Goal: Transaction & Acquisition: Purchase product/service

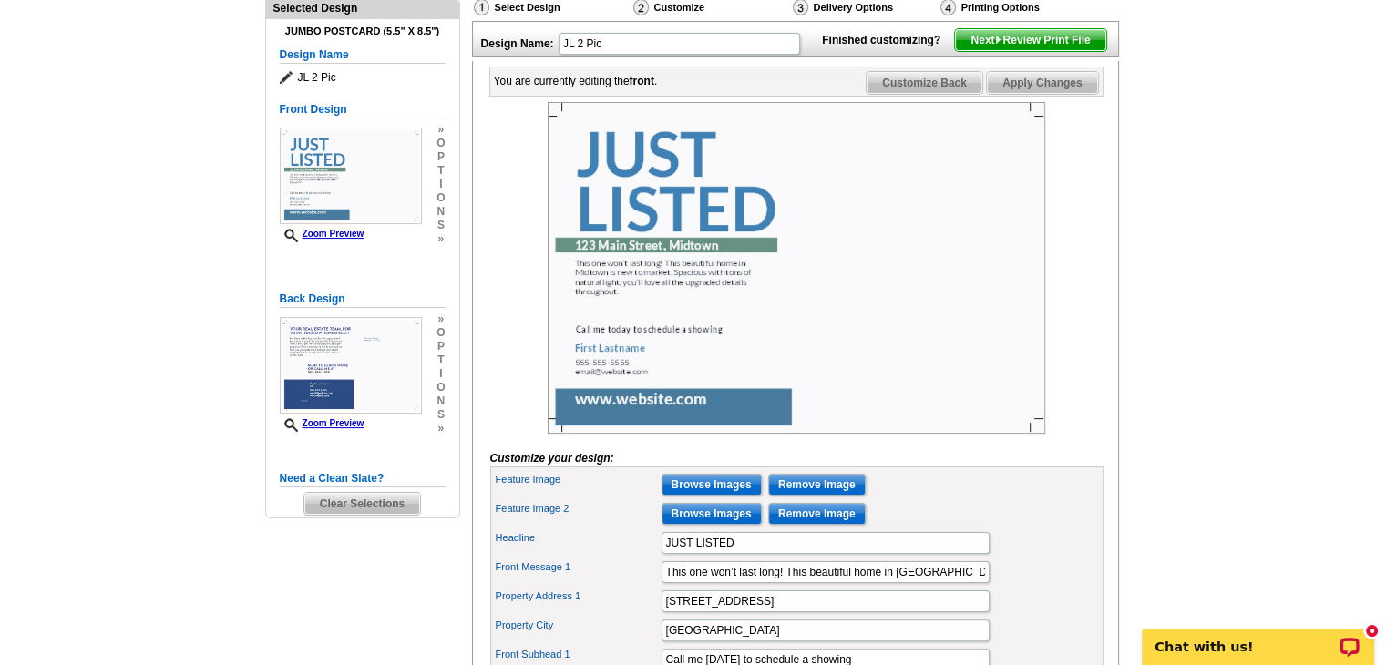
scroll to position [281, 0]
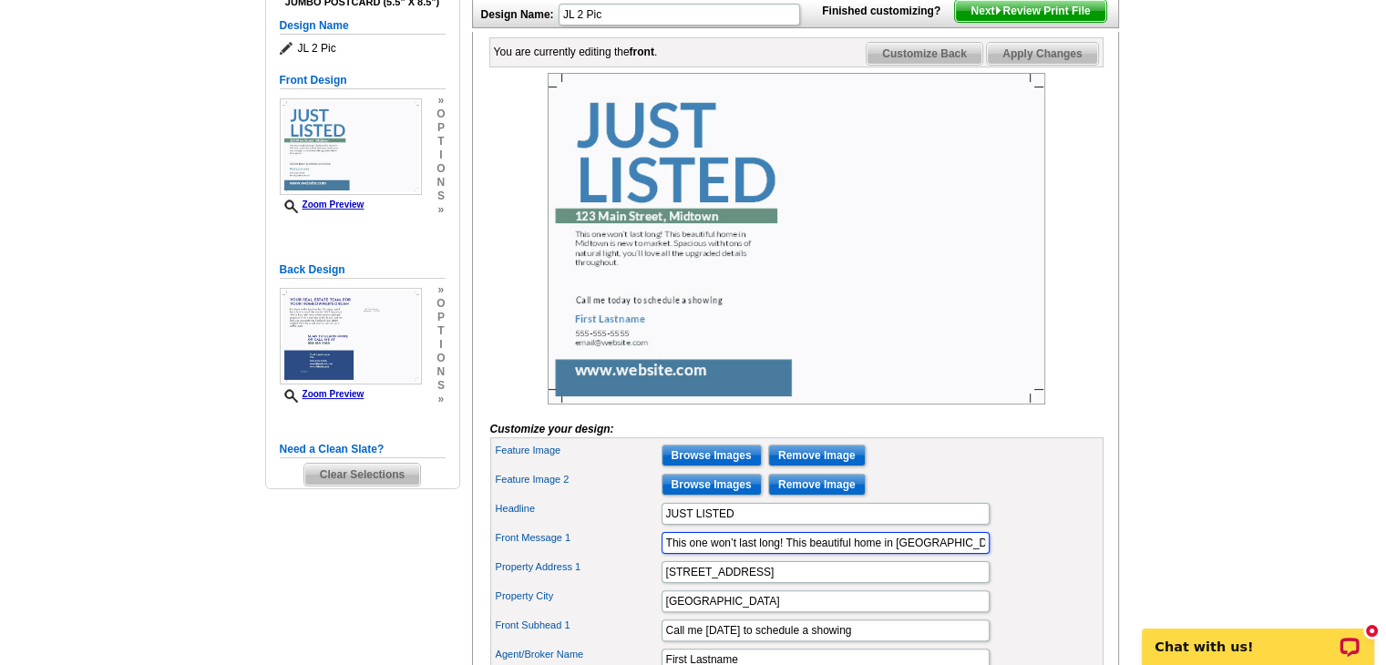
click at [663, 554] on input "This one won’t last long! This beautiful home in Midtown is new to market. Spac…" at bounding box center [825, 543] width 328 height 22
drag, startPoint x: 663, startPoint y: 571, endPoint x: 1082, endPoint y: 569, distance: 419.1
click at [1082, 558] on div "Front Message 1 This one won’t last long! This beautiful home in Midtown is new…" at bounding box center [797, 542] width 606 height 29
paste input "*AMAZING sunset & water views!! Nestled in the serene location of Camp Ellis in…"
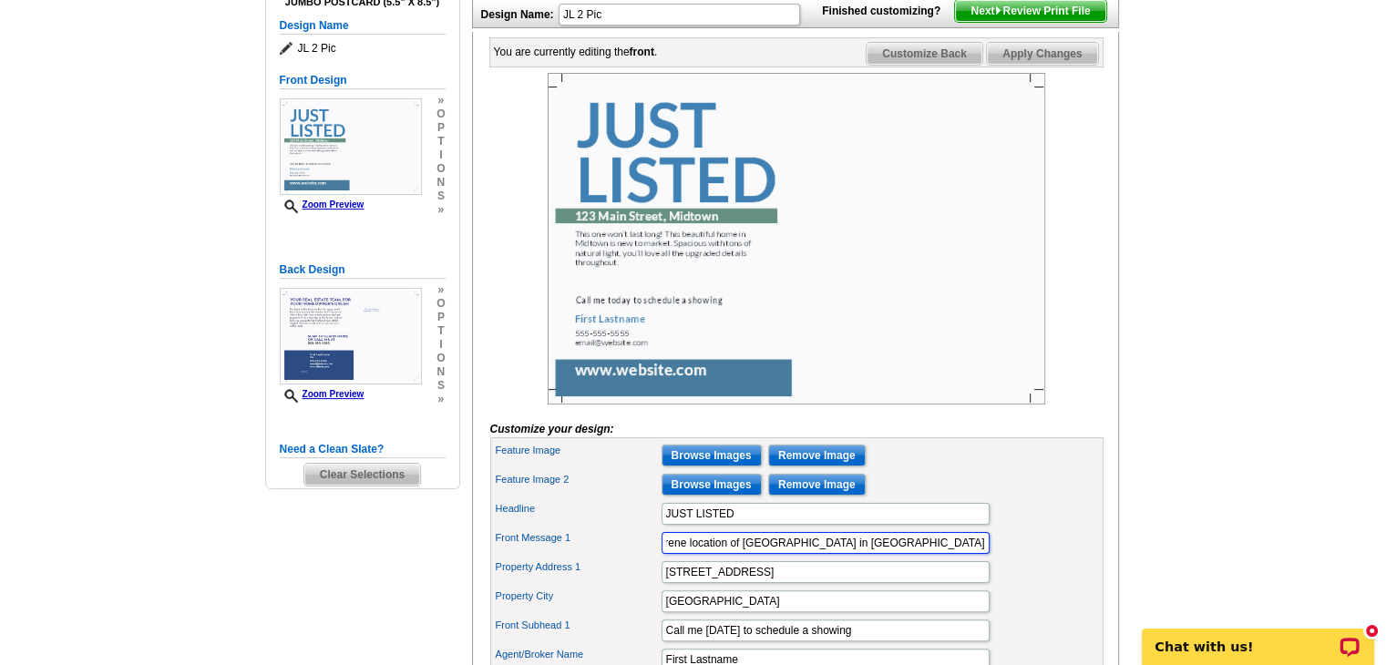
scroll to position [0, 124]
click at [736, 554] on input "*AMAZING sunset & water views!! Nestled in the serene location of Camp Ellis in…" at bounding box center [825, 543] width 328 height 22
click at [776, 554] on input "*AMAZING Sunset & water views!! Nestled in the serene location of Camp Ellis in…" at bounding box center [825, 543] width 328 height 22
click at [914, 554] on input "*AMAZING Sunset & Water views!! Nestled in the serene location of Camp Ellis in…" at bounding box center [825, 543] width 328 height 22
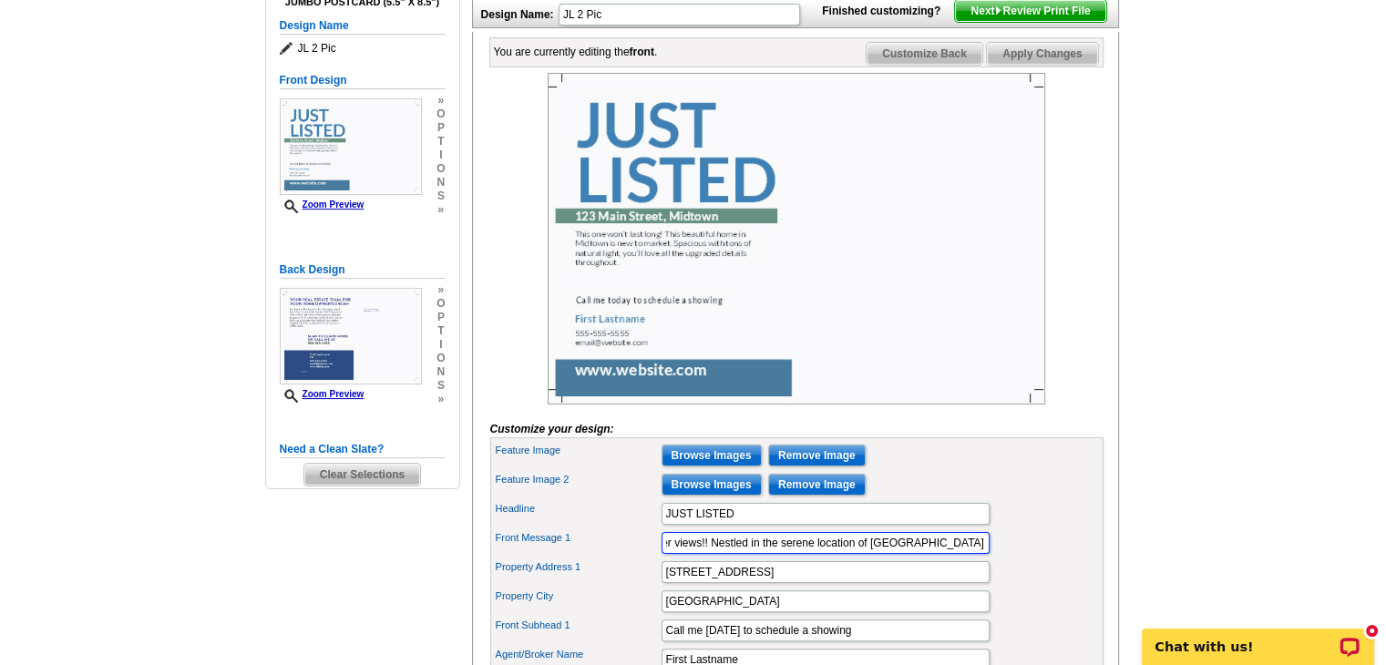
scroll to position [0, 140]
type input "*AMAZING Sunset & Water views!! Nestled in the serene location of Camp Ellis in…"
click at [1054, 587] on div "Property Address 1 123 Main Street" at bounding box center [797, 572] width 606 height 29
drag, startPoint x: 762, startPoint y: 592, endPoint x: 627, endPoint y: 591, distance: 134.8
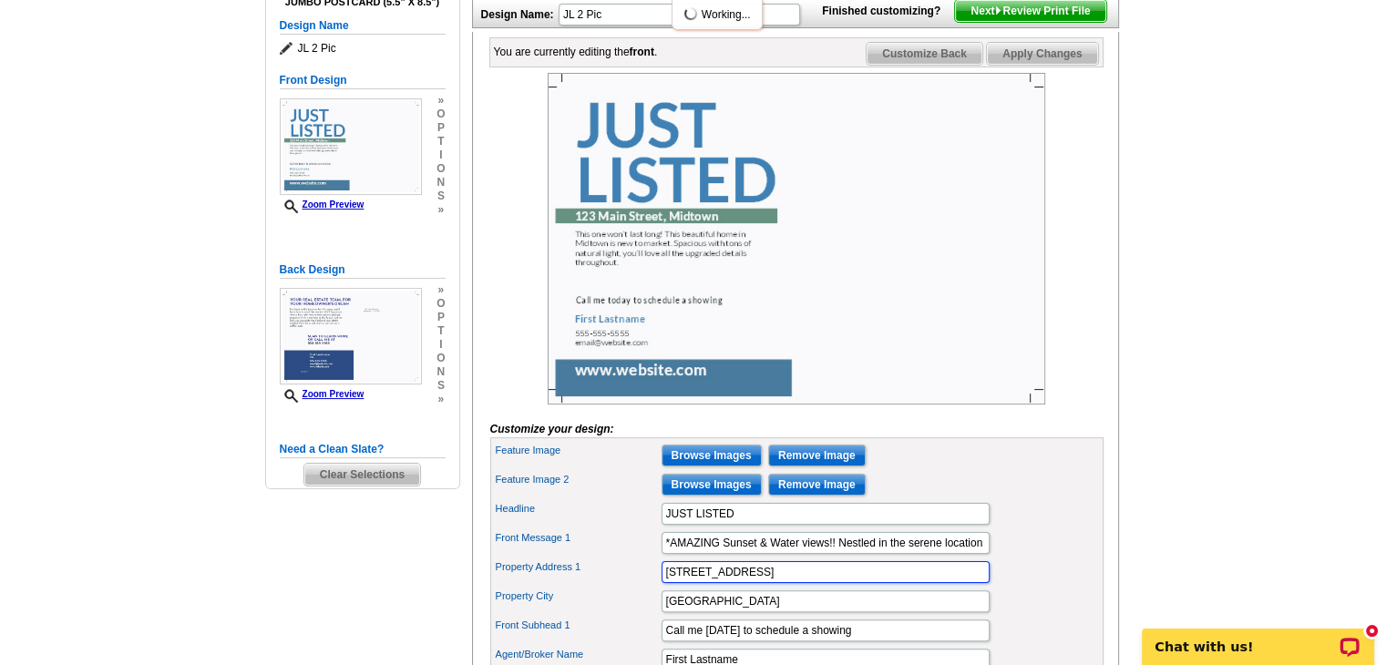
click at [627, 587] on div "Property Address 1 123 Main Street" at bounding box center [797, 572] width 606 height 29
click at [627, 575] on label "Property Address 1" at bounding box center [578, 566] width 164 height 15
click at [661, 583] on input "18" at bounding box center [825, 572] width 328 height 22
type input "[STREET_ADDRESS]"
click at [797, 612] on input "Midtown" at bounding box center [825, 601] width 328 height 22
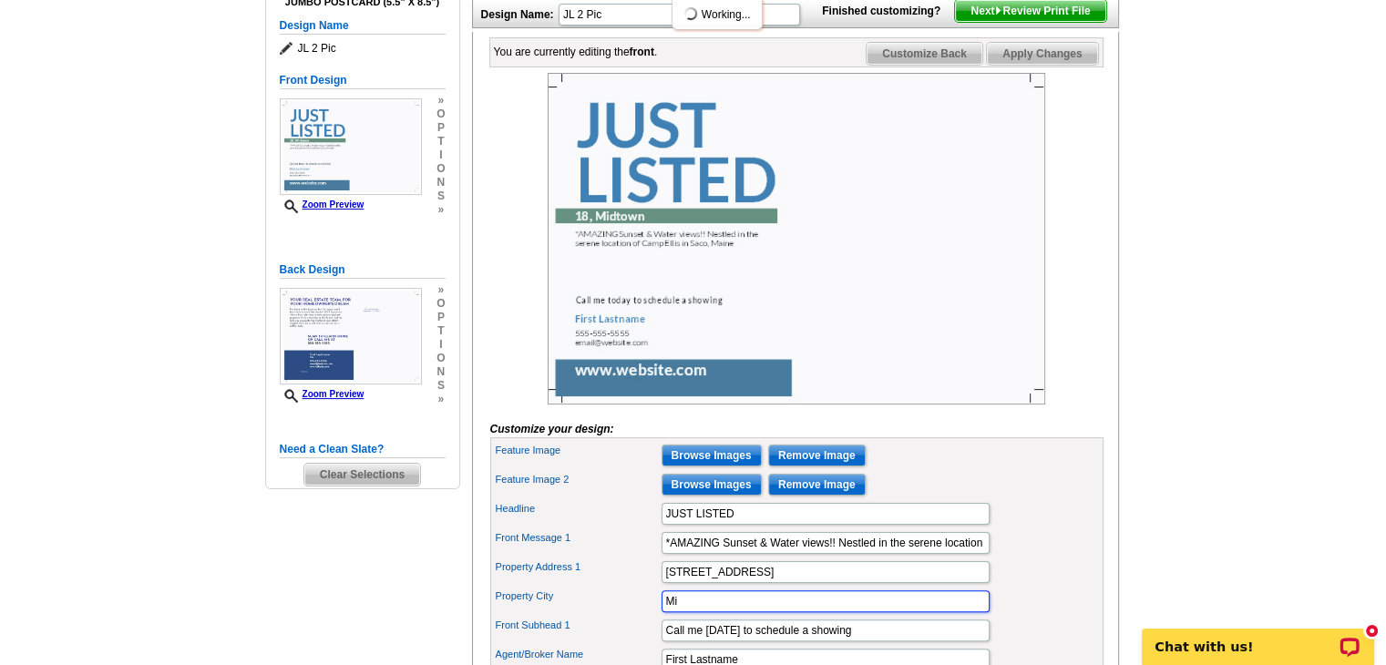
type input "M"
type input "Saco"
click at [1060, 499] on div "Feature Image 2 Browse Images Remove Image" at bounding box center [797, 484] width 606 height 29
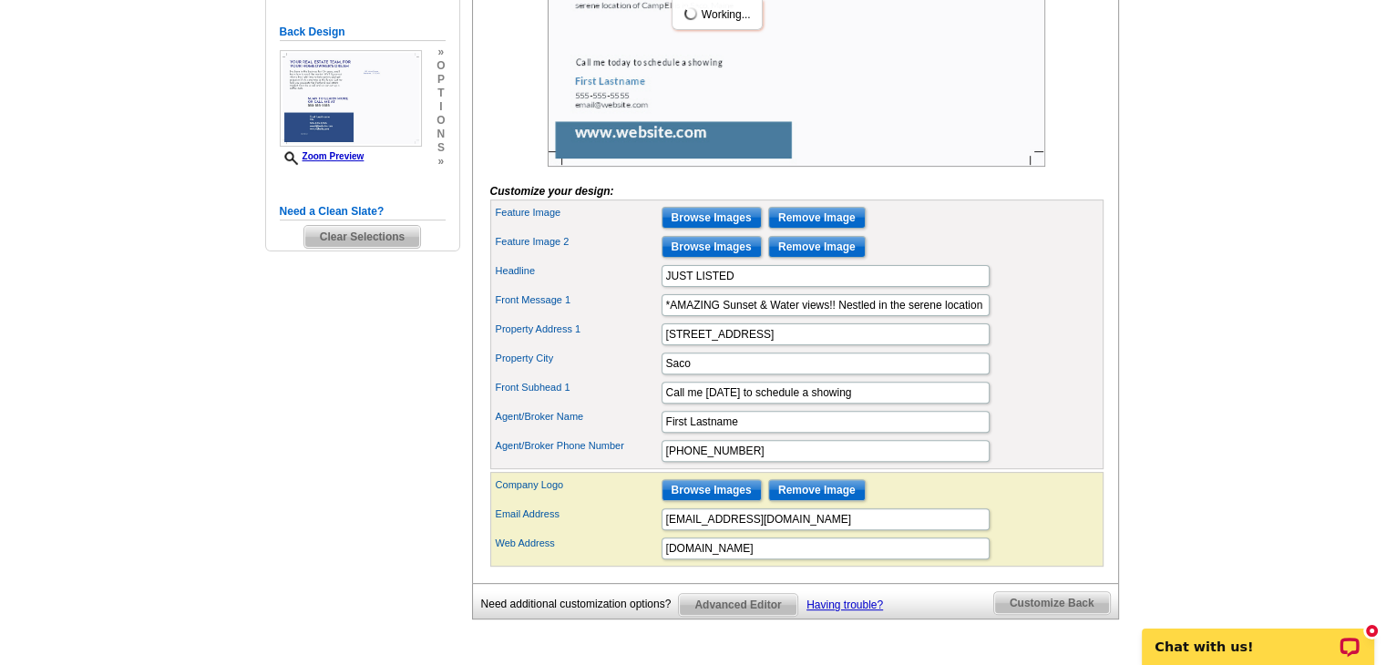
scroll to position [532, 0]
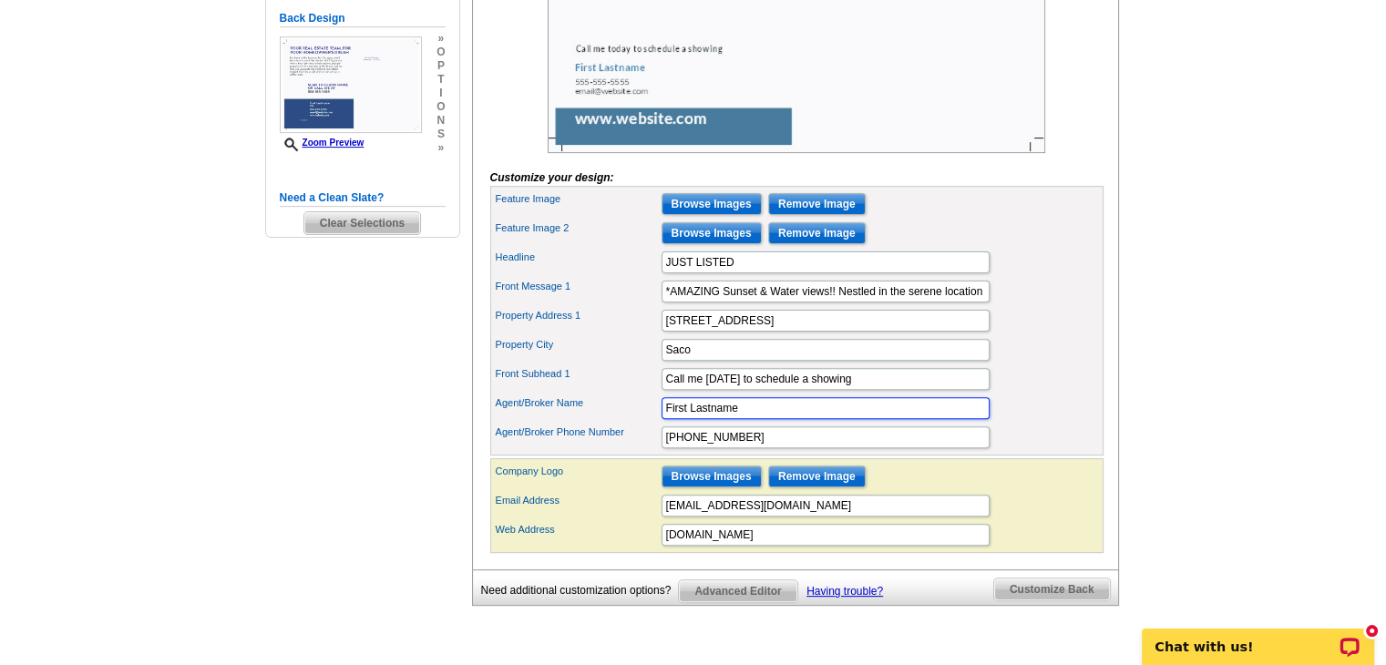
drag, startPoint x: 772, startPoint y: 436, endPoint x: 602, endPoint y: 445, distance: 169.7
click at [602, 423] on div "Agent/Broker Name First Lastname" at bounding box center [797, 408] width 606 height 29
type input "Dan Letellier"
type input "207-590-1776"
click at [721, 215] on input "Browse Images" at bounding box center [711, 204] width 100 height 22
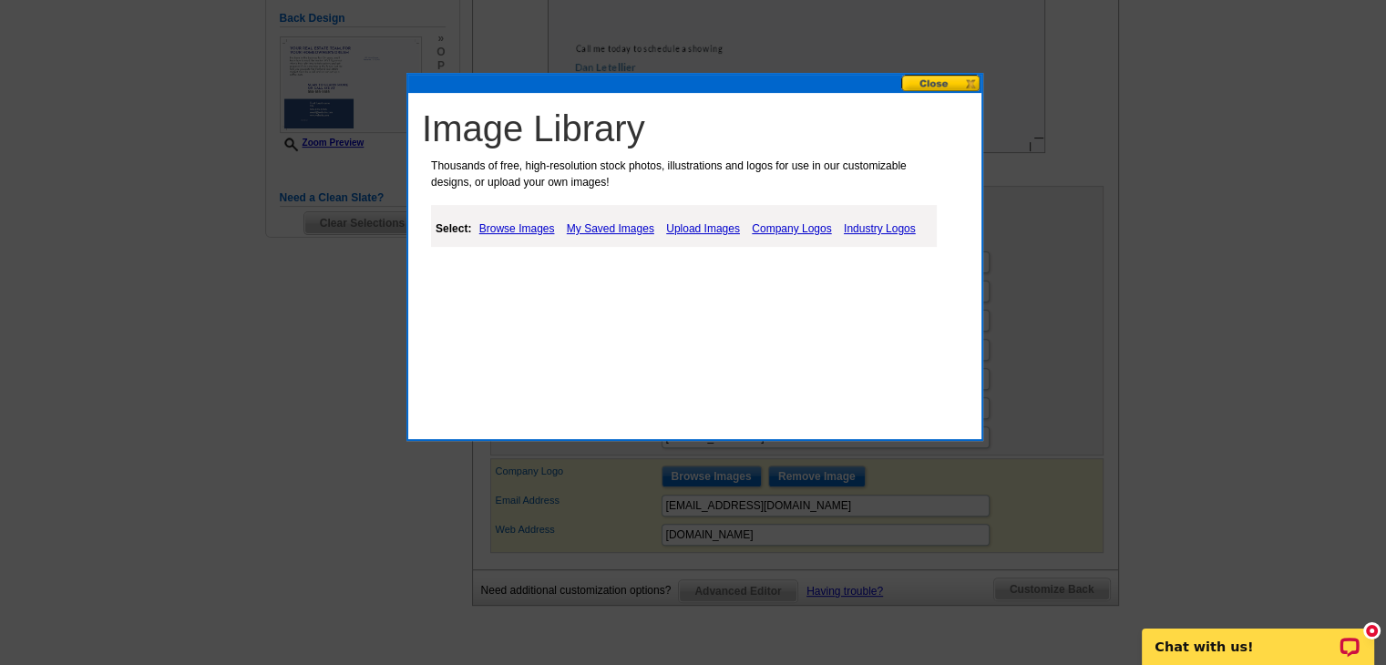
click at [694, 226] on link "Upload Images" at bounding box center [702, 229] width 83 height 22
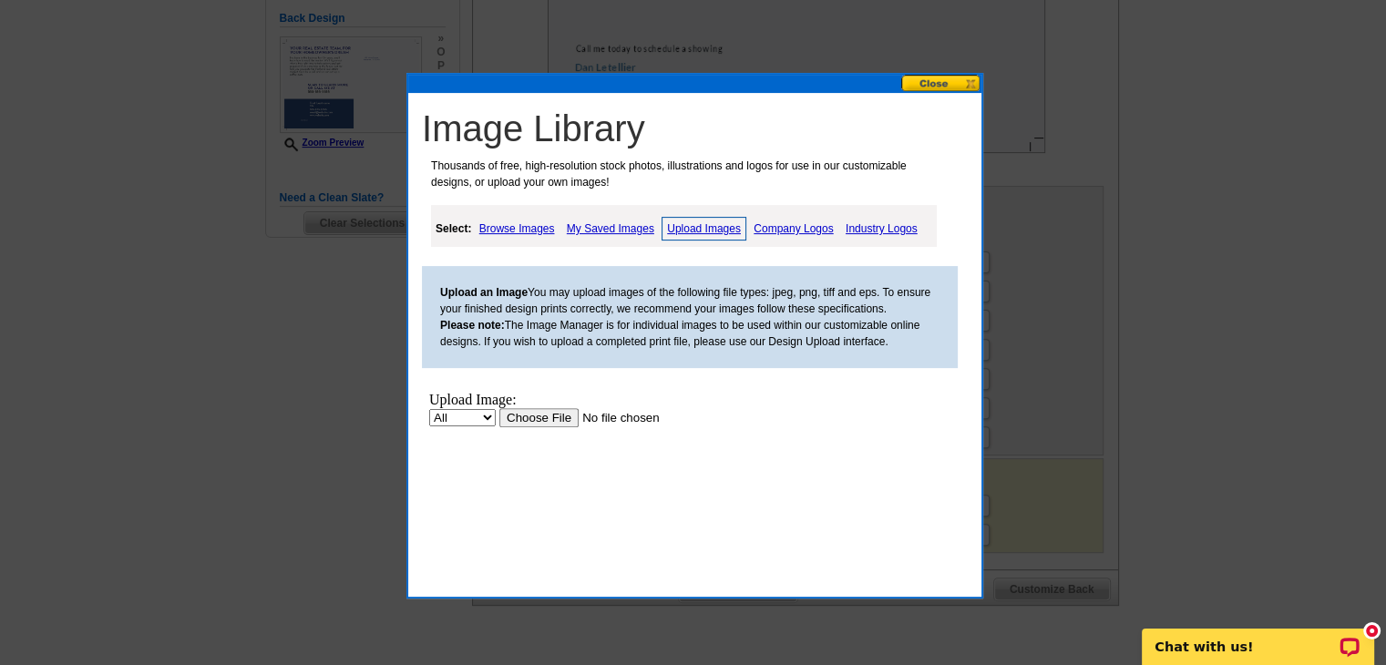
scroll to position [0, 0]
click at [557, 416] on input "file" at bounding box center [614, 417] width 230 height 19
click at [535, 415] on input "file" at bounding box center [614, 417] width 230 height 19
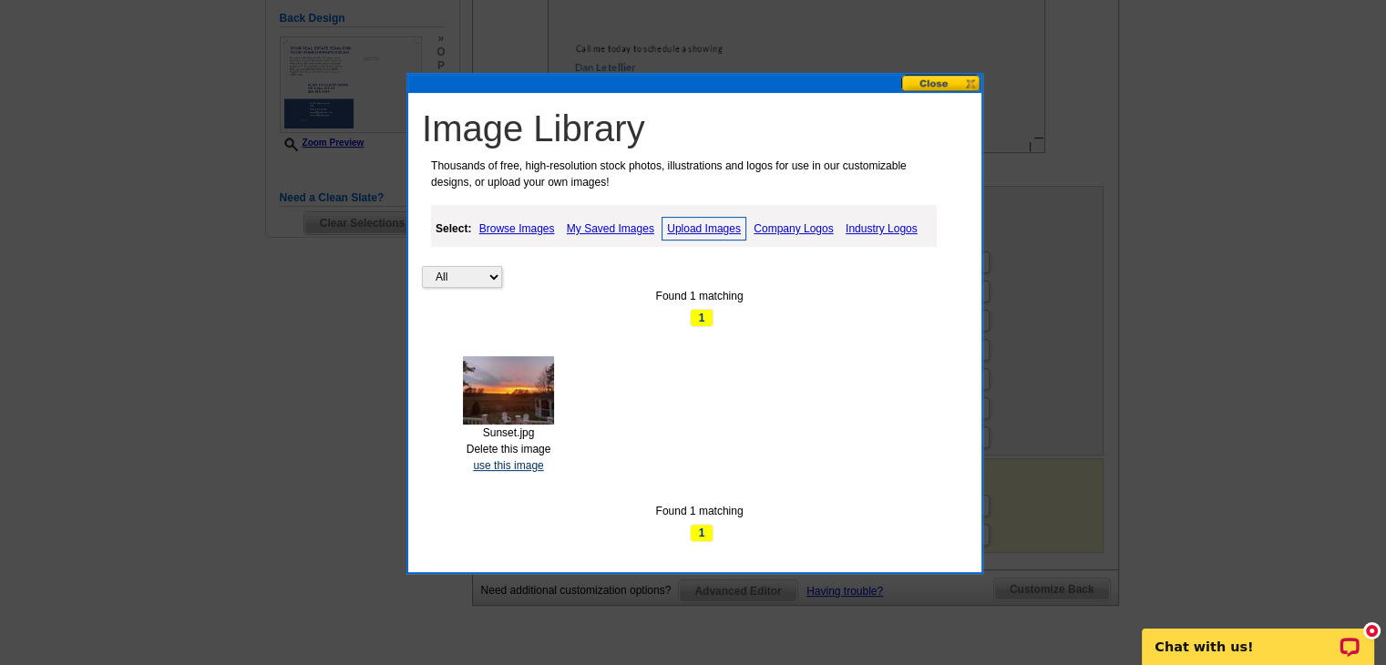
click at [517, 464] on link "use this image" at bounding box center [508, 465] width 70 height 13
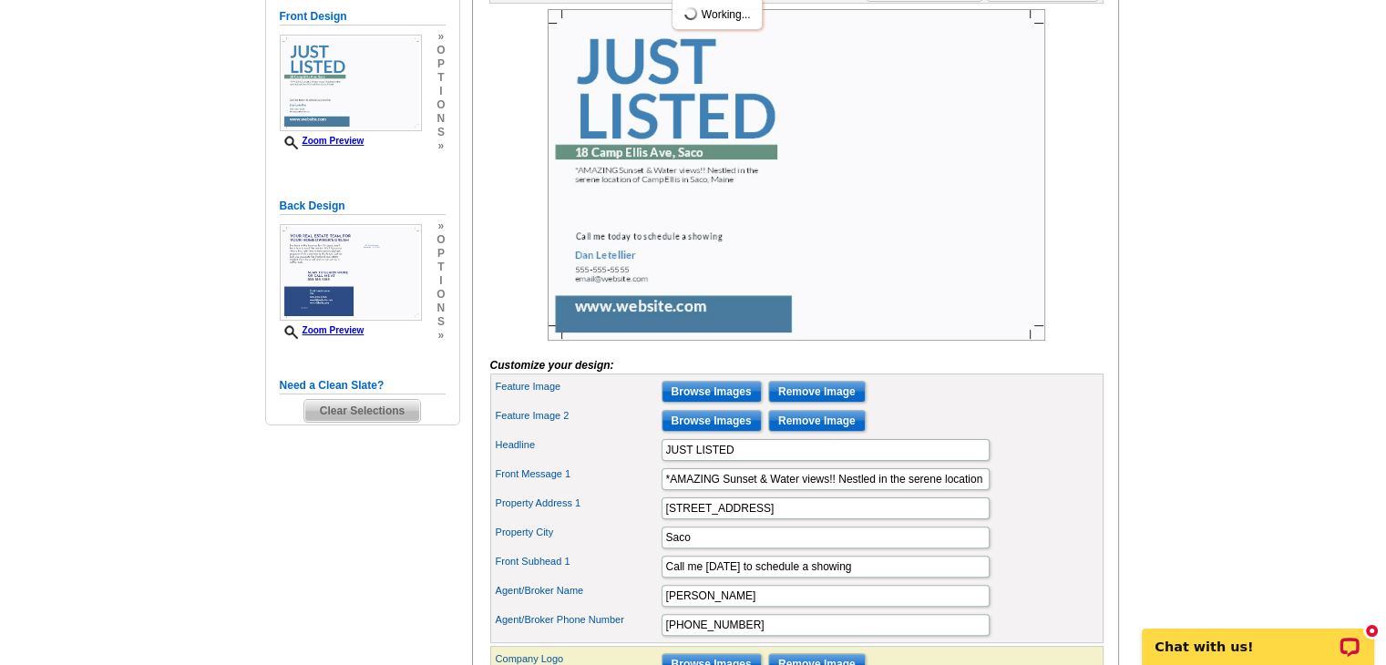
scroll to position [348, 0]
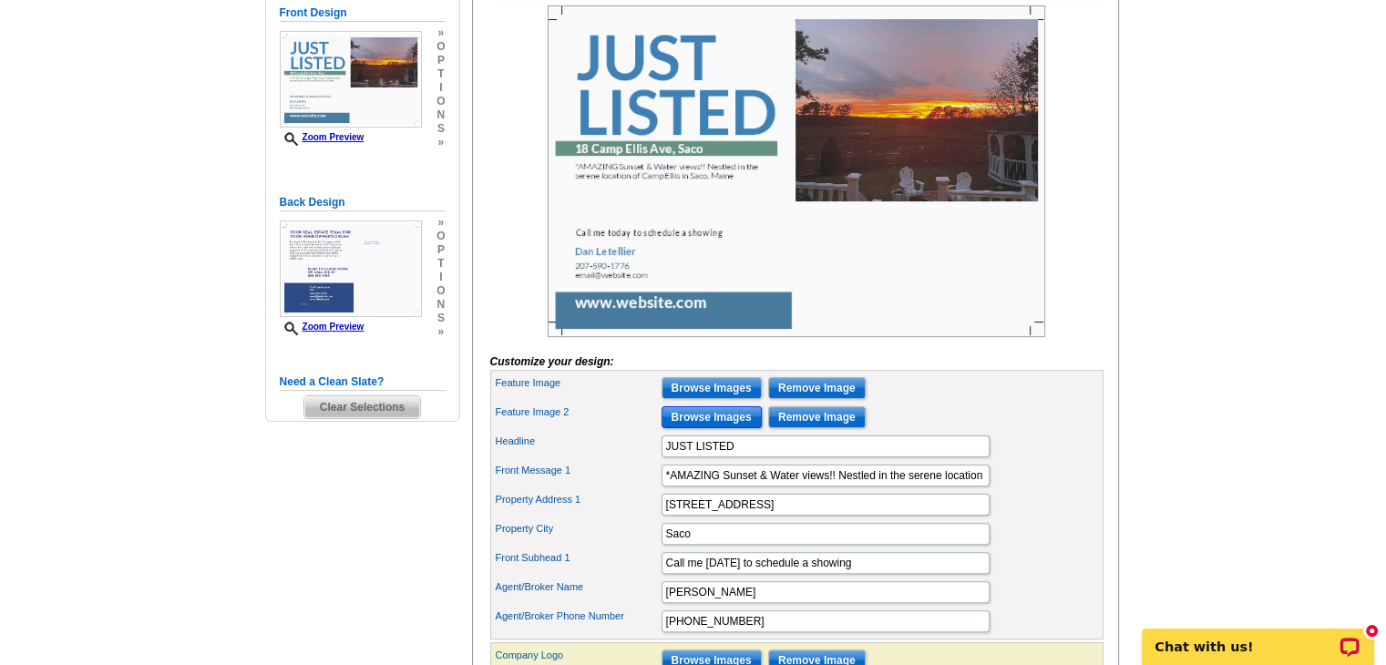
click at [717, 428] on input "Browse Images" at bounding box center [711, 417] width 100 height 22
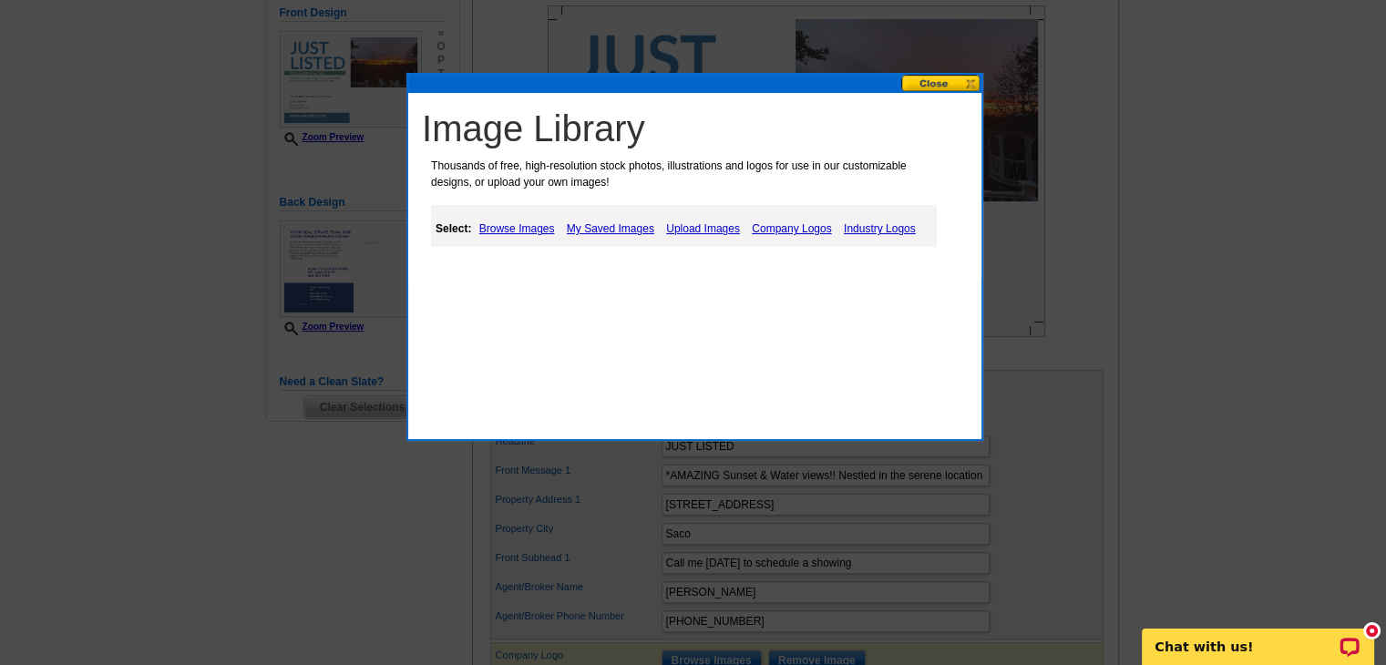
click at [689, 231] on link "Upload Images" at bounding box center [702, 229] width 83 height 22
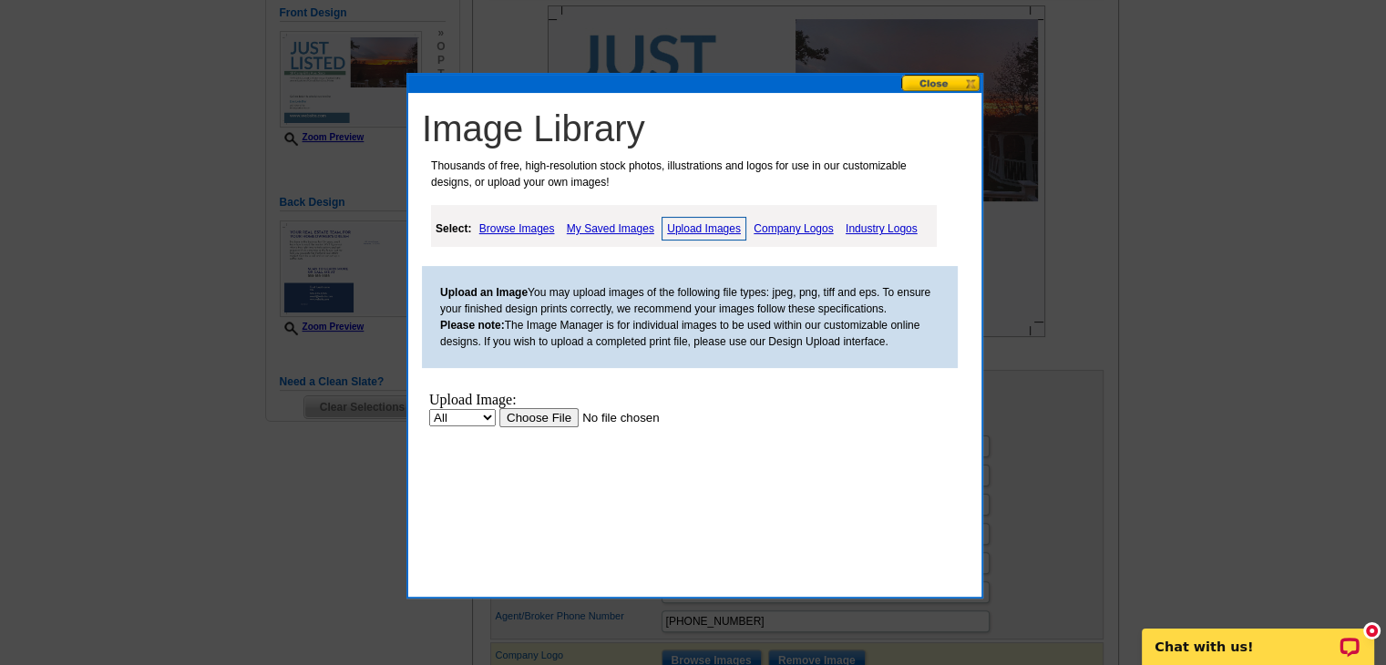
scroll to position [0, 0]
click at [534, 416] on input "file" at bounding box center [614, 417] width 230 height 19
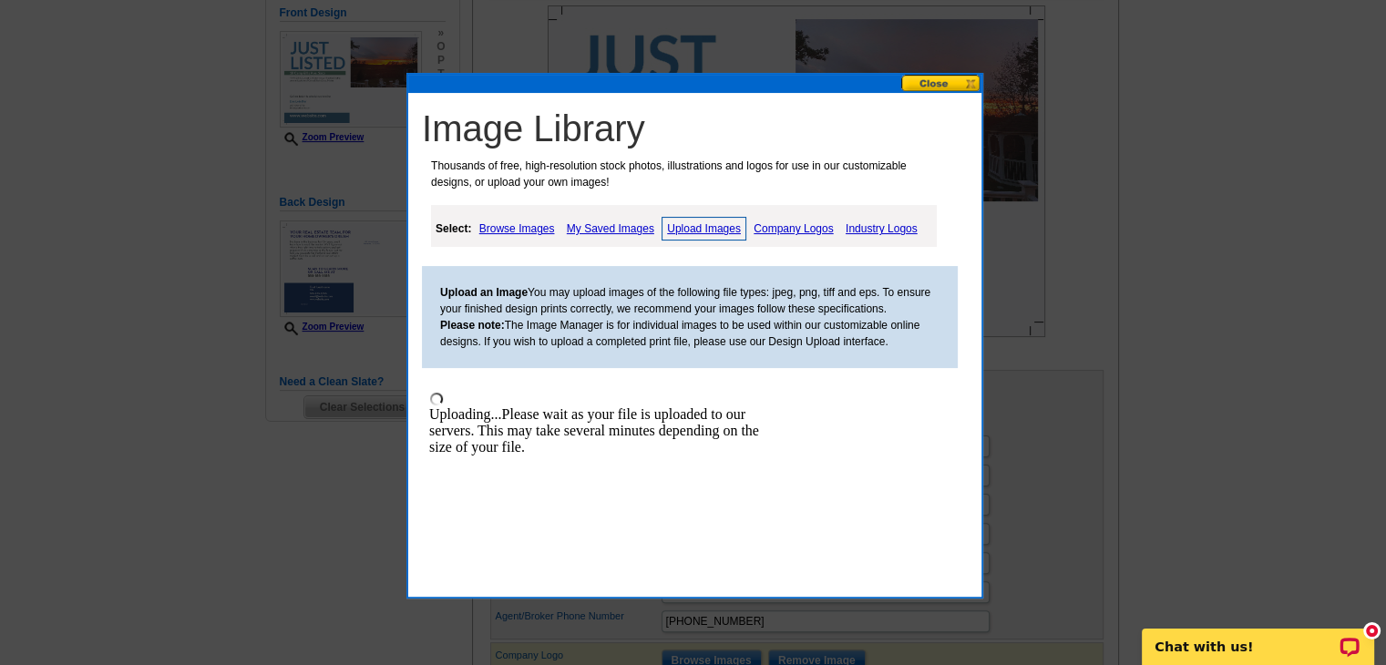
click at [686, 225] on link "Upload Images" at bounding box center [703, 229] width 85 height 24
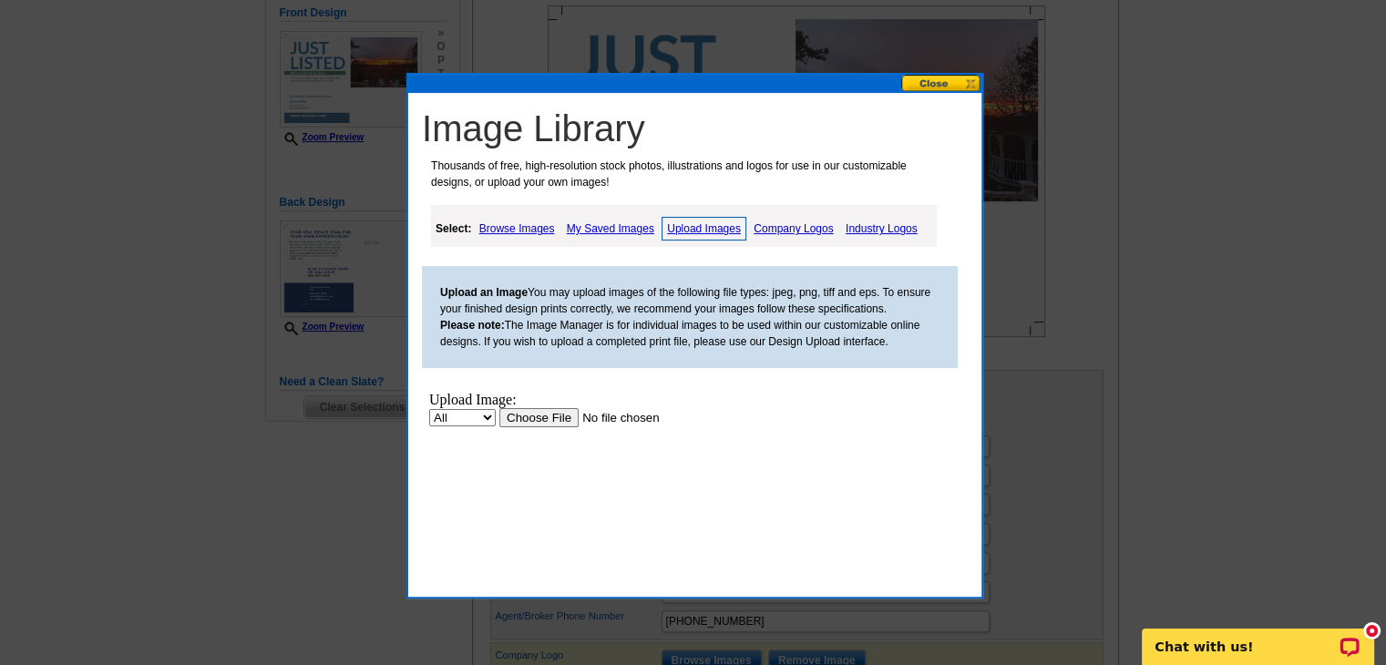
click at [696, 227] on link "Upload Images" at bounding box center [703, 229] width 85 height 24
click at [554, 415] on input "file" at bounding box center [614, 417] width 230 height 19
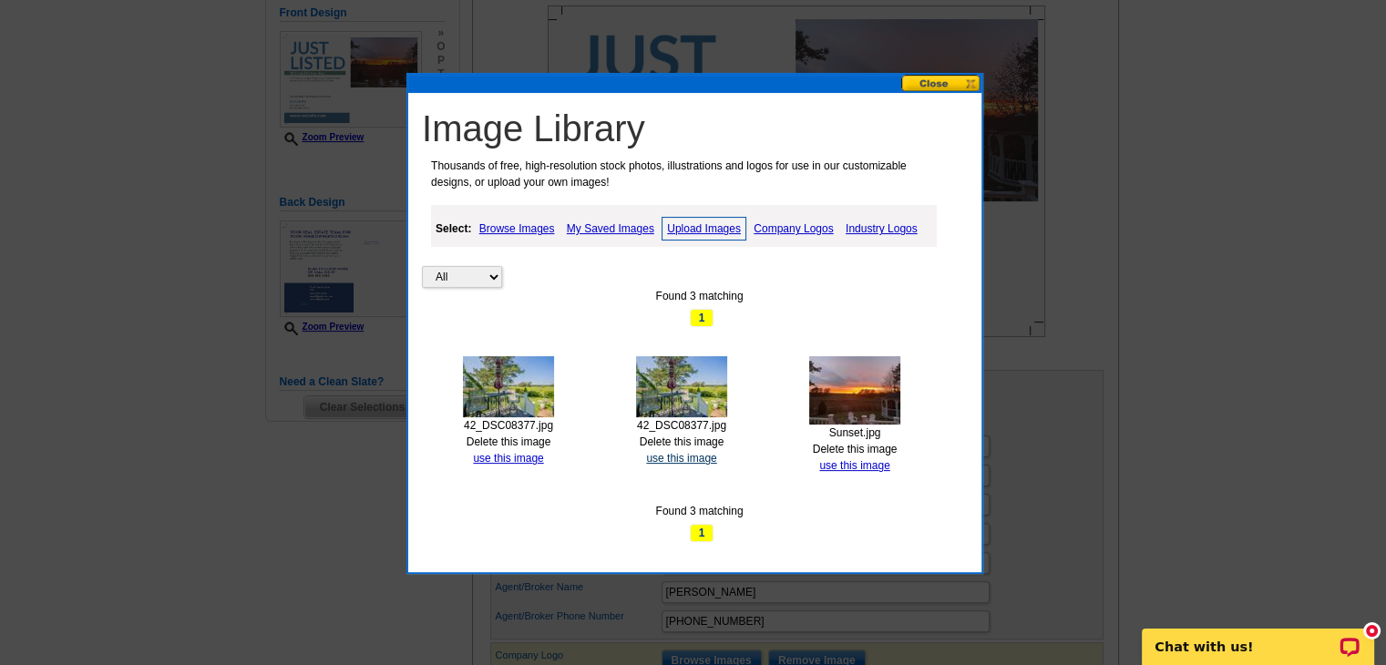
click at [669, 453] on link "use this image" at bounding box center [681, 458] width 70 height 13
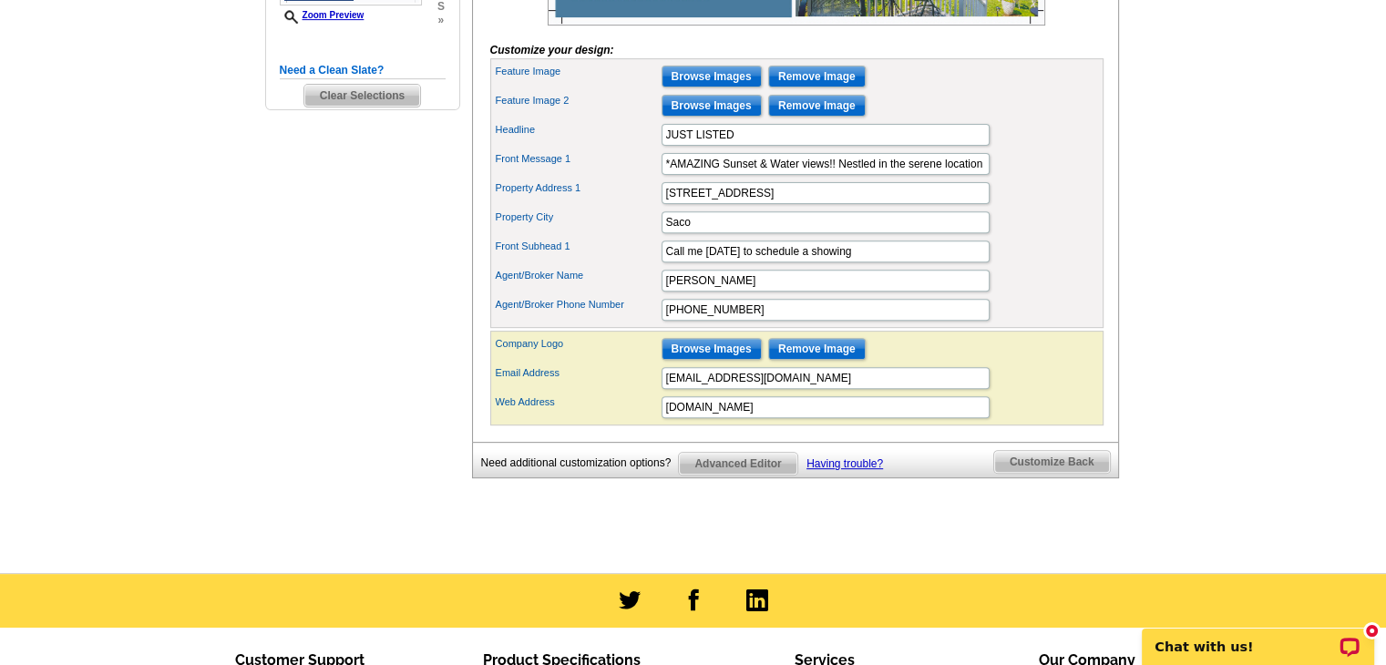
scroll to position [661, 0]
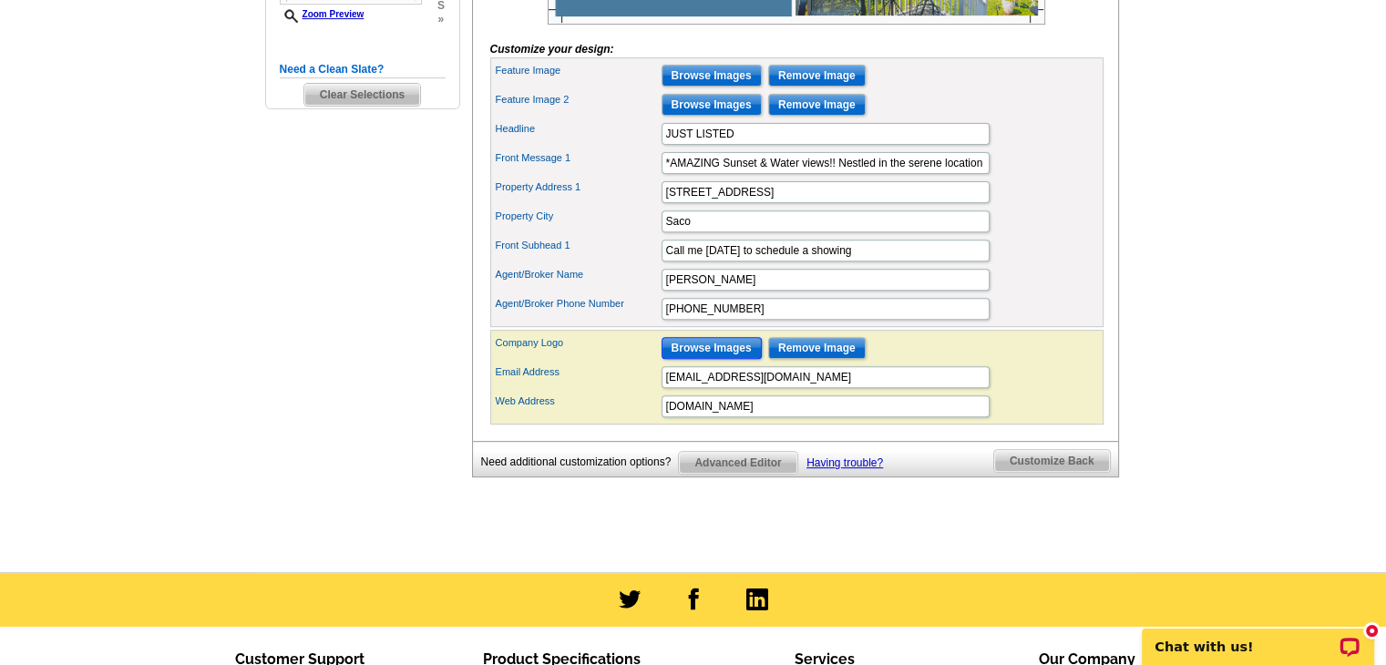
click at [712, 359] on input "Browse Images" at bounding box center [711, 348] width 100 height 22
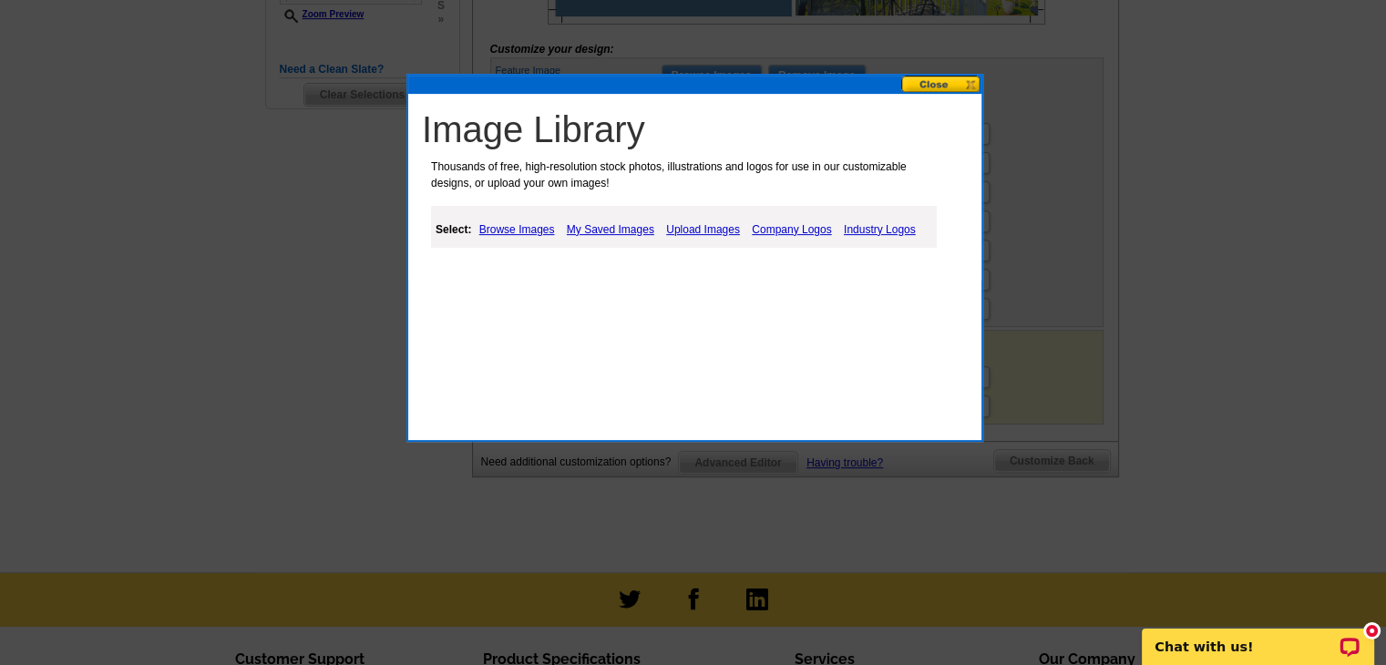
click at [681, 227] on link "Upload Images" at bounding box center [702, 230] width 83 height 22
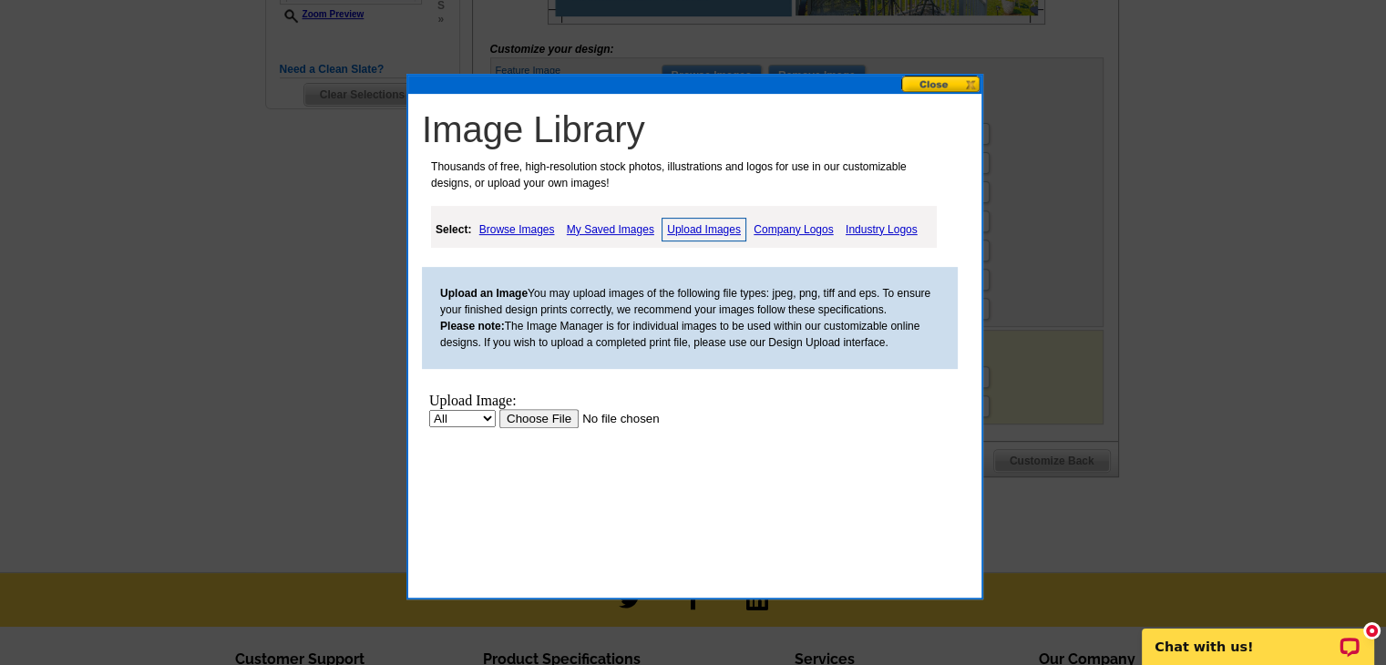
scroll to position [0, 0]
click at [532, 419] on input "file" at bounding box center [614, 417] width 230 height 19
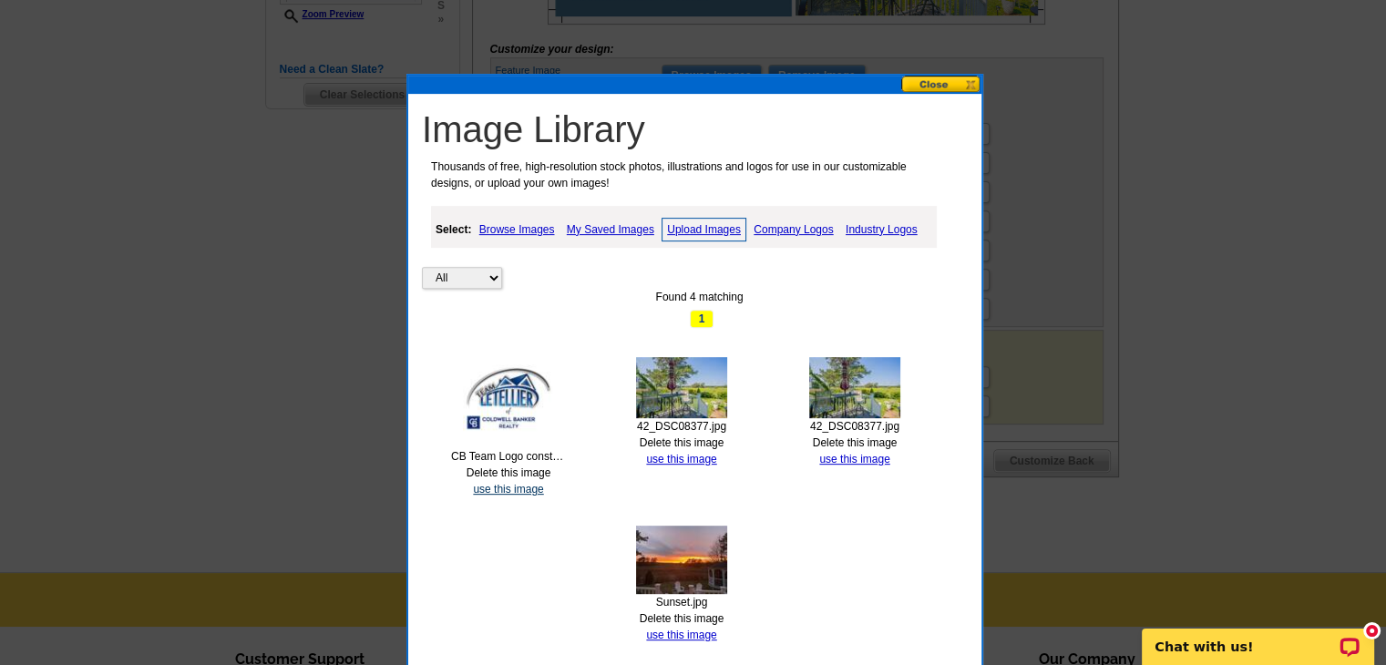
click at [499, 489] on link "use this image" at bounding box center [508, 489] width 70 height 13
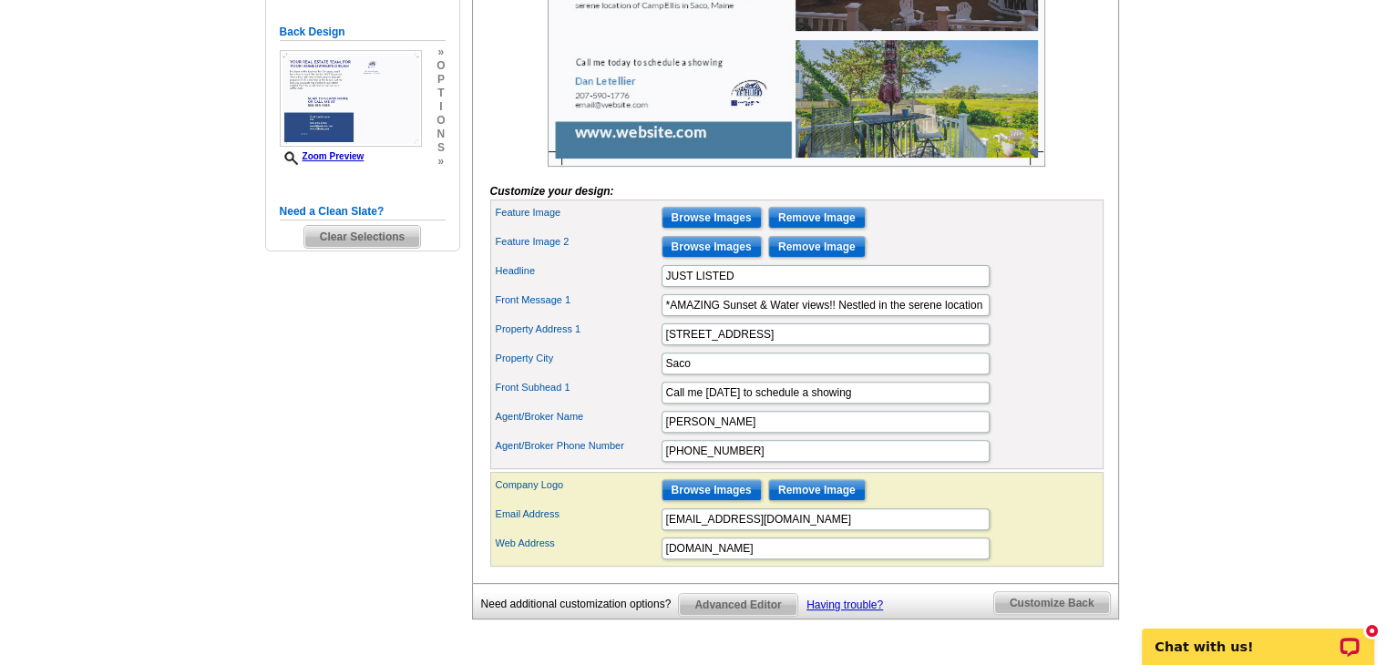
scroll to position [521, 0]
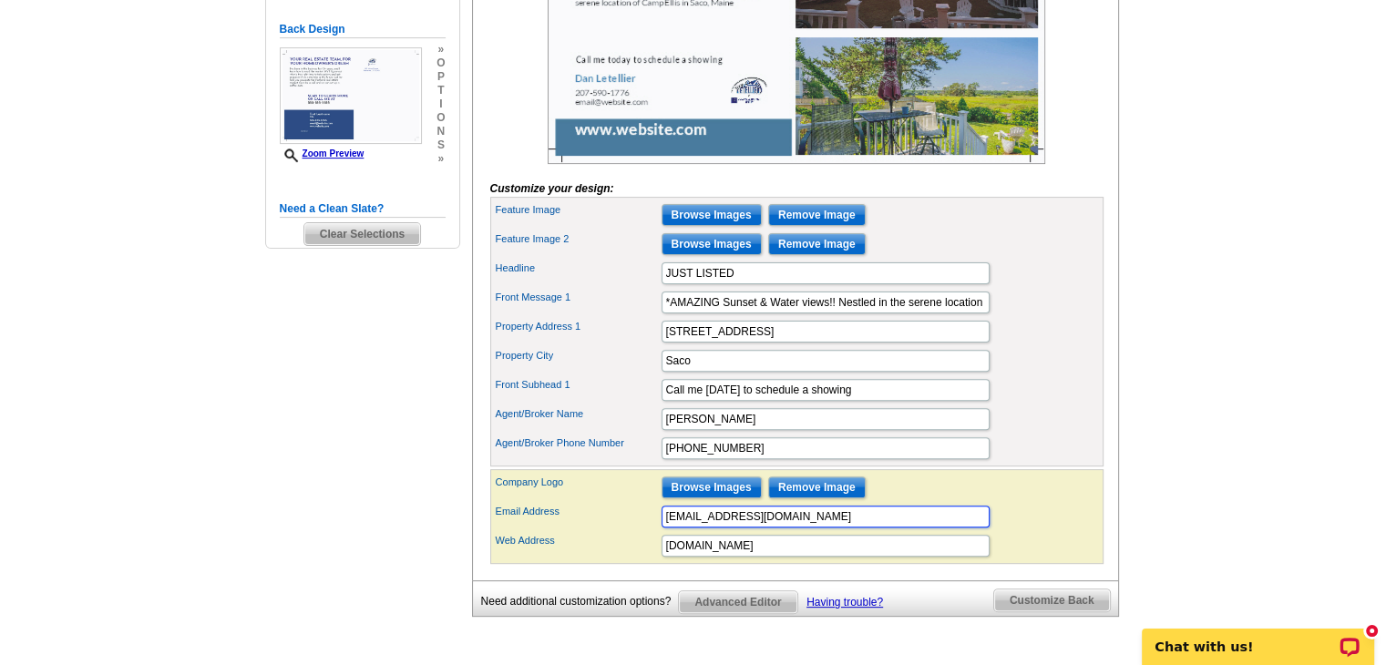
drag, startPoint x: 770, startPoint y: 548, endPoint x: 598, endPoint y: 533, distance: 172.8
click at [598, 531] on div "Email Address email@website.com" at bounding box center [797, 516] width 606 height 29
type input "[PERSON_NAME][EMAIL_ADDRESS][PERSON_NAME][DOMAIN_NAME]"
drag, startPoint x: 763, startPoint y: 562, endPoint x: 584, endPoint y: 566, distance: 178.6
click at [584, 560] on div "Web Address www.website.com" at bounding box center [797, 545] width 606 height 29
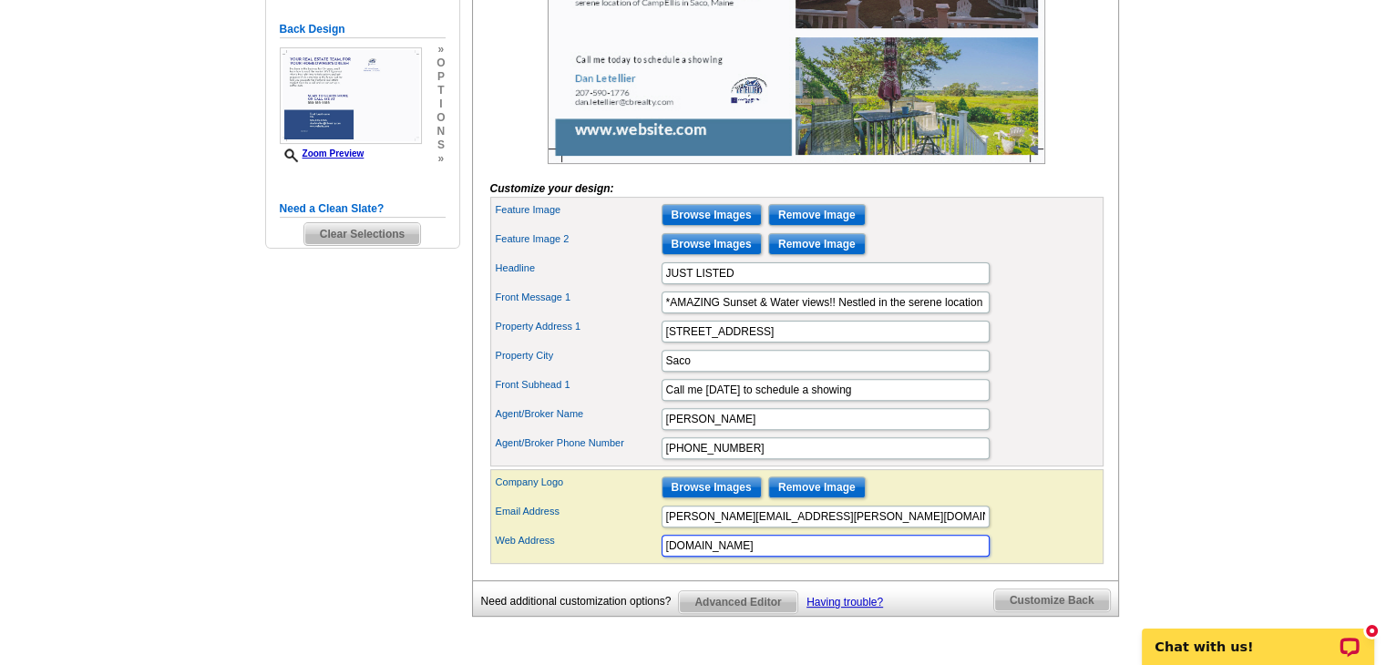
type input "www.danletellsells.com"
click at [1051, 531] on div "Email Address dan.letellier@cbrealty.com" at bounding box center [797, 516] width 606 height 29
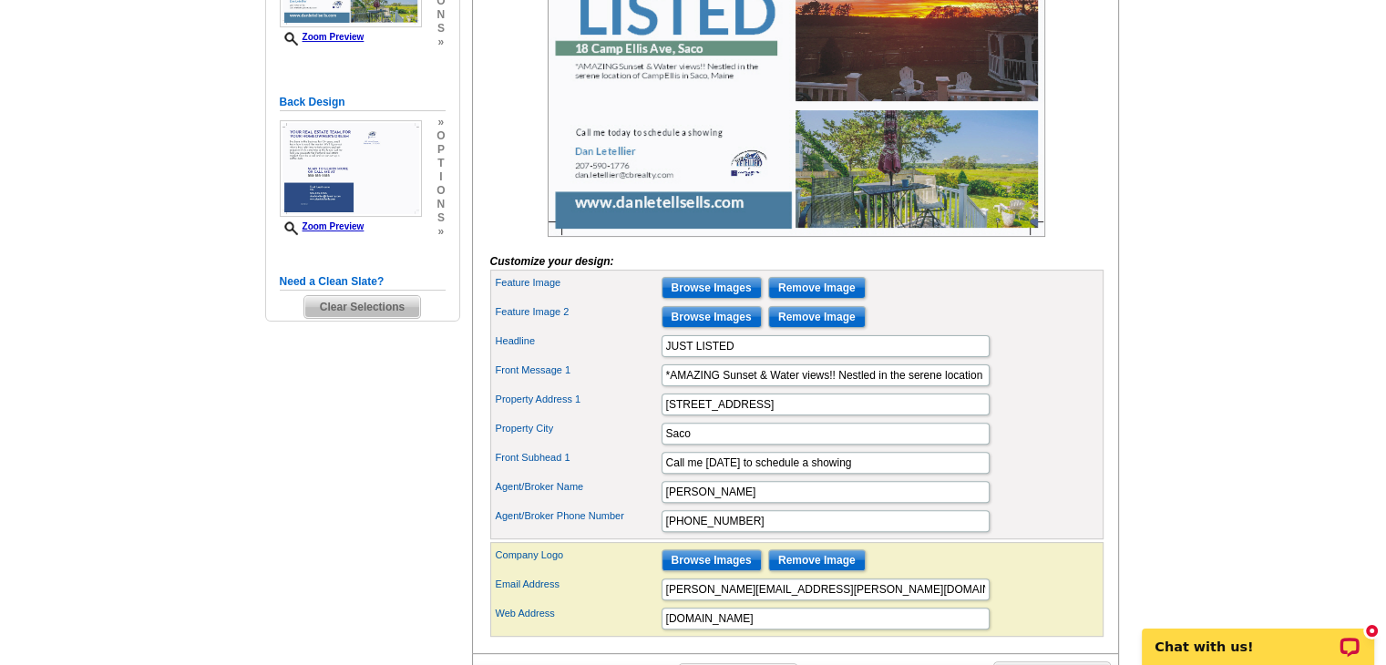
scroll to position [446, 0]
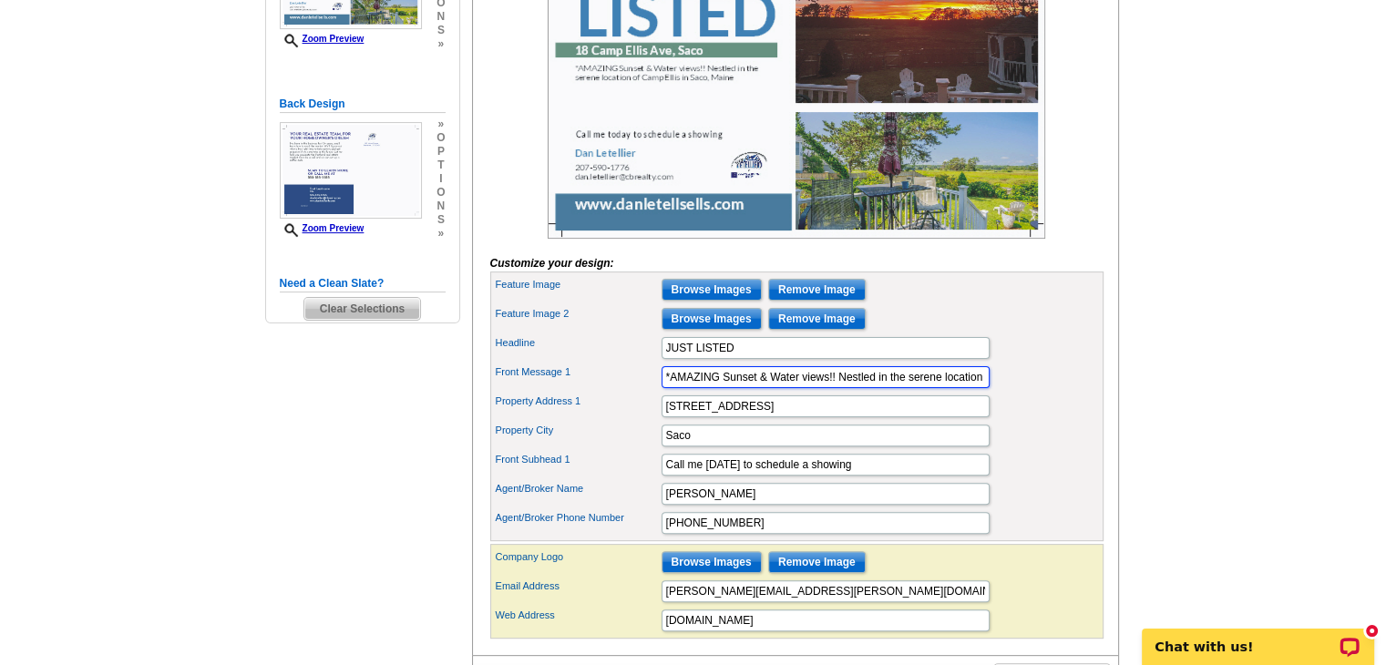
click at [840, 388] on input "*AMAZING Sunset & Water views!! Nestled in the serene location of Camp Ellis in…" at bounding box center [825, 377] width 328 height 22
paste input "Nestled in the serene location of Camp Ellis in Saco, this beautifully landscap…"
click at [872, 388] on input "*AMAZING Sunset & Water views!! Nestled in the serene location of Camp Ellis in…" at bounding box center [825, 377] width 328 height 22
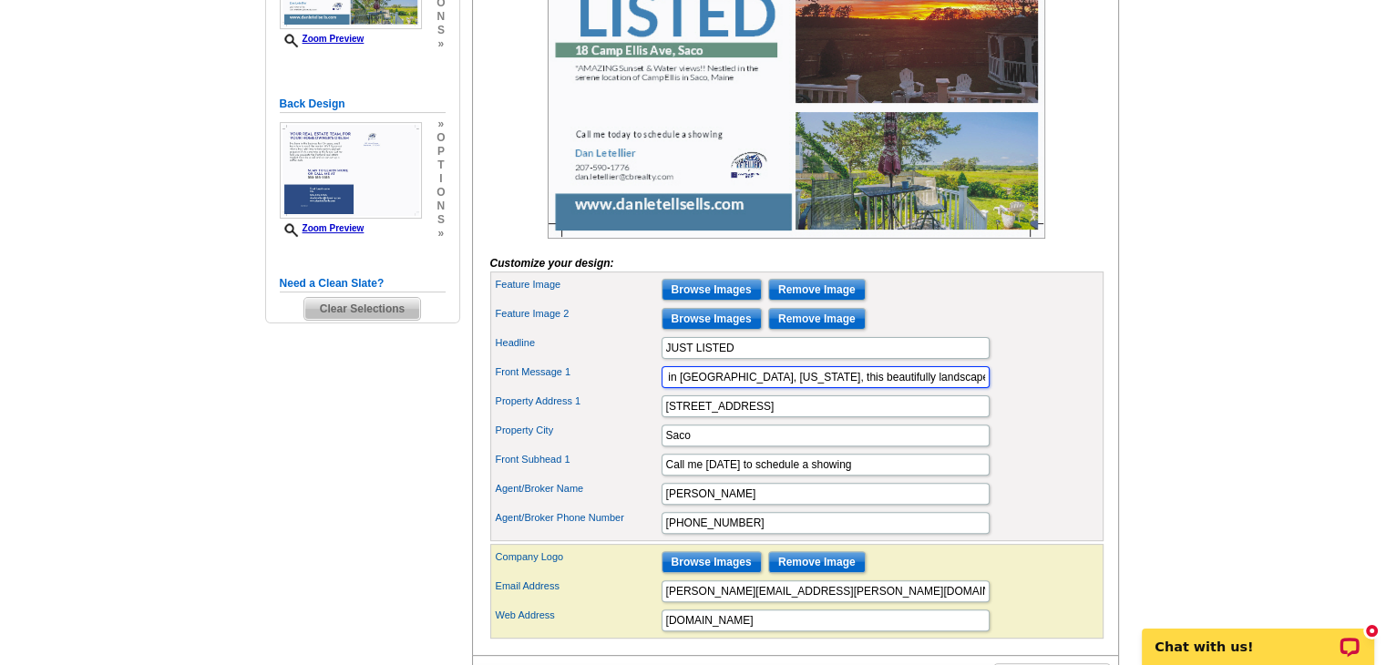
type input "*AMAZING Sunset & Water views!! Nestled in the serene location of Camp Ellis in…"
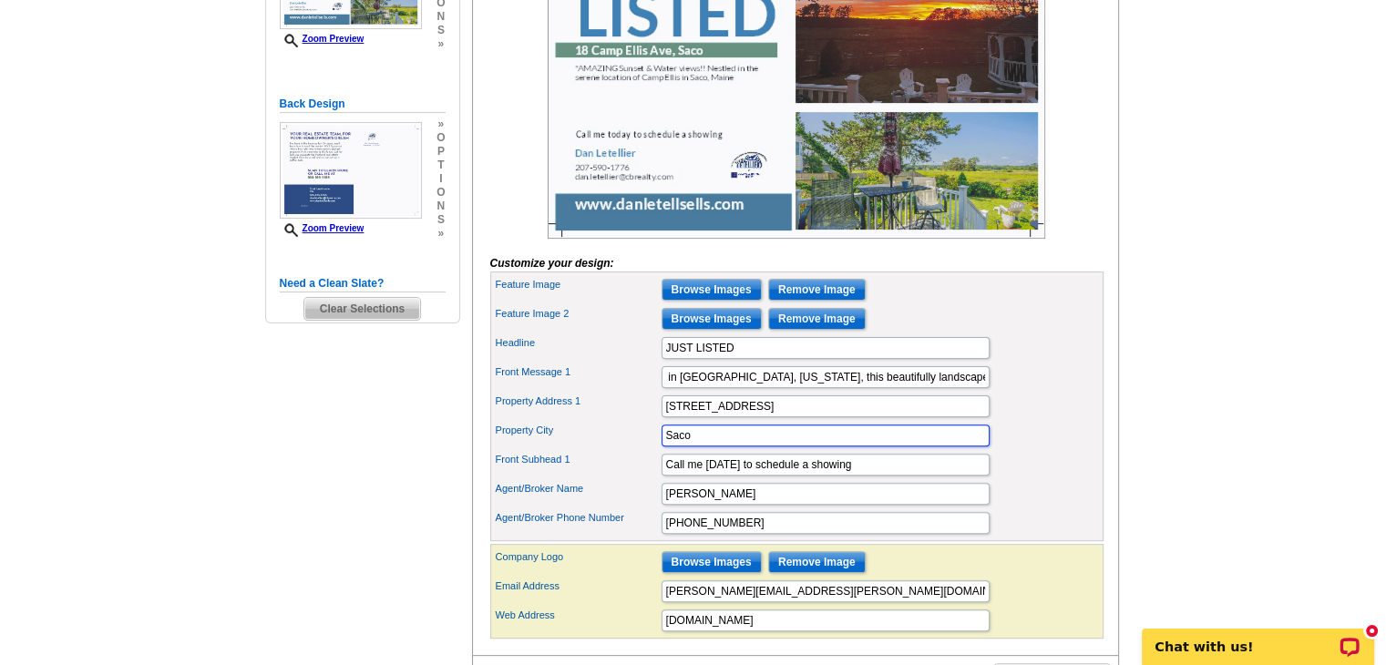
scroll to position [0, 0]
click at [973, 446] on input "Saco" at bounding box center [825, 436] width 328 height 22
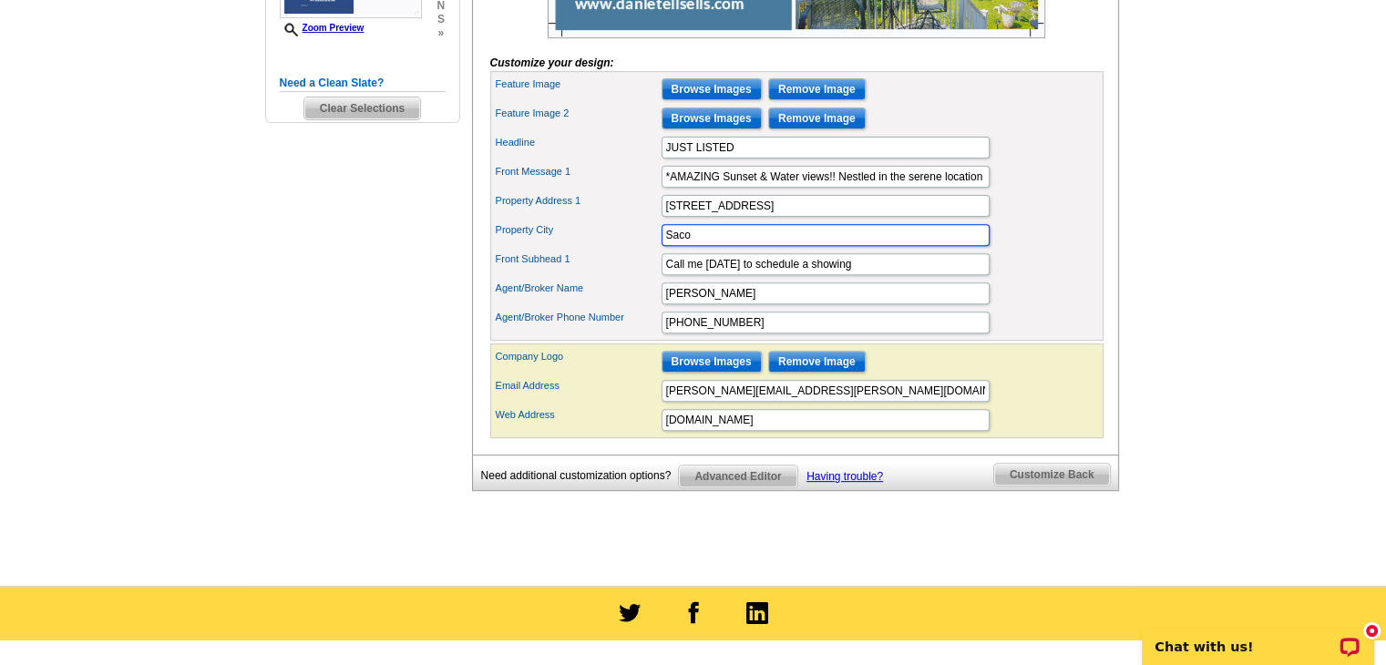
scroll to position [649, 0]
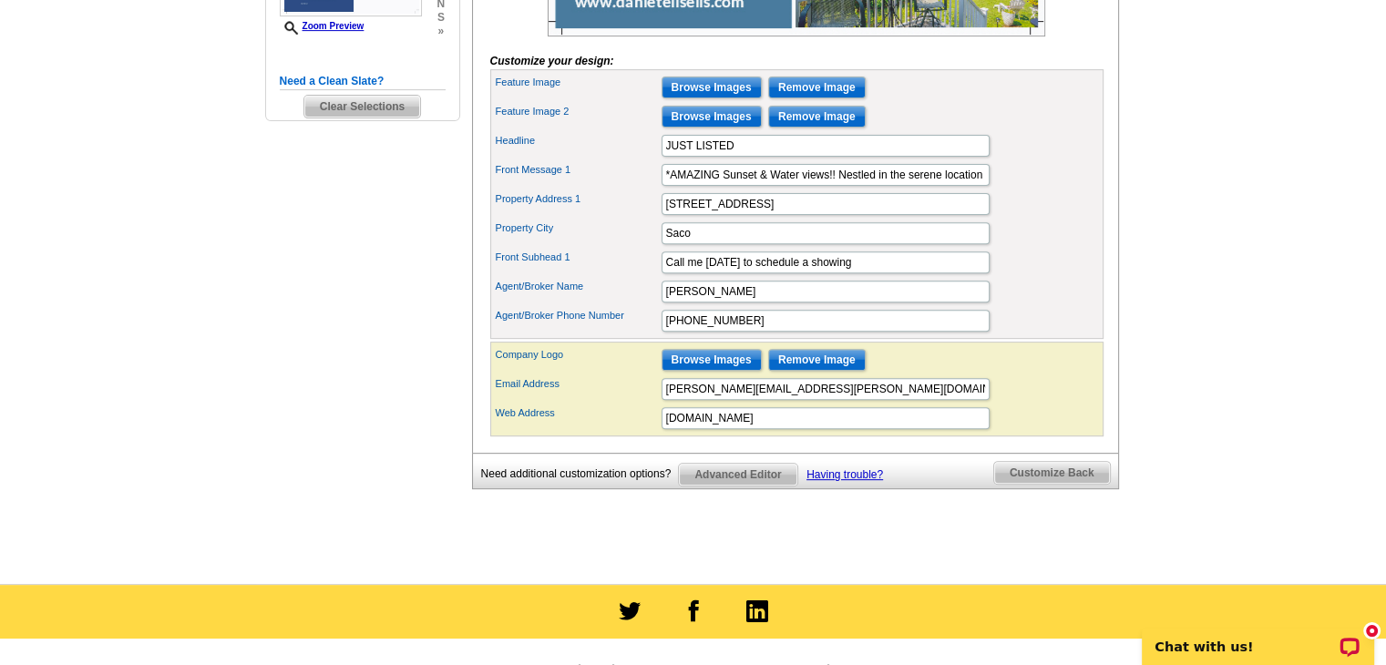
click at [1050, 484] on span "Customize Back" at bounding box center [1052, 473] width 116 height 22
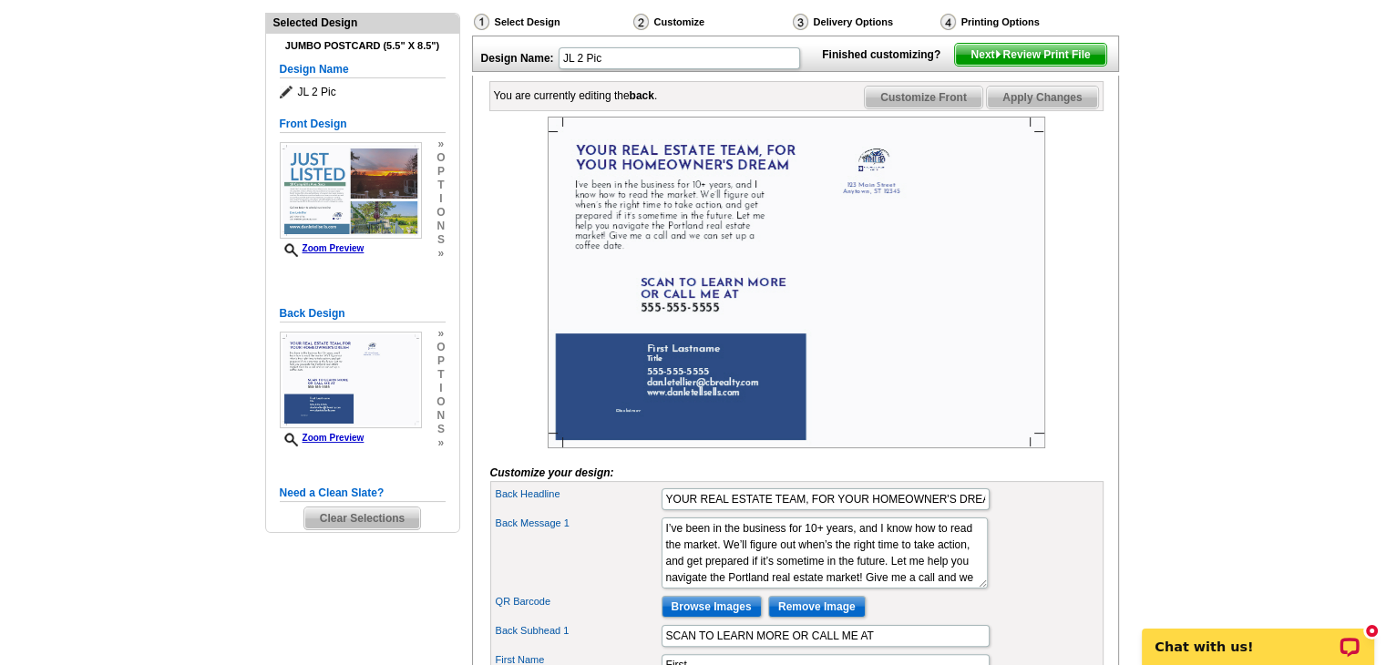
scroll to position [234, 0]
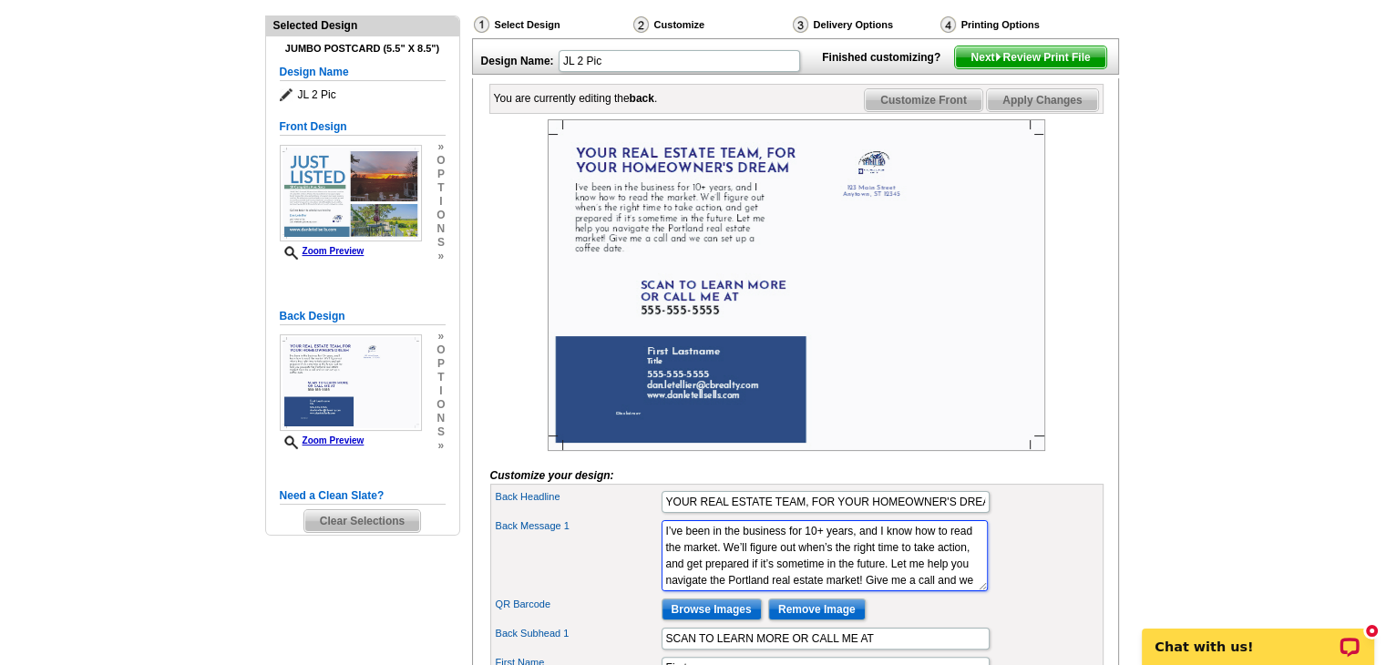
click at [873, 588] on textarea "I’ve been in the business for 10+ years, and I know how to read the market. We’…" at bounding box center [824, 555] width 326 height 71
type textarea "I’ve been in the business for 10+ years, and I know how to read the market. We’…"
click at [1039, 517] on div "Back Headline YOUR REAL ESTATE TEAM, FOR YOUR HOMEOWNER'S DREAM" at bounding box center [797, 501] width 606 height 29
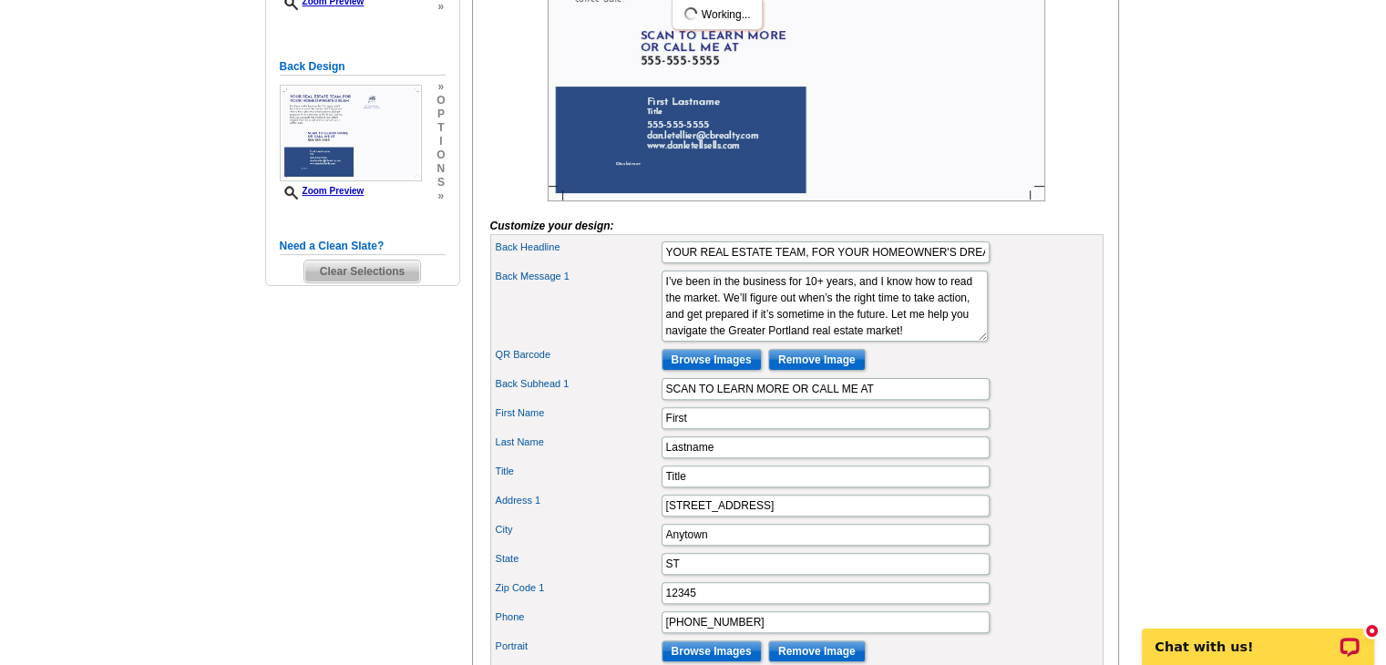
scroll to position [526, 0]
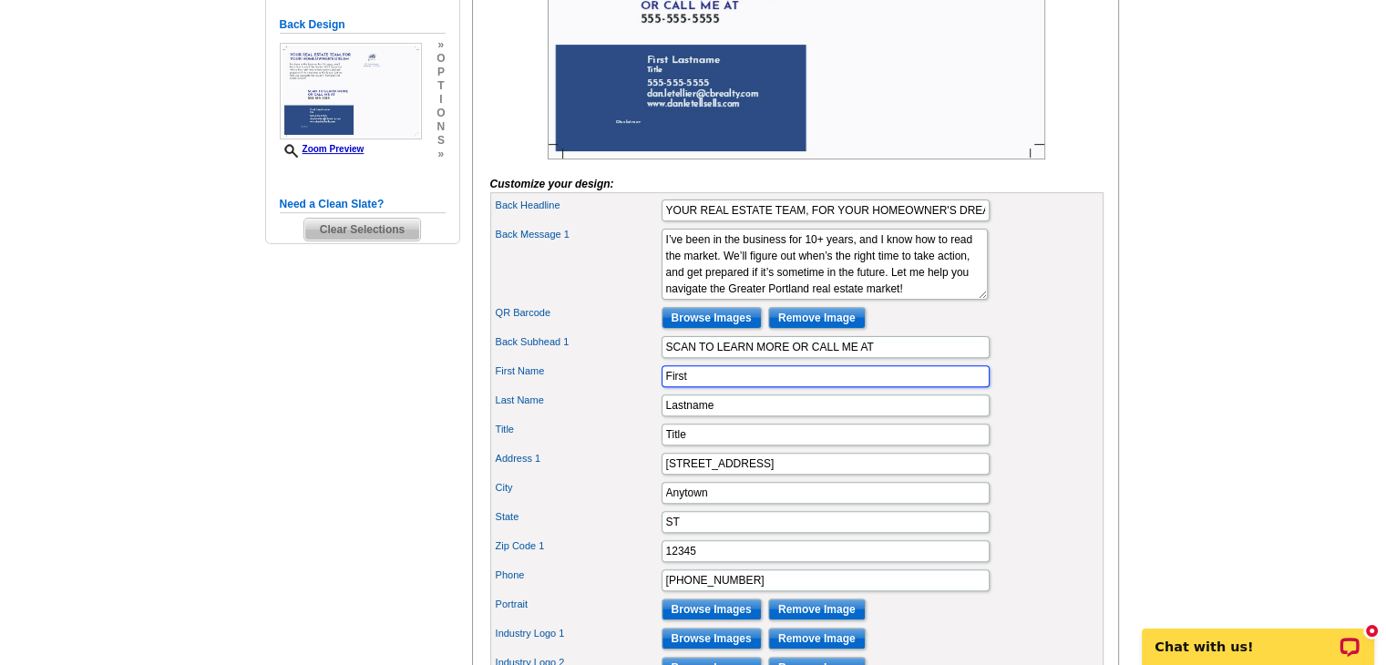
drag, startPoint x: 717, startPoint y: 403, endPoint x: 642, endPoint y: 410, distance: 75.1
click at [642, 391] on div "First Name First" at bounding box center [797, 376] width 606 height 29
type input "[PERSON_NAME]"
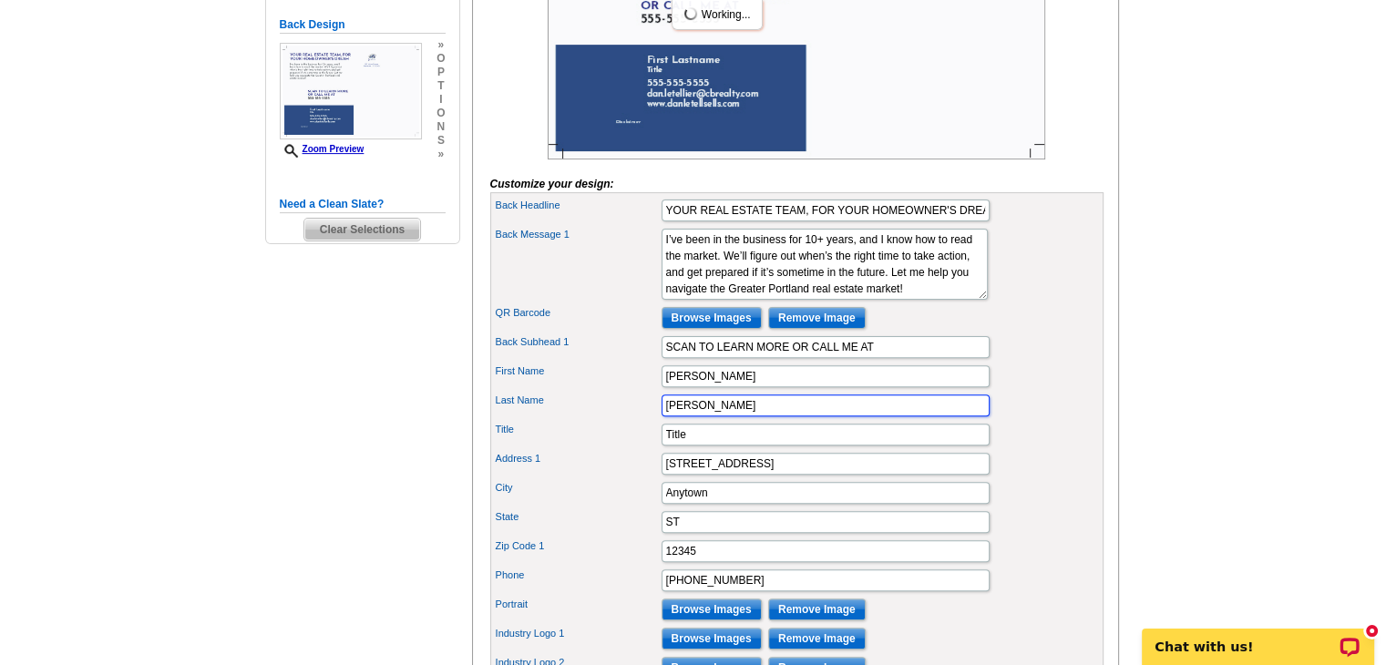
type input "Letellier"
type input "Broker"
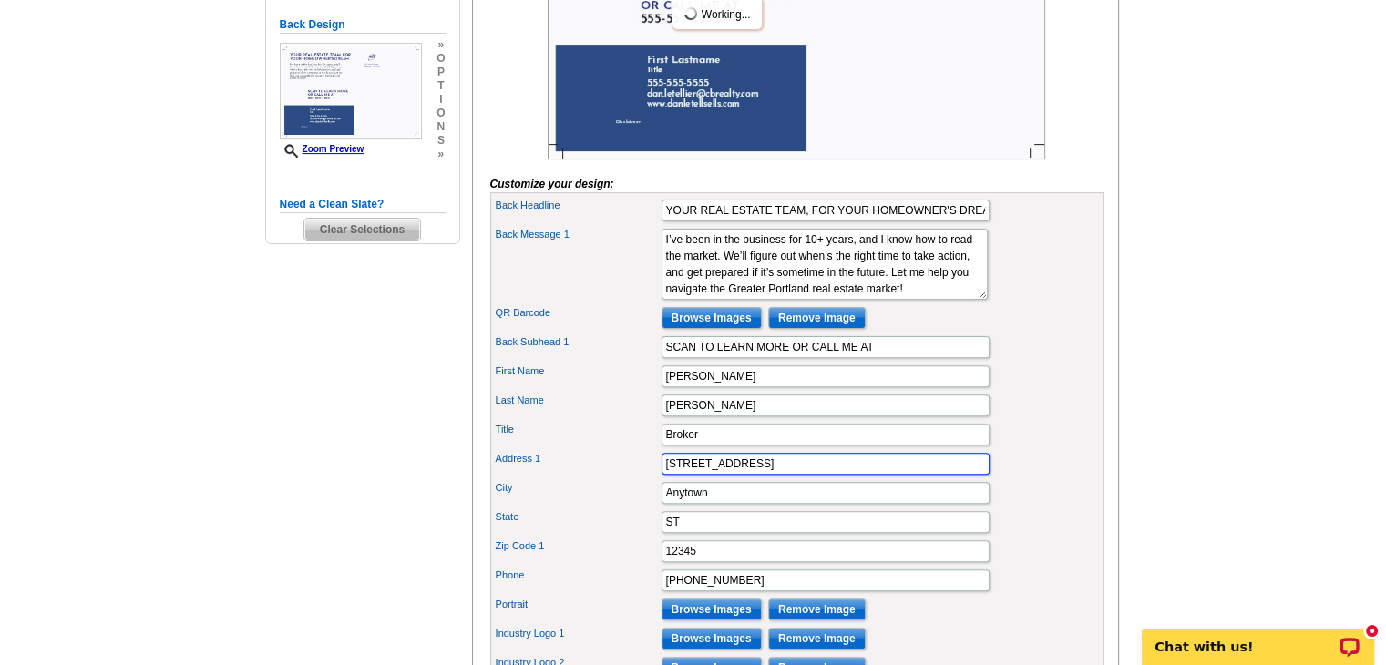
drag, startPoint x: 744, startPoint y: 482, endPoint x: 623, endPoint y: 479, distance: 121.2
click at [623, 478] on div "Address 1 123 Main Street" at bounding box center [797, 463] width 606 height 29
type input "120 Main St"
drag, startPoint x: 720, startPoint y: 522, endPoint x: 595, endPoint y: 531, distance: 125.1
click at [595, 507] on div "City Anytown" at bounding box center [797, 492] width 606 height 29
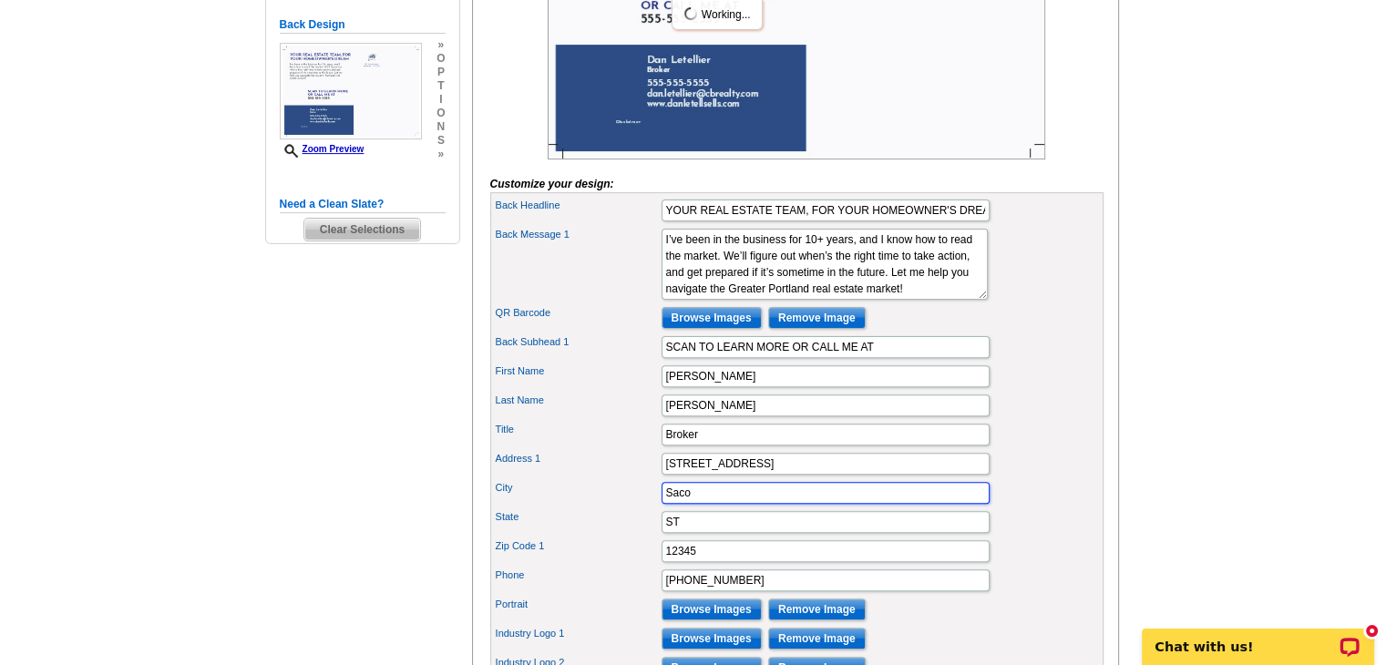
type input "Saco"
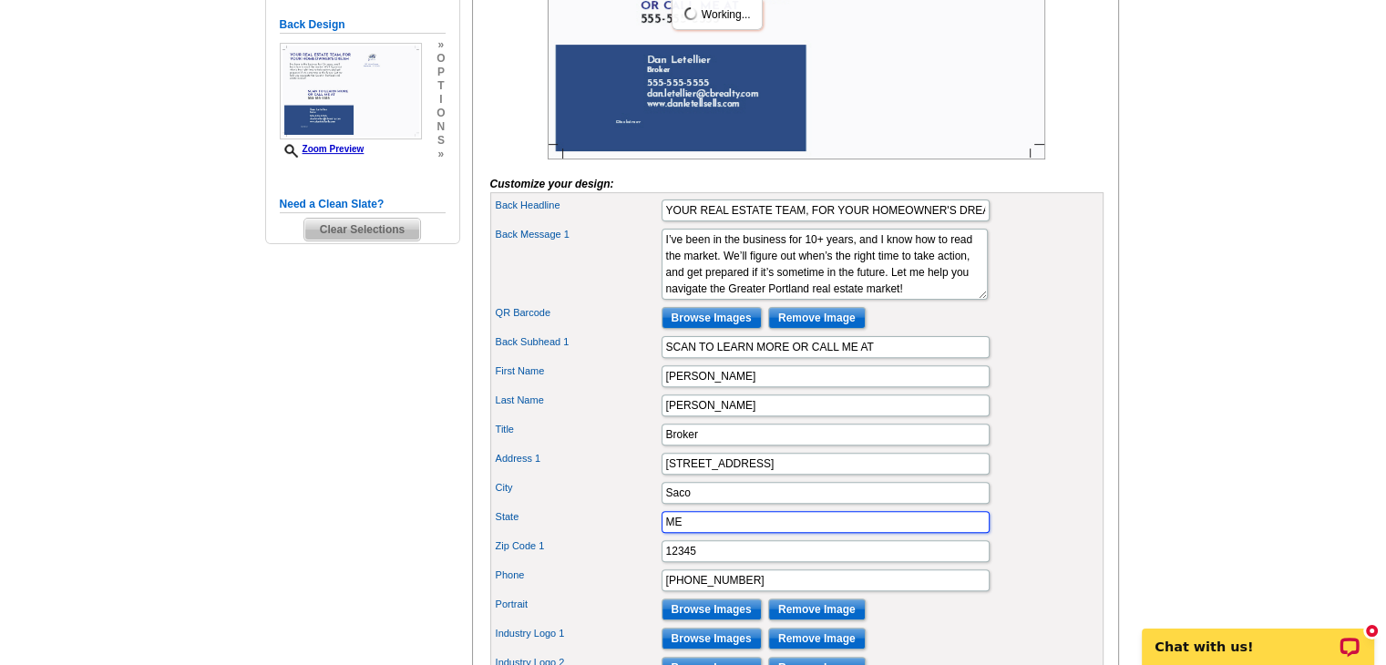
type input "ME"
type input "04005"
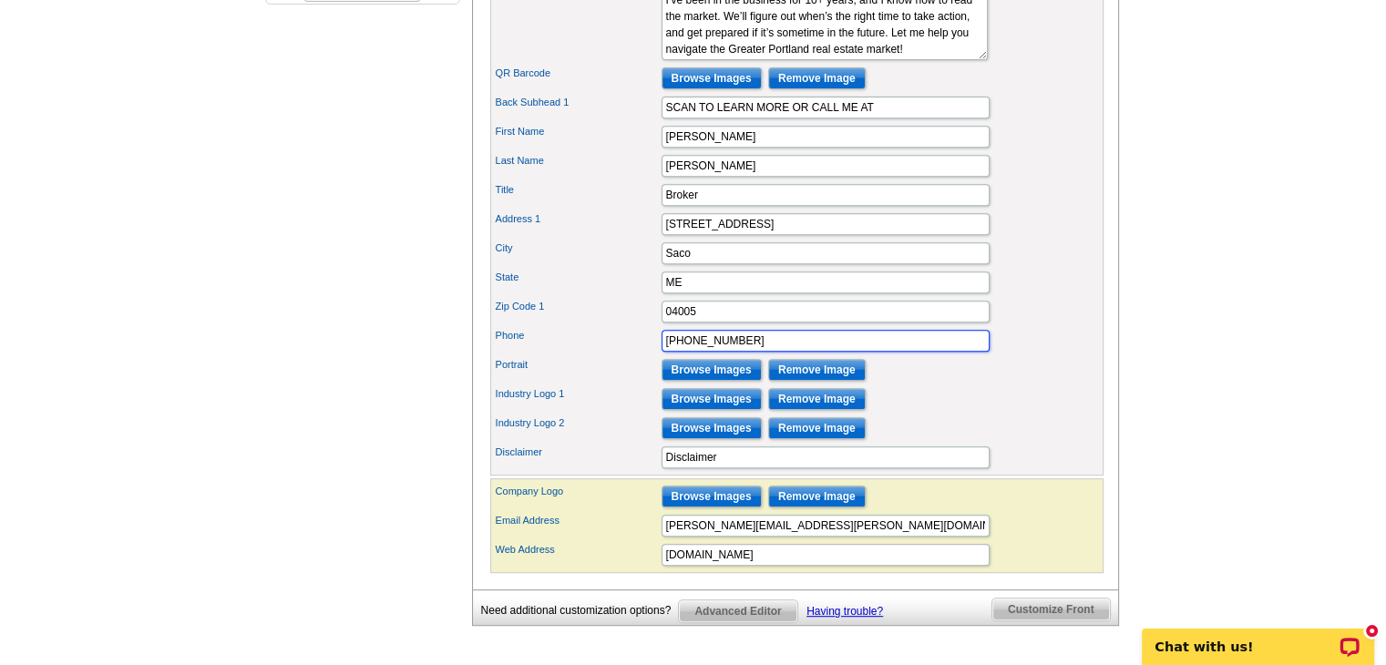
scroll to position [768, 0]
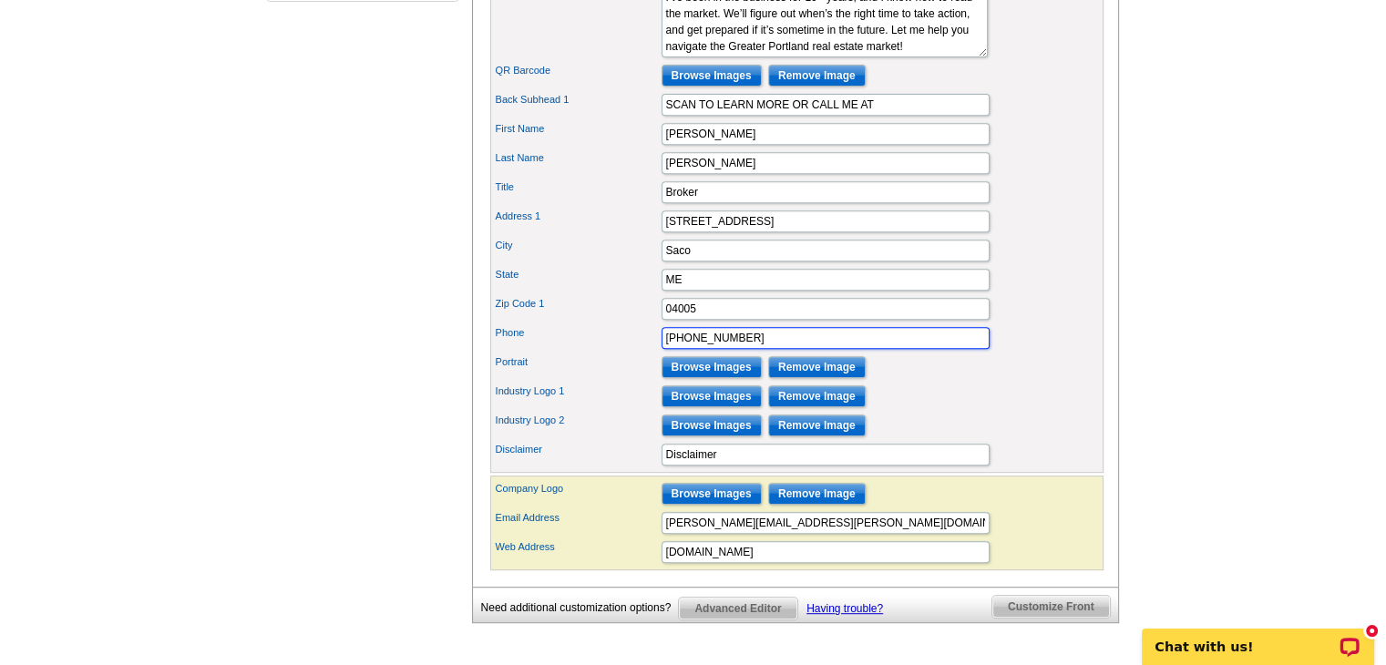
type input "207-590-1776"
click at [716, 378] on input "Browse Images" at bounding box center [711, 367] width 100 height 22
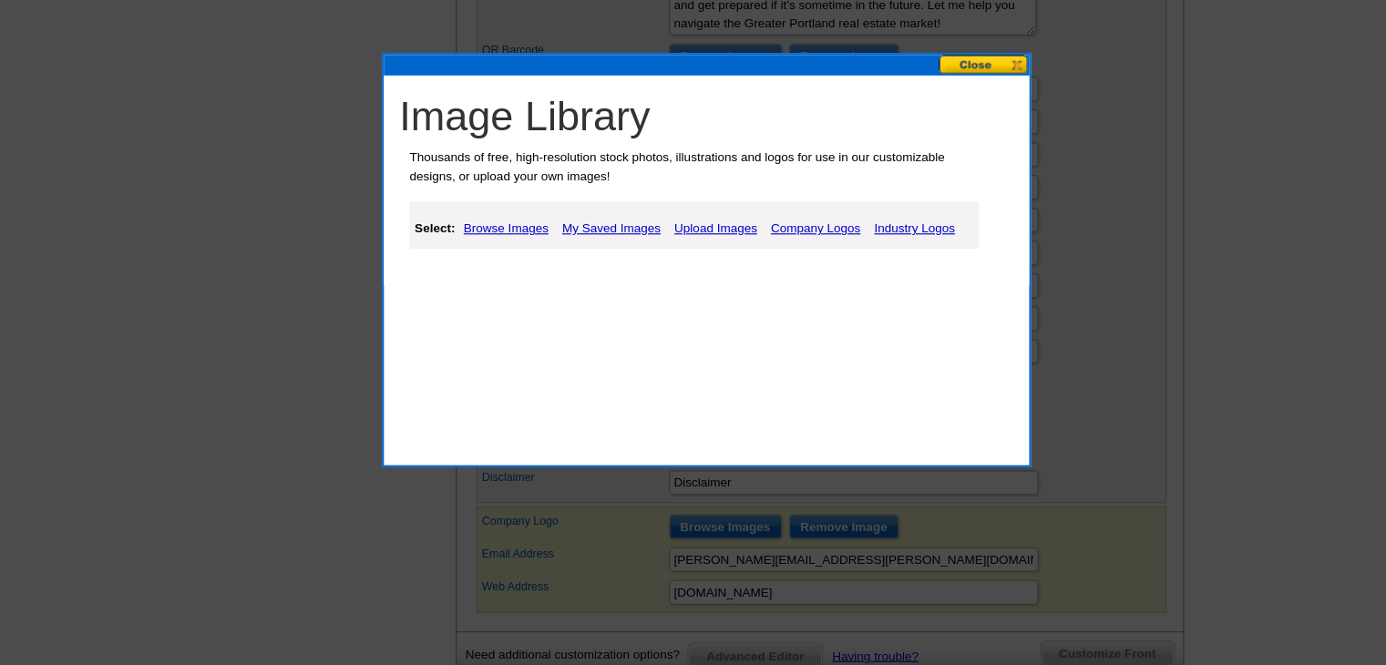
click at [706, 227] on link "Upload Images" at bounding box center [702, 229] width 83 height 22
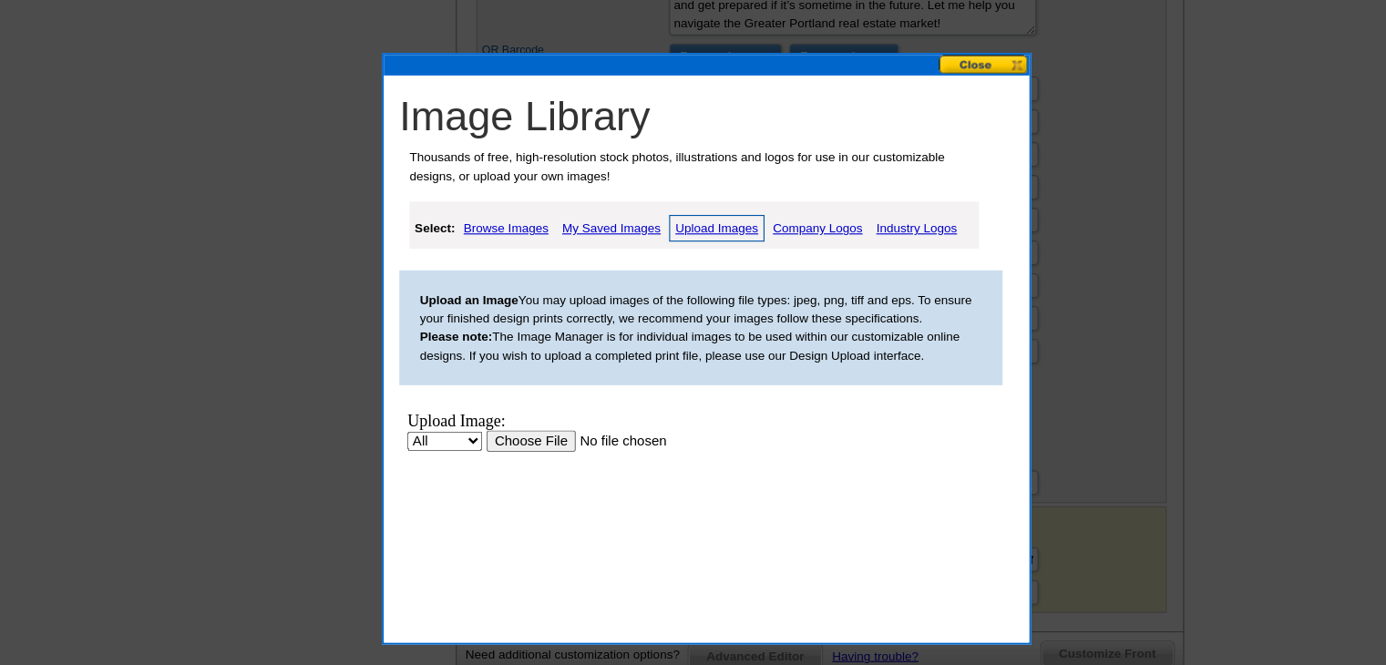
scroll to position [0, 0]
click at [510, 443] on input "file" at bounding box center [591, 436] width 230 height 19
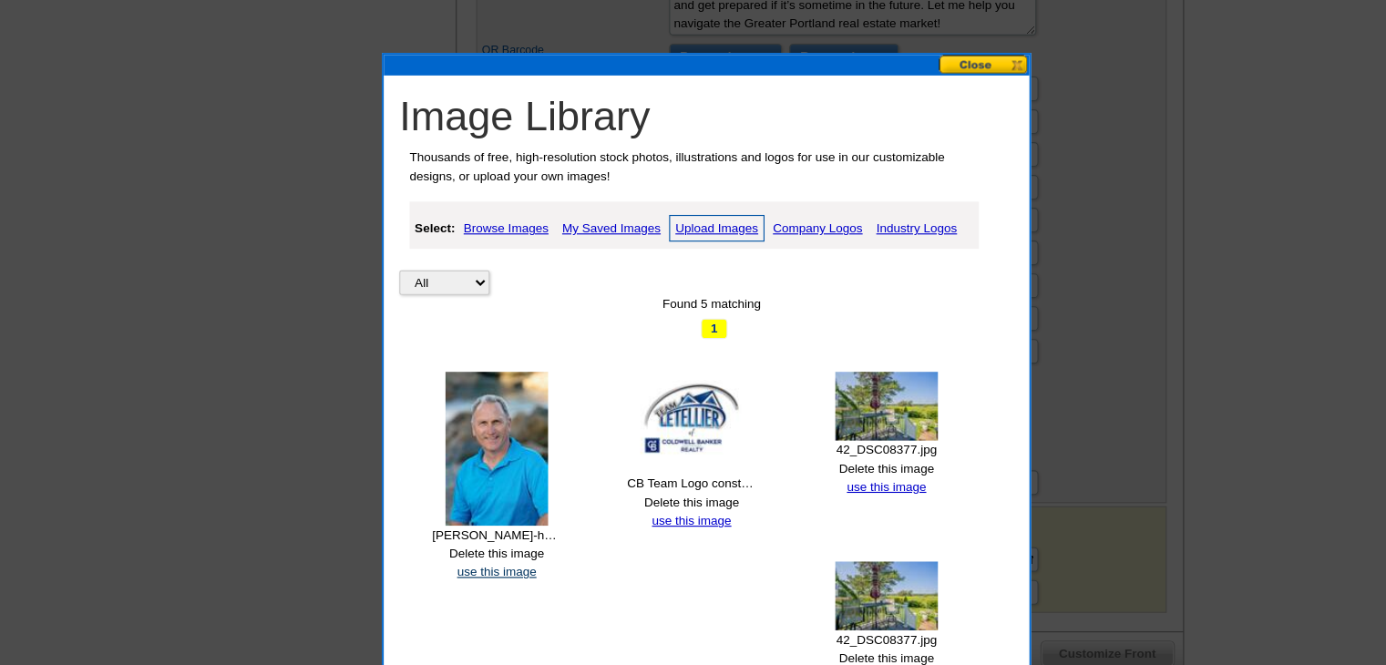
click at [506, 531] on link "use this image" at bounding box center [508, 534] width 70 height 13
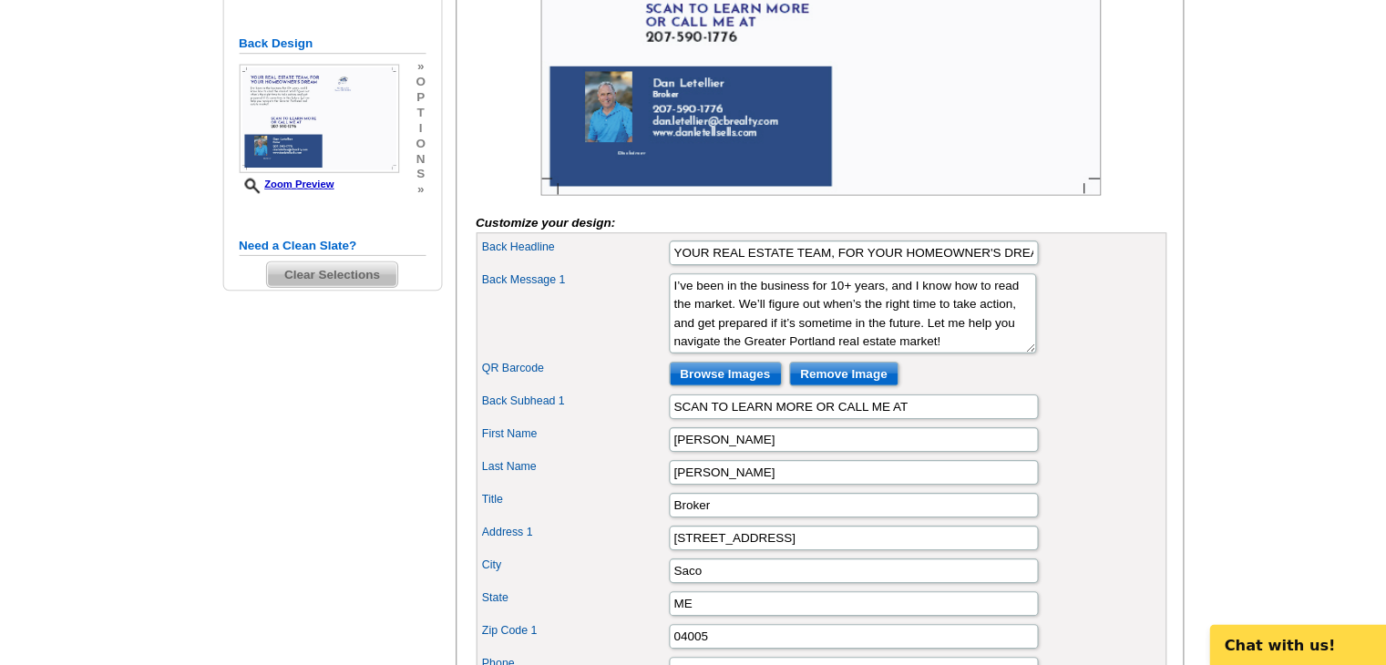
scroll to position [533, 0]
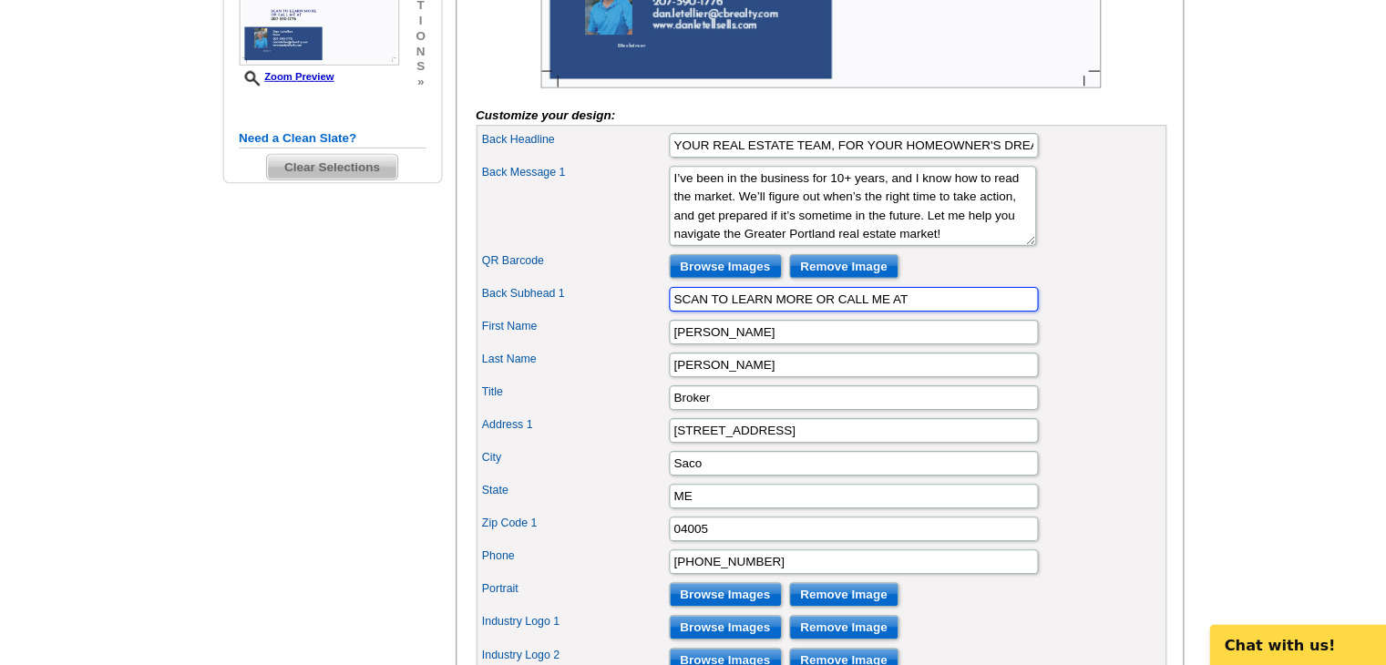
click at [813, 351] on input "SCAN TO LEARN MORE OR CALL ME AT" at bounding box center [825, 340] width 328 height 22
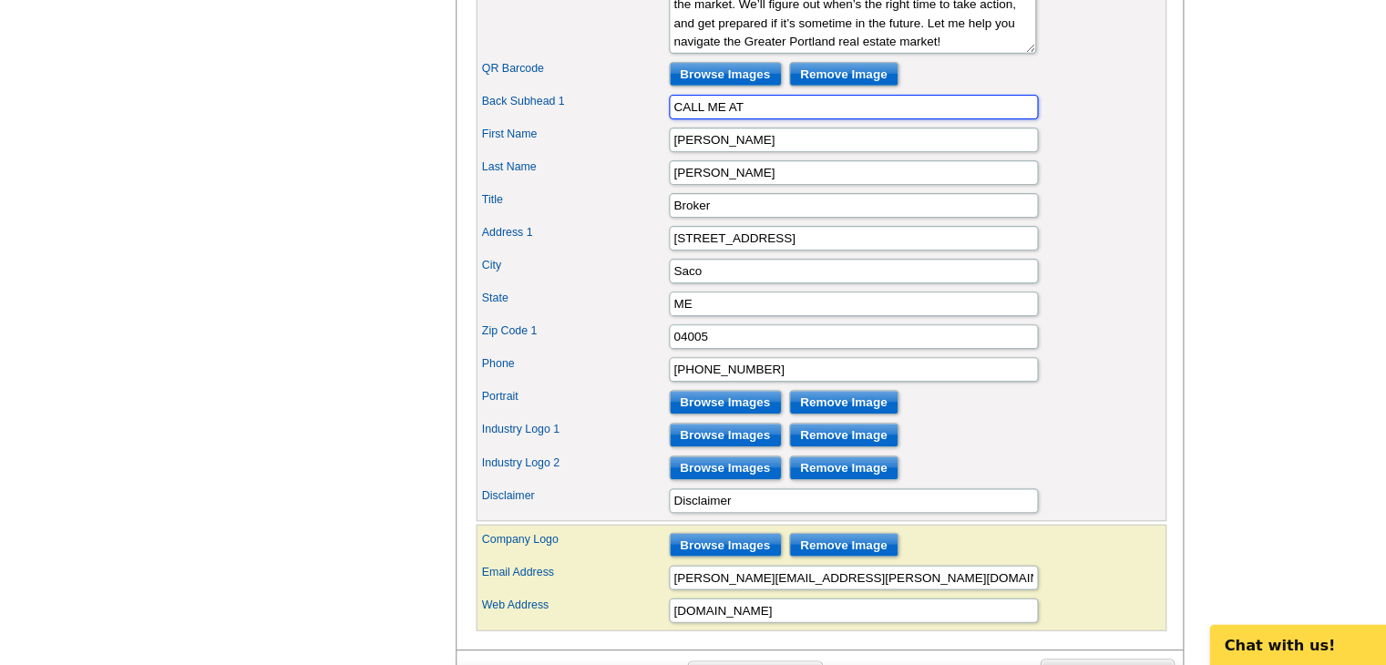
scroll to position [706, 0]
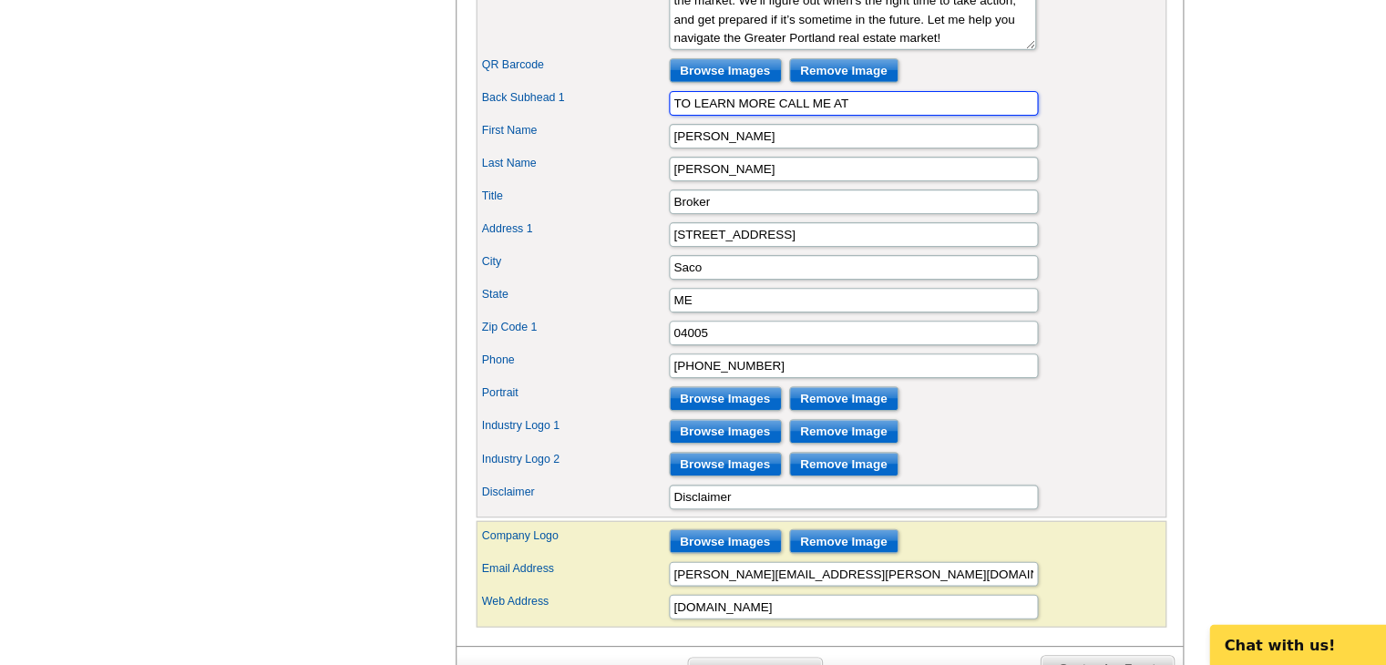
type input "TO LEARN MORE CALL ME AT"
drag, startPoint x: 1088, startPoint y: 442, endPoint x: 1044, endPoint y: 506, distance: 77.3
click at [1044, 501] on div "Industry Logo 2 Browse Images Remove Image" at bounding box center [797, 486] width 606 height 29
click at [681, 468] on input "Browse Images" at bounding box center [711, 457] width 100 height 22
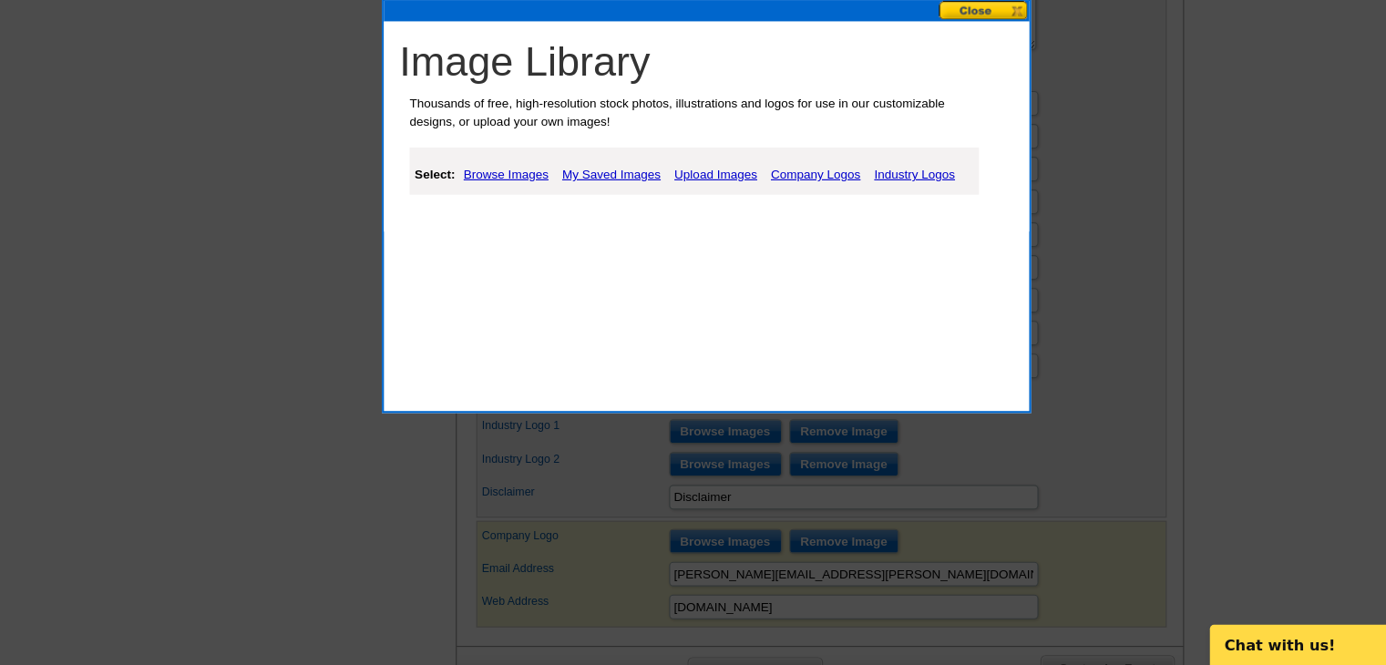
click at [769, 221] on link "Company Logos" at bounding box center [791, 229] width 88 height 22
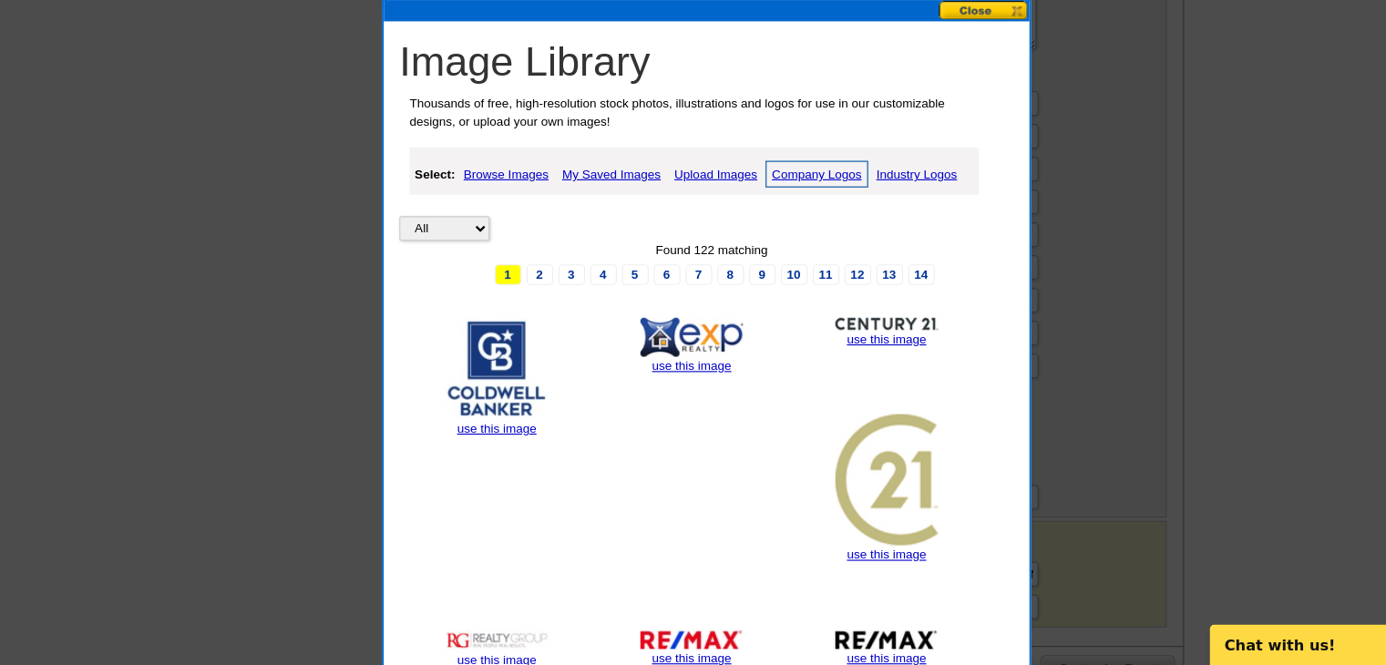
click at [509, 398] on img at bounding box center [508, 401] width 91 height 90
click at [500, 456] on link "use this image" at bounding box center [508, 454] width 70 height 13
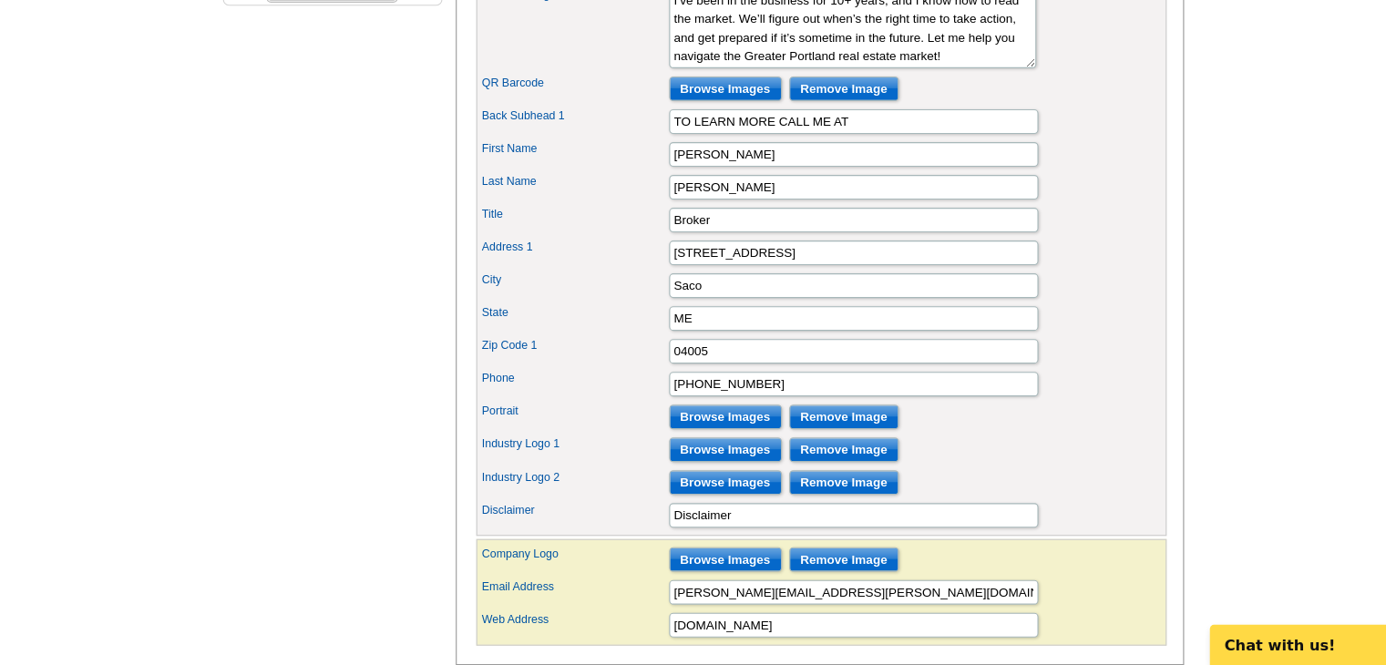
scroll to position [691, 0]
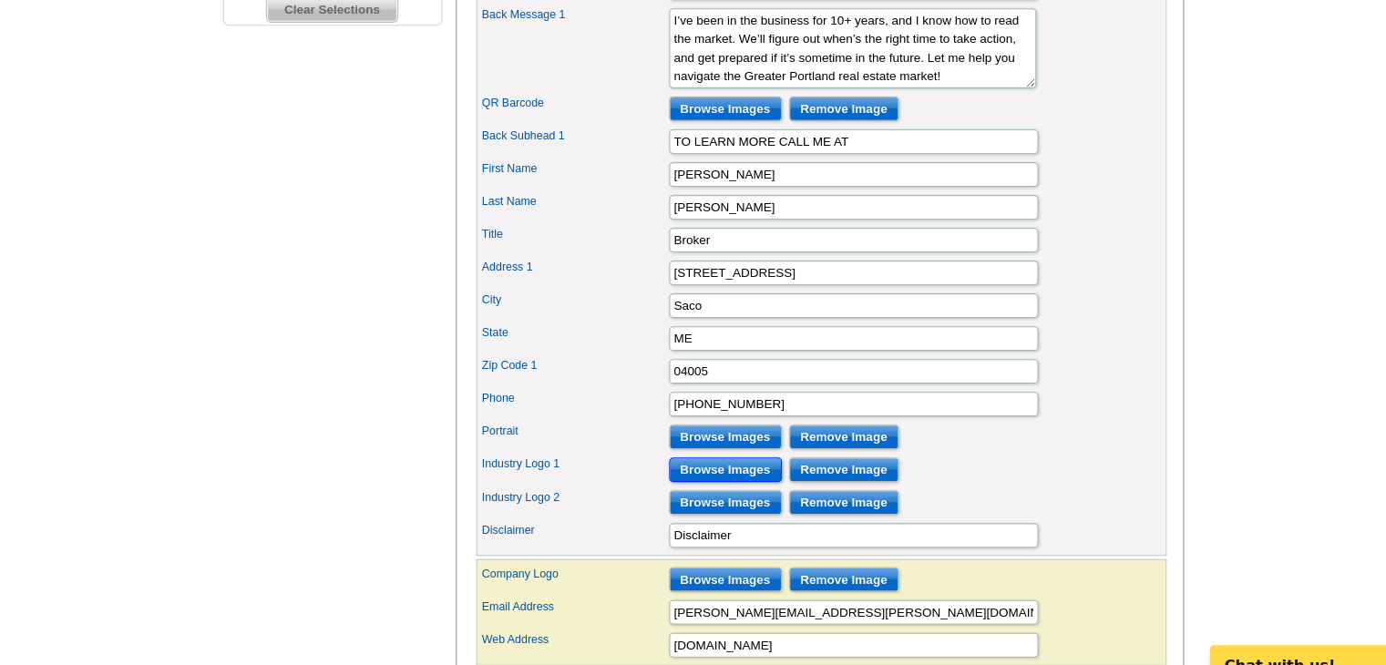
click at [710, 484] on input "Browse Images" at bounding box center [711, 473] width 100 height 22
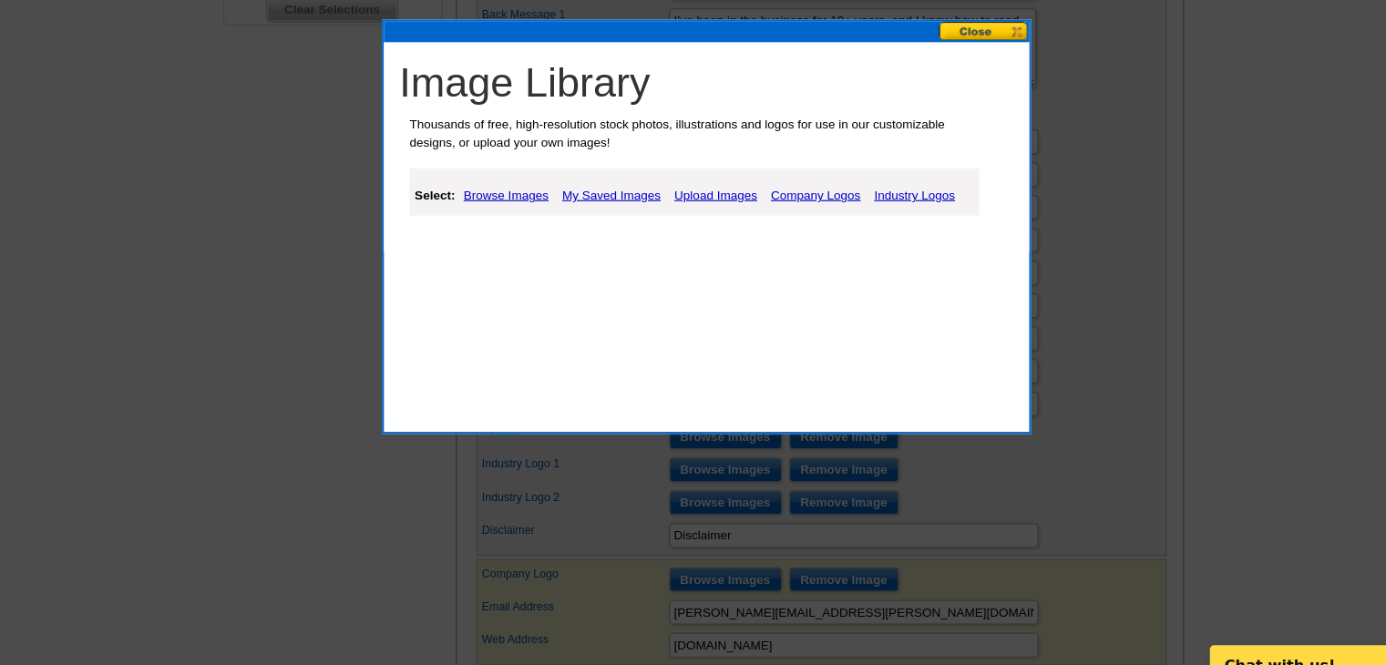
click at [794, 227] on link "Company Logos" at bounding box center [791, 229] width 88 height 22
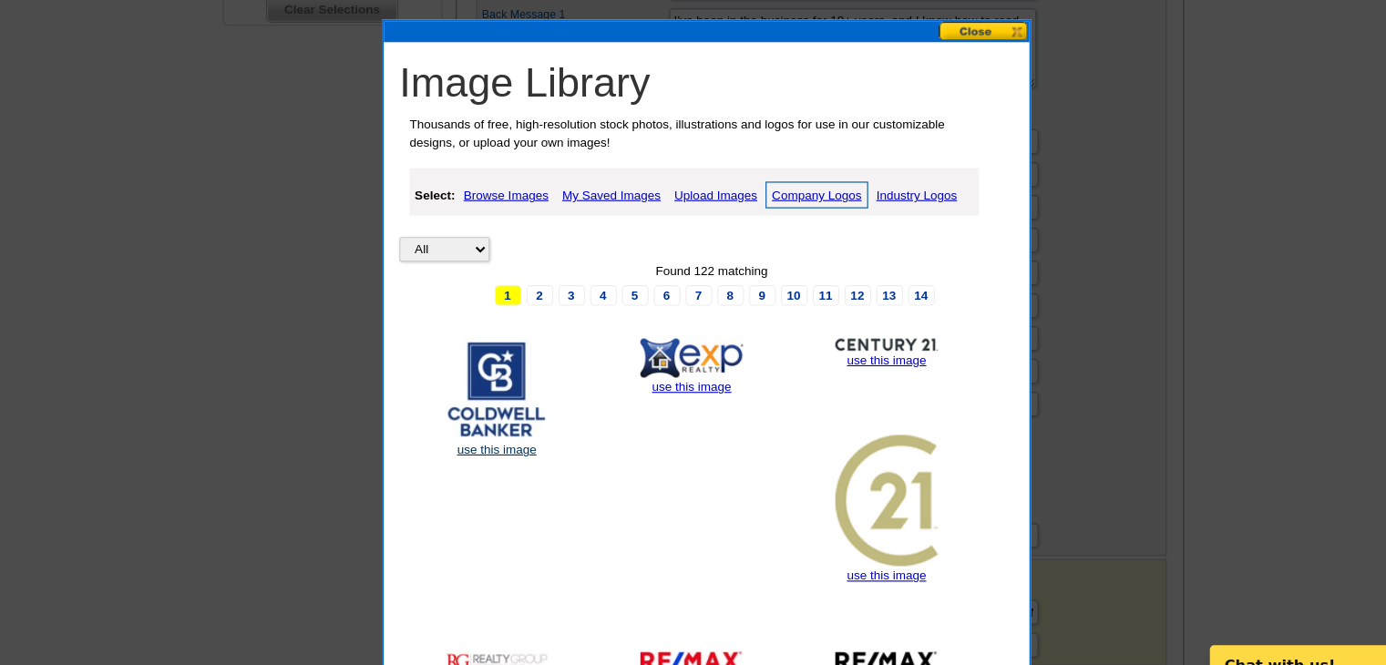
click at [507, 452] on link "use this image" at bounding box center [508, 454] width 70 height 13
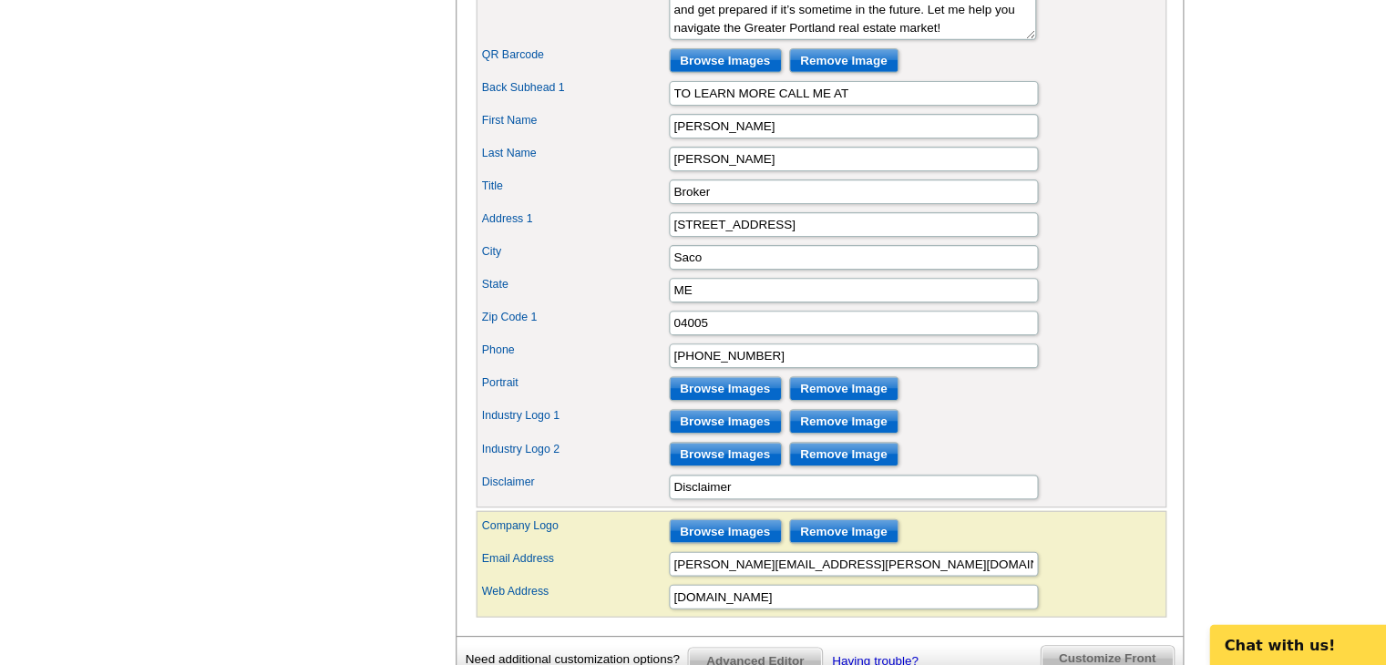
scroll to position [723, 0]
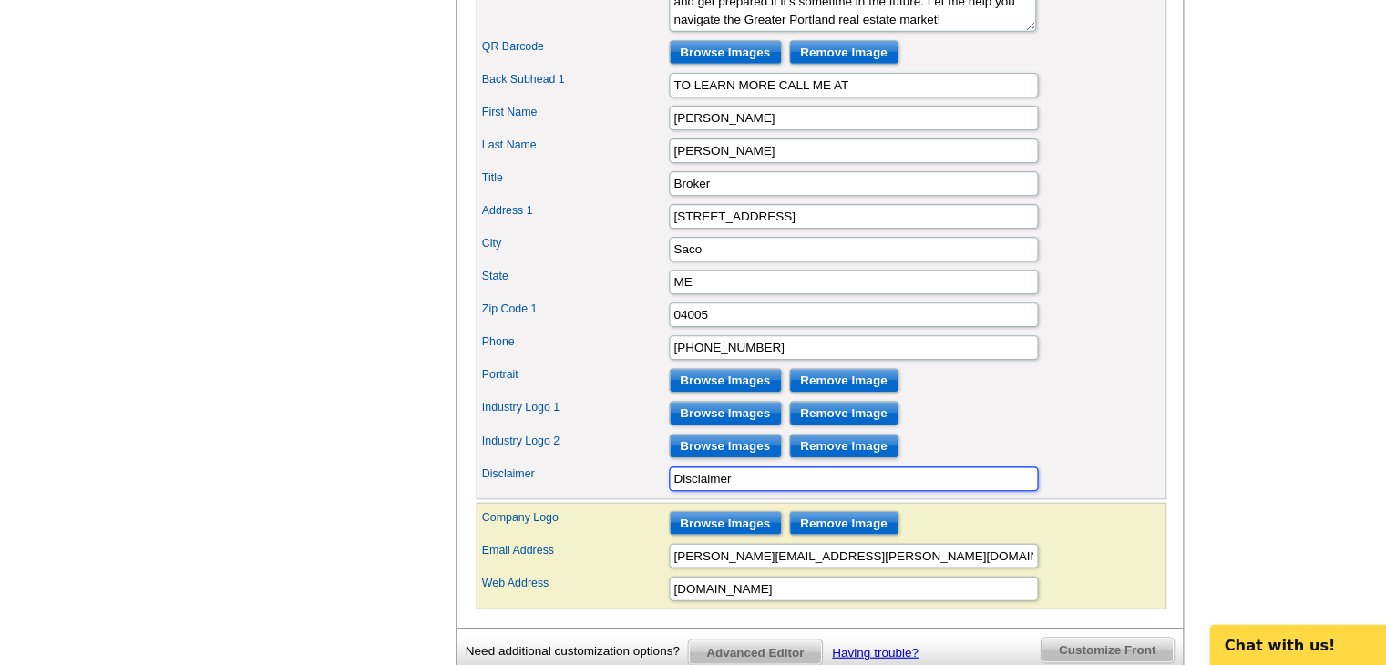
click at [743, 510] on input "Disclaimer" at bounding box center [825, 499] width 328 height 22
type input "D"
type input "p"
type input "{"
type input "l"
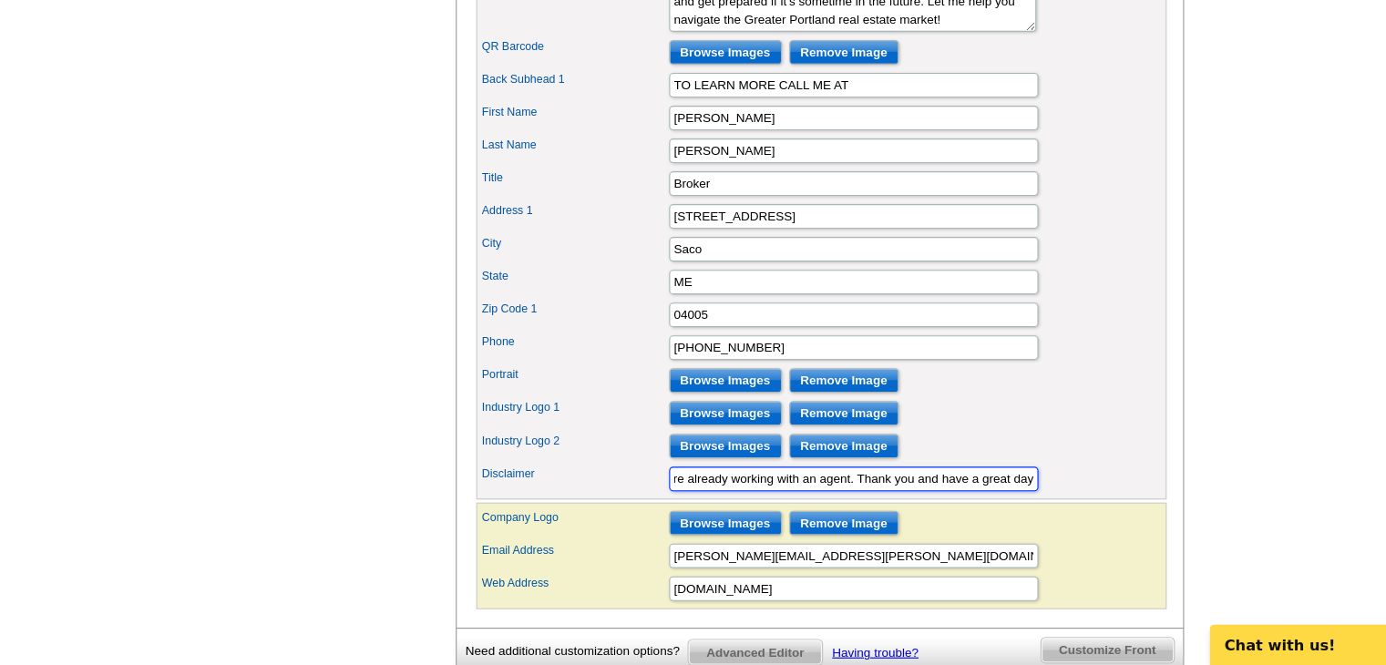
scroll to position [0, 190]
type input "Please disregard this postcard if you are already working with an agent. Thank …"
click at [1023, 456] on div "Industry Logo 1 Browse Images Remove Image" at bounding box center [797, 440] width 606 height 29
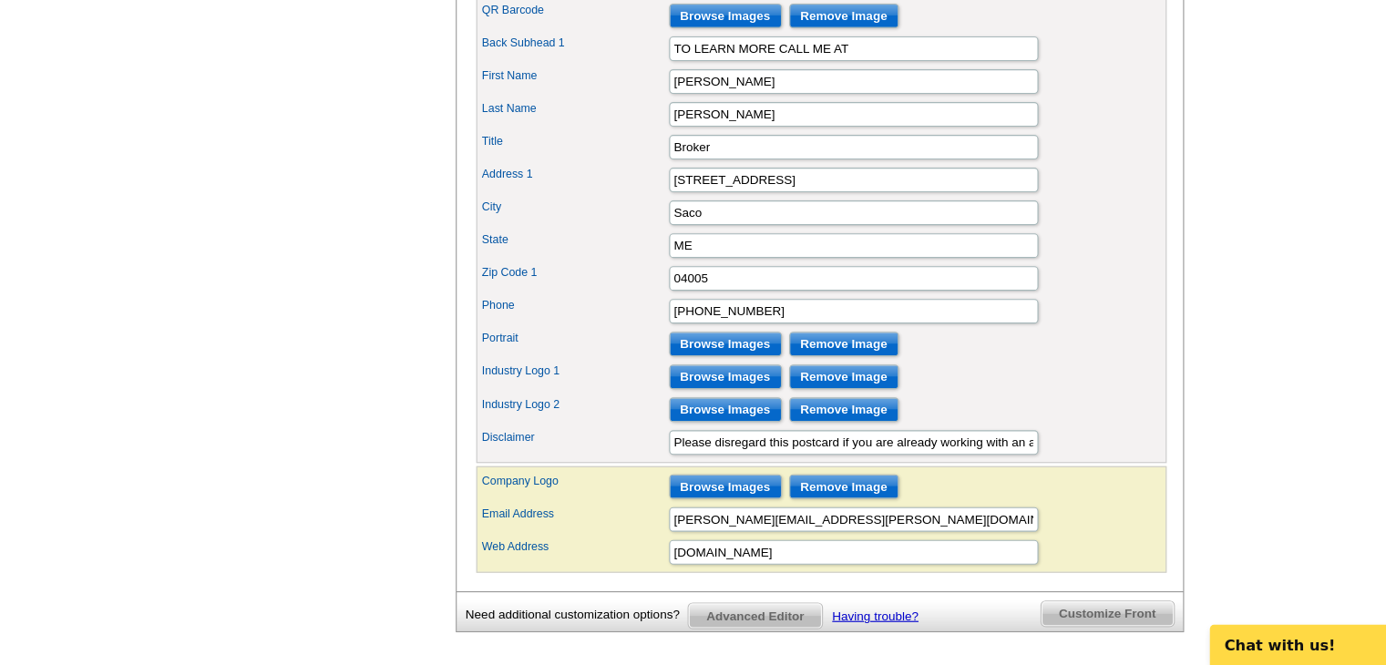
scroll to position [761, 0]
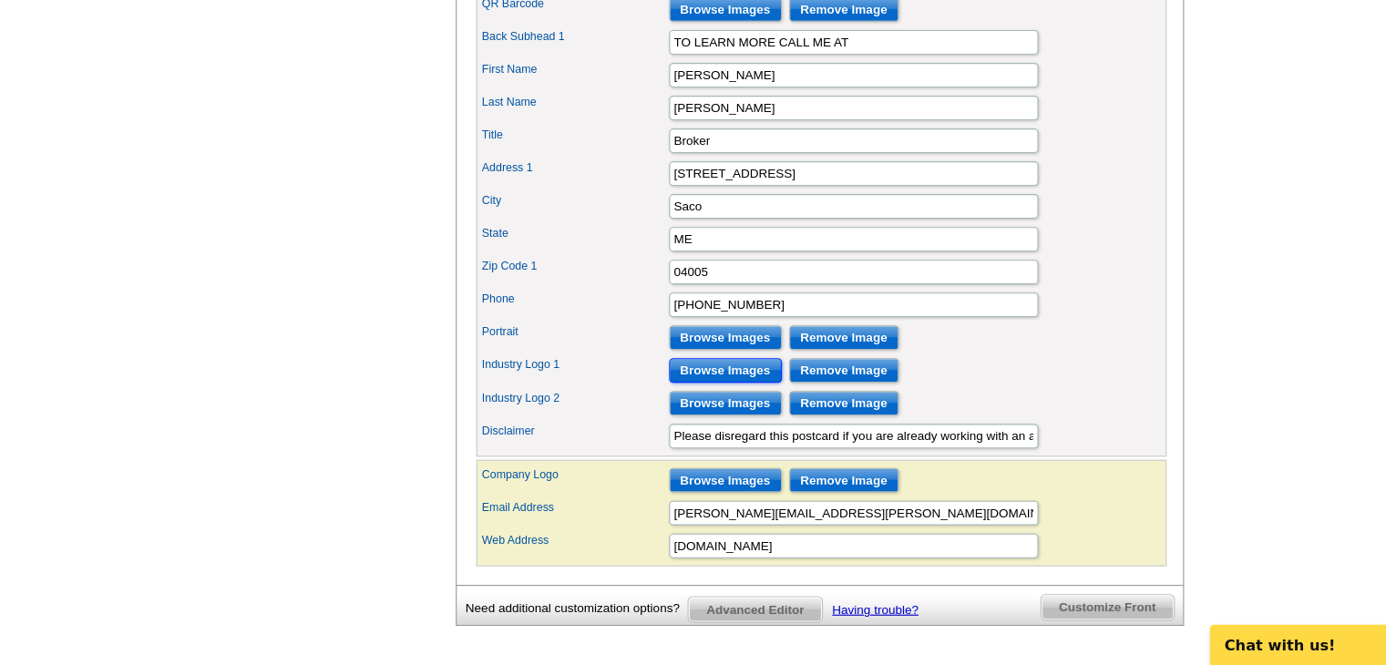
click at [702, 414] on input "Browse Images" at bounding box center [711, 403] width 100 height 22
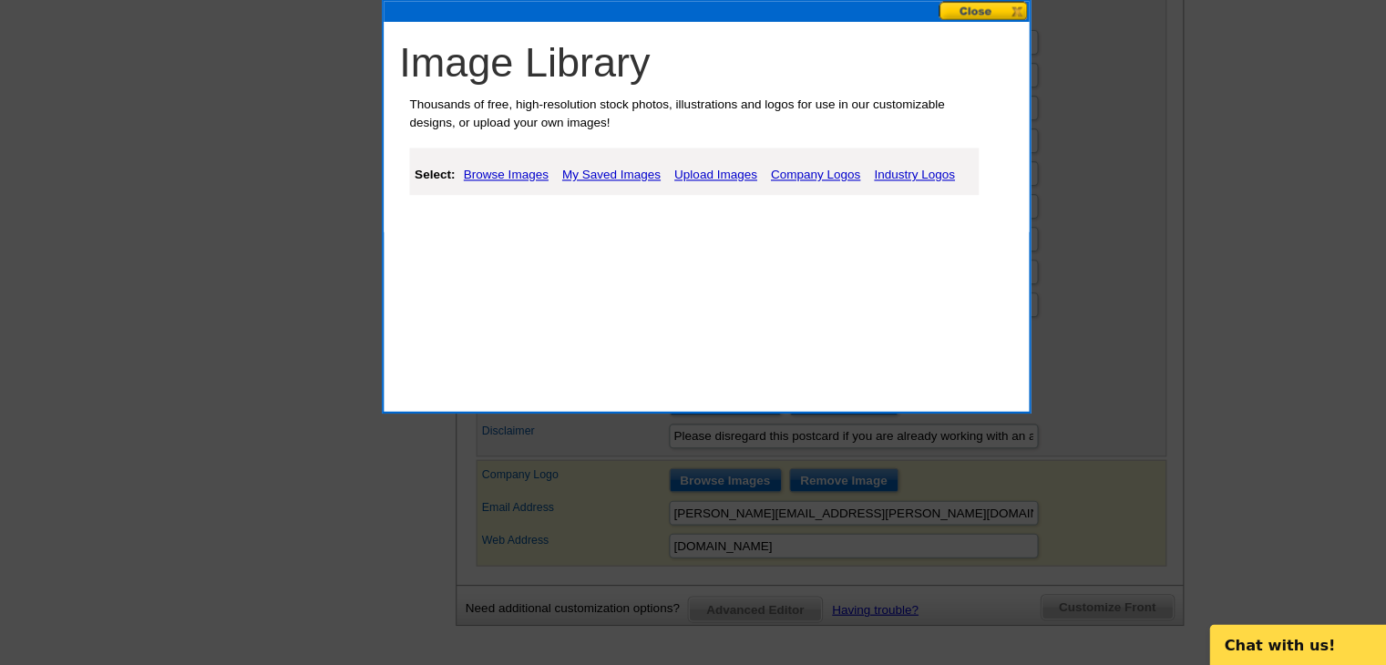
click at [775, 229] on link "Company Logos" at bounding box center [791, 229] width 88 height 22
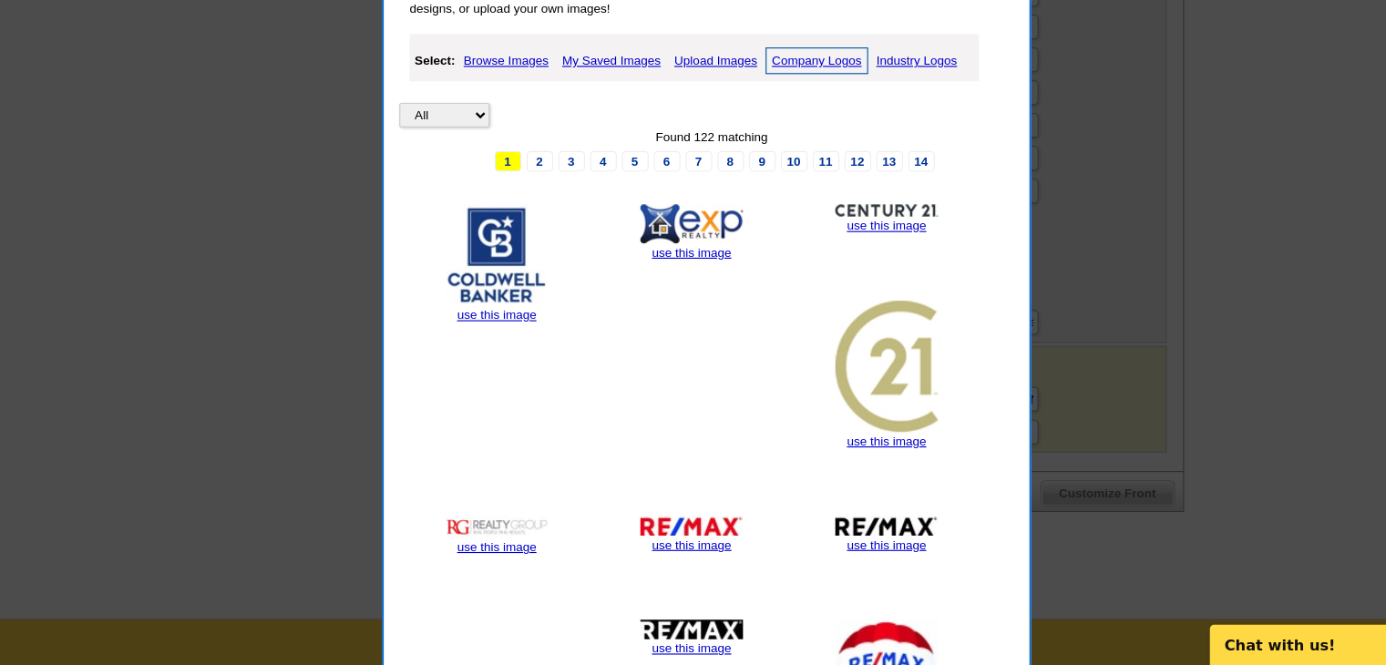
scroll to position [869, 0]
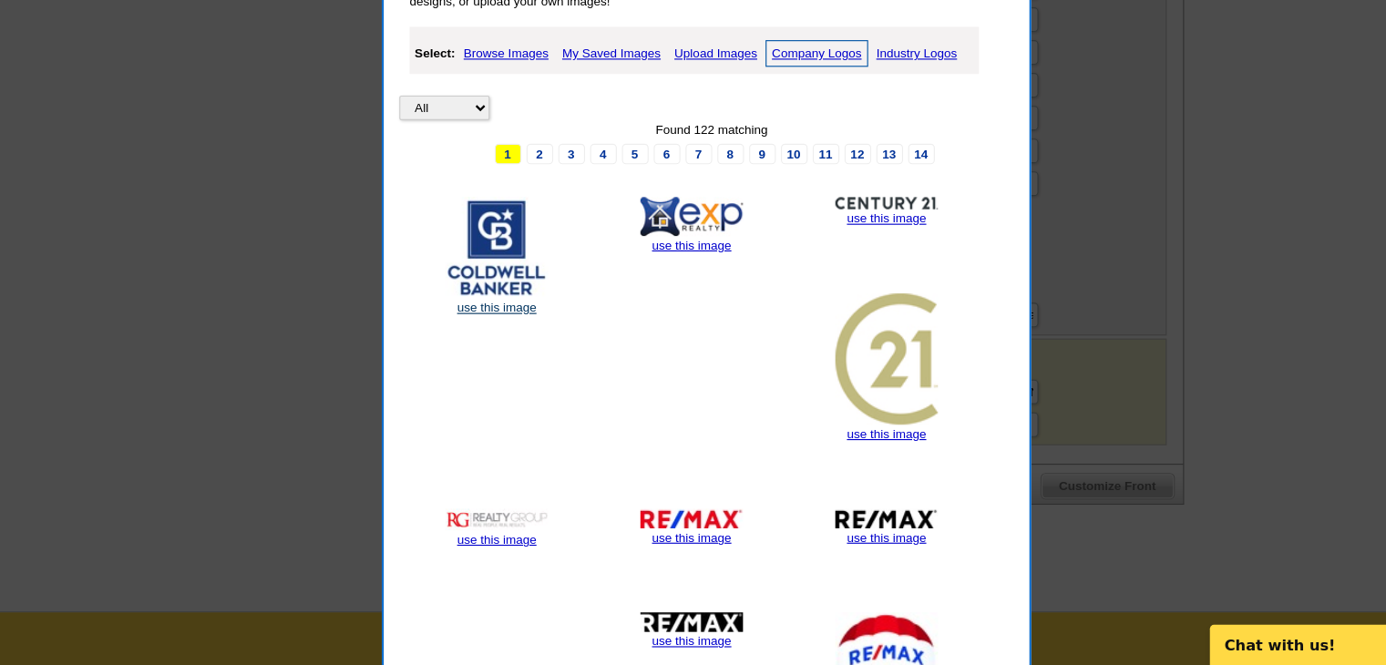
click at [502, 344] on link "use this image" at bounding box center [508, 347] width 70 height 13
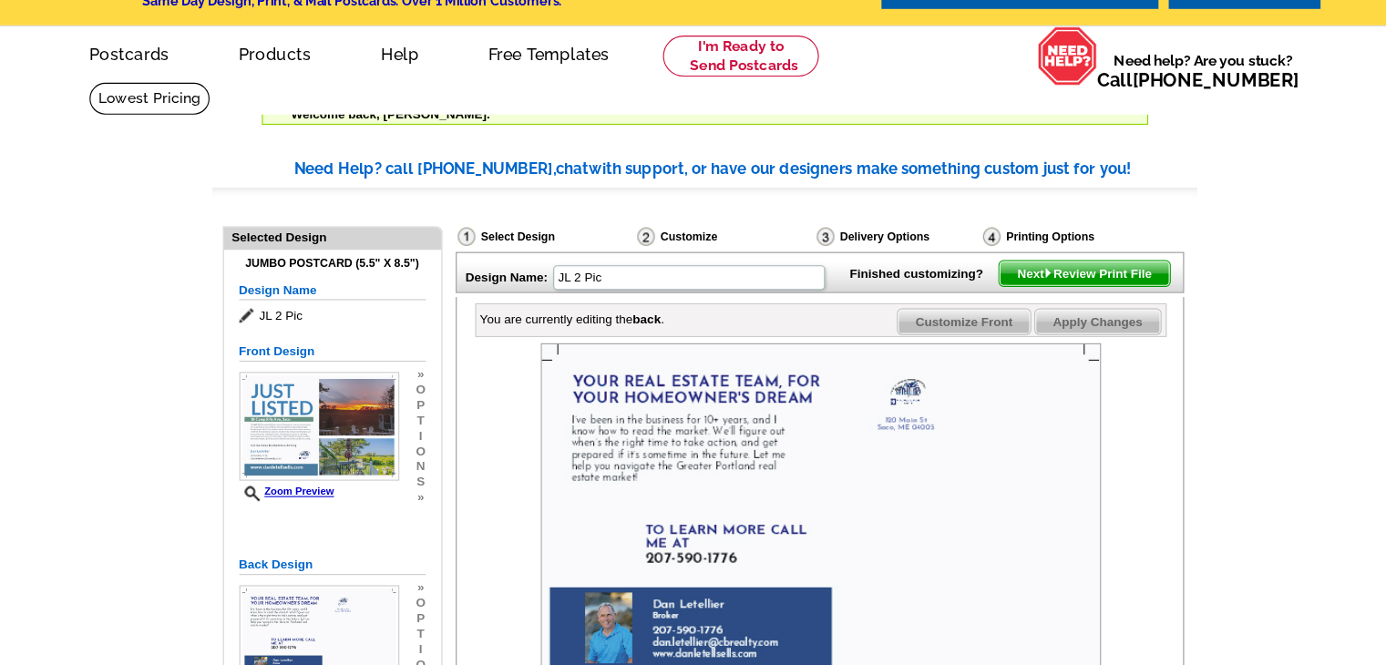
scroll to position [0, 0]
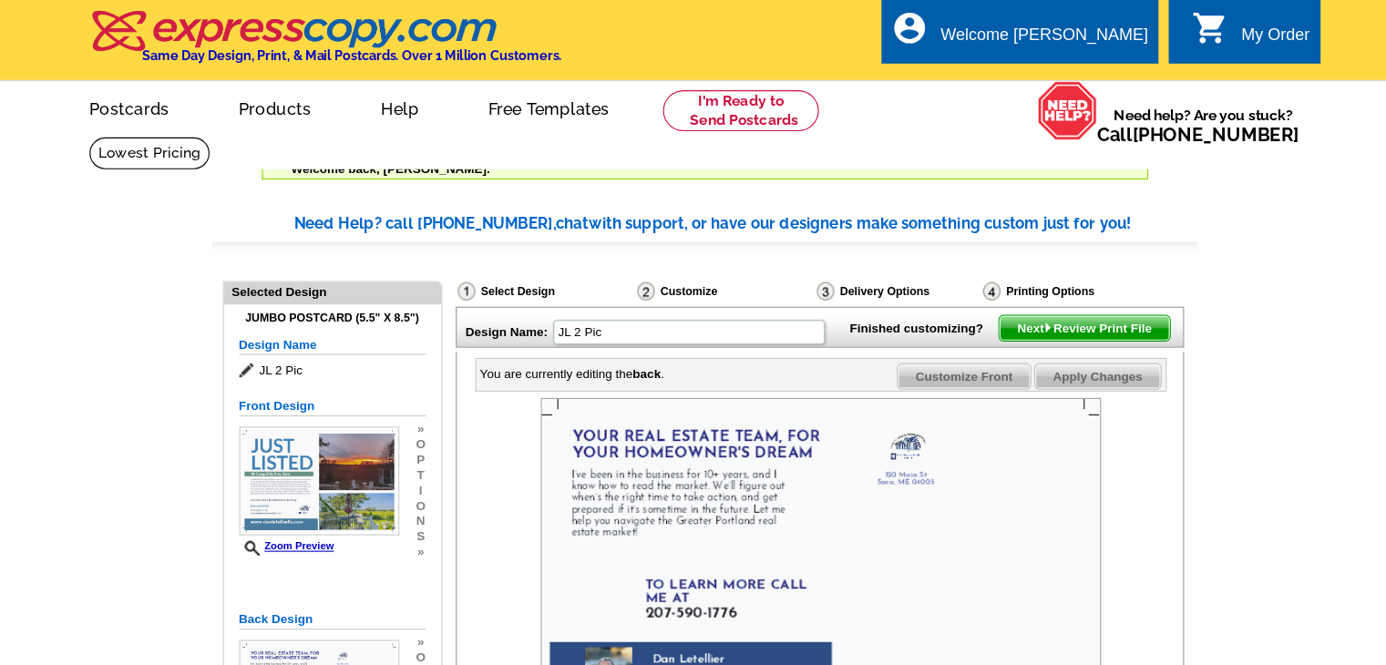
click at [1008, 302] on span "Next Review Print File" at bounding box center [1030, 292] width 150 height 22
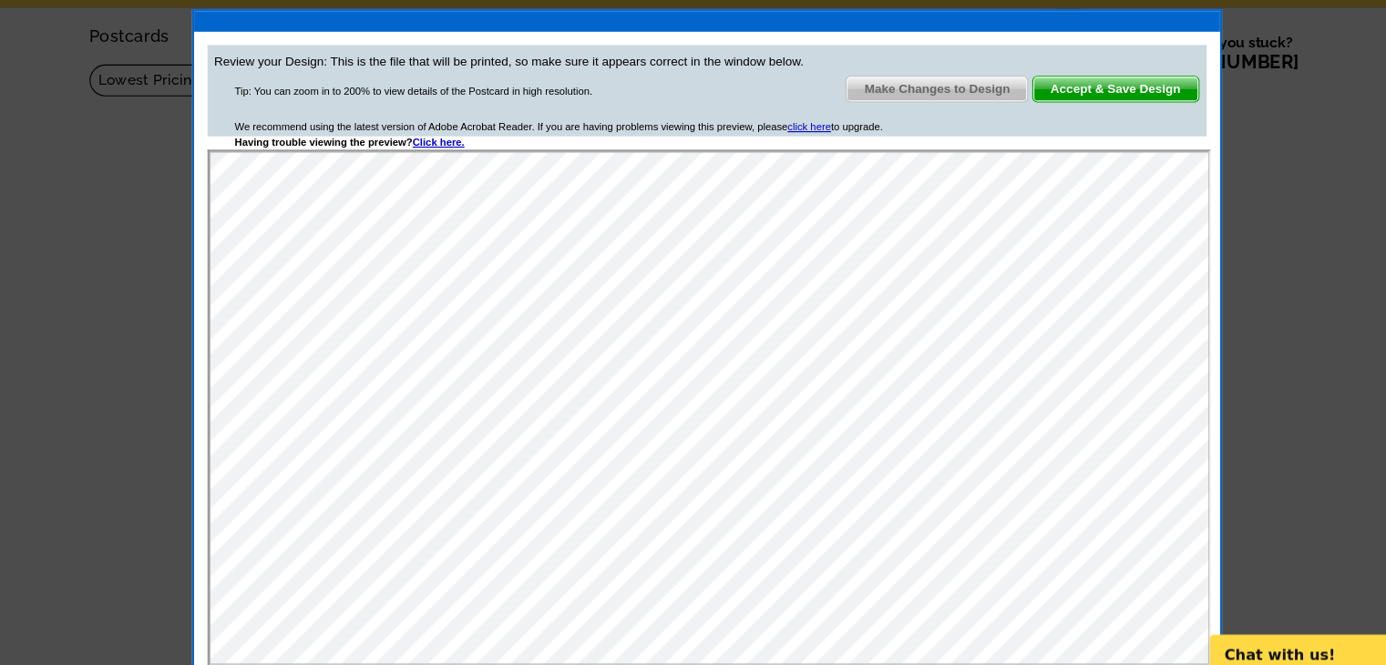
scroll to position [23, 0]
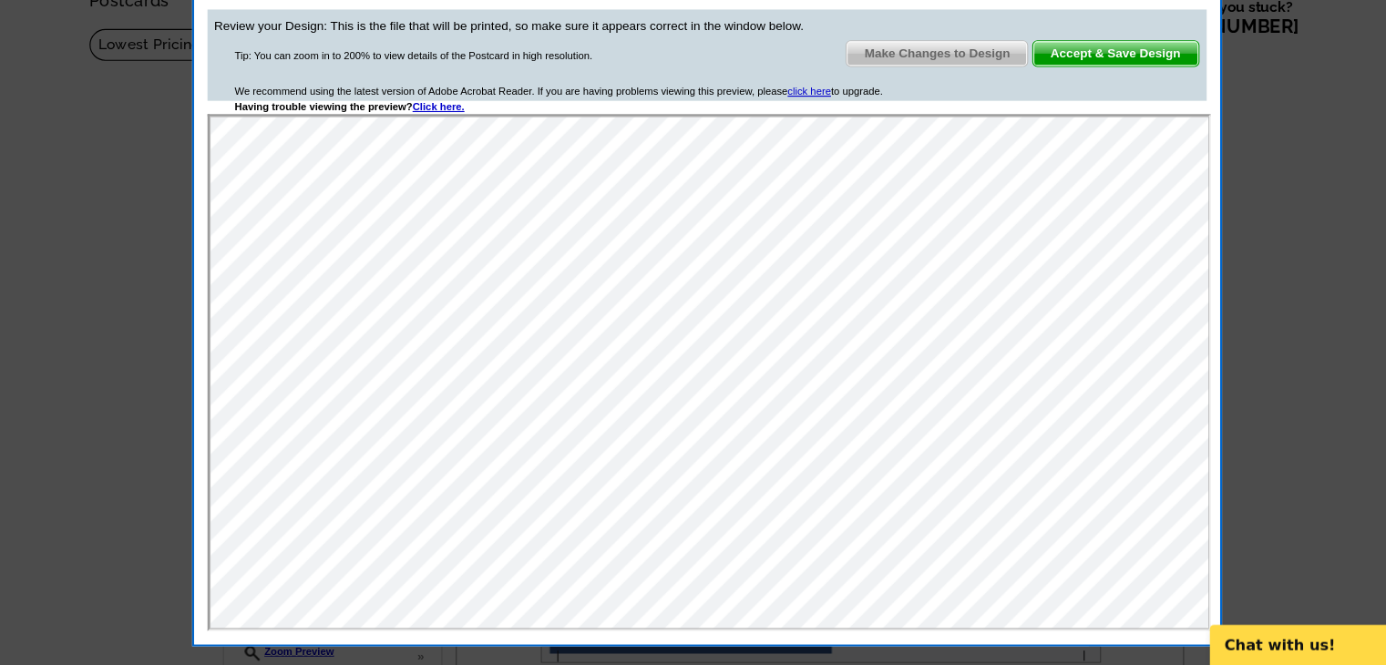
click at [890, 118] on span "Make Changes to Design" at bounding box center [899, 121] width 160 height 22
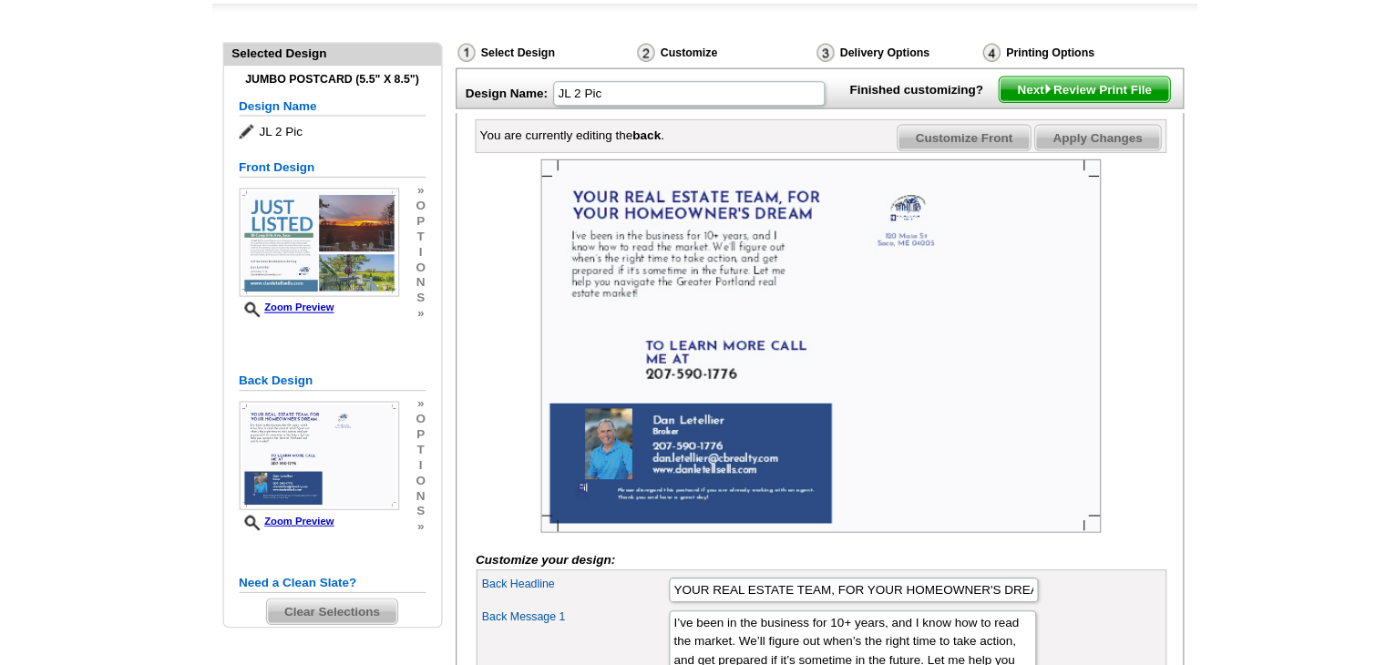
scroll to position [212, 0]
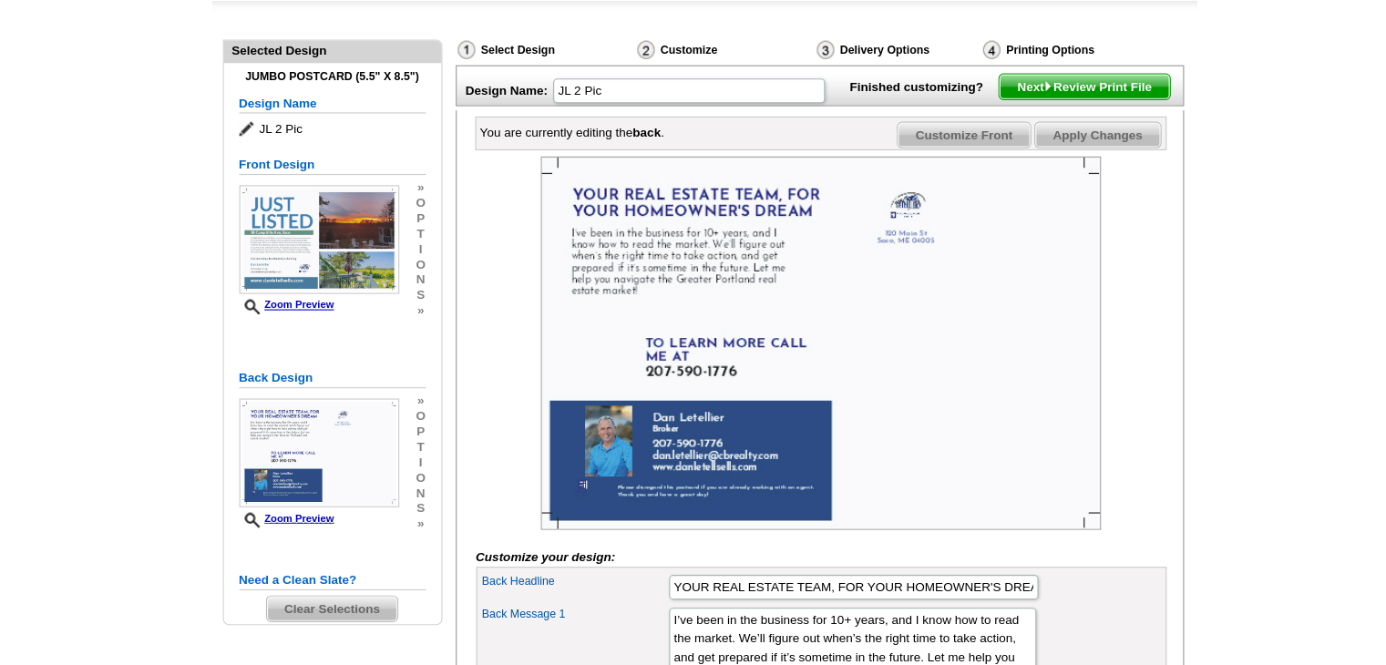
click at [924, 133] on span "Customize Front" at bounding box center [924, 122] width 118 height 22
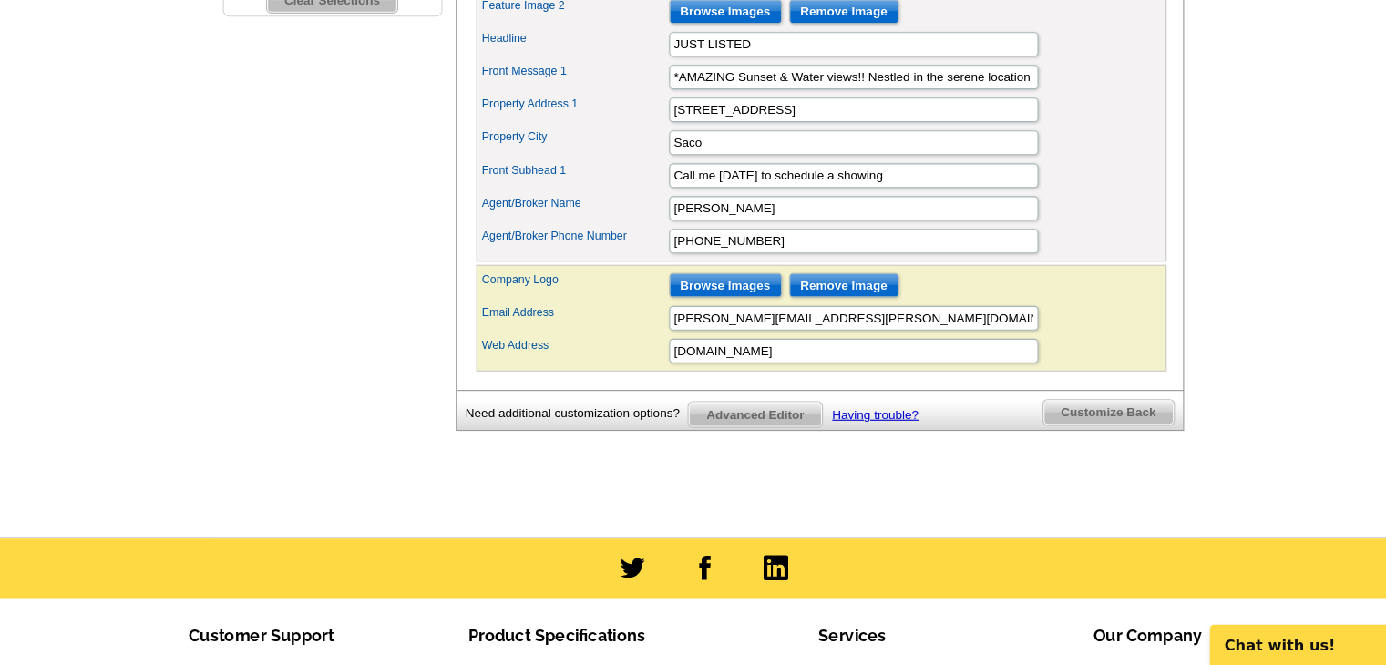
scroll to position [683, 0]
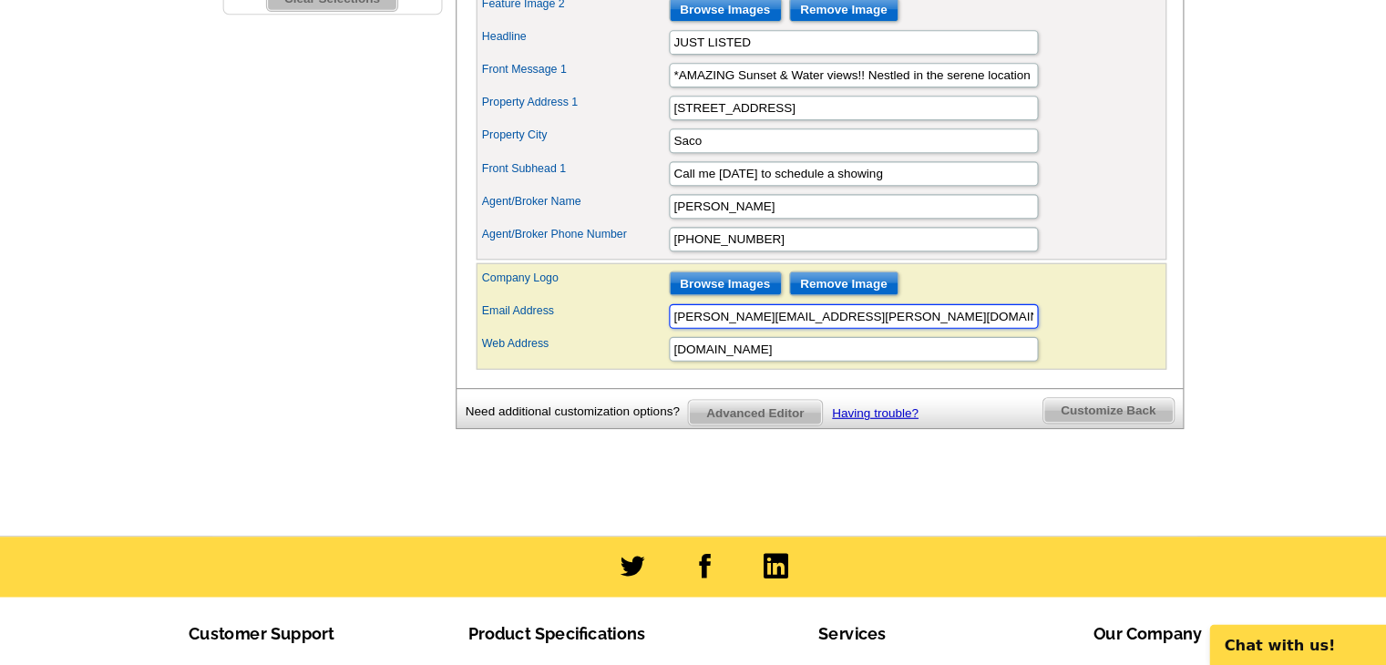
click at [922, 365] on input "[PERSON_NAME][EMAIL_ADDRESS][PERSON_NAME][DOMAIN_NAME]" at bounding box center [825, 354] width 328 height 22
click at [938, 394] on input "www.danletellsells.com" at bounding box center [825, 384] width 328 height 22
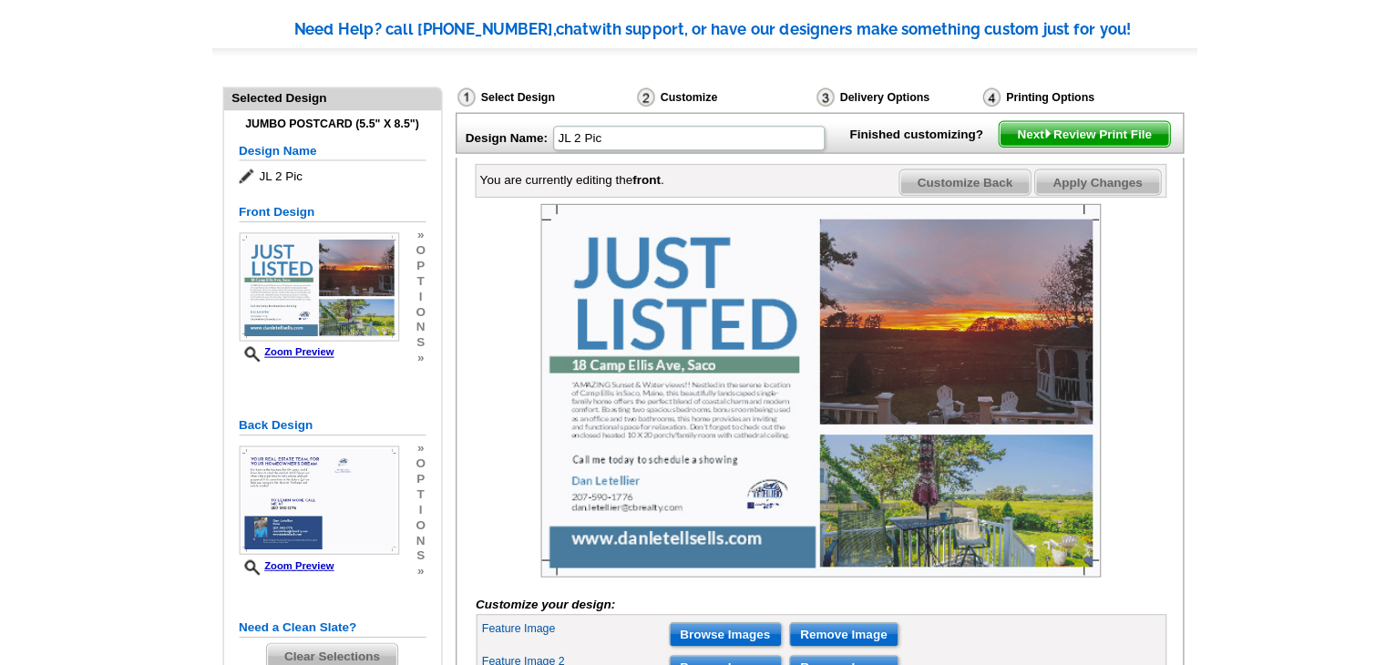
scroll to position [172, 0]
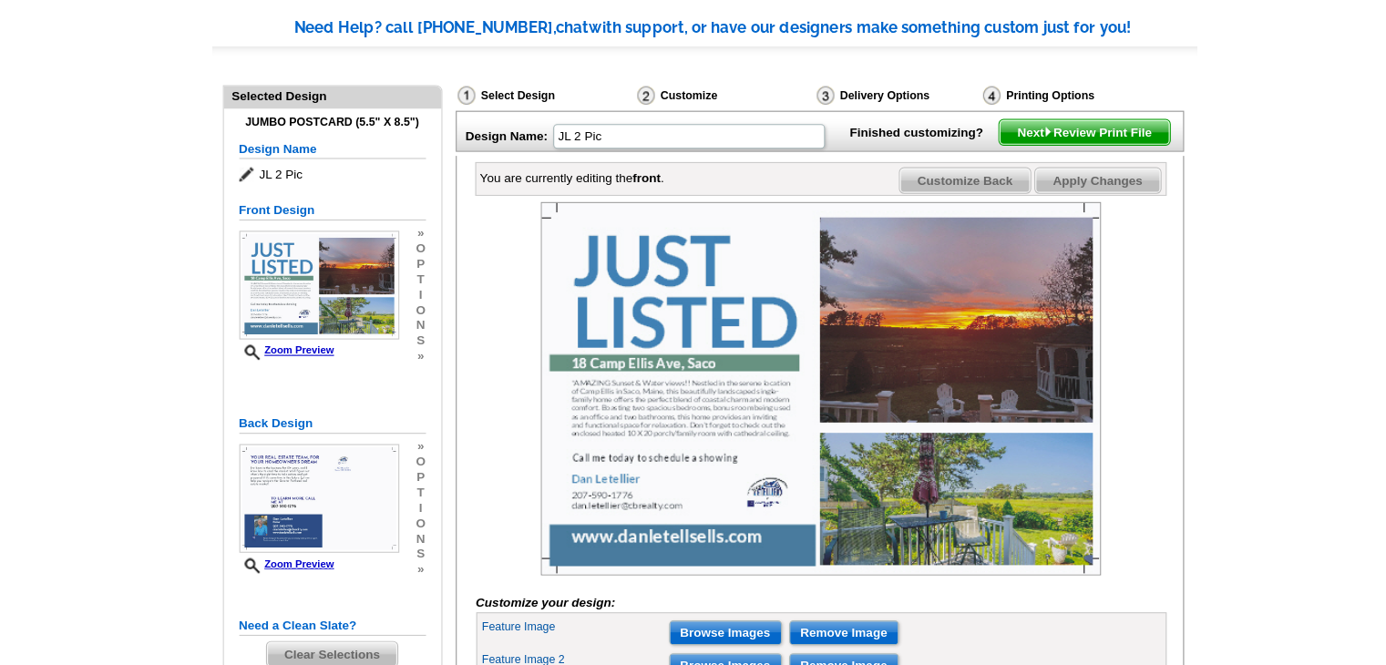
click at [1033, 130] on span "Next Review Print File" at bounding box center [1030, 119] width 150 height 22
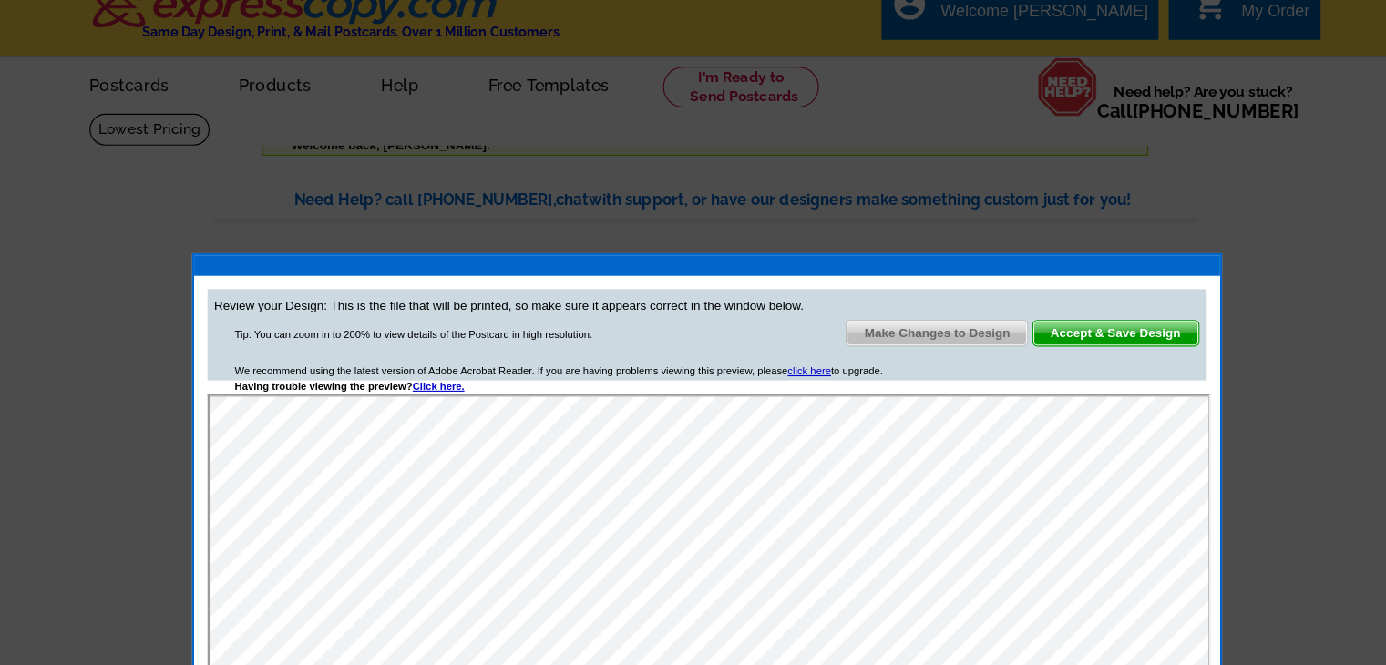
scroll to position [18, 0]
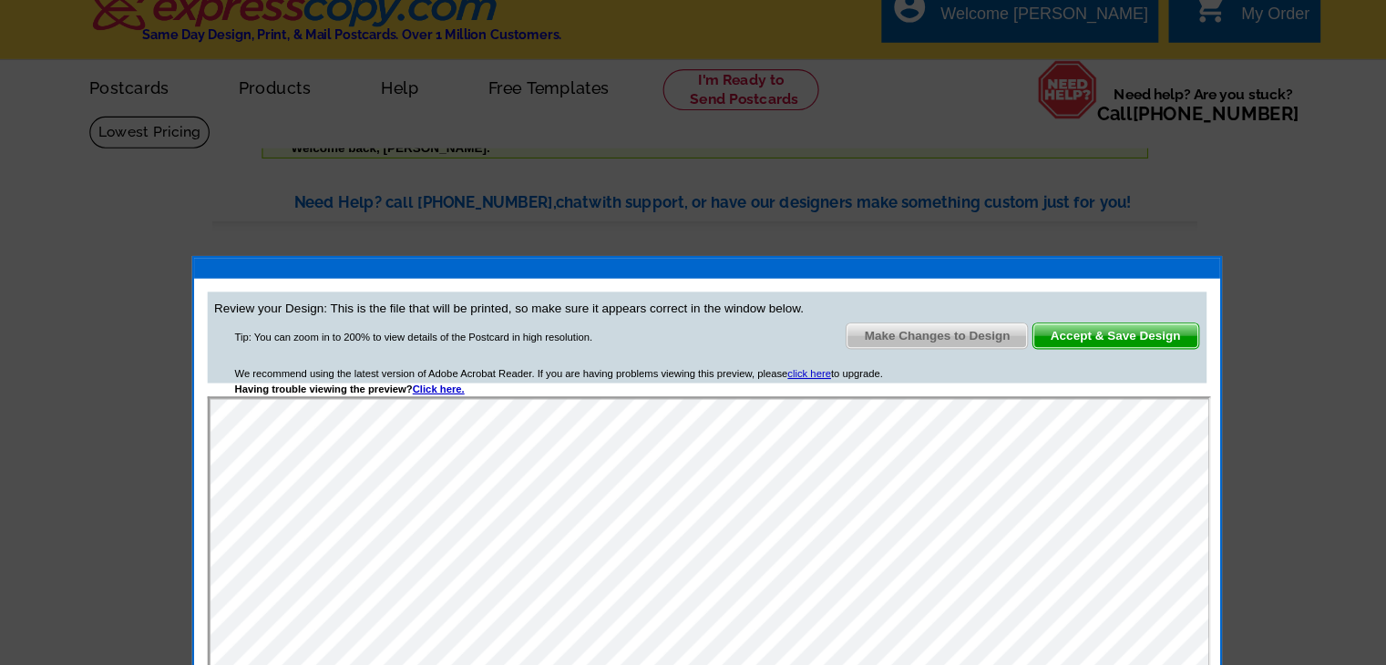
click at [1041, 292] on span "Accept & Save Design" at bounding box center [1058, 299] width 147 height 22
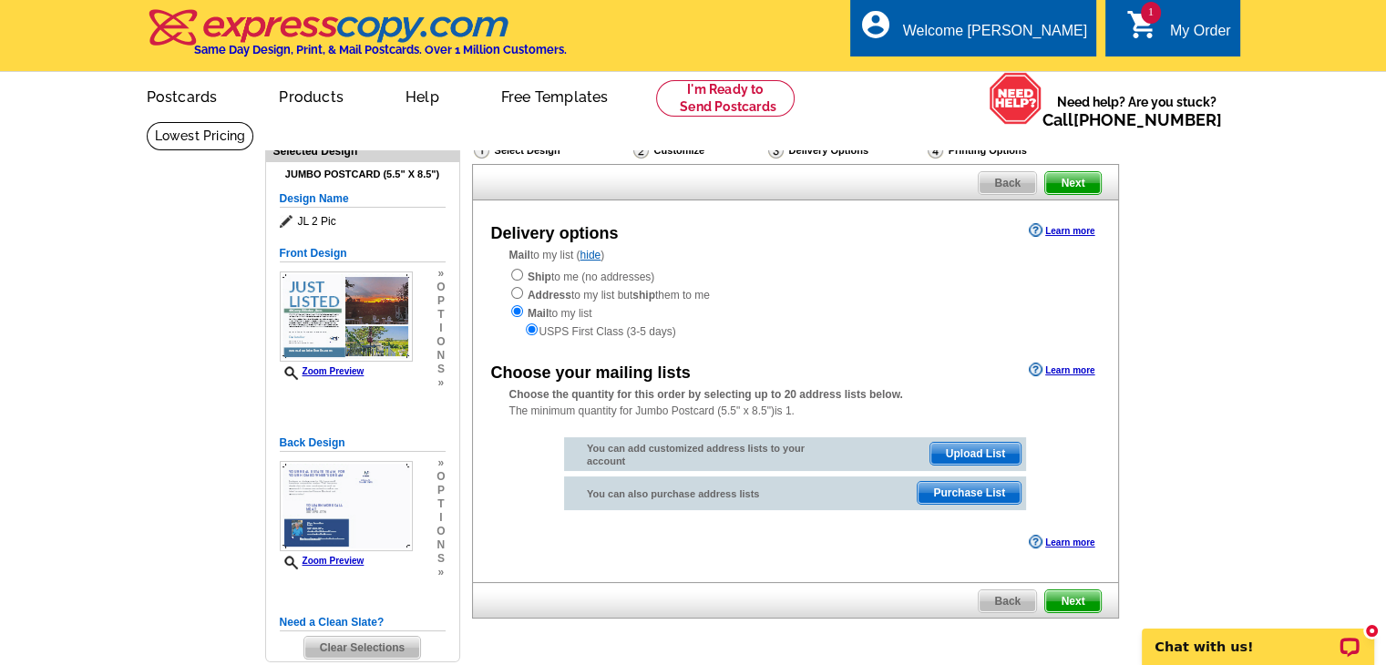
click at [838, 150] on div "Delivery Options" at bounding box center [845, 152] width 159 height 23
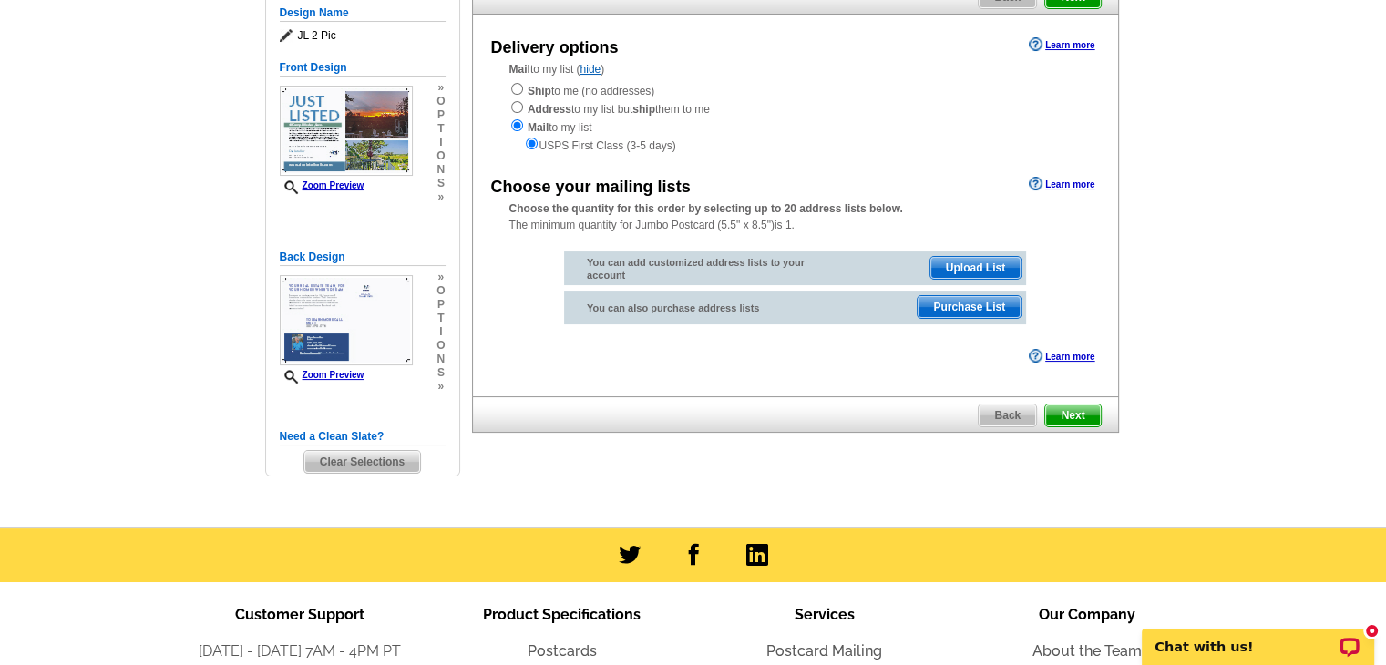
scroll to position [188, 0]
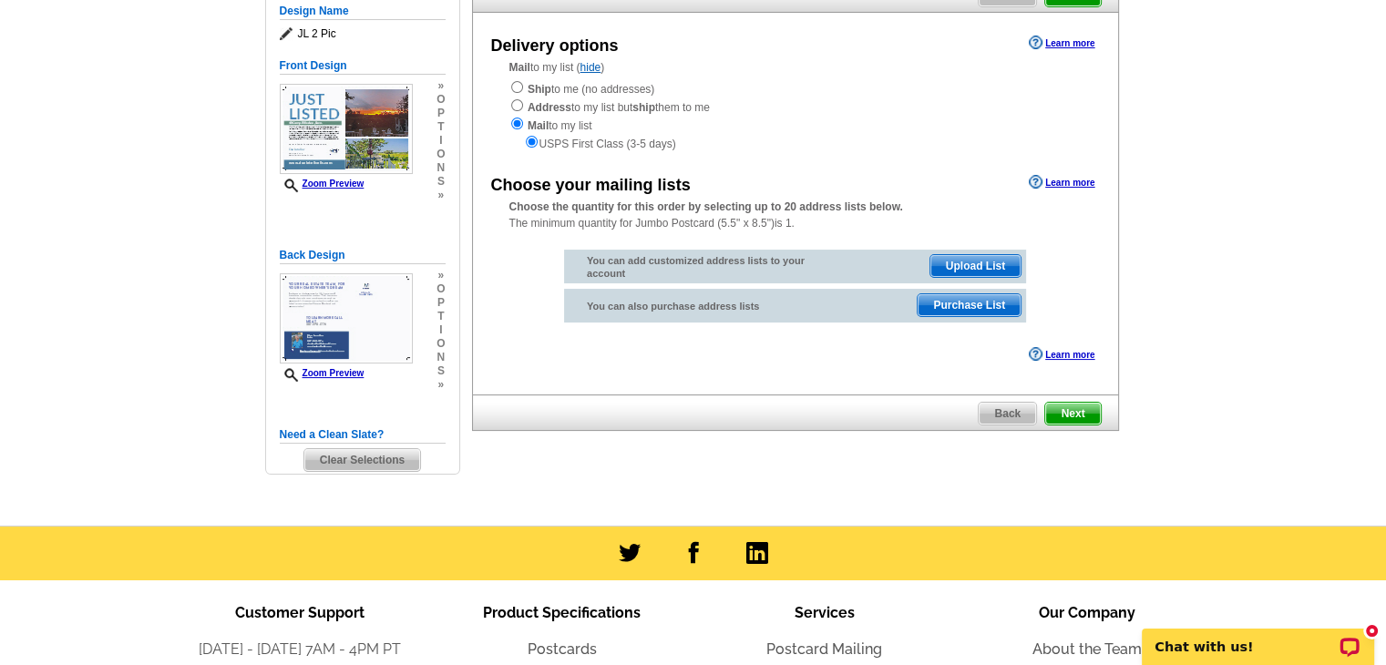
click at [966, 308] on span "Purchase List" at bounding box center [968, 305] width 103 height 22
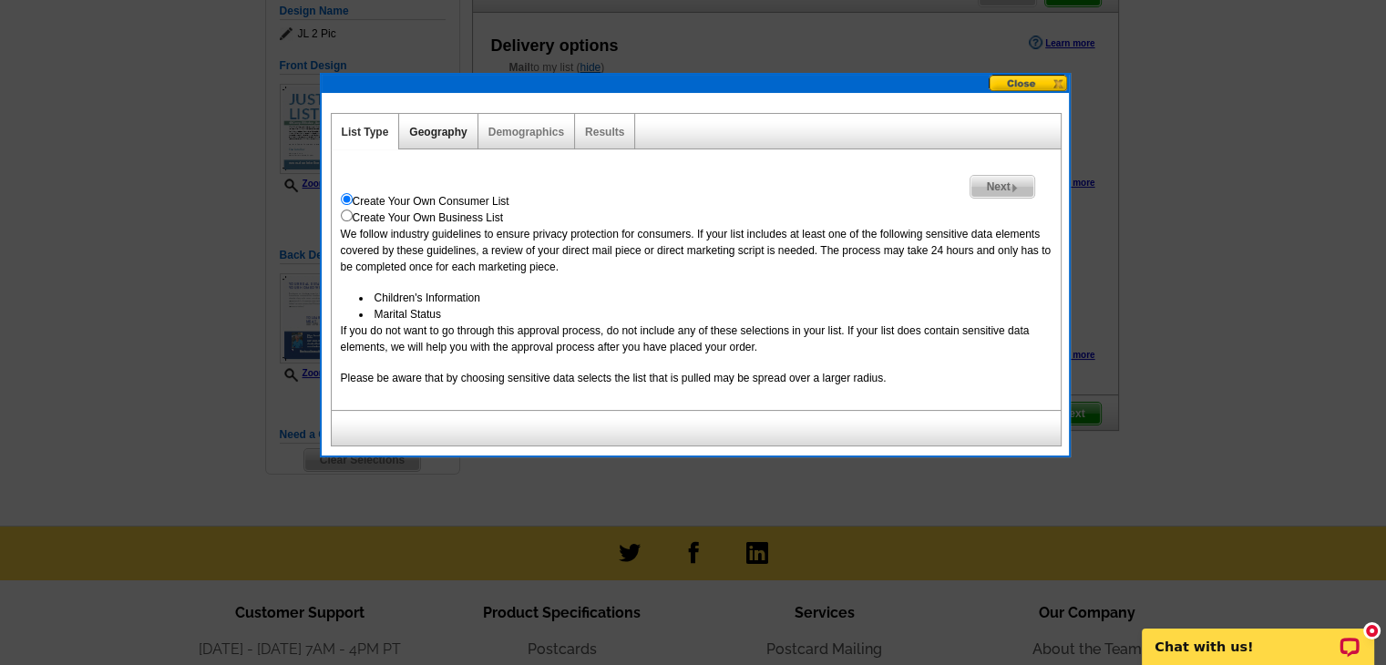
click at [436, 132] on link "Geography" at bounding box center [437, 132] width 57 height 13
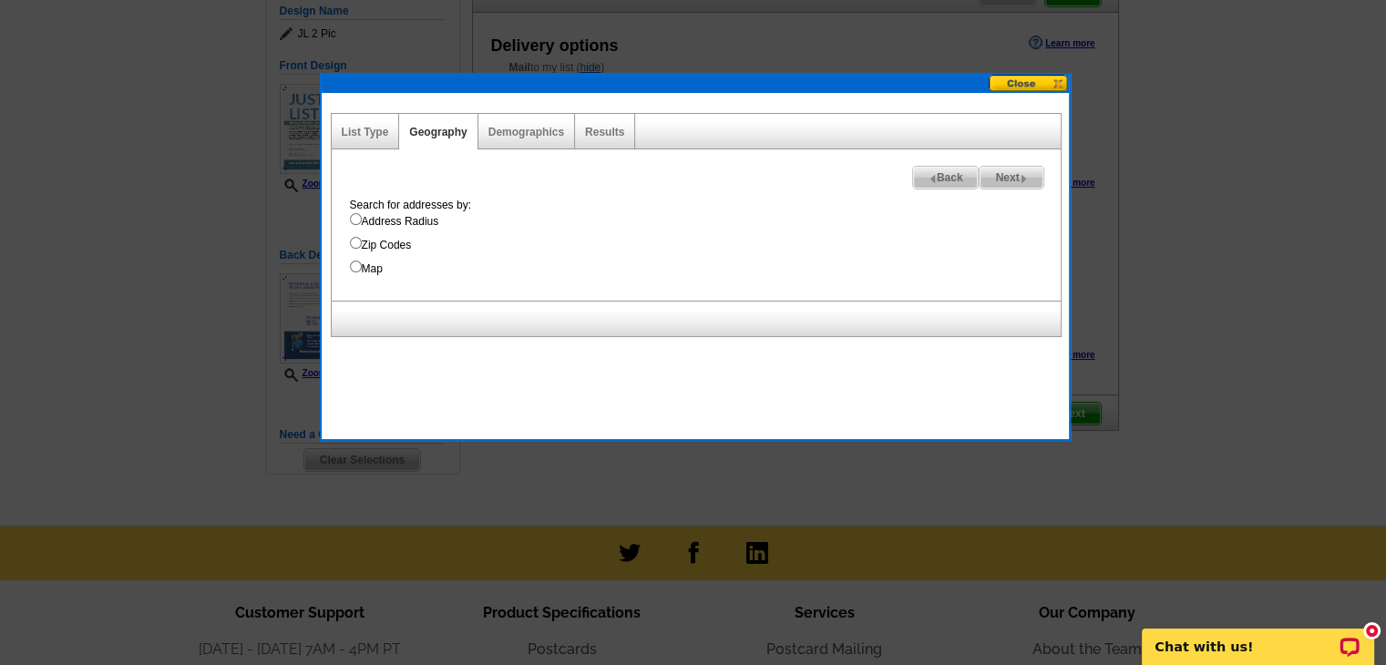
click at [364, 220] on label "Address Radius" at bounding box center [705, 221] width 711 height 16
click at [362, 220] on input "Address Radius" at bounding box center [356, 219] width 12 height 12
radio input "true"
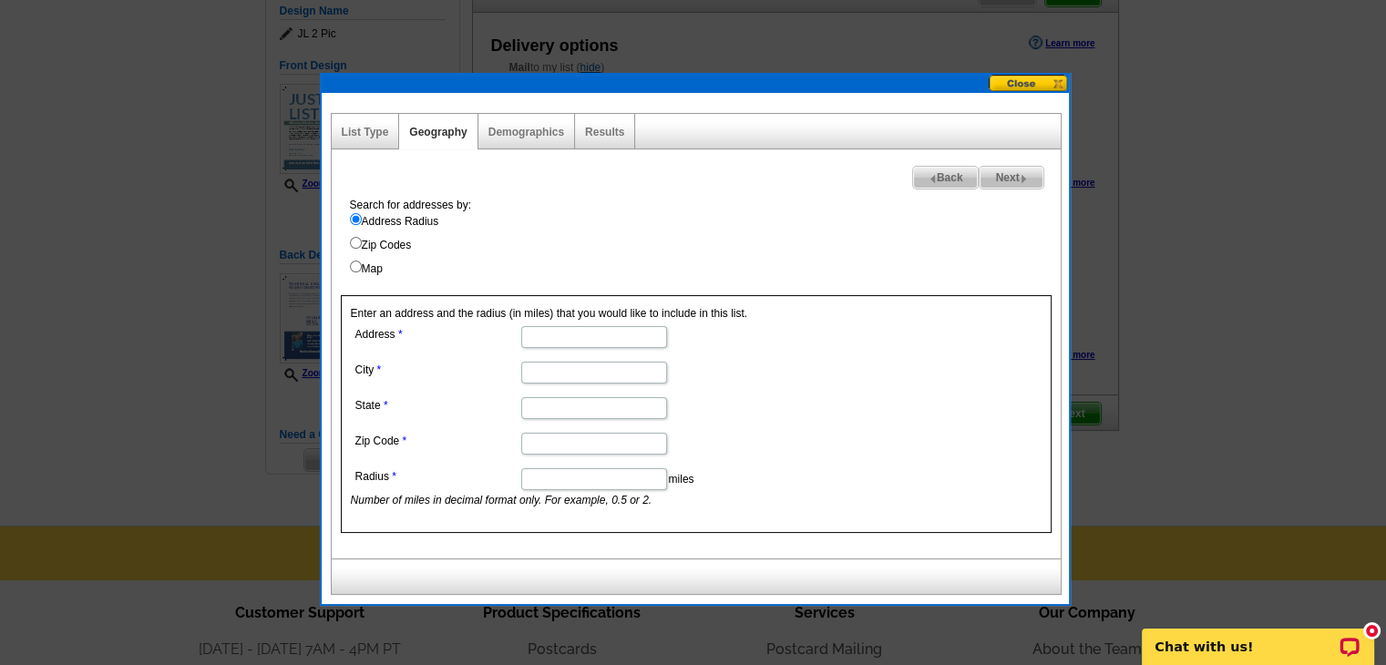
click at [535, 337] on input "Address" at bounding box center [594, 337] width 146 height 22
type input "18 Camp Ellis Ave"
type input "Saco"
type input "ME"
type input "04072"
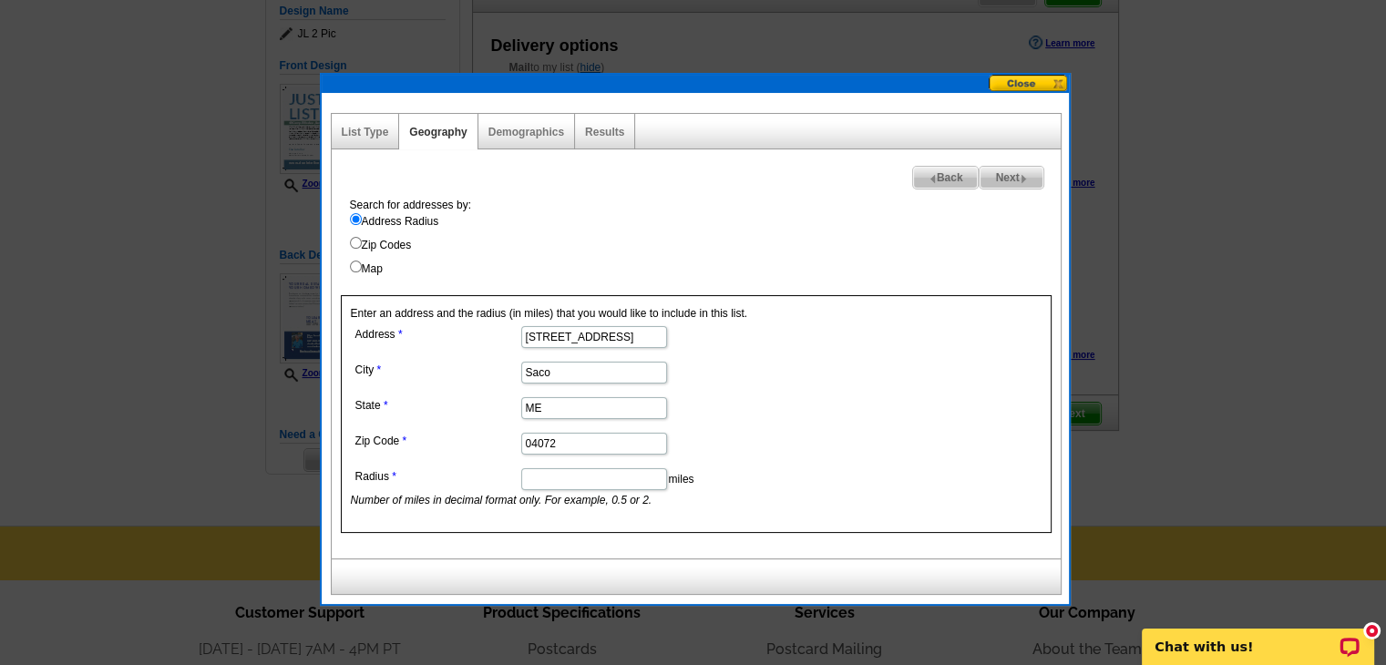
scroll to position [0, 0]
click at [562, 479] on input "Radius" at bounding box center [594, 479] width 146 height 22
type input "1"
click at [856, 269] on label "Map" at bounding box center [705, 269] width 711 height 16
click at [362, 269] on input "Map" at bounding box center [356, 267] width 12 height 12
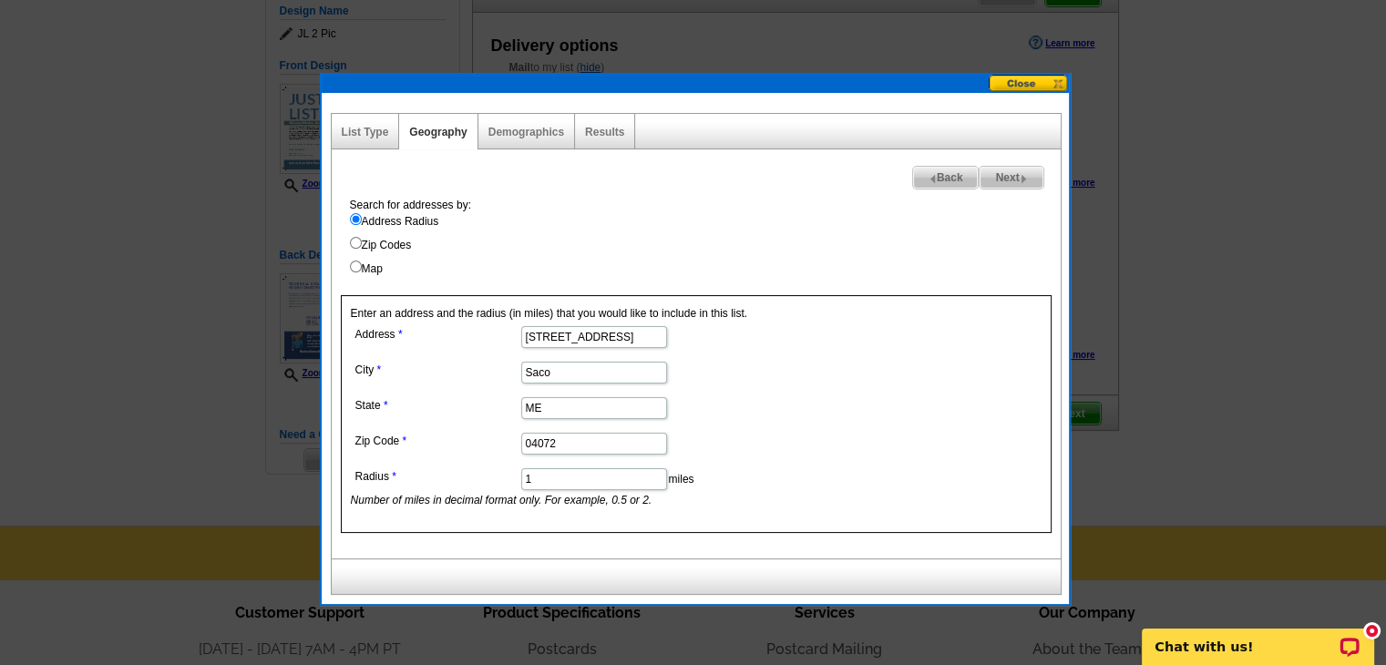
radio input "true"
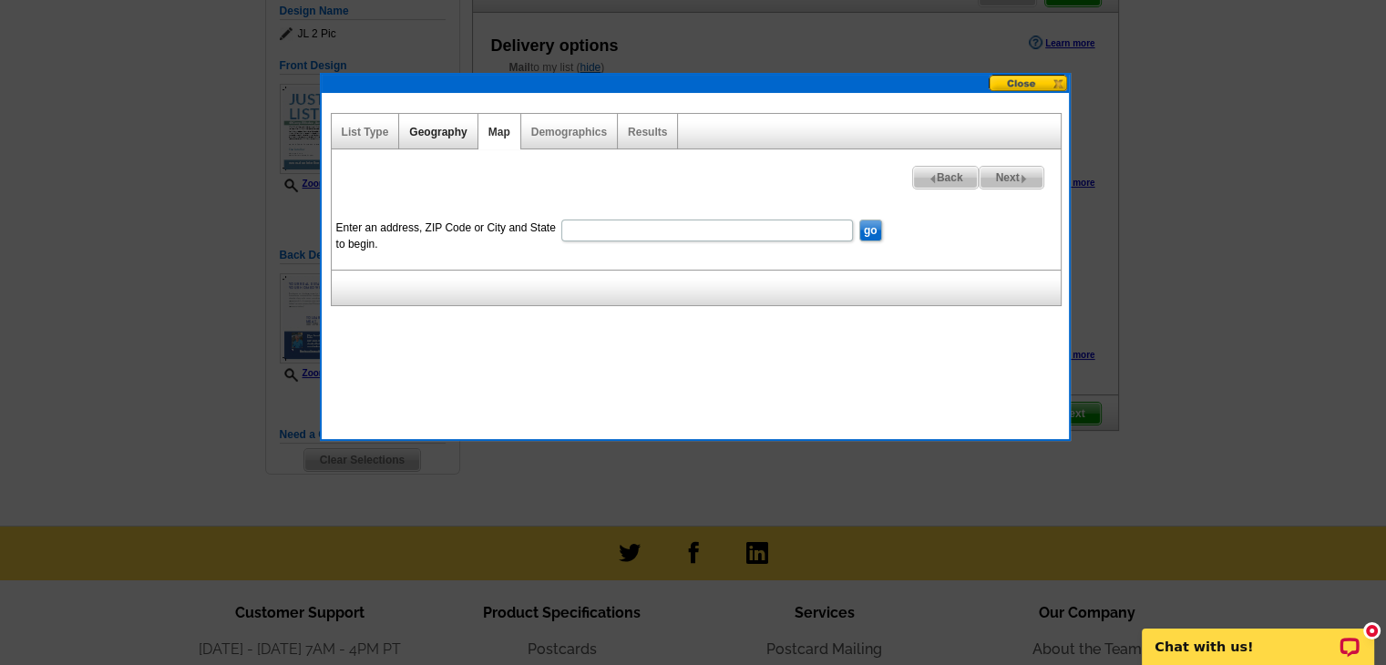
click at [438, 132] on link "Geography" at bounding box center [437, 132] width 57 height 13
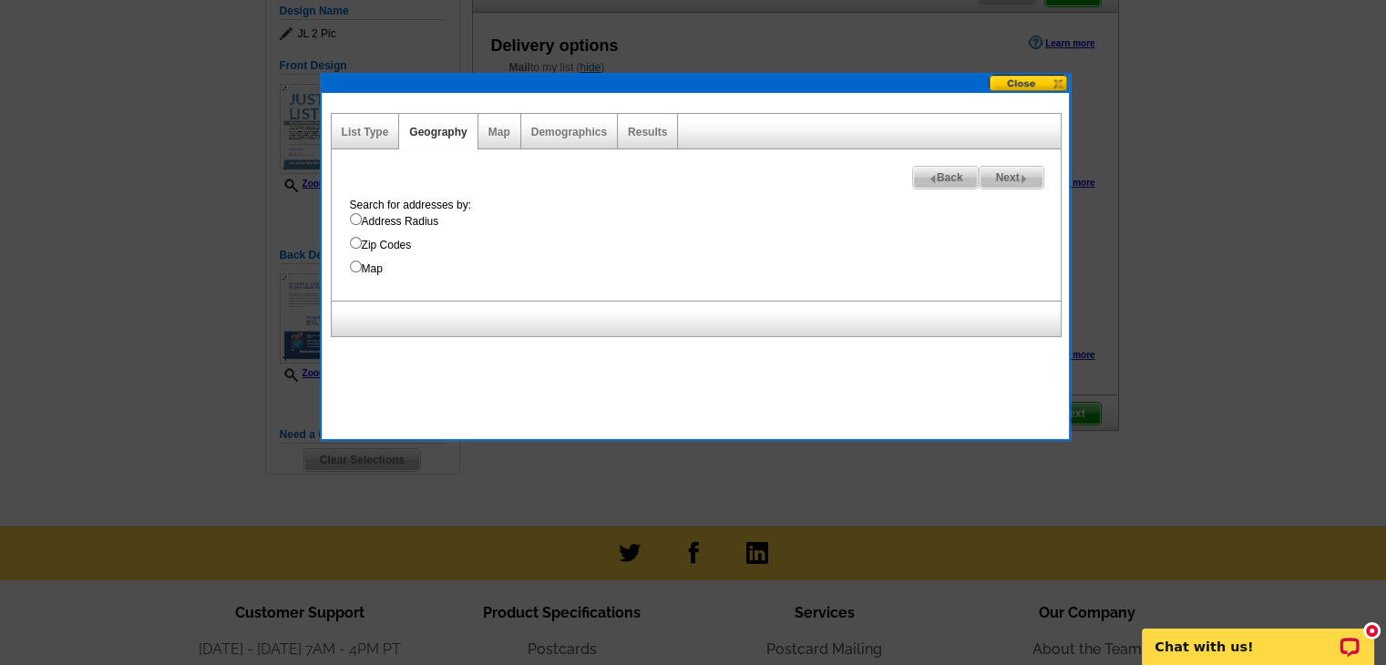
click at [376, 220] on label "Address Radius" at bounding box center [705, 221] width 711 height 16
click at [362, 220] on input "Address Radius" at bounding box center [356, 219] width 12 height 12
radio input "true"
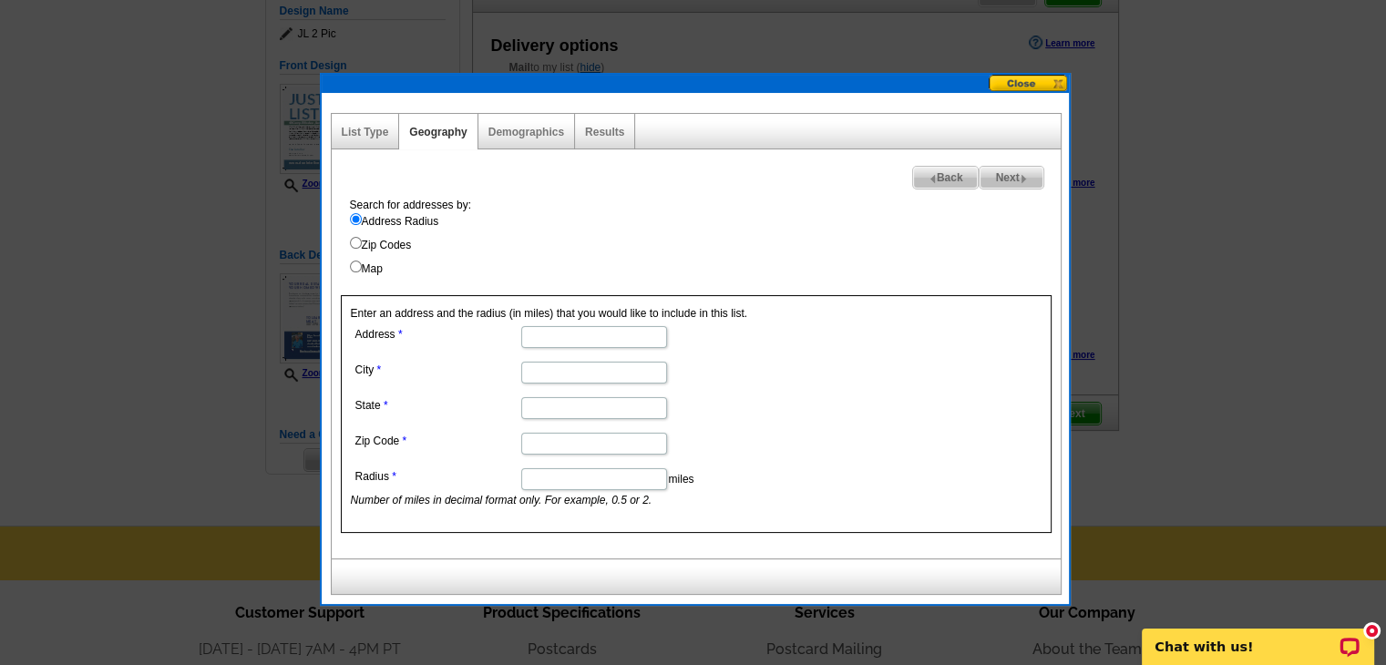
click at [526, 329] on input "Address" at bounding box center [594, 337] width 146 height 22
type input "18 Camp Ellis Ave"
type input "Saco"
type input "ME"
type input "04072"
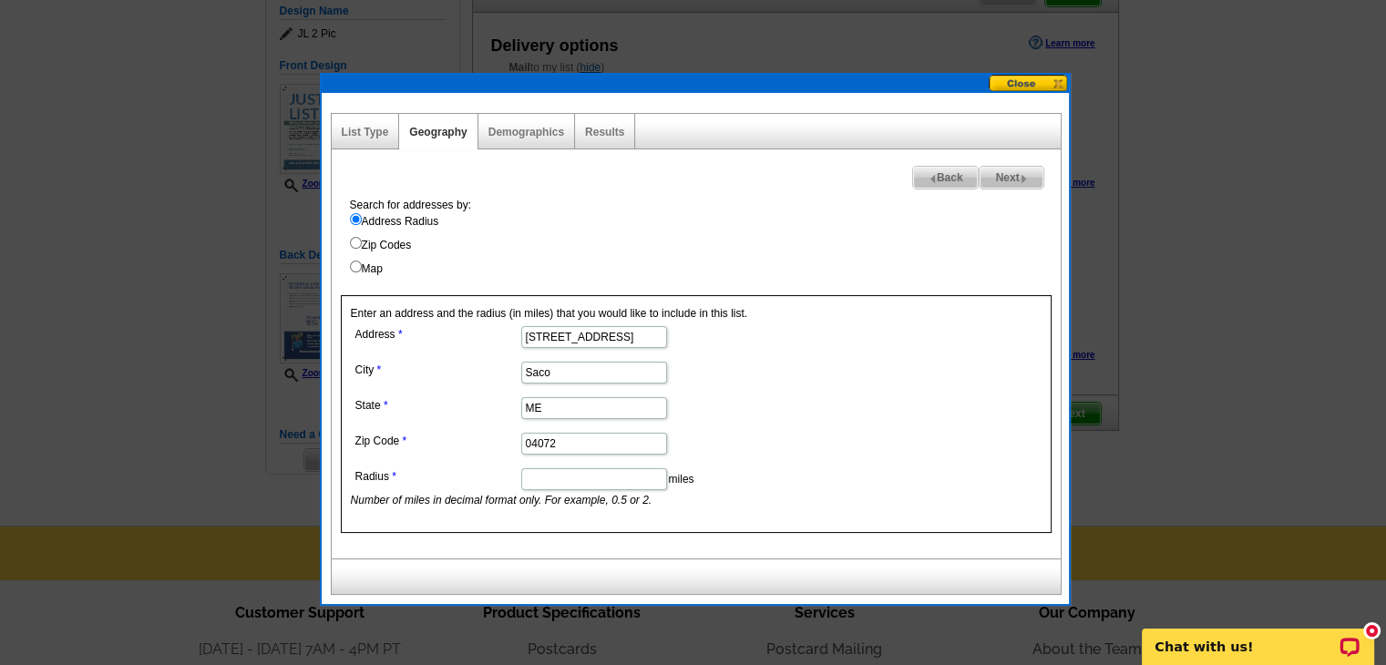
click at [601, 477] on input "Radius" at bounding box center [594, 479] width 146 height 22
type input "1"
click at [849, 405] on form "Address 18 Camp Ellis Ave City Saco State ME Zip Code 04072 Radius 1 miles Numb…" at bounding box center [696, 415] width 691 height 187
click at [1010, 176] on span "Next" at bounding box center [1010, 178] width 63 height 22
select select
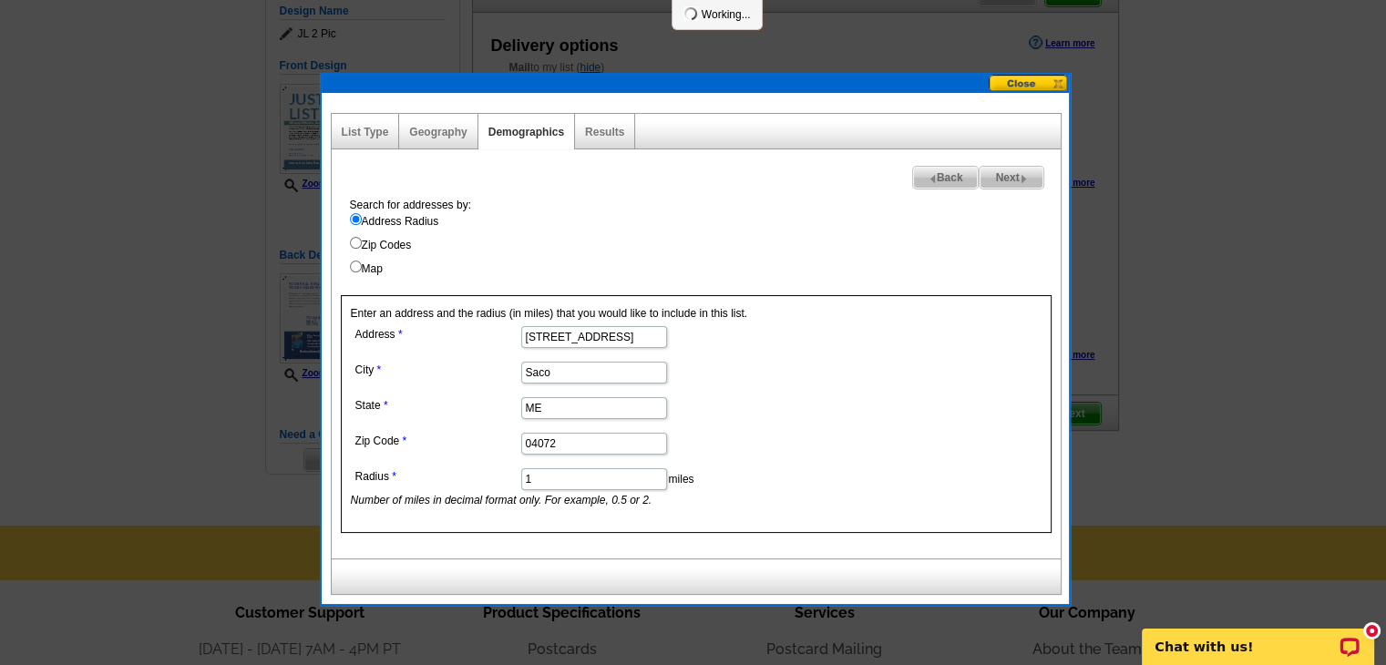
select select
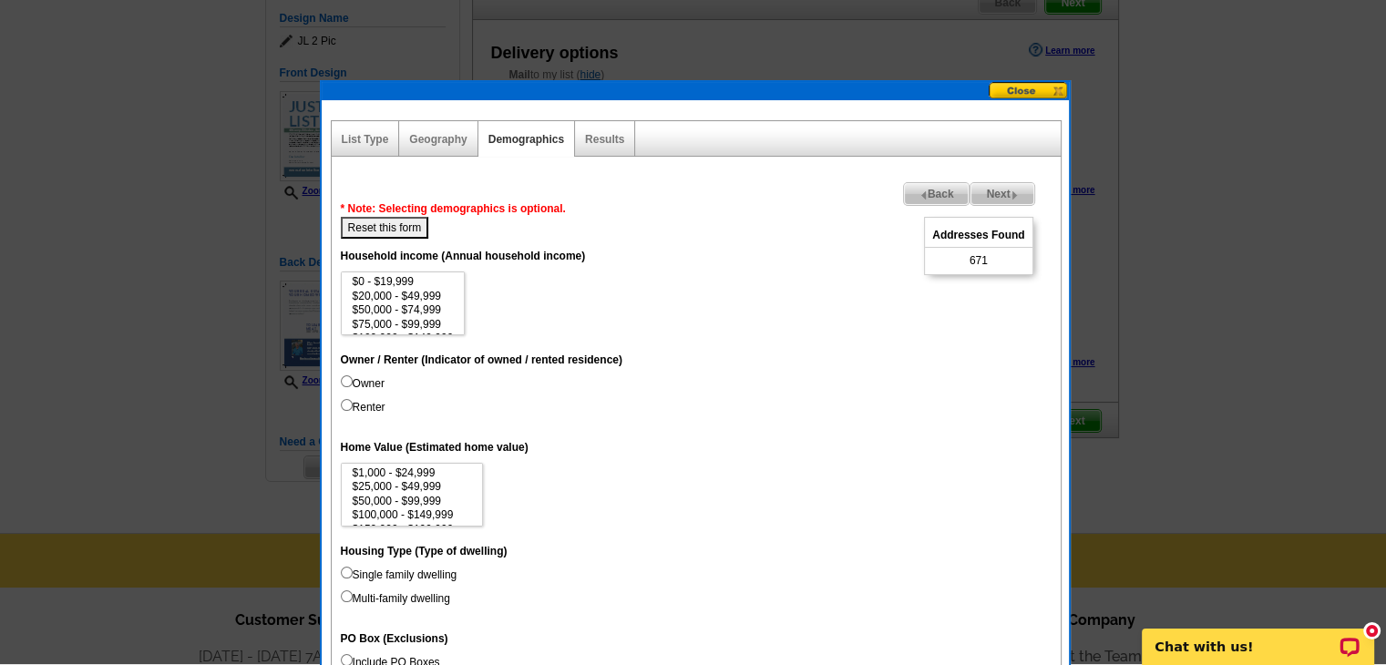
scroll to position [179, 0]
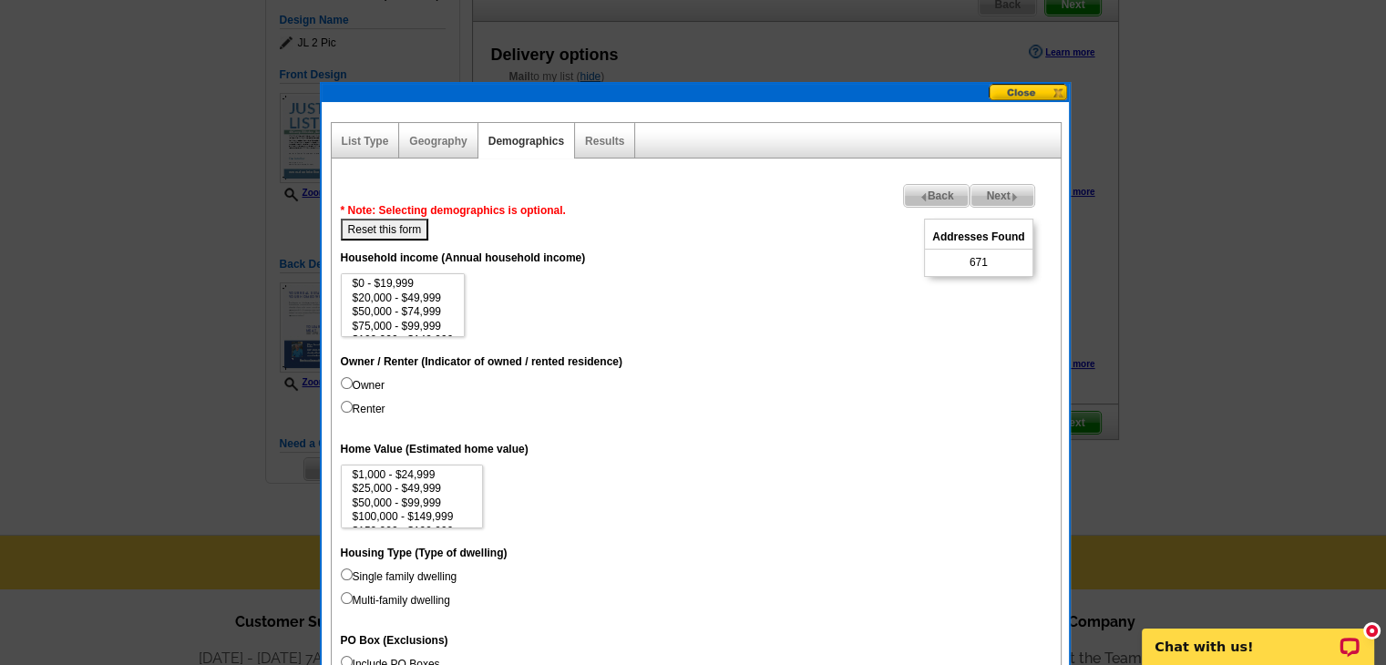
click at [998, 190] on span "Next" at bounding box center [1001, 196] width 63 height 22
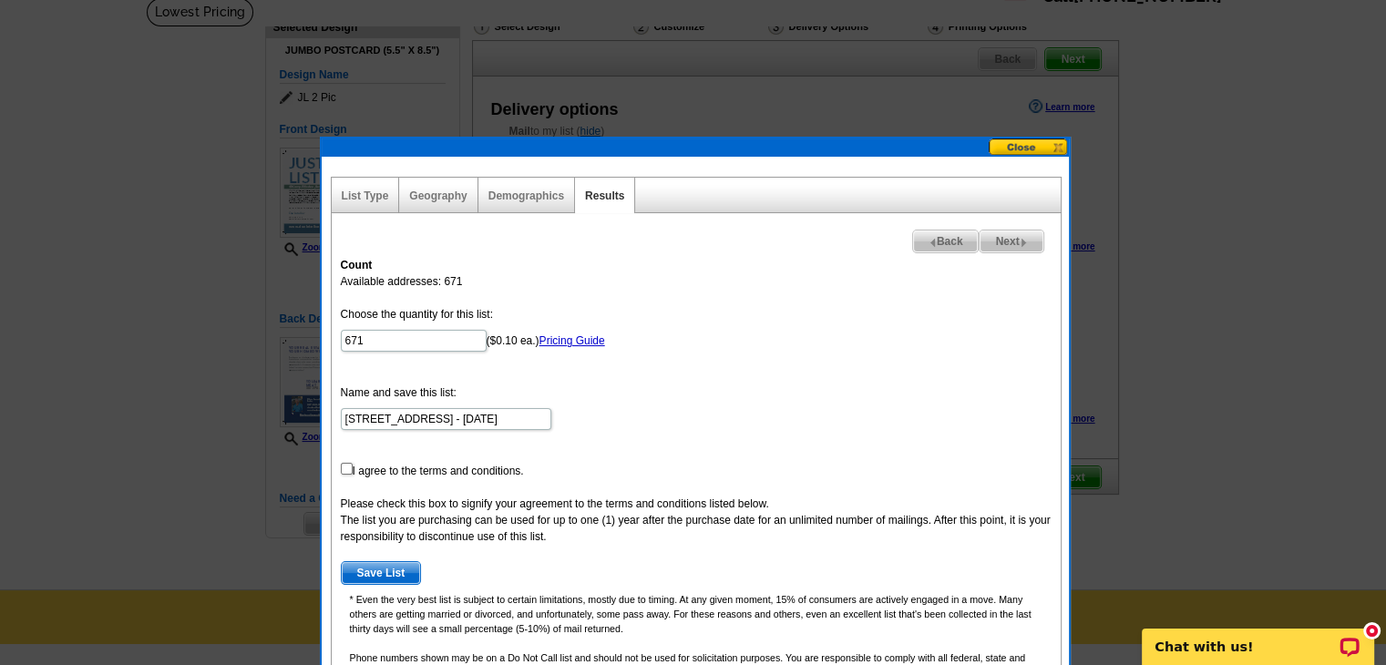
scroll to position [125, 0]
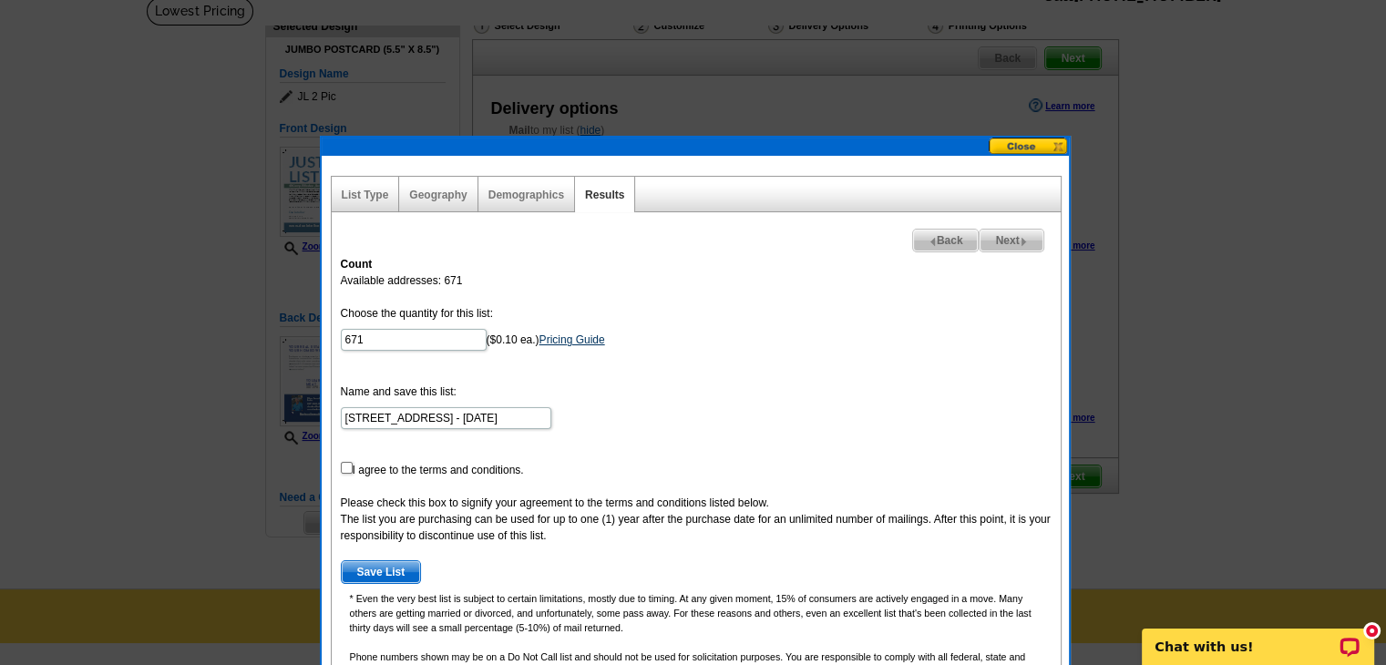
click at [582, 343] on link "Pricing Guide" at bounding box center [572, 339] width 66 height 13
click at [826, 354] on form "Choose the quantity for this list: 671 ($0.10 ea.) Pricing Guide Name and save …" at bounding box center [696, 444] width 711 height 279
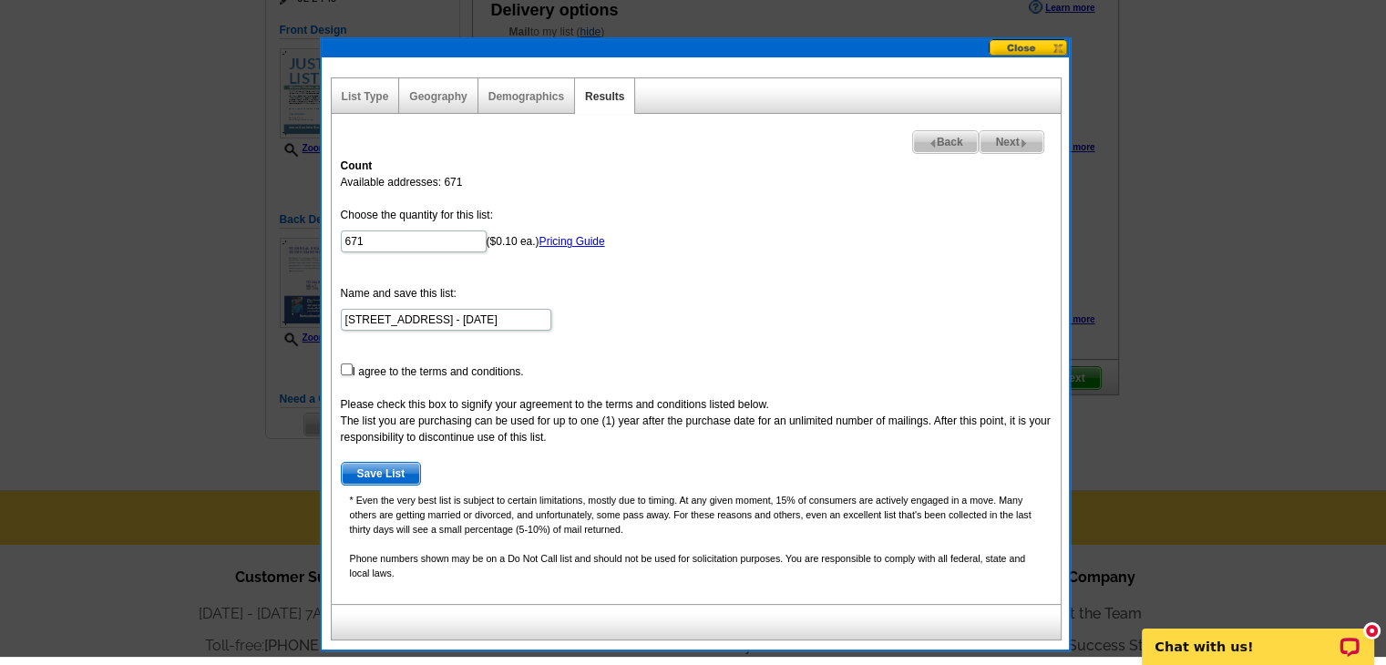
scroll to position [215, 0]
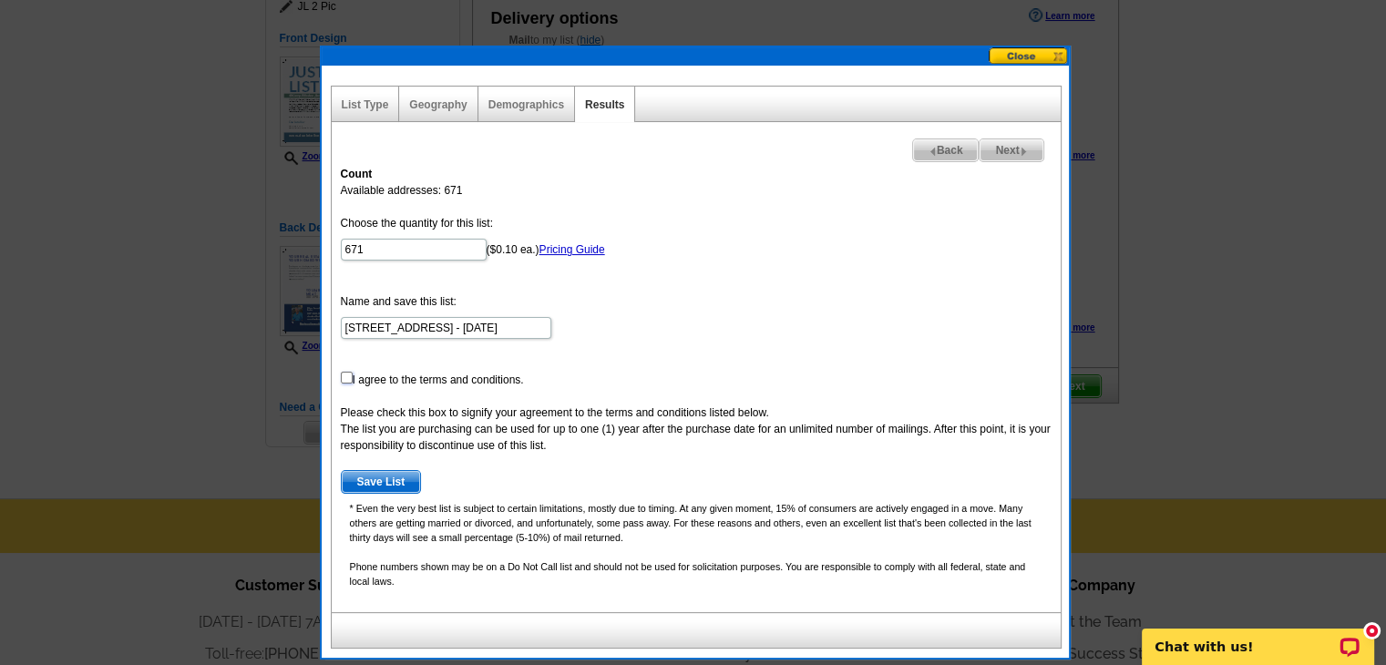
click at [344, 379] on input "checkbox" at bounding box center [347, 378] width 12 height 12
checkbox input "true"
click at [383, 487] on span "Save List" at bounding box center [381, 482] width 79 height 22
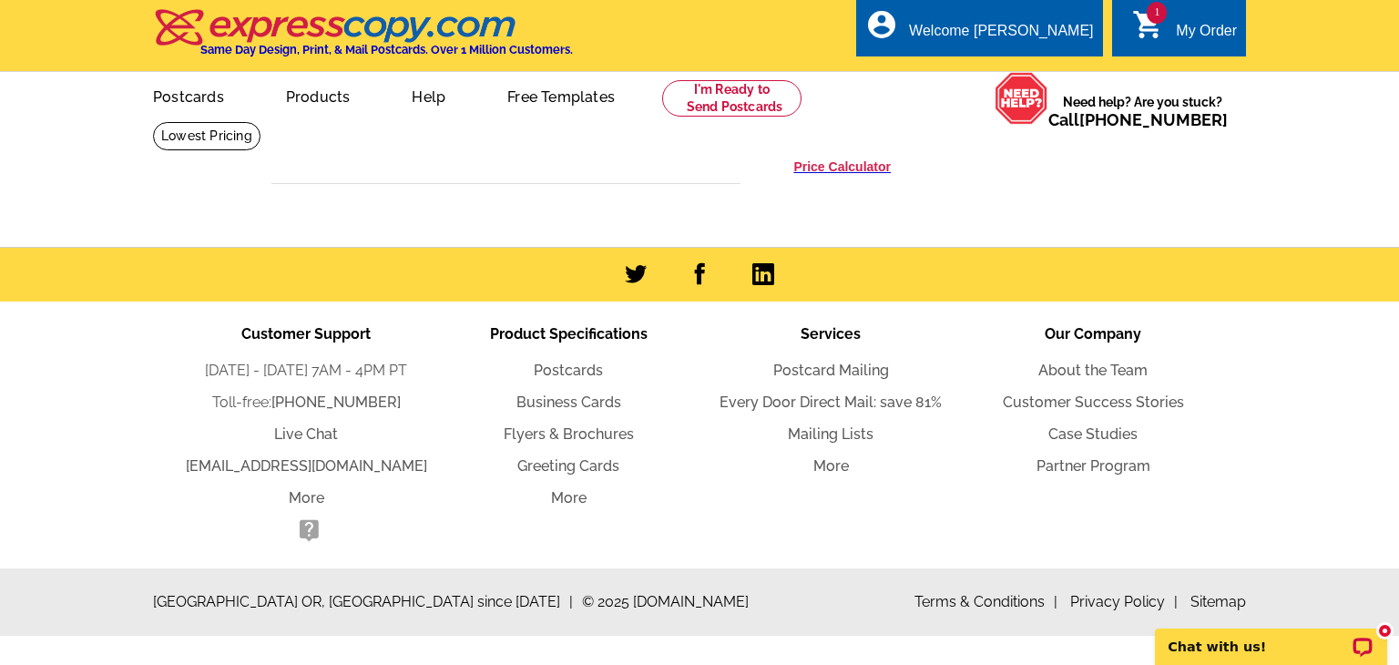
click at [815, 178] on div "expresscopy.com > Price Guide > Postcard Printing Price Calculator Save 50% Off…" at bounding box center [699, 181] width 875 height 98
click at [826, 166] on h3 "Price Calculator" at bounding box center [842, 167] width 97 height 16
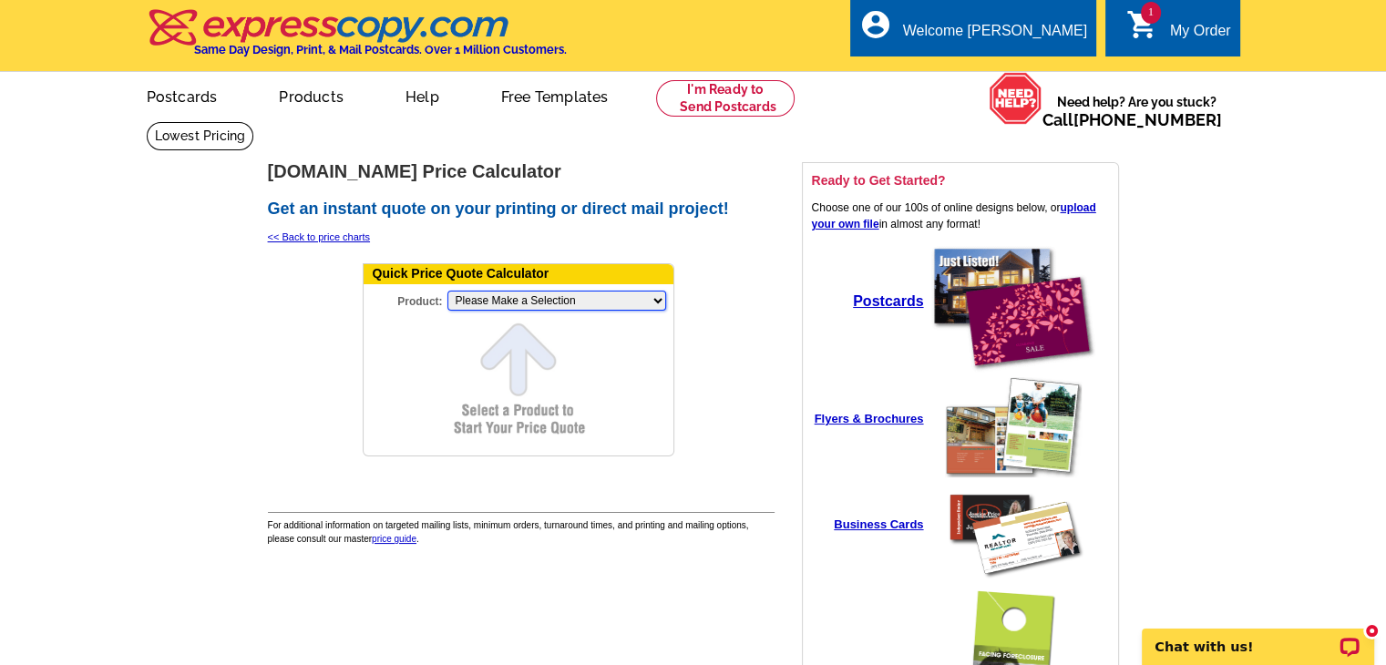
click at [615, 305] on select "Please Make a Selection Jumbo Postcard (5.5" x 8.5") Regular Postcard (4.25" x …" at bounding box center [556, 301] width 219 height 20
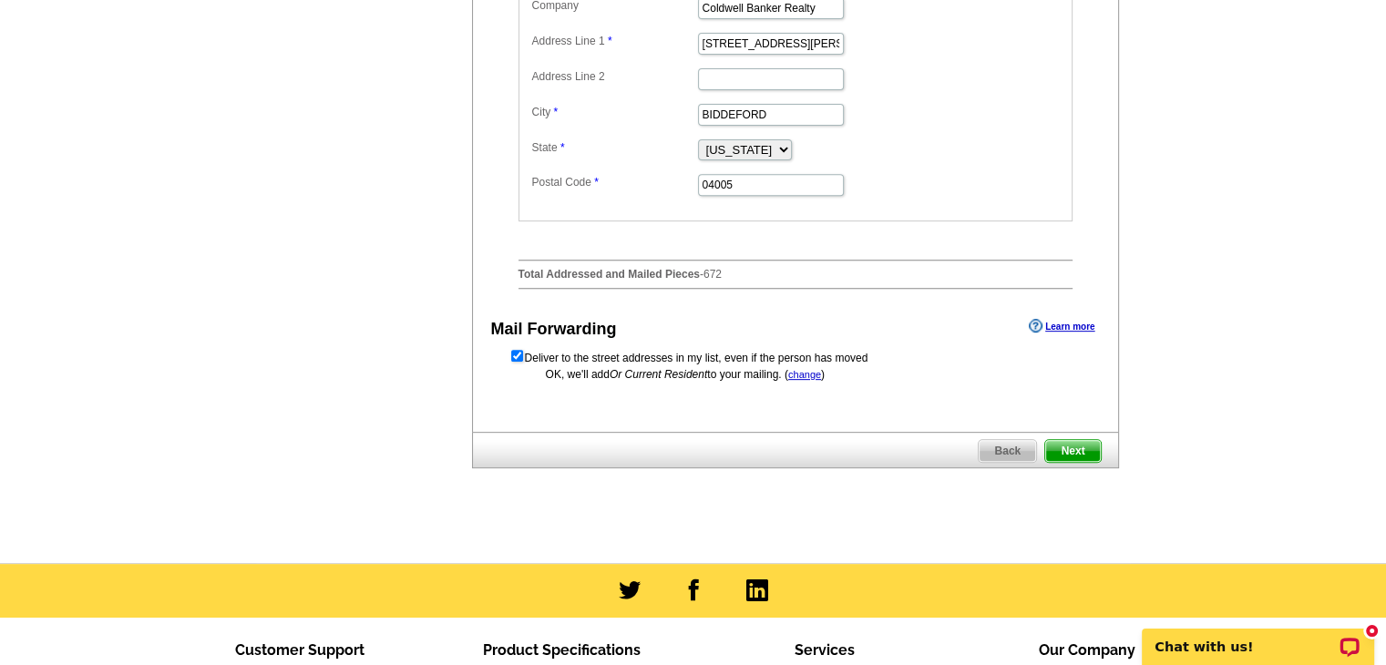
scroll to position [706, 0]
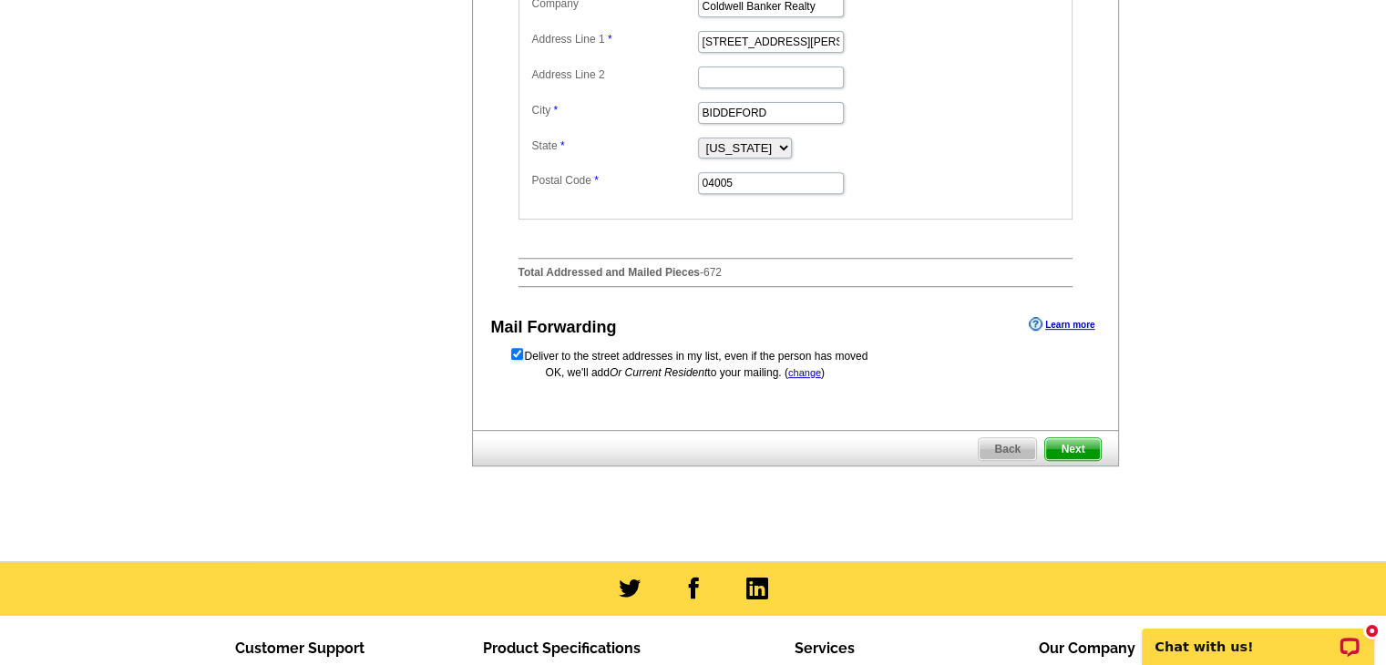
click at [1070, 446] on span "Next" at bounding box center [1072, 449] width 55 height 22
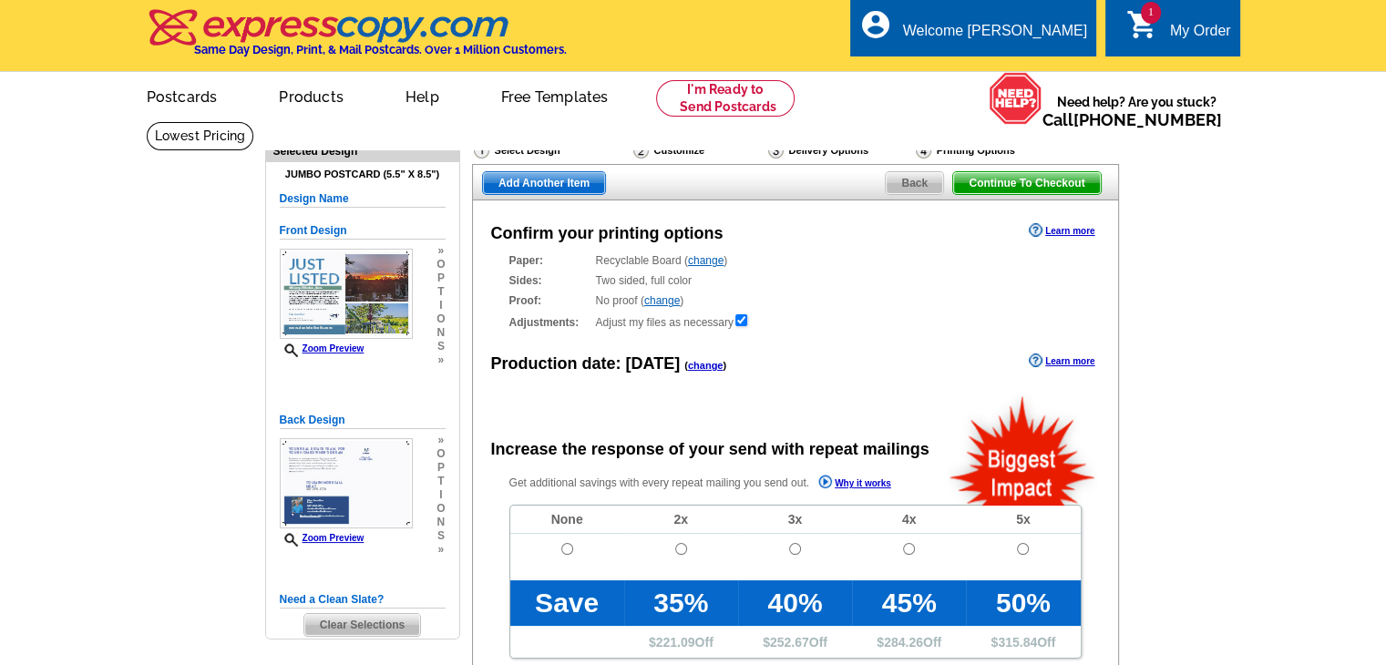
radio input "false"
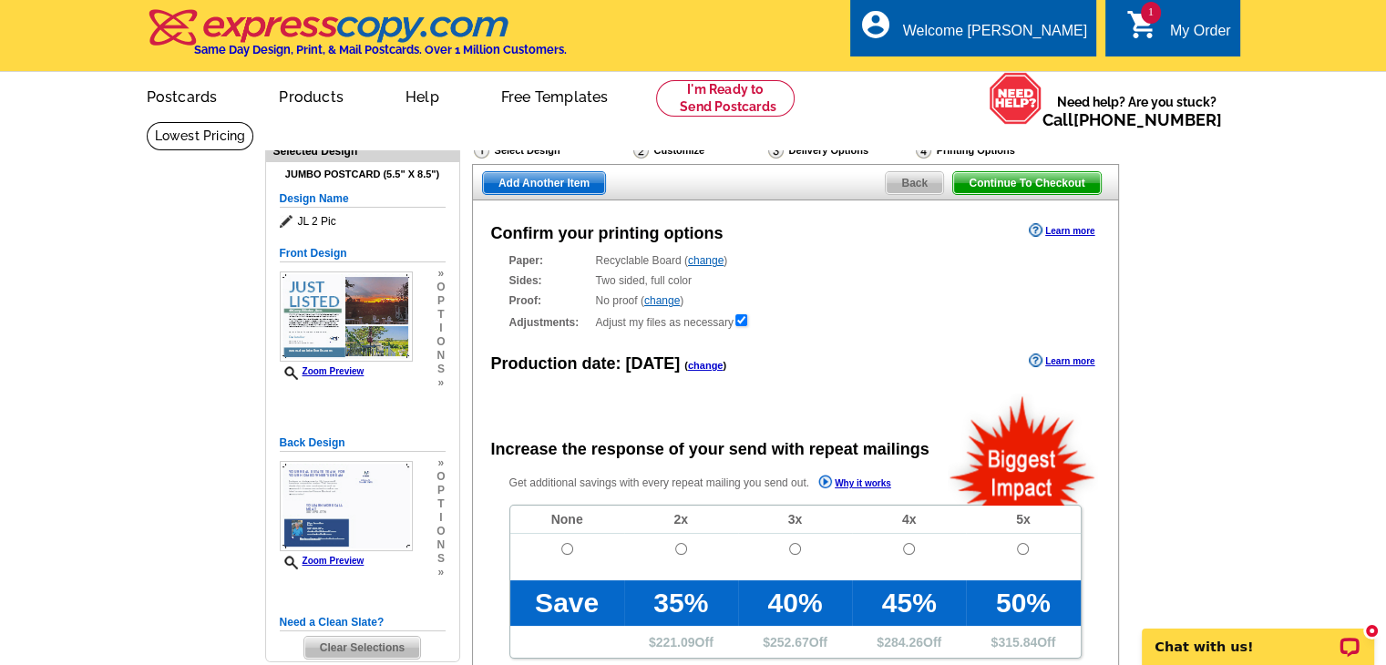
click at [900, 178] on span "Back" at bounding box center [914, 183] width 57 height 22
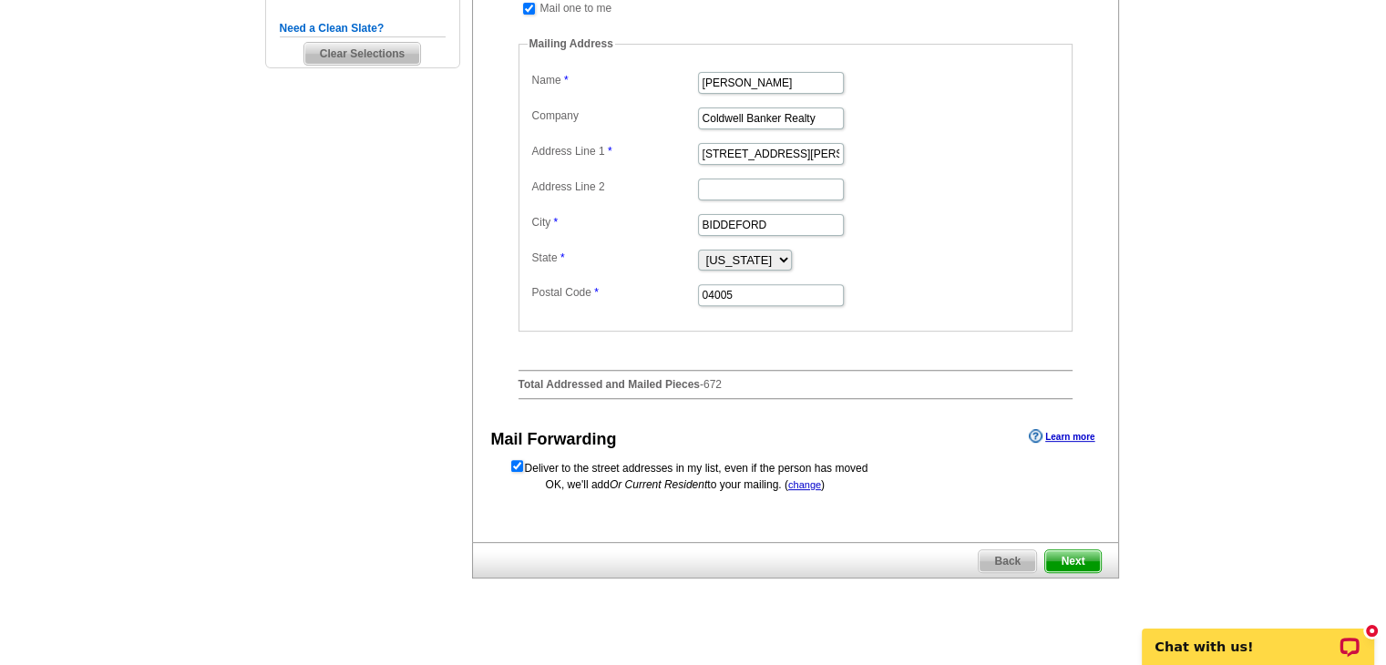
scroll to position [596, 0]
click at [997, 564] on span "Back" at bounding box center [1006, 559] width 57 height 22
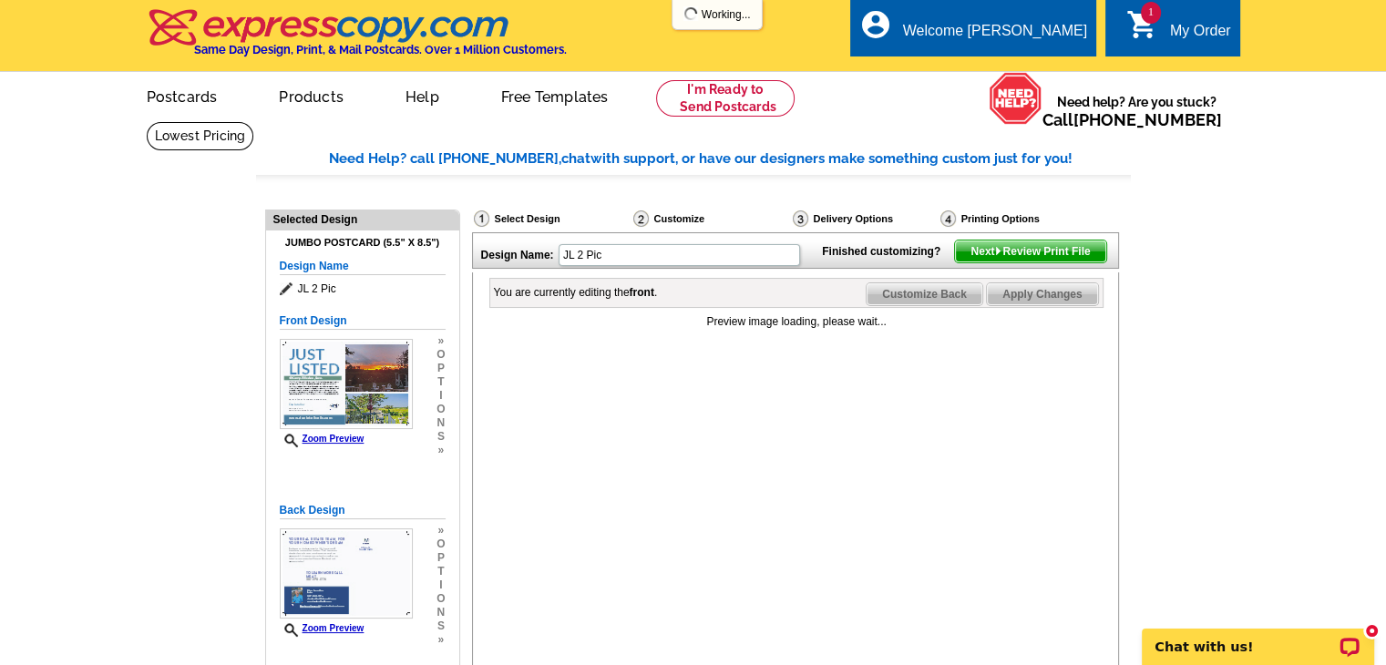
click at [1151, 26] on icon "shopping_cart" at bounding box center [1142, 24] width 33 height 33
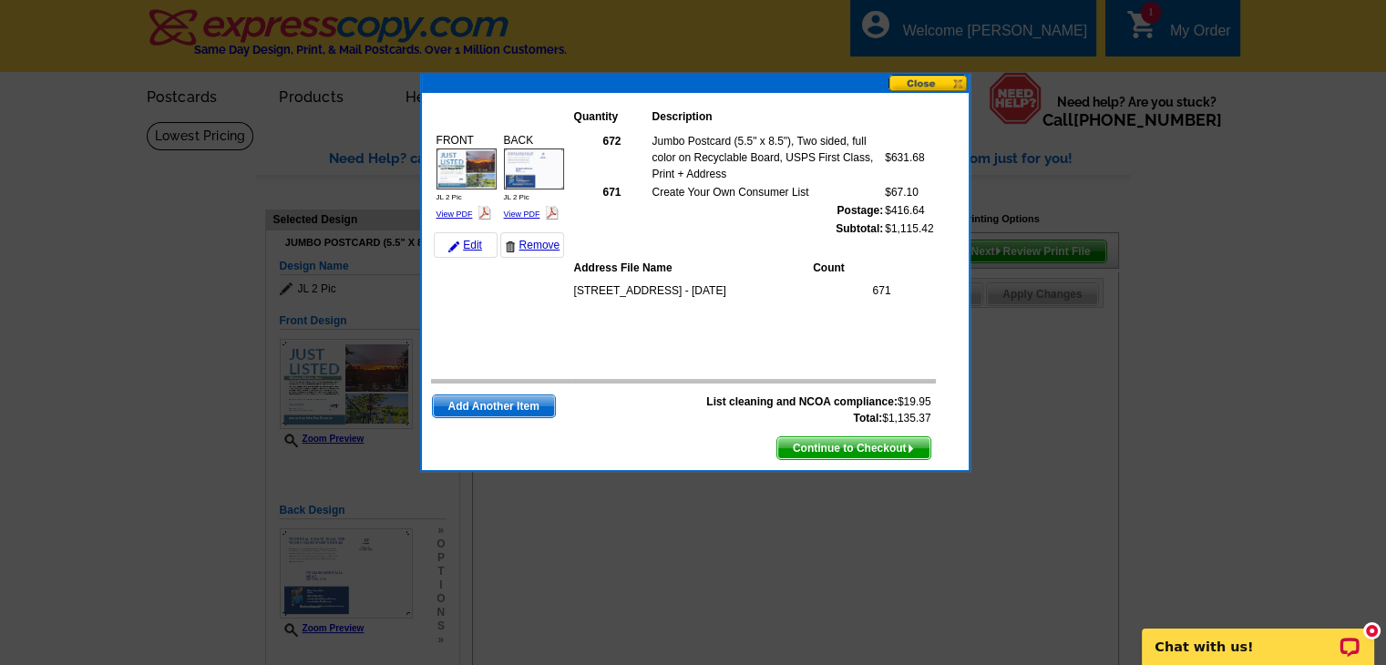
click at [923, 89] on button at bounding box center [928, 83] width 80 height 17
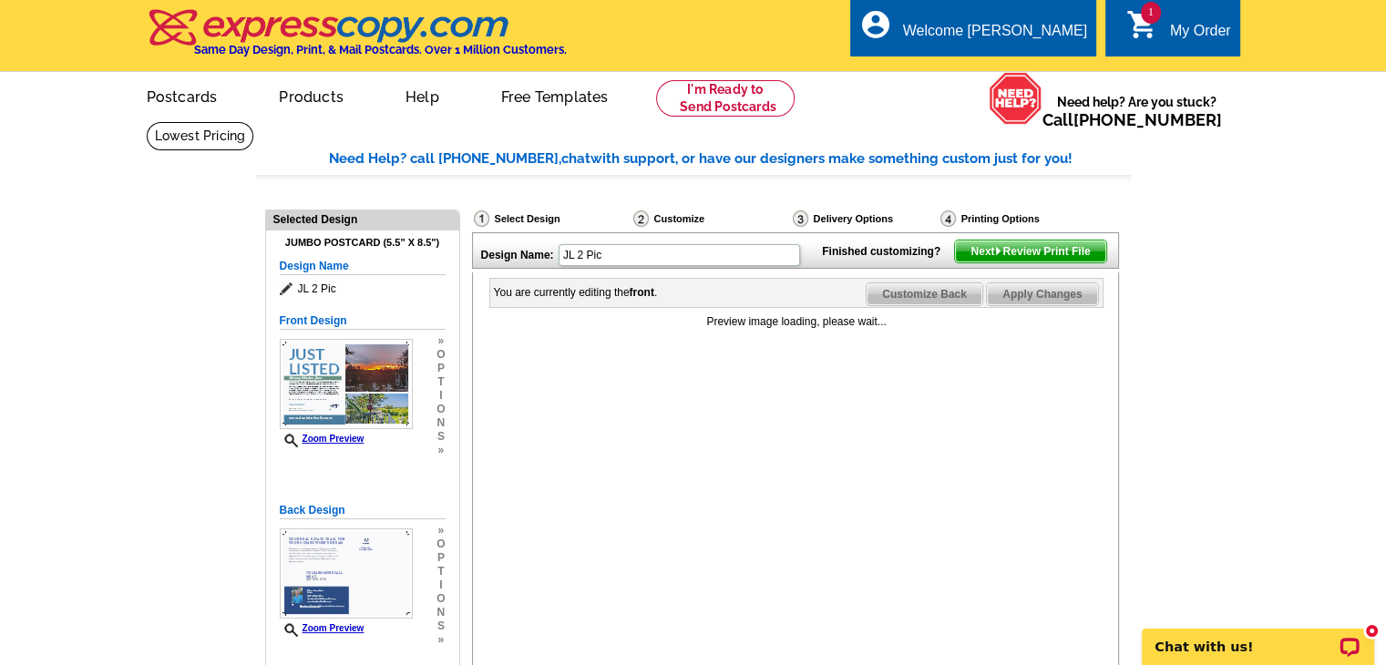
click at [1177, 27] on div "My Order" at bounding box center [1200, 36] width 61 height 26
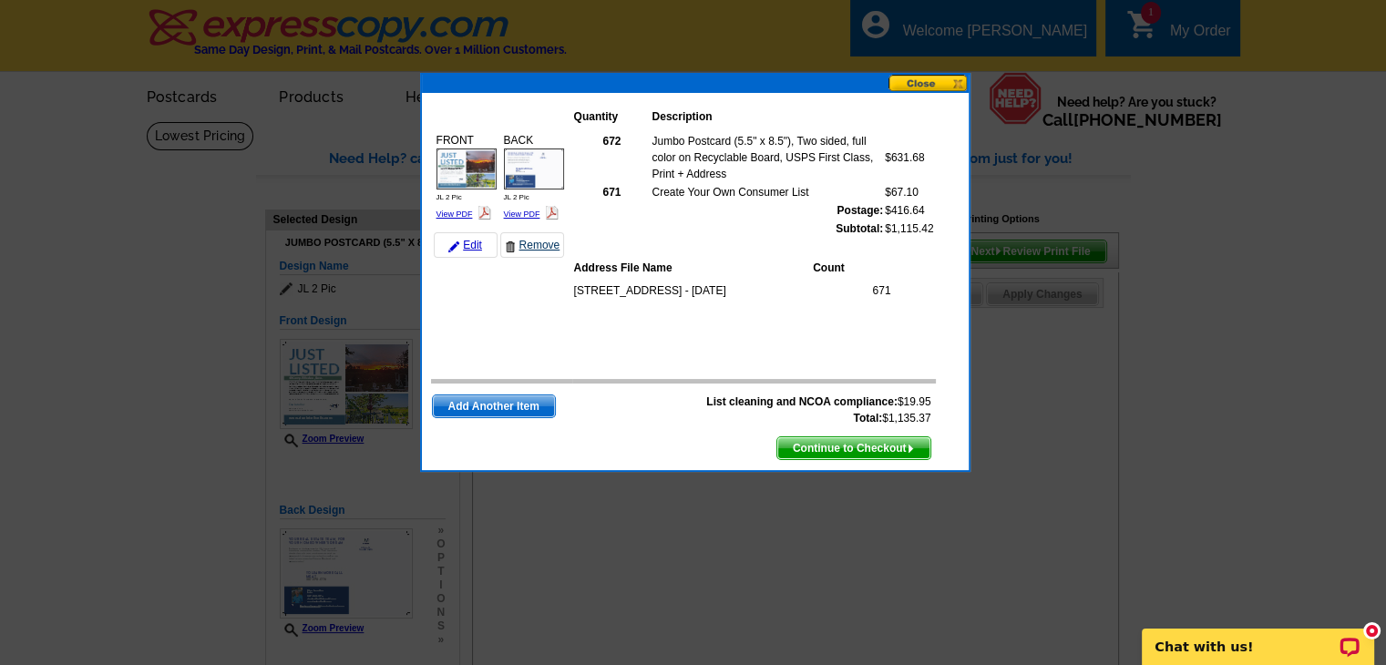
click at [542, 238] on link "Remove" at bounding box center [532, 245] width 64 height 26
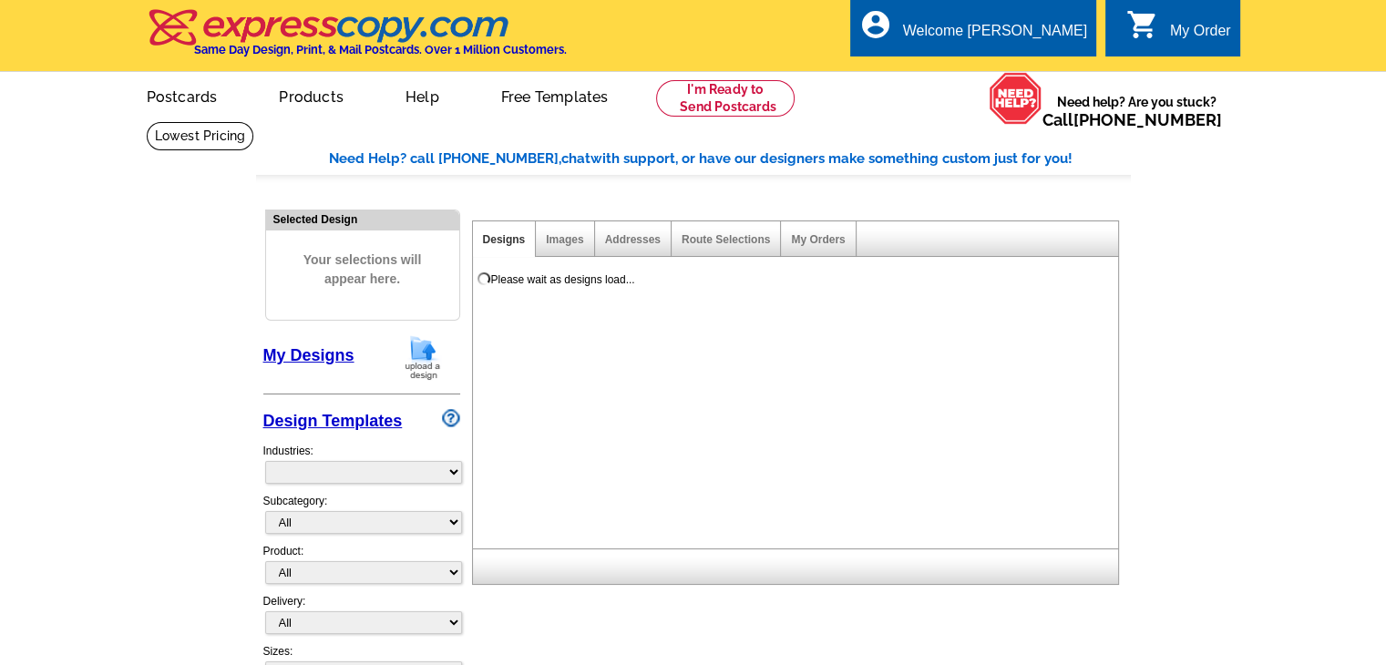
select select "785"
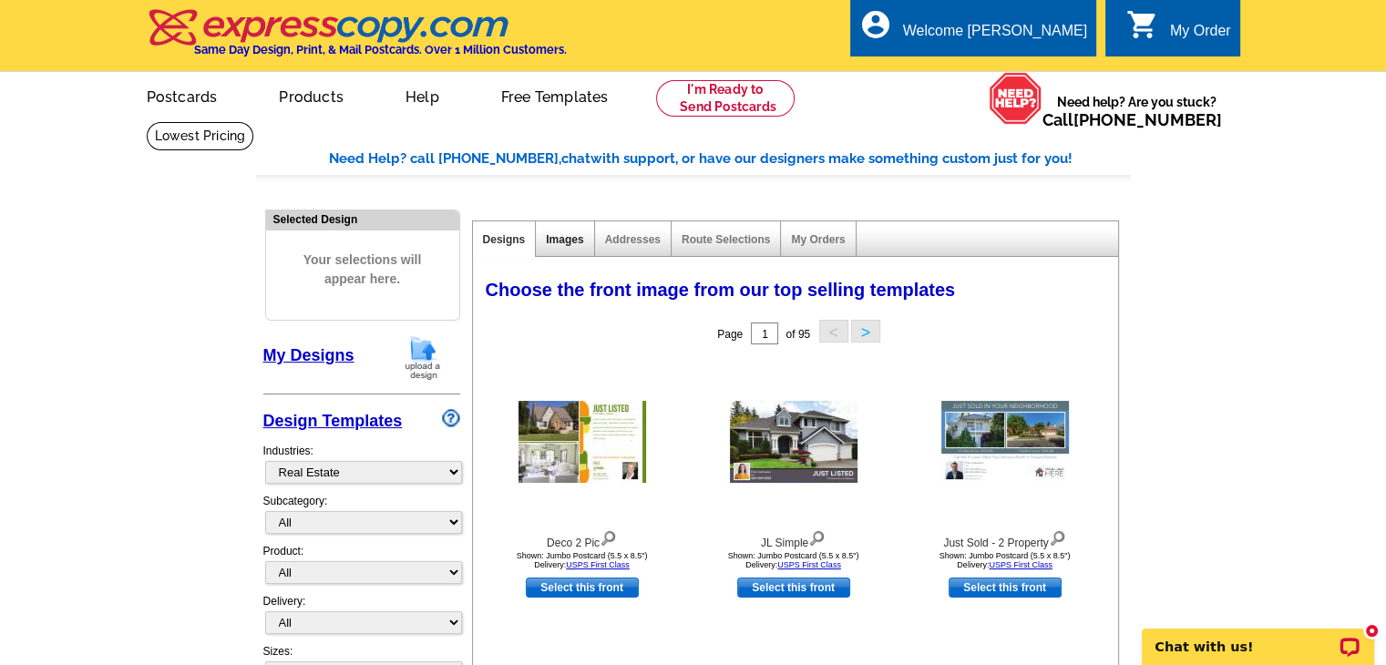
click at [564, 242] on link "Images" at bounding box center [564, 239] width 37 height 13
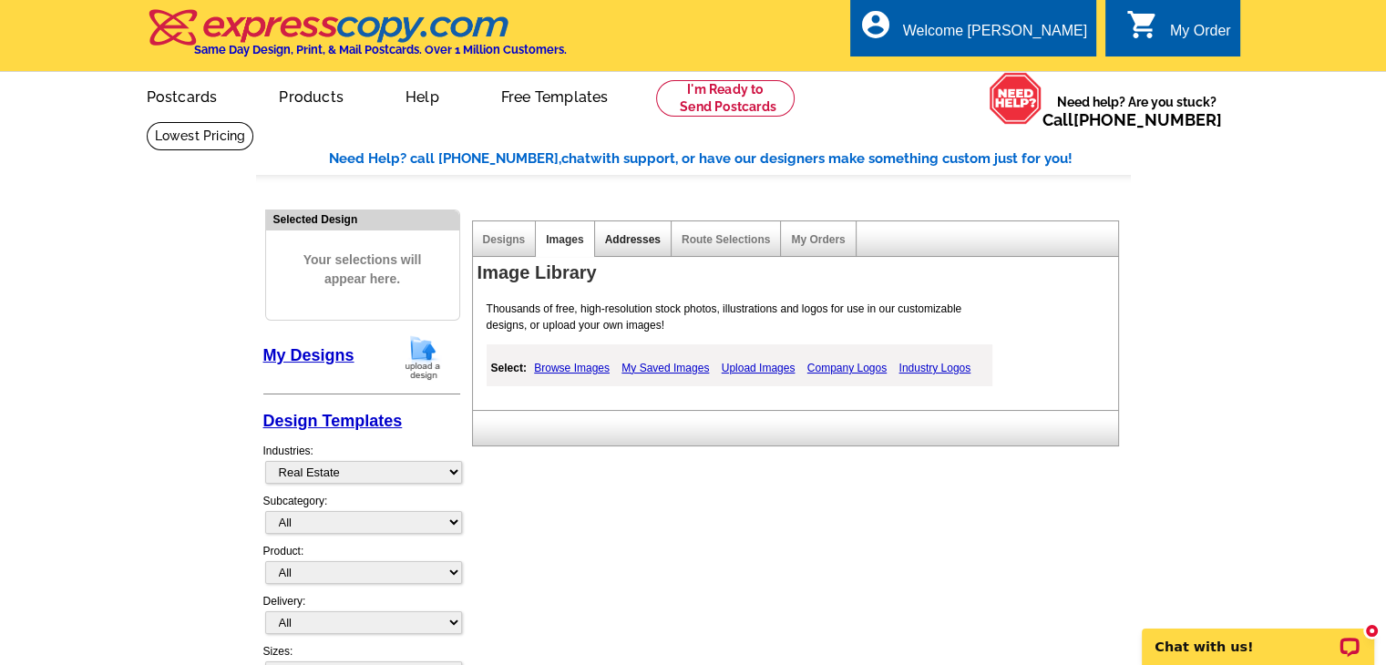
click at [642, 234] on link "Addresses" at bounding box center [633, 239] width 56 height 13
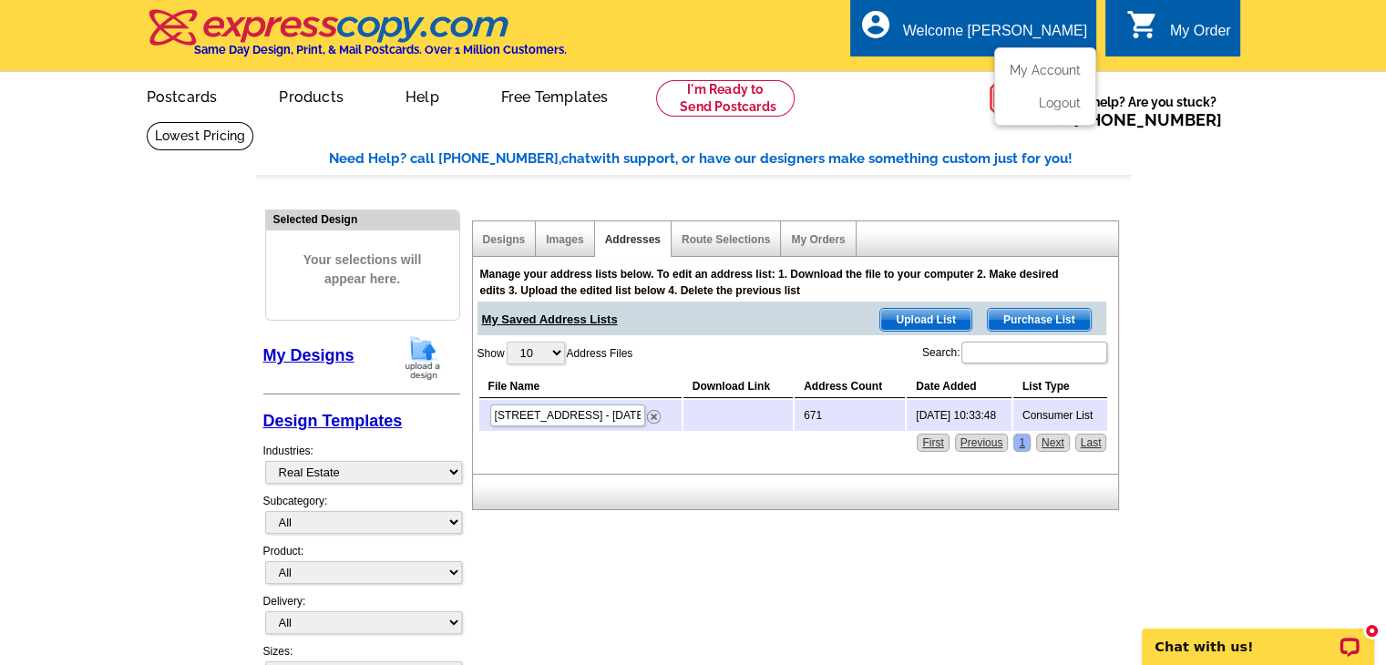
click at [1035, 26] on div "Welcome [PERSON_NAME]" at bounding box center [995, 36] width 184 height 26
click at [755, 333] on div "My Saved Address Lists Purchase List Upload List" at bounding box center [791, 319] width 629 height 34
click at [493, 245] on link "Designs" at bounding box center [504, 239] width 43 height 13
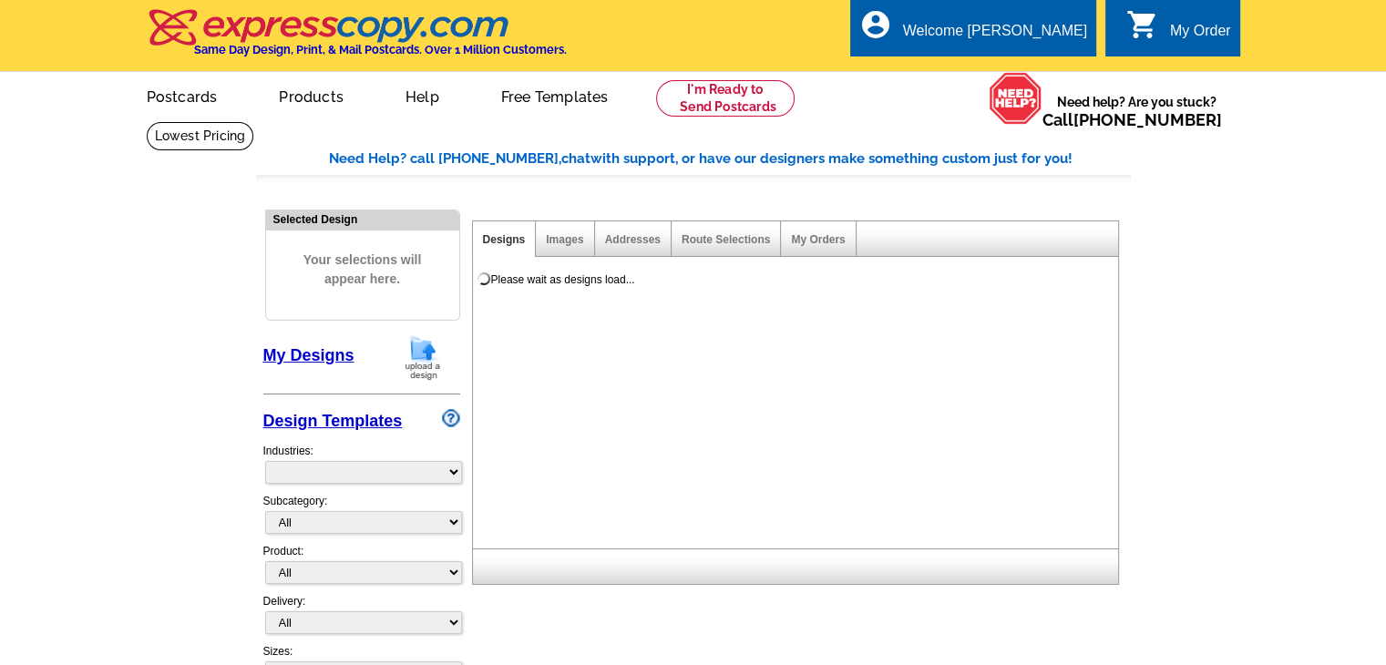
select select "785"
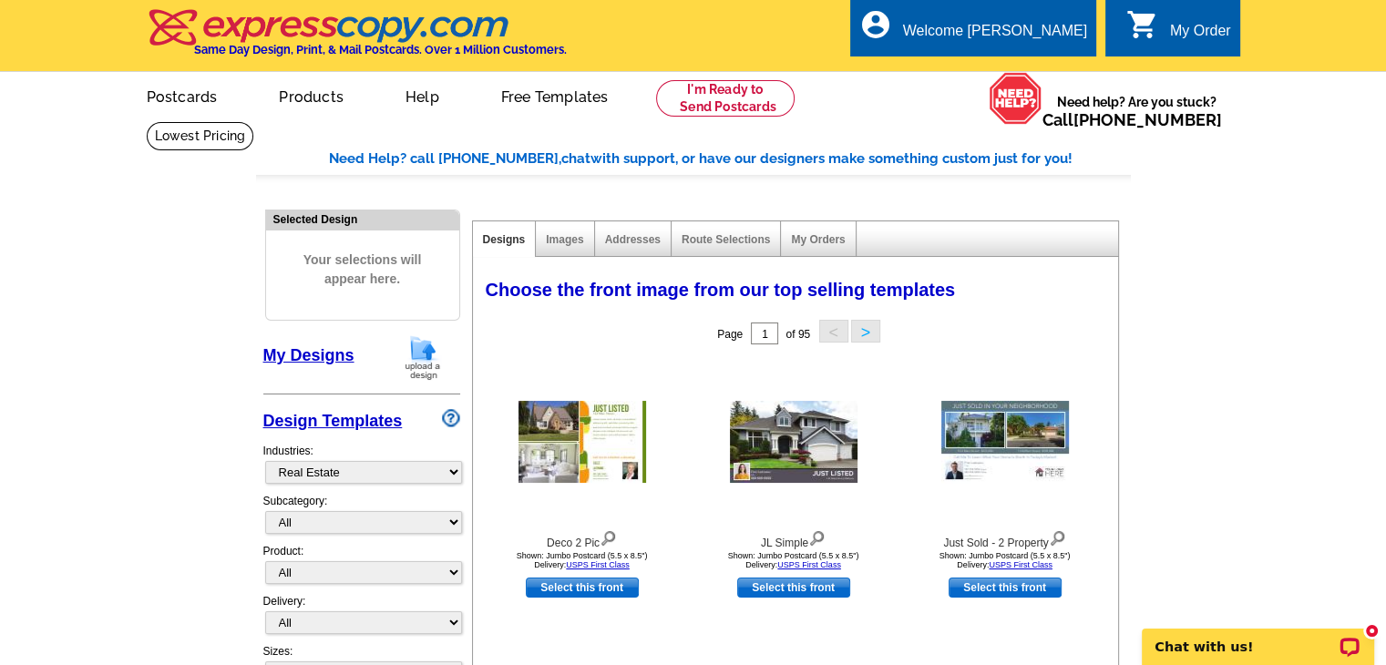
click at [589, 230] on div "Images" at bounding box center [565, 239] width 58 height 36
click at [785, 456] on img at bounding box center [794, 442] width 128 height 82
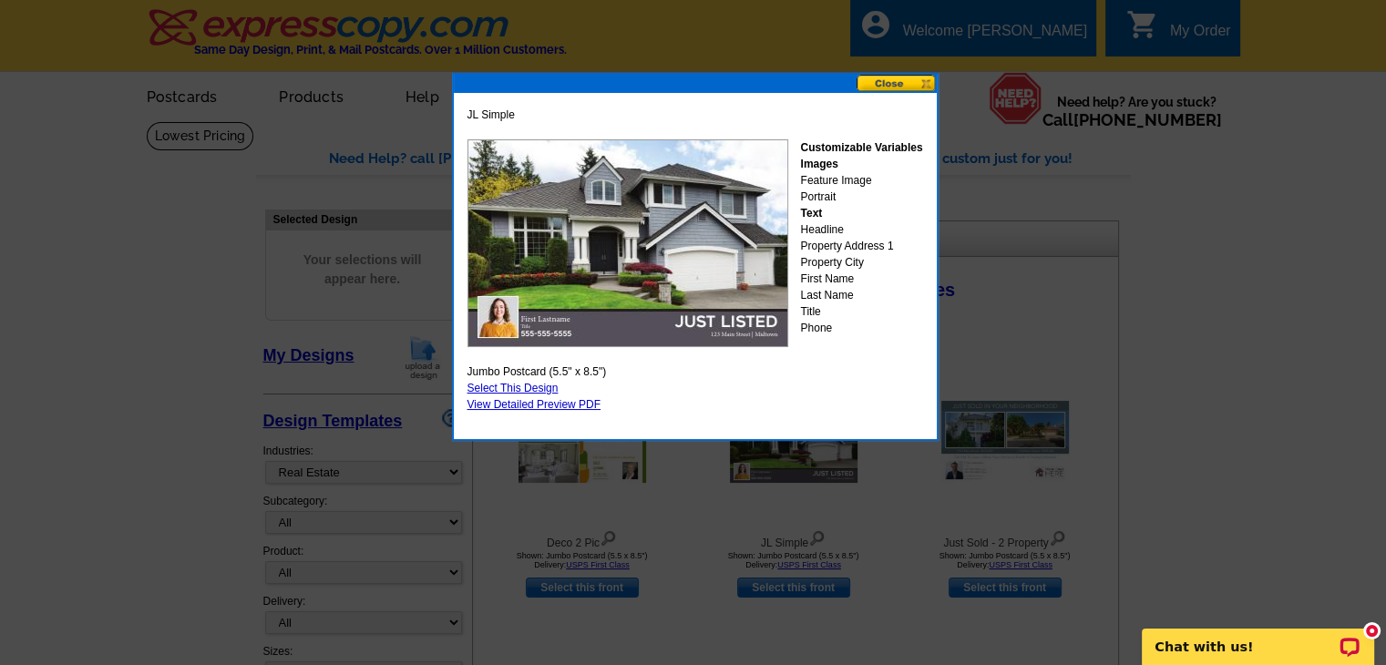
click at [895, 83] on button at bounding box center [896, 83] width 80 height 17
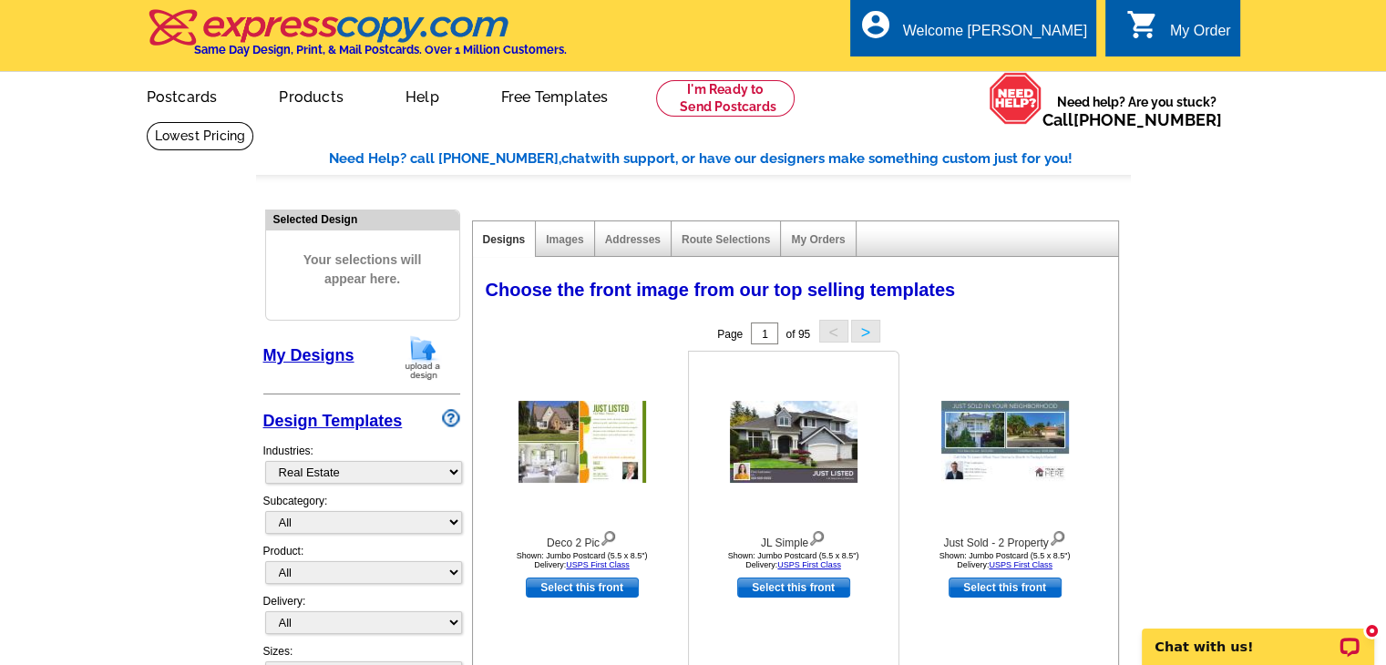
click at [773, 584] on link "Select this front" at bounding box center [793, 588] width 113 height 20
select select "2"
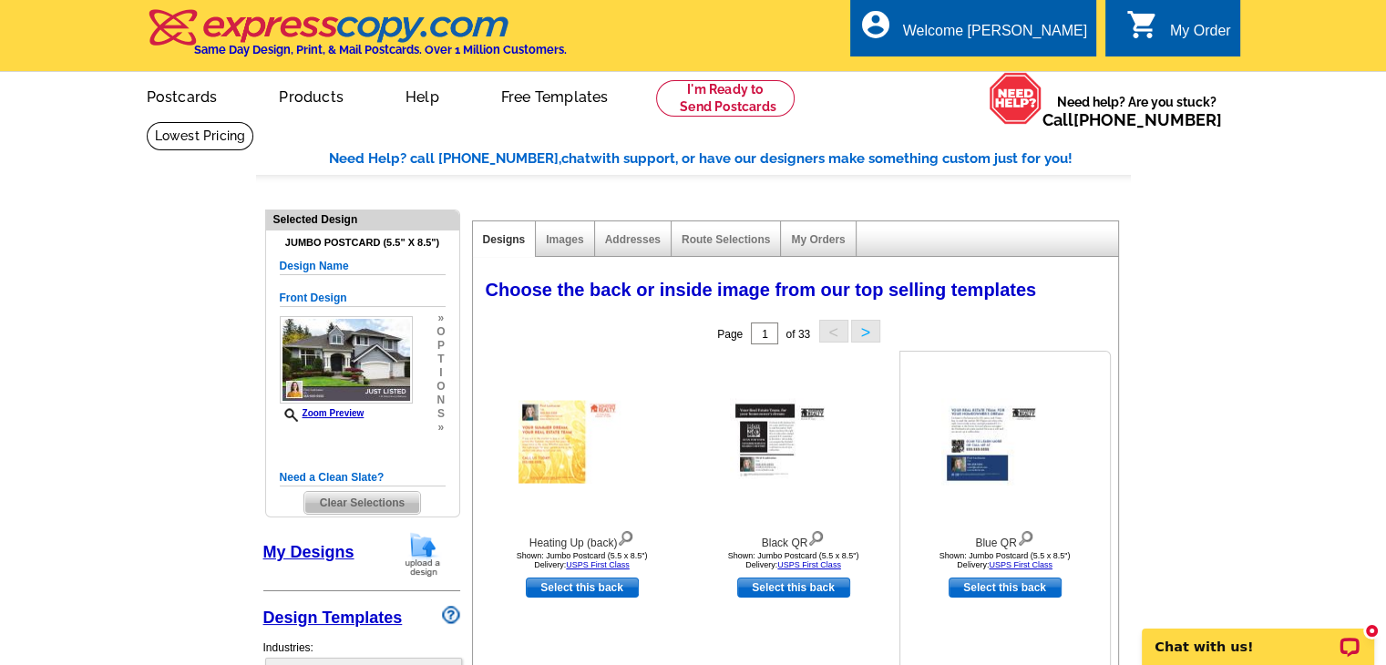
click at [989, 443] on img at bounding box center [1005, 442] width 128 height 87
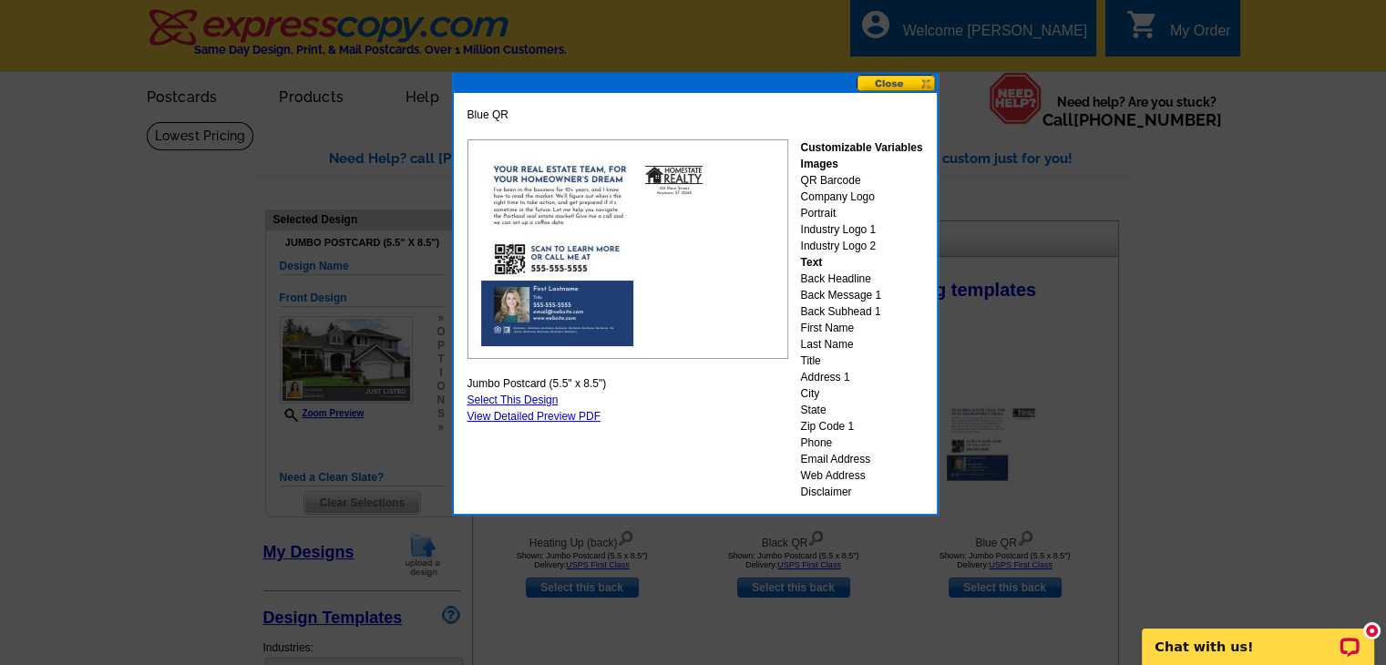
click at [879, 83] on button at bounding box center [896, 83] width 80 height 17
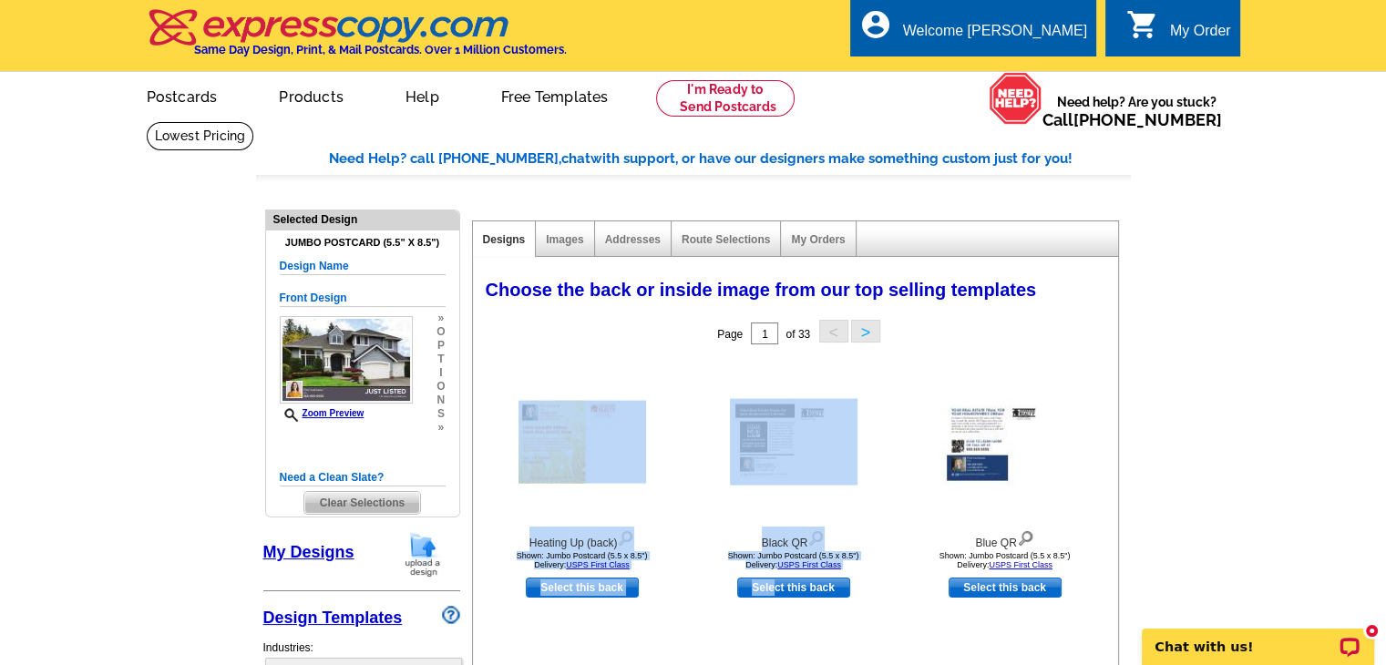
drag, startPoint x: 771, startPoint y: 590, endPoint x: 958, endPoint y: 345, distance: 308.7
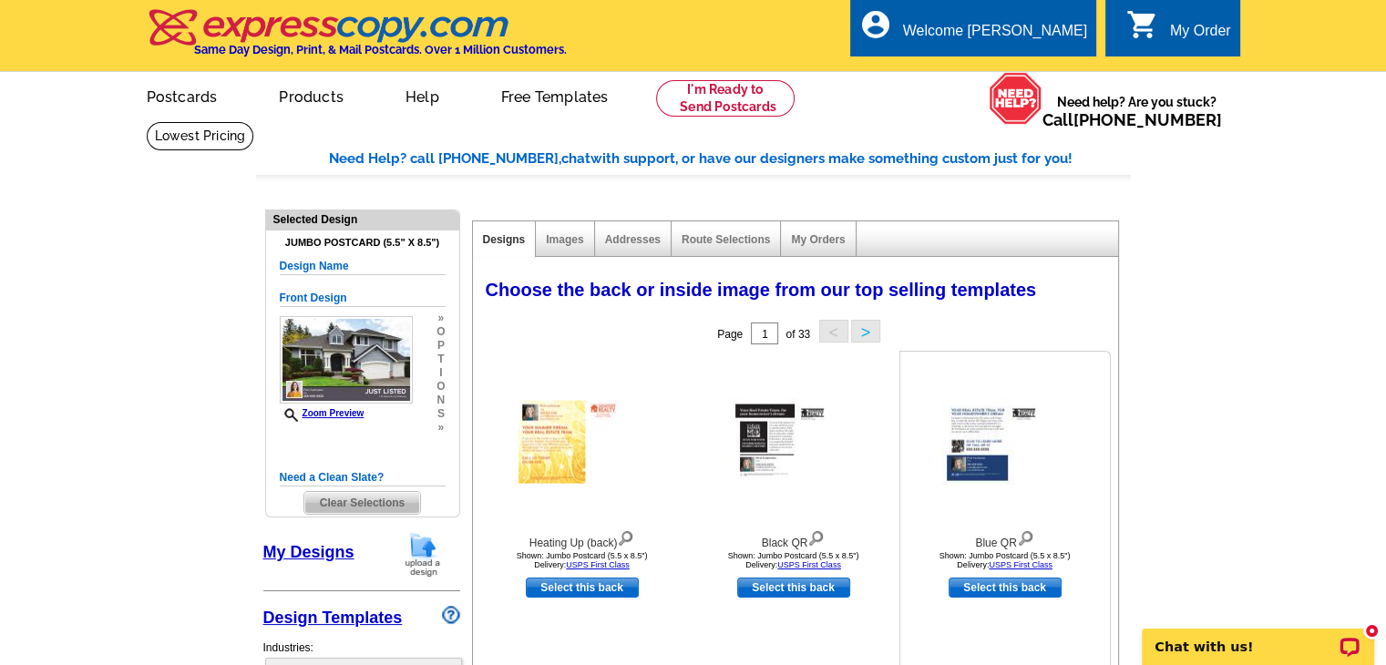
click at [996, 590] on link "Select this back" at bounding box center [1004, 588] width 113 height 20
select select "front"
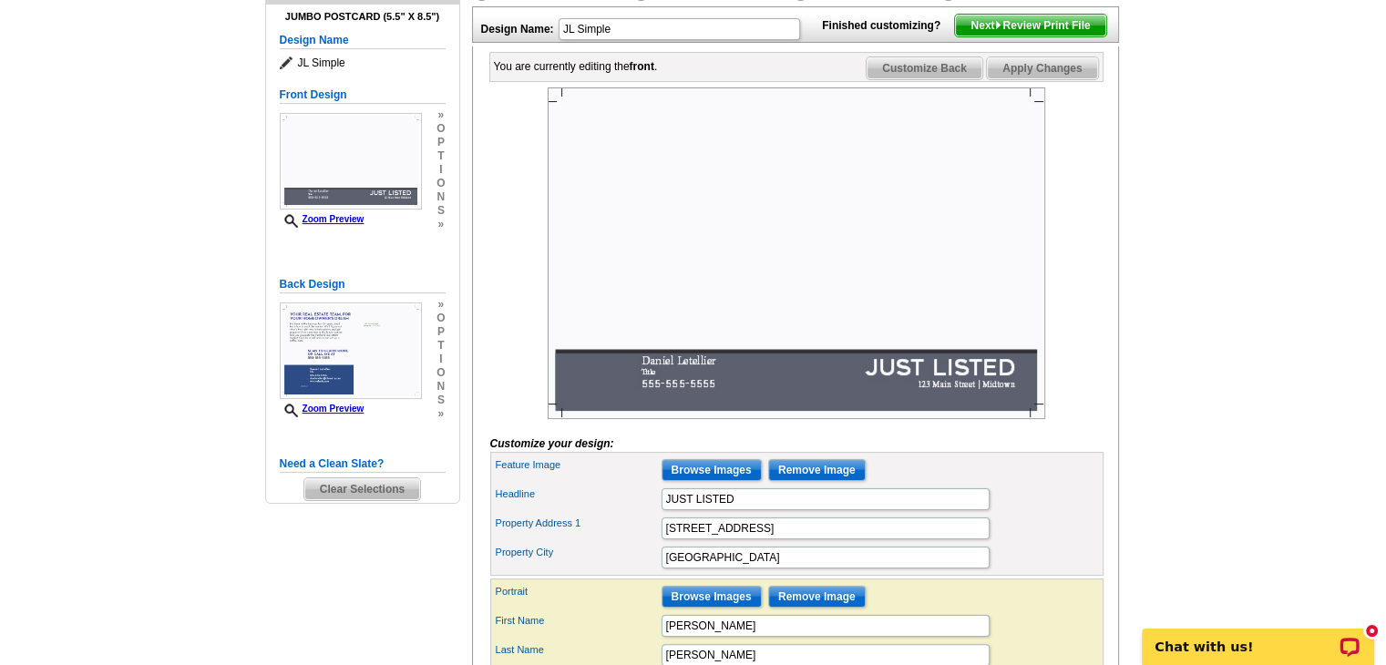
scroll to position [237, 0]
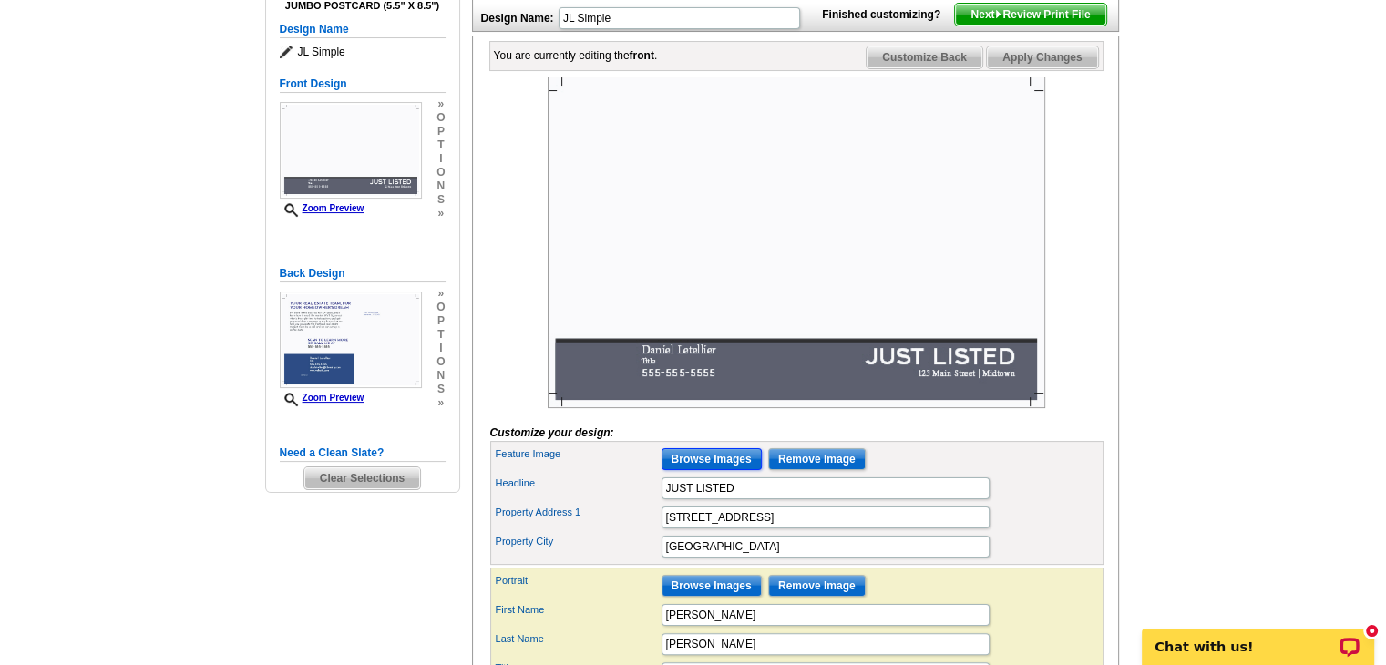
click at [688, 470] on input "Browse Images" at bounding box center [711, 459] width 100 height 22
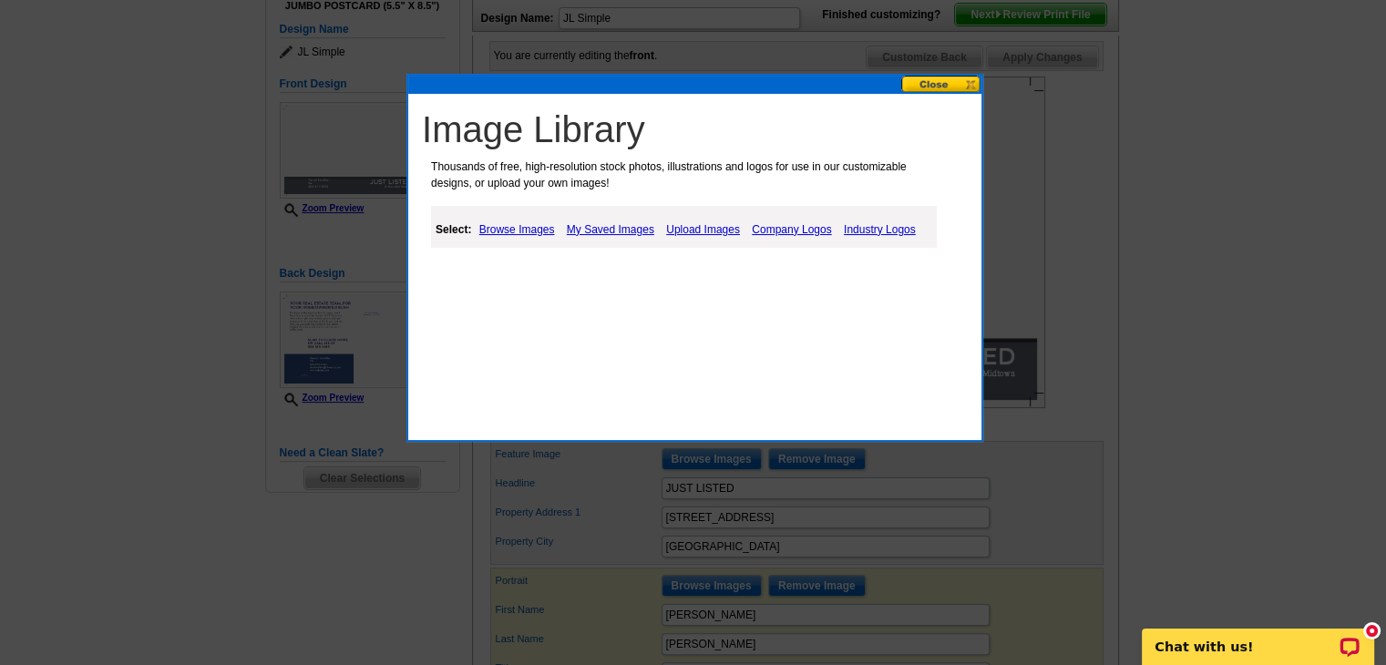
click at [697, 230] on link "Upload Images" at bounding box center [702, 230] width 83 height 22
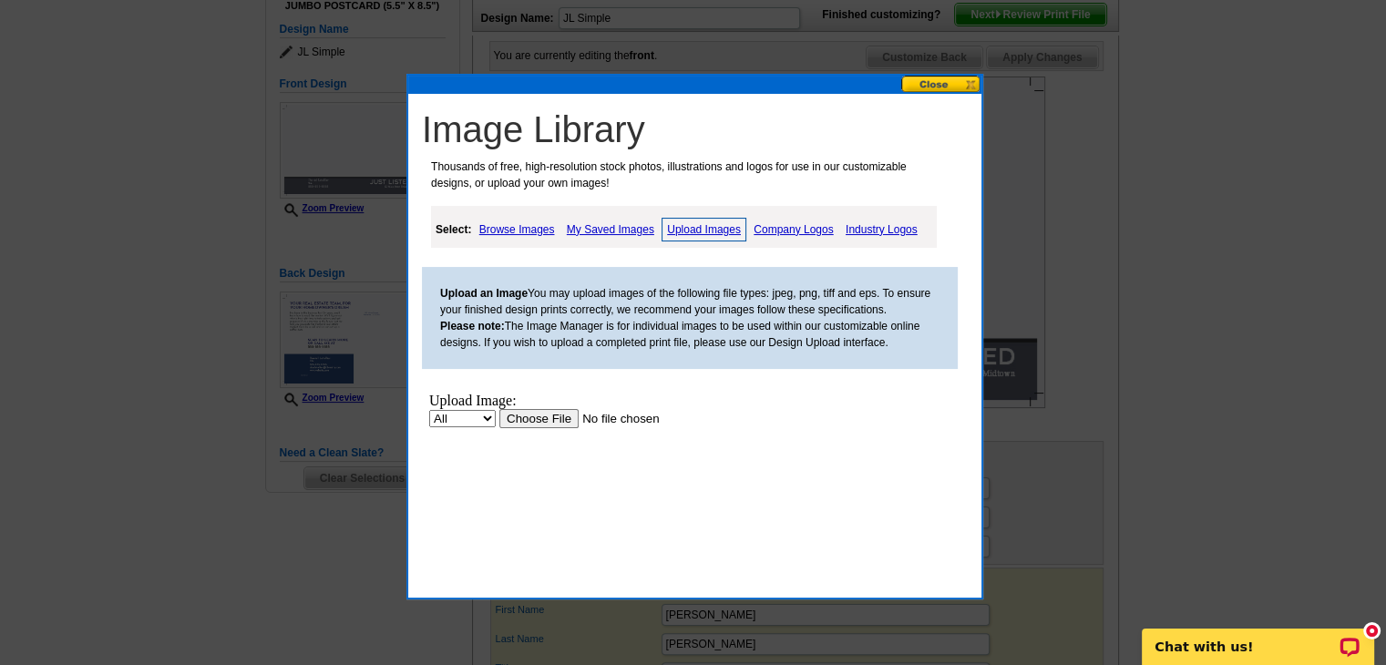
scroll to position [0, 0]
click at [546, 427] on input "file" at bounding box center [614, 417] width 230 height 19
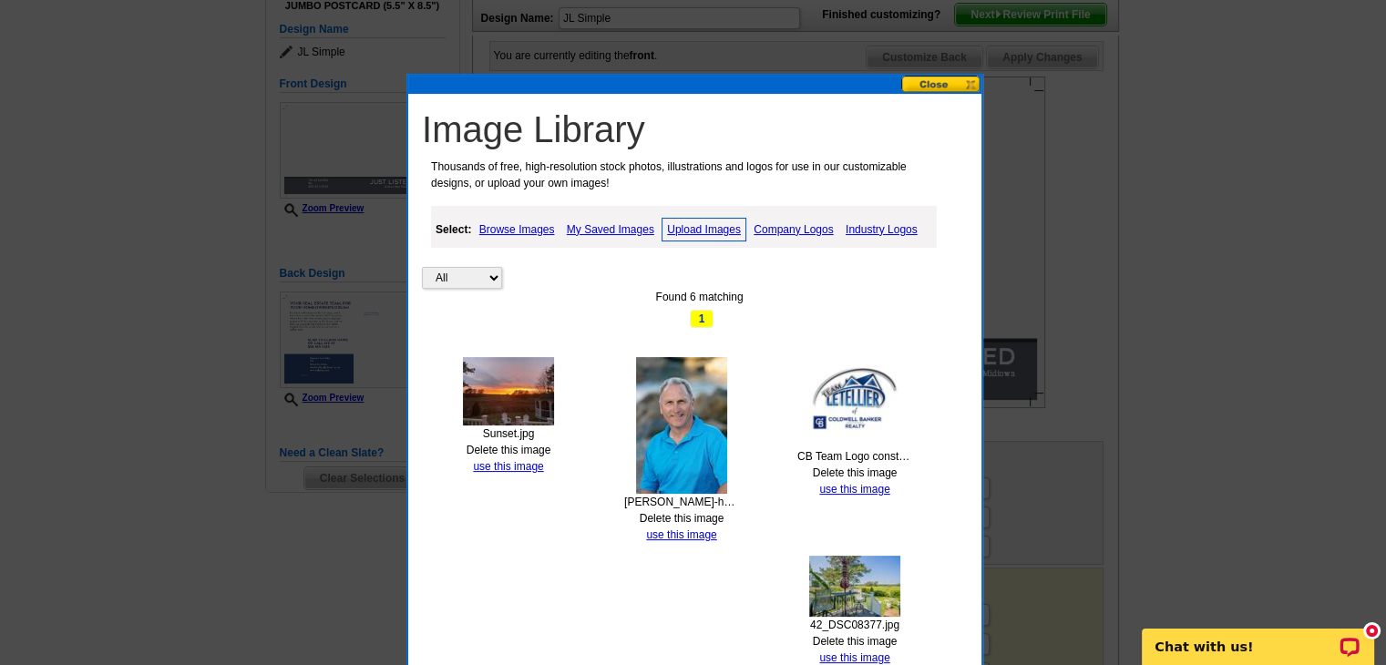
click at [521, 394] on img at bounding box center [508, 391] width 91 height 68
click at [497, 463] on link "use this image" at bounding box center [508, 466] width 70 height 13
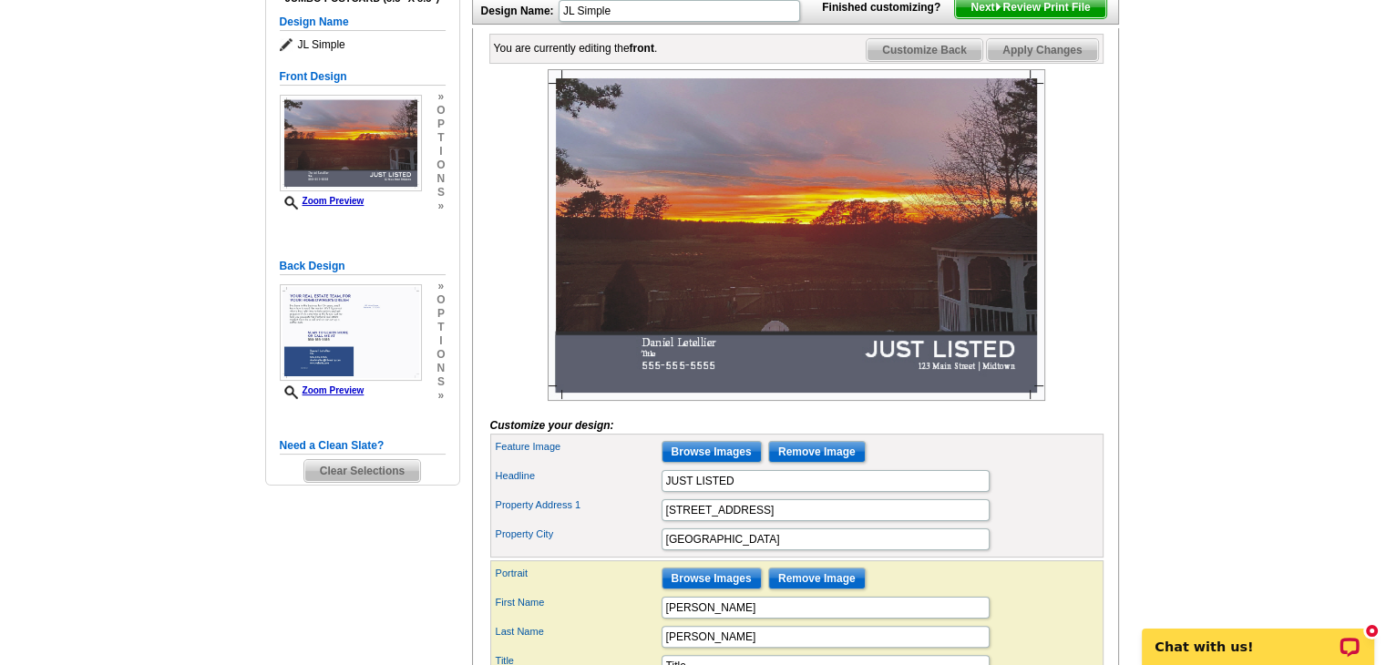
scroll to position [246, 0]
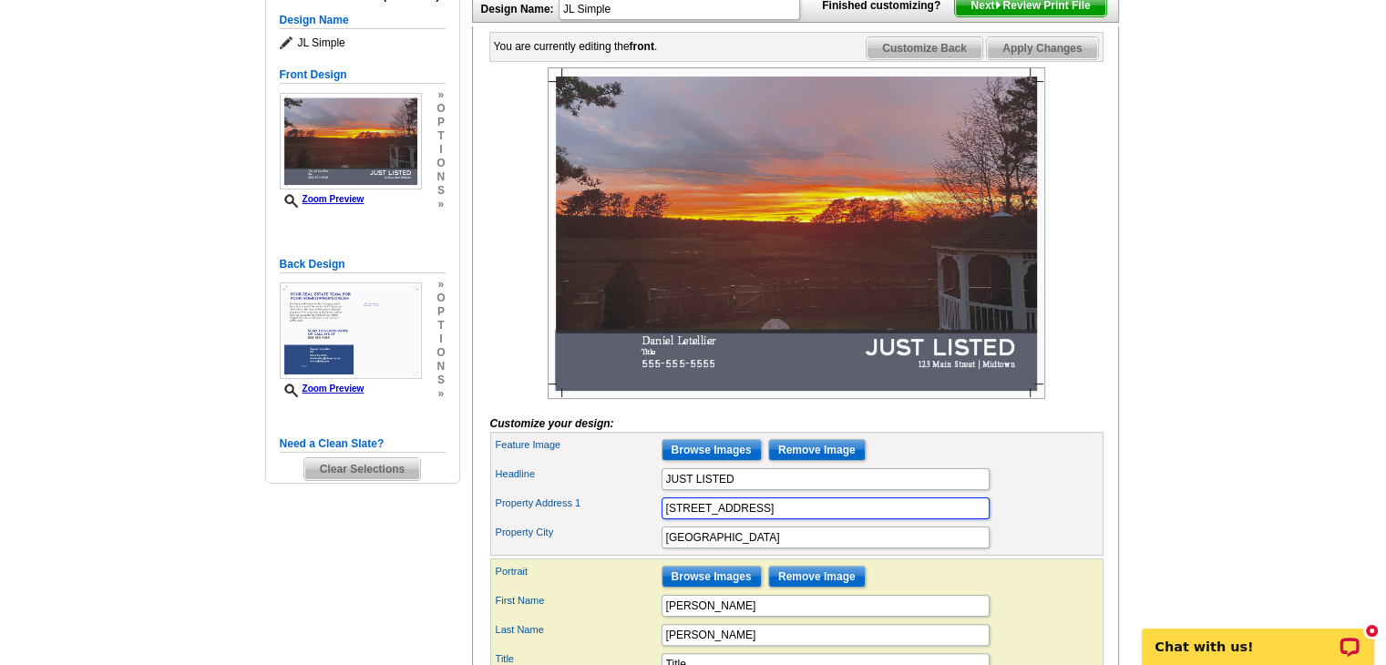
drag, startPoint x: 756, startPoint y: 536, endPoint x: 567, endPoint y: 537, distance: 189.5
click at [567, 523] on div "Property Address 1 123 Main Street" at bounding box center [797, 508] width 606 height 29
type input "18 Camp Ellis Ave"
drag, startPoint x: 778, startPoint y: 567, endPoint x: 611, endPoint y: 570, distance: 166.8
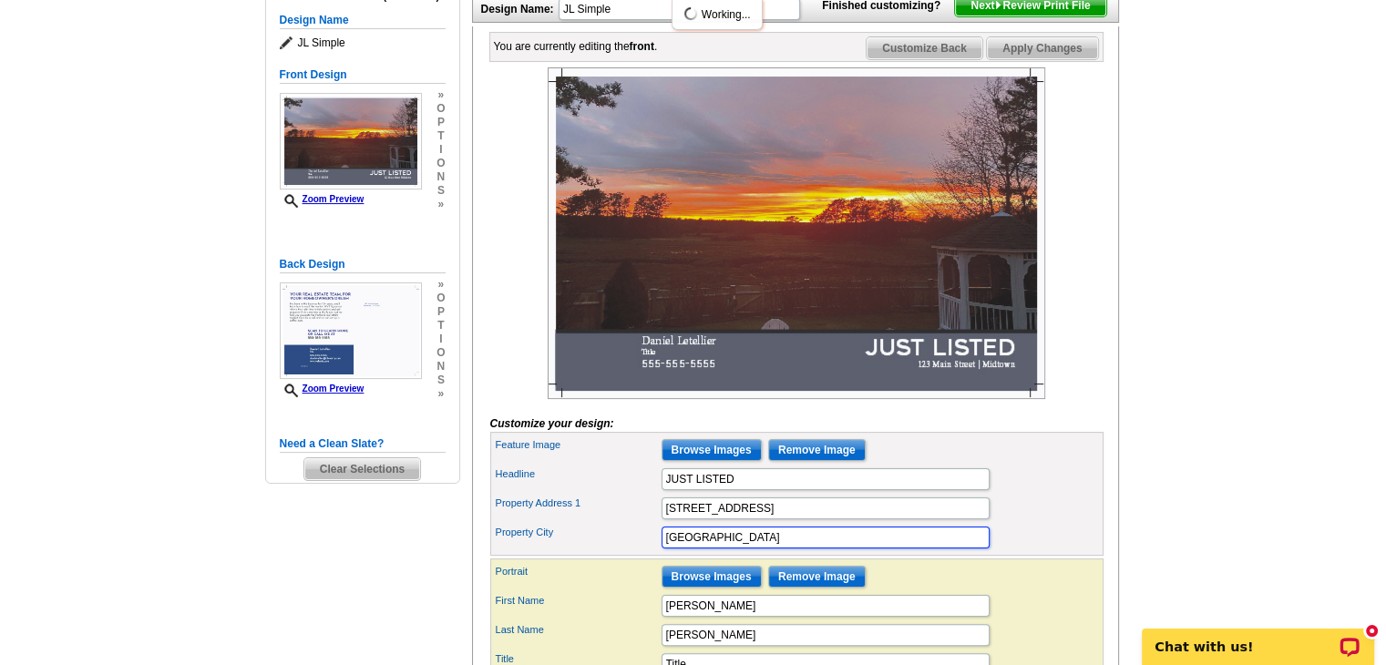
click at [611, 552] on div "Property City Midtown" at bounding box center [797, 537] width 606 height 29
type input "Saco"
click at [1053, 465] on div "Feature Image Browse Images Remove Image" at bounding box center [797, 449] width 606 height 29
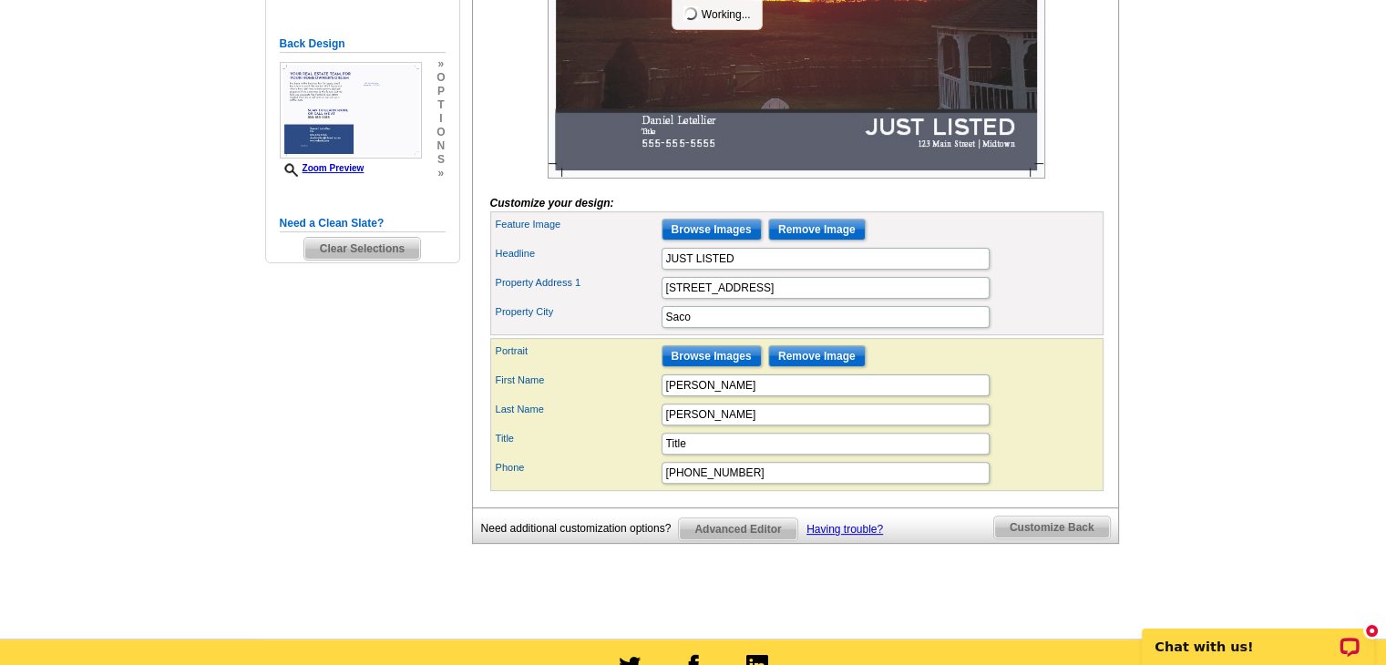
scroll to position [474, 0]
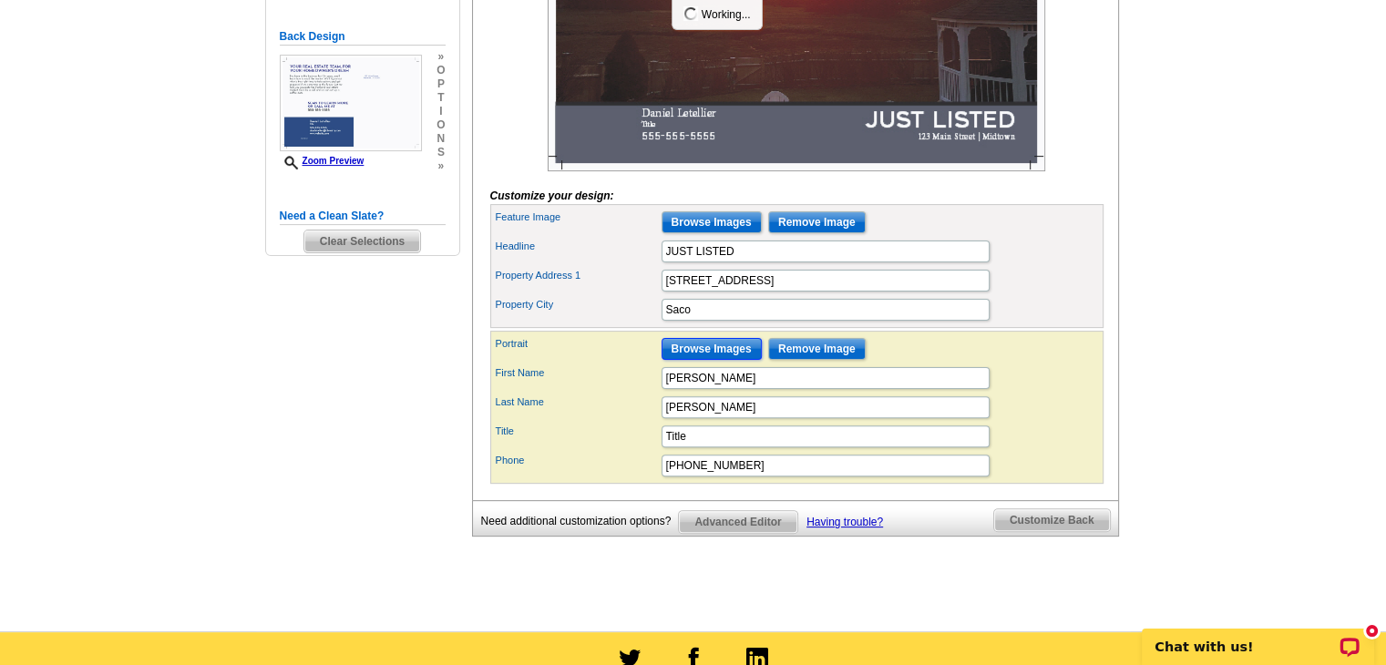
click at [717, 360] on input "Browse Images" at bounding box center [711, 349] width 100 height 22
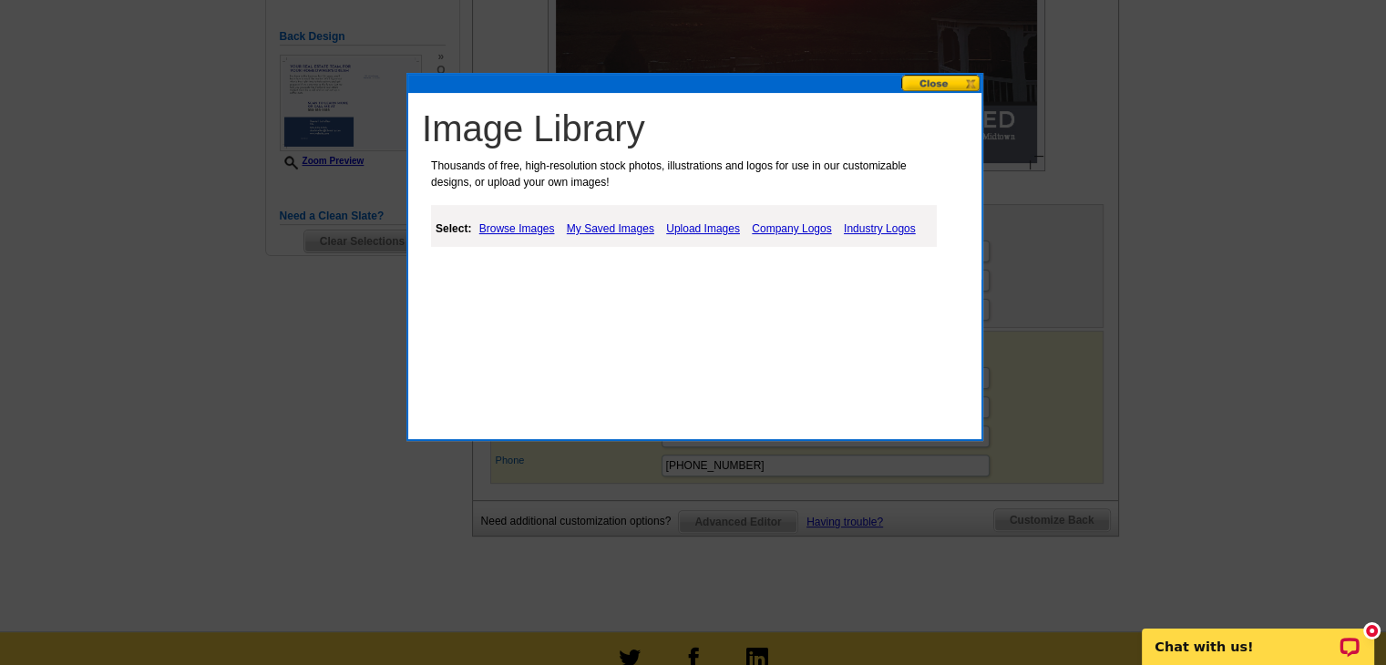
click at [722, 230] on link "Upload Images" at bounding box center [702, 229] width 83 height 22
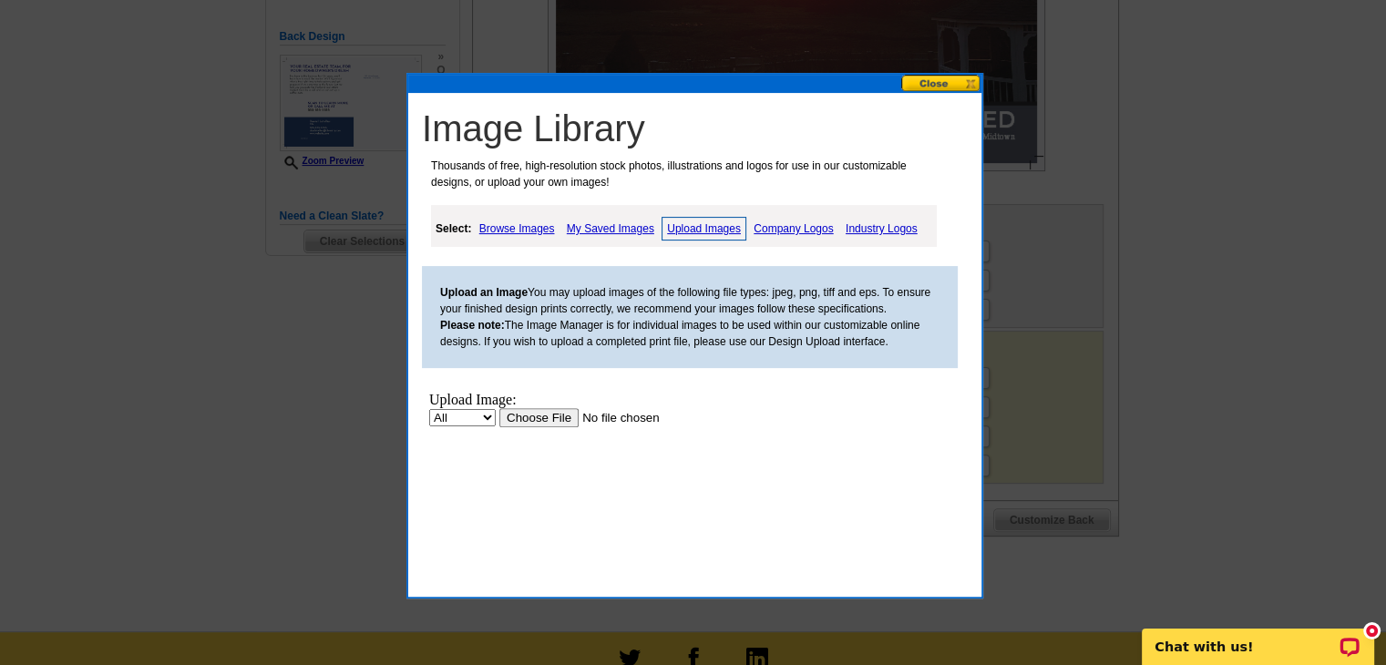
scroll to position [0, 0]
click at [468, 418] on select "All Property" at bounding box center [462, 417] width 67 height 17
click at [429, 409] on select "All Property" at bounding box center [462, 417] width 67 height 17
click at [471, 414] on select "All Property" at bounding box center [462, 417] width 67 height 17
select select "8"
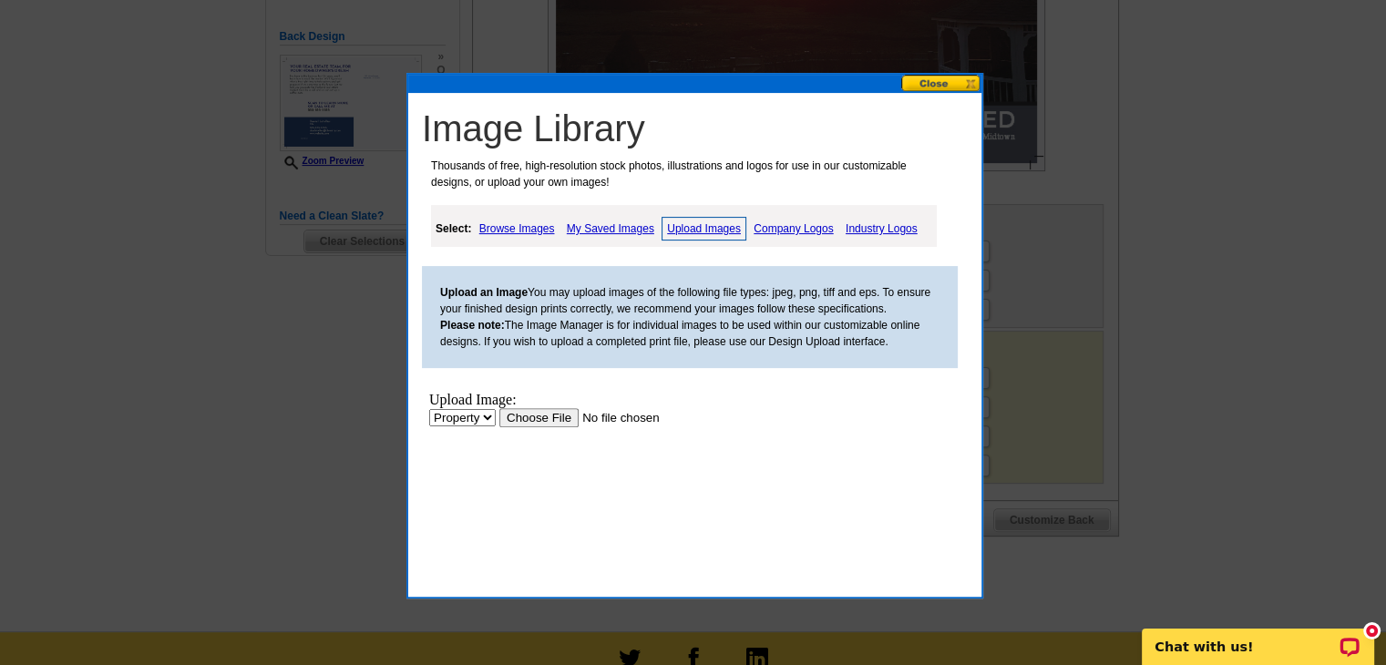
click at [429, 409] on select "All Property" at bounding box center [462, 417] width 67 height 17
click at [621, 230] on link "My Saved Images" at bounding box center [610, 229] width 97 height 22
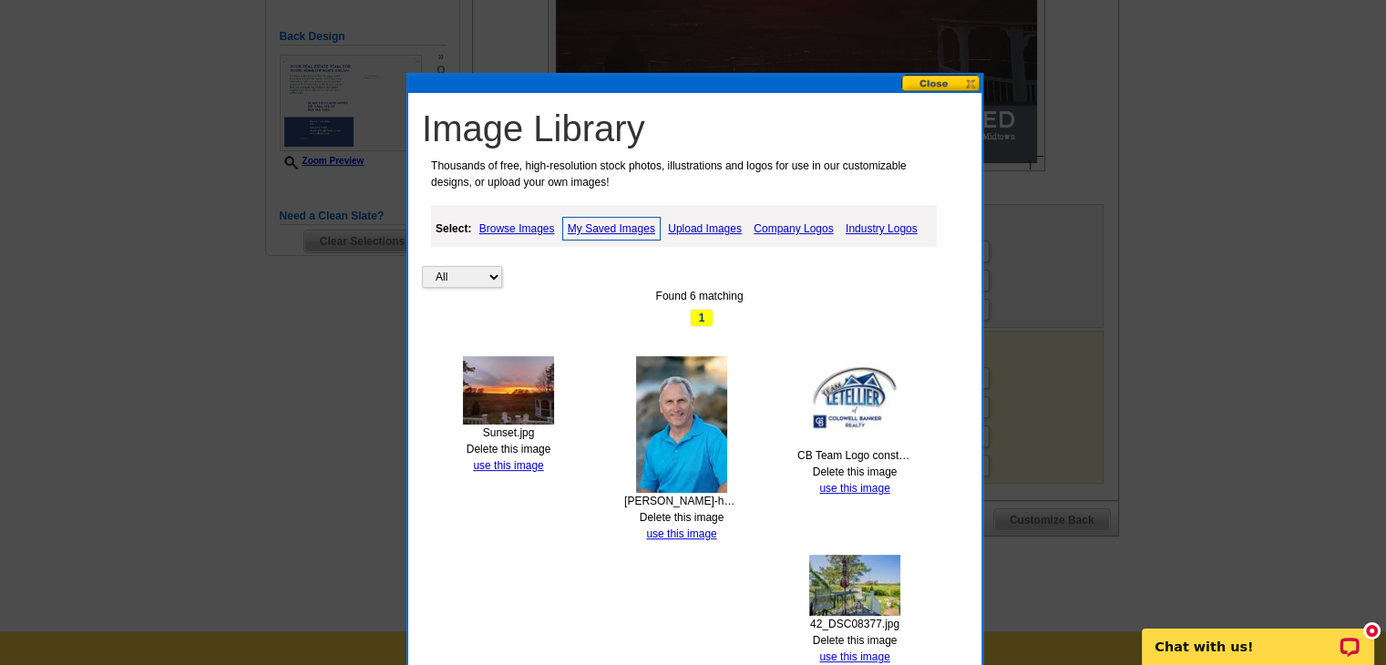
click at [671, 471] on img at bounding box center [681, 424] width 91 height 137
click at [691, 530] on link "use this image" at bounding box center [681, 534] width 70 height 13
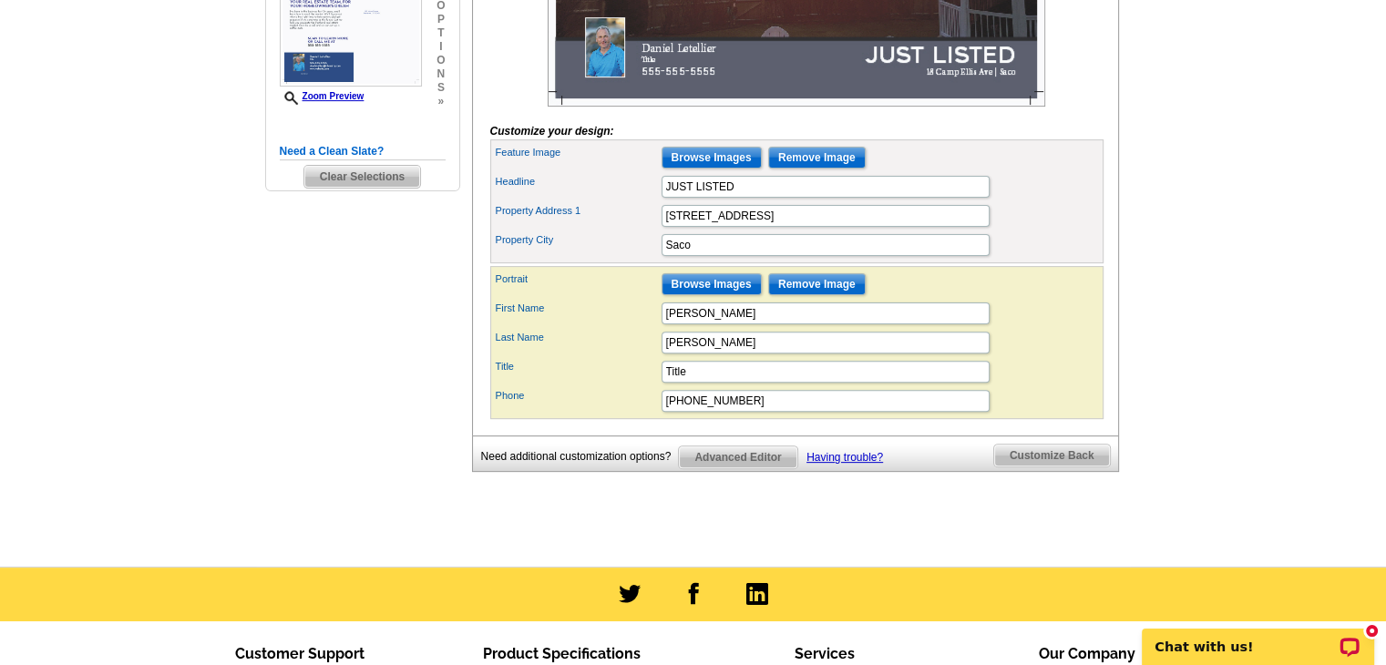
scroll to position [548, 0]
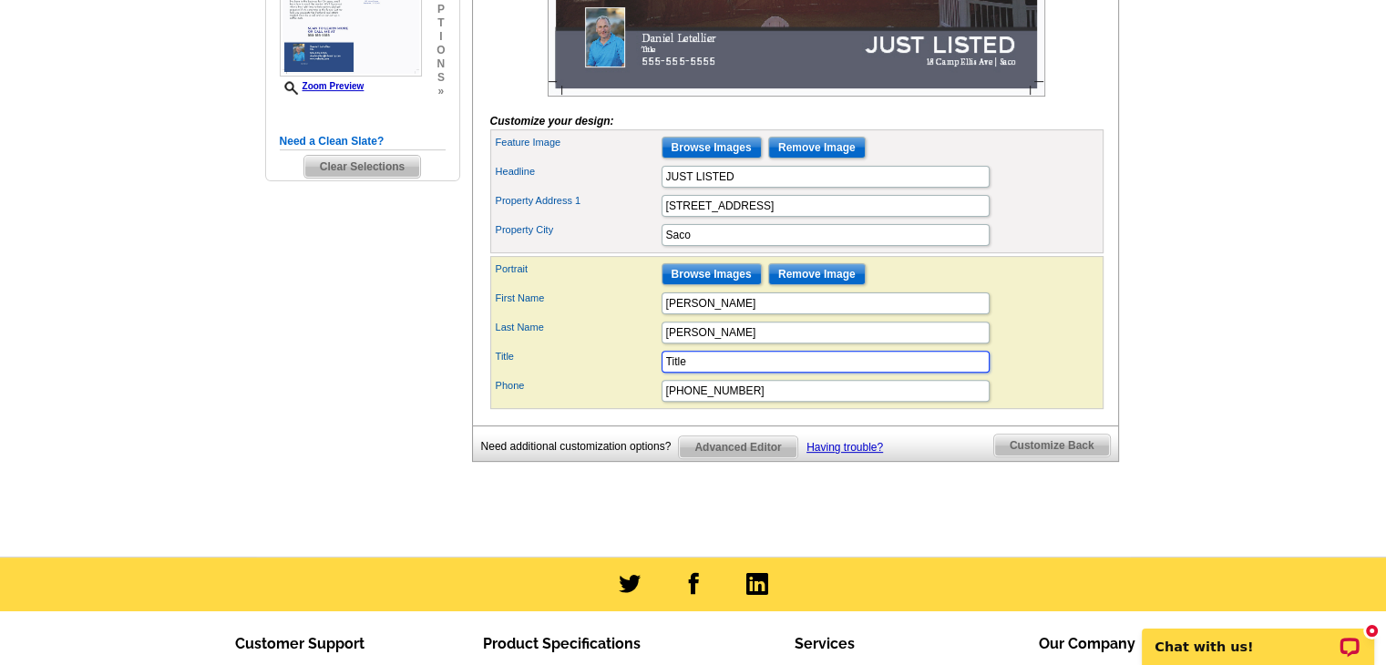
drag, startPoint x: 732, startPoint y: 388, endPoint x: 619, endPoint y: 396, distance: 114.2
click at [619, 376] on div "Title Title" at bounding box center [797, 361] width 606 height 29
drag, startPoint x: 689, startPoint y: 386, endPoint x: 600, endPoint y: 395, distance: 88.8
click at [600, 376] on div "Title Title" at bounding box center [797, 361] width 606 height 29
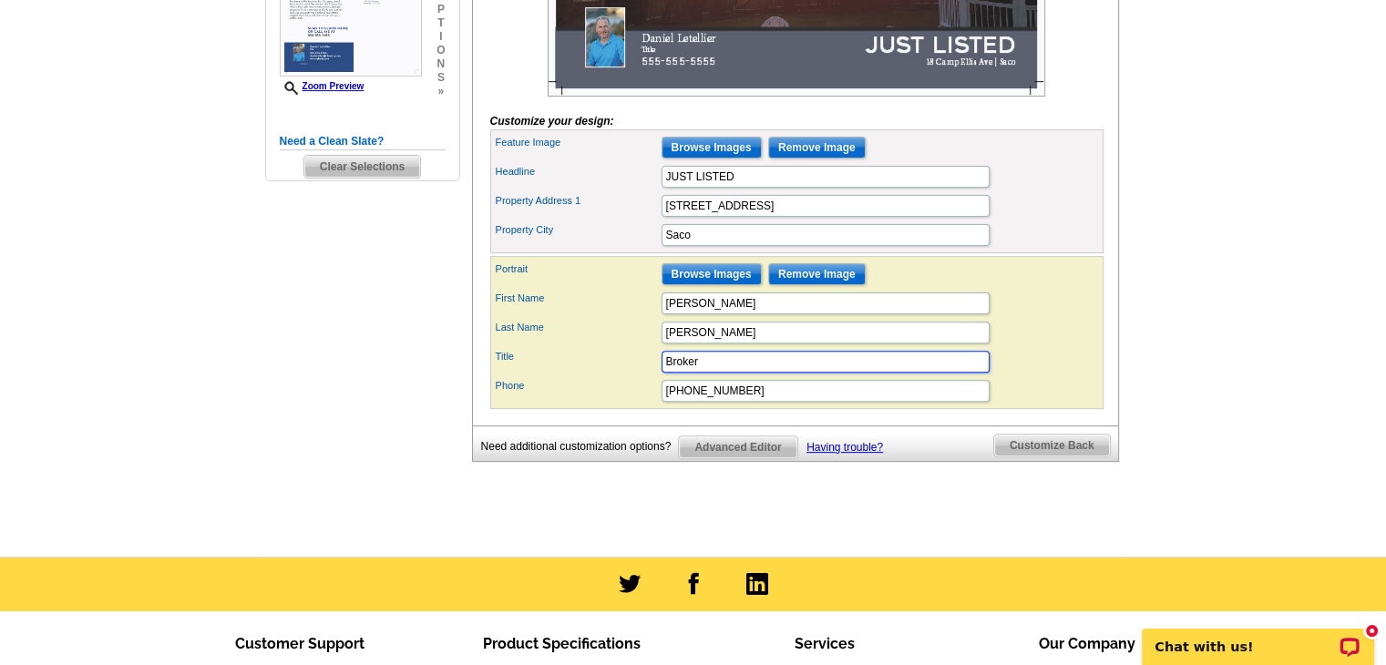
type input "Broker"
type input "207-590-1776"
click at [1057, 347] on div "Last Name Letellier" at bounding box center [797, 332] width 606 height 29
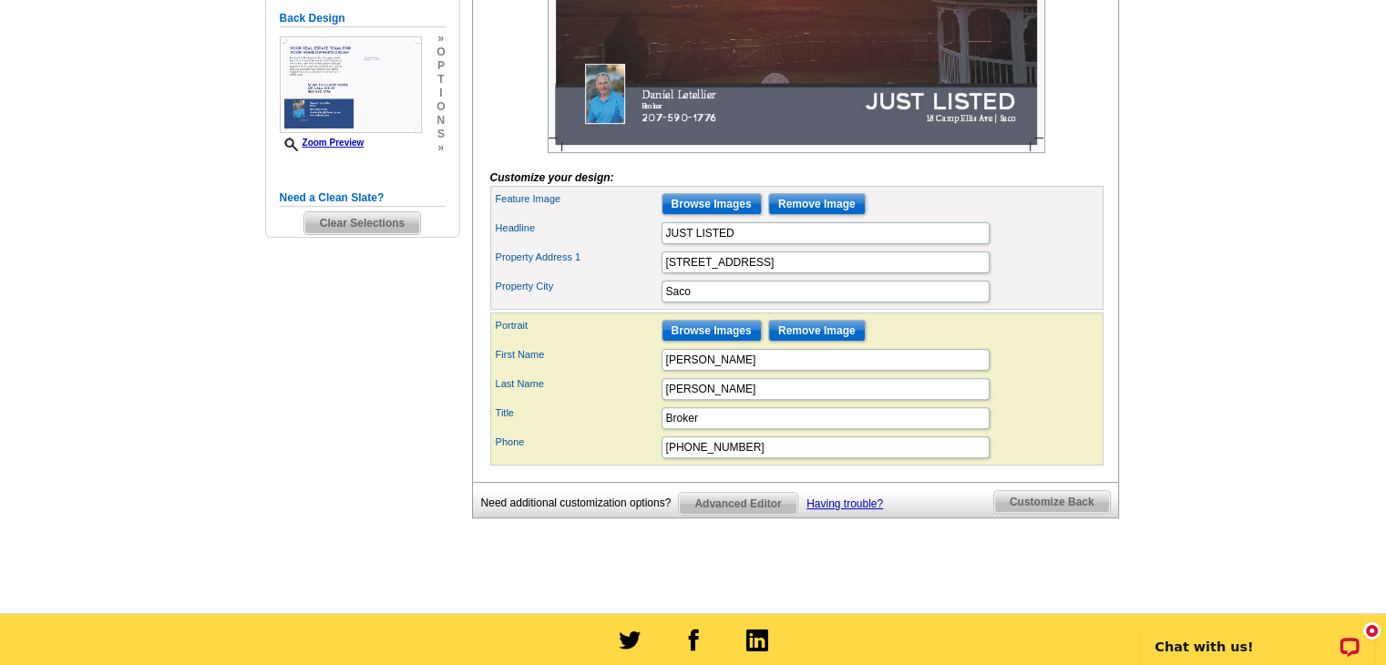
scroll to position [488, 0]
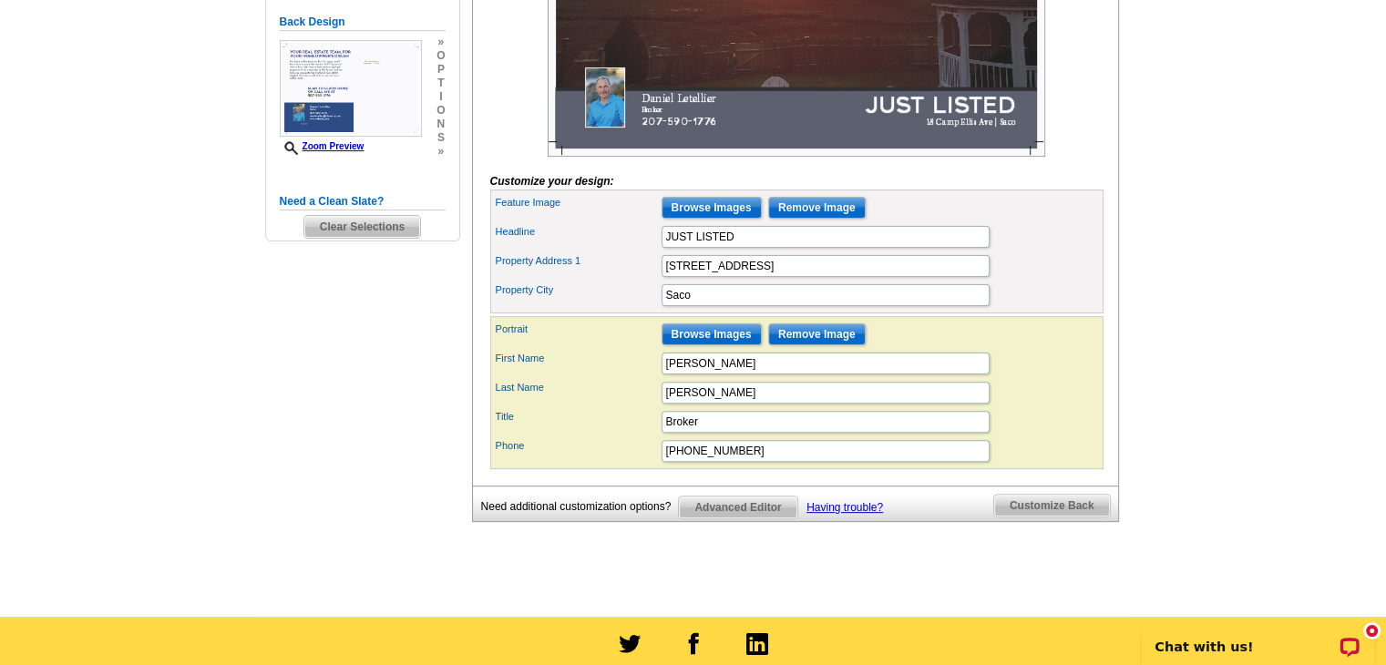
click at [1053, 517] on span "Customize Back" at bounding box center [1052, 506] width 116 height 22
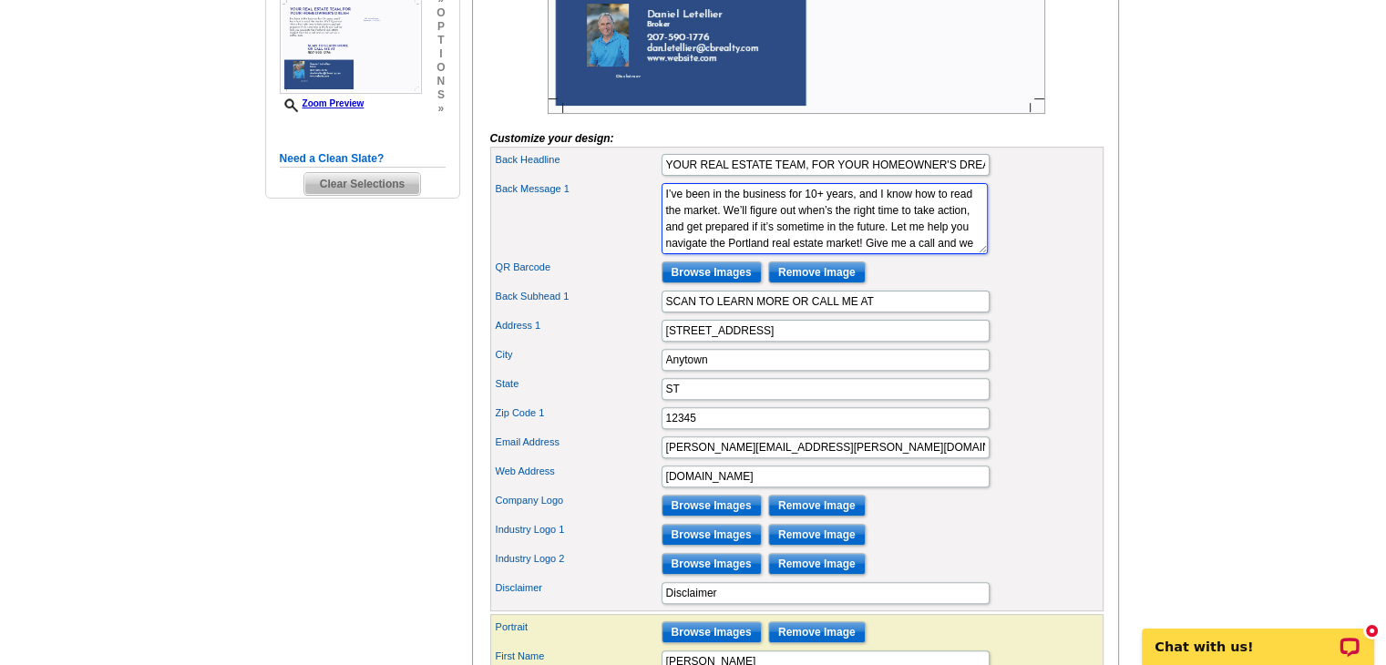
scroll to position [16, 0]
click at [842, 248] on textarea "I’ve been in the business for 10+ years, and I know how to read the market. We’…" at bounding box center [824, 218] width 326 height 71
click at [795, 254] on textarea "I’ve been in the business for 10+ years, and I know how to read the market. We’…" at bounding box center [824, 218] width 326 height 71
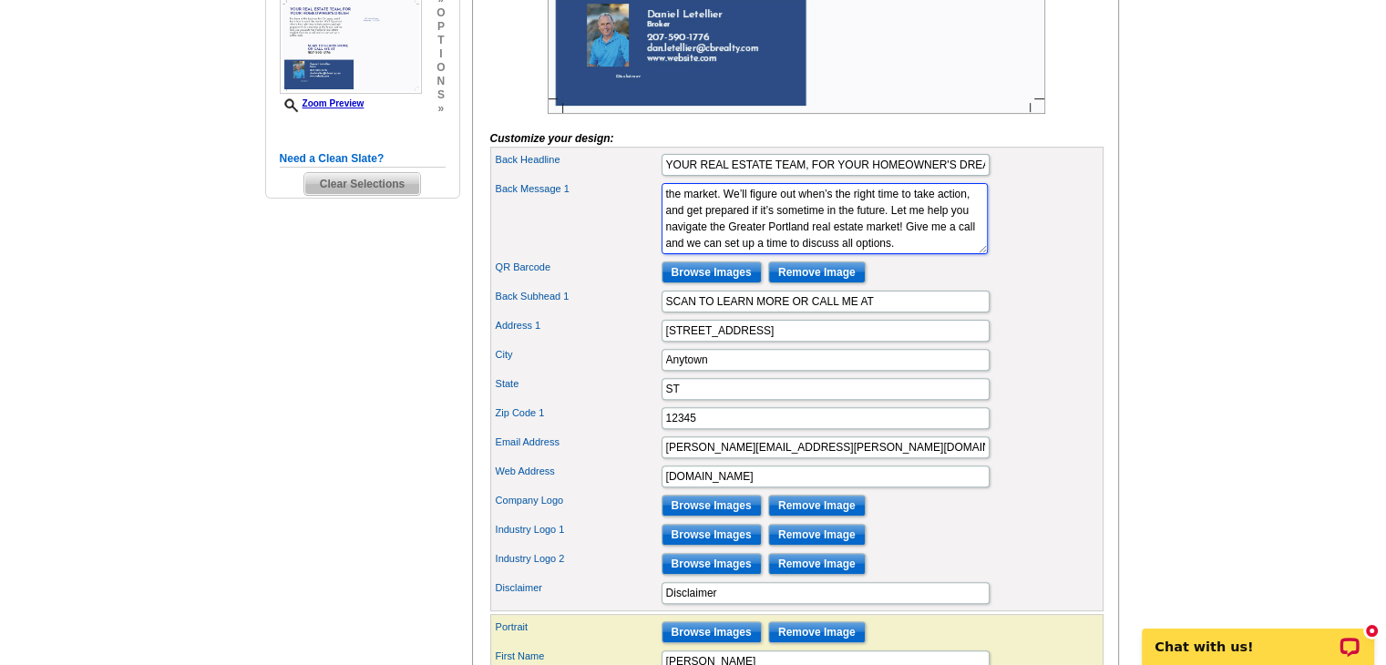
type textarea "I’ve been in the business for 10+ years, and I know how to read the market. We’…"
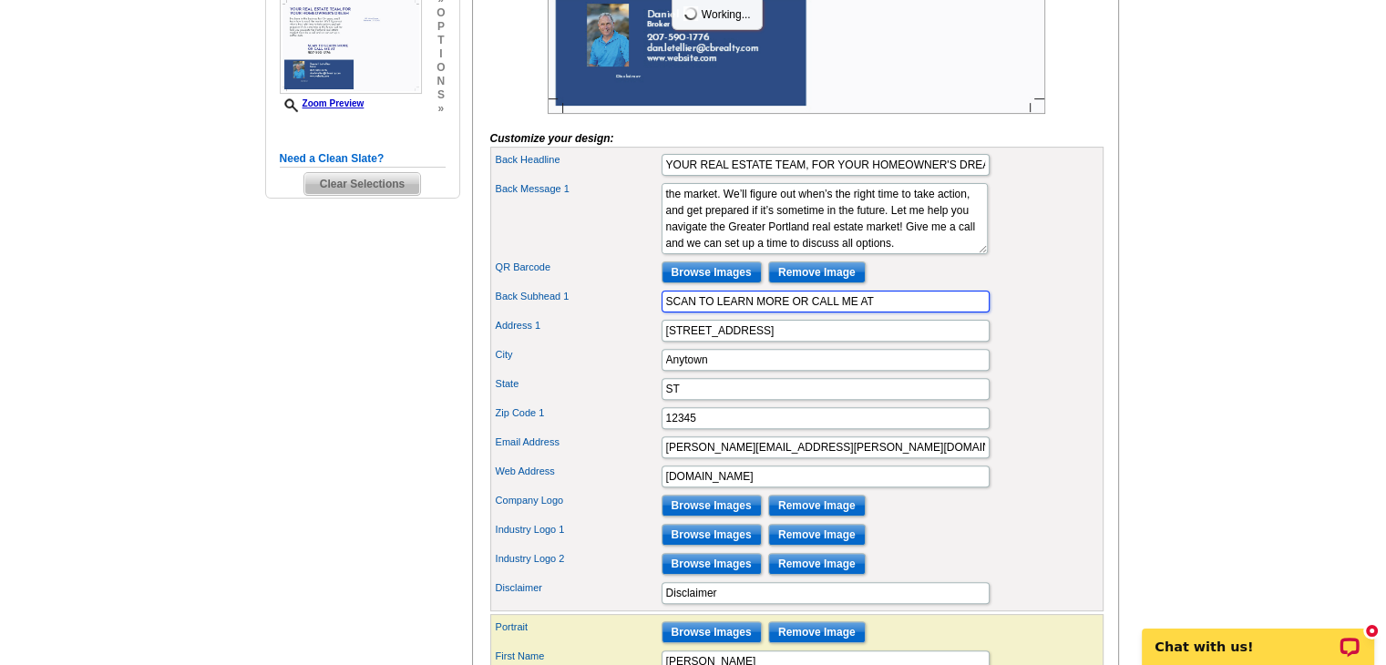
drag, startPoint x: 811, startPoint y: 324, endPoint x: 620, endPoint y: 351, distance: 193.1
click at [620, 351] on div "Back Headline YOUR REAL ESTATE TEAM, FOR YOUR HOMEOWNER'S DREAM Back Message 1 …" at bounding box center [796, 379] width 613 height 465
click at [696, 312] on input "SCAN TO LEARN MORE OR CALL ME AT" at bounding box center [825, 302] width 328 height 22
drag, startPoint x: 696, startPoint y: 327, endPoint x: 627, endPoint y: 334, distance: 69.6
click at [627, 316] on div "Back Subhead 1 SCAN TO LEARN MORE OR CALL ME AT" at bounding box center [797, 301] width 606 height 29
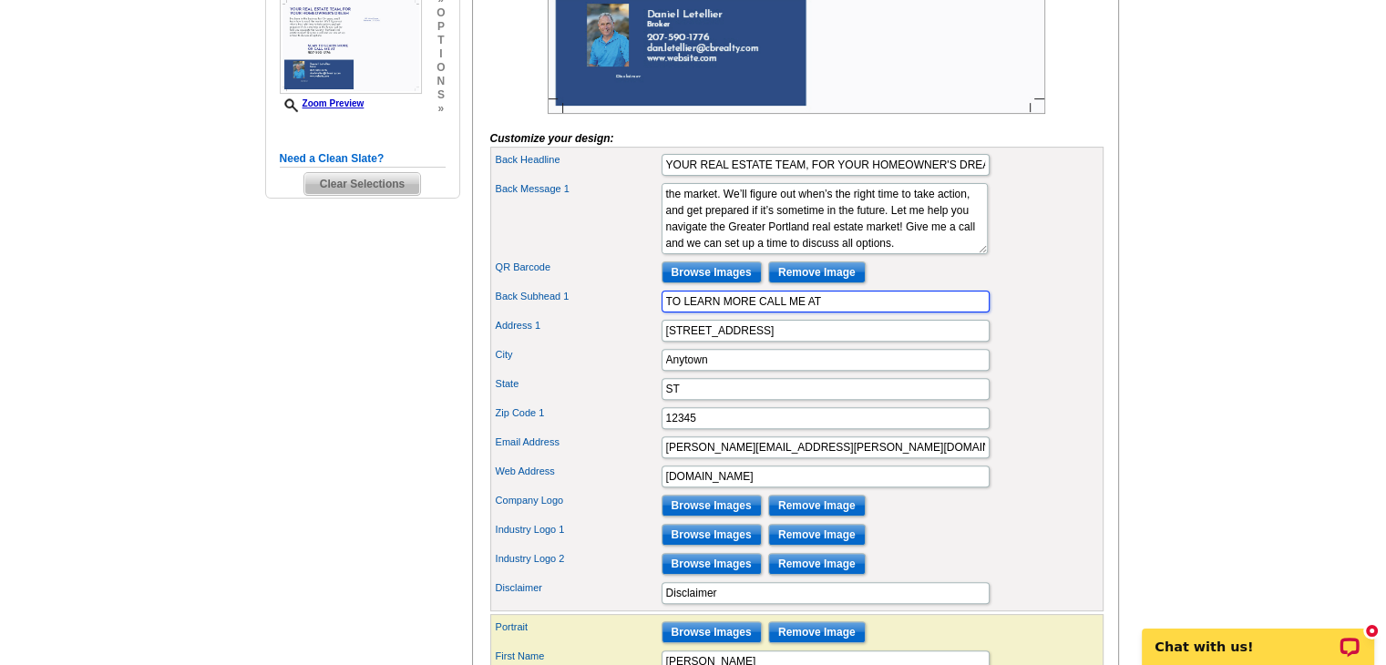
type input "TO LEARN MORE CALL ME AT"
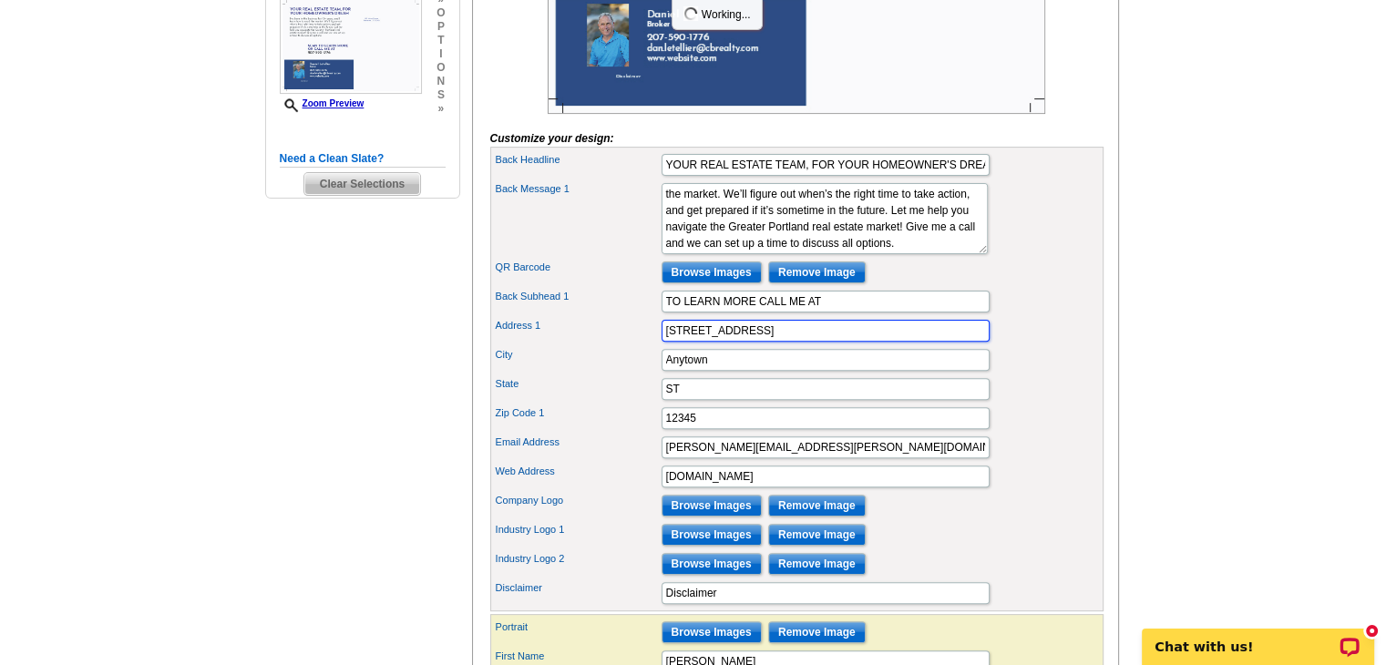
drag, startPoint x: 745, startPoint y: 360, endPoint x: 638, endPoint y: 366, distance: 107.7
click at [638, 345] on div "Address 1 123 Main Street" at bounding box center [797, 330] width 606 height 29
click at [638, 345] on div "Address 1 120" at bounding box center [797, 330] width 606 height 29
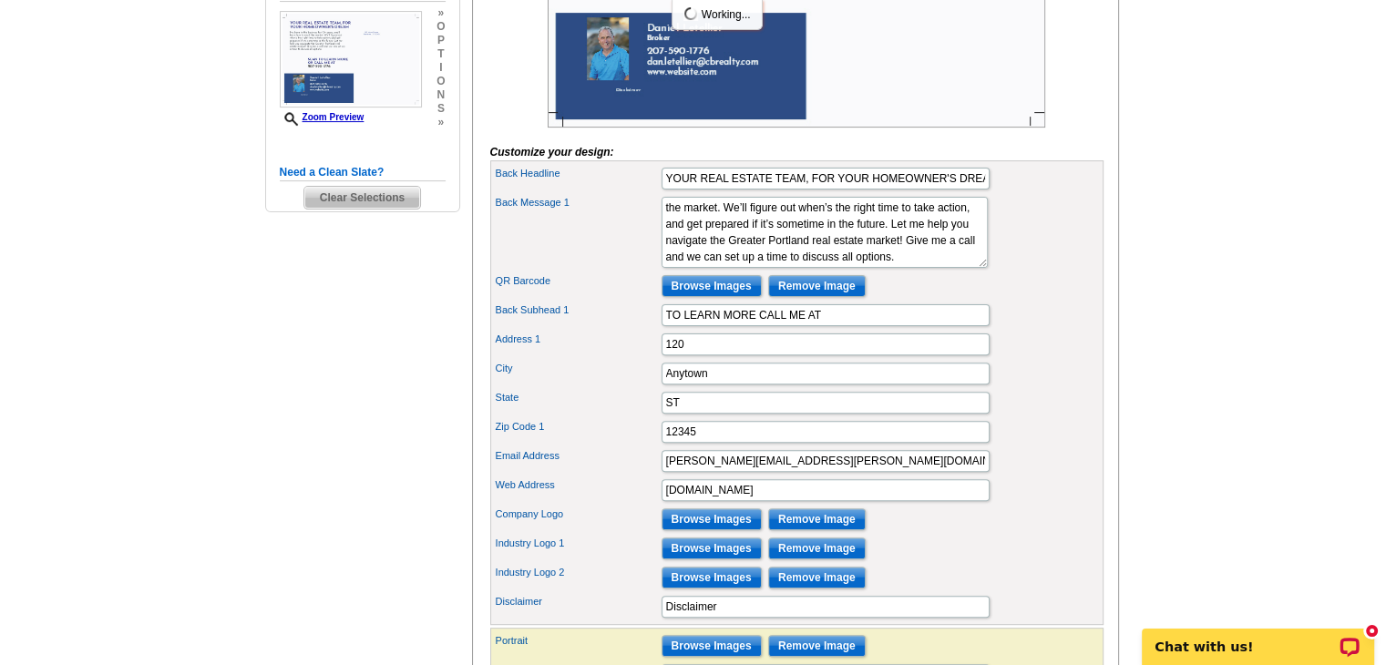
scroll to position [526, 0]
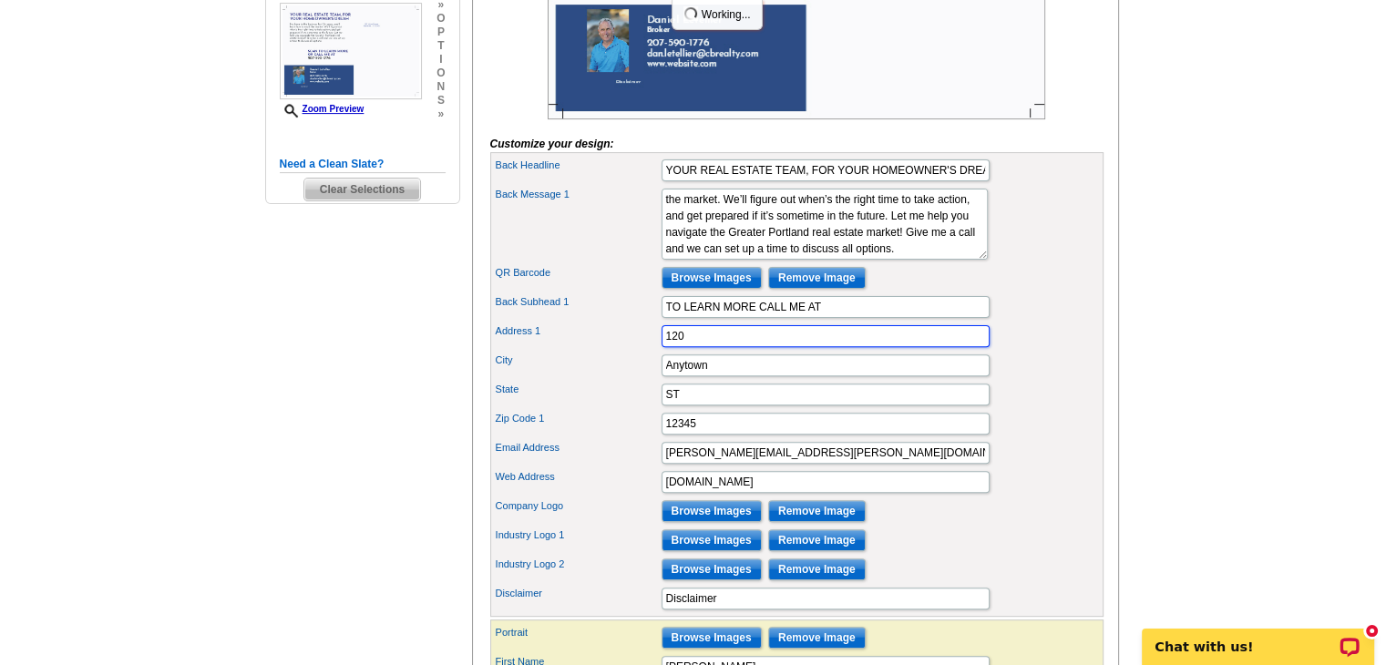
click at [710, 347] on input "120" at bounding box center [825, 336] width 328 height 22
type input "120 Main St"
drag, startPoint x: 725, startPoint y: 394, endPoint x: 618, endPoint y: 399, distance: 107.6
click at [618, 380] on div "City Anytown" at bounding box center [797, 365] width 606 height 29
type input "Saco"
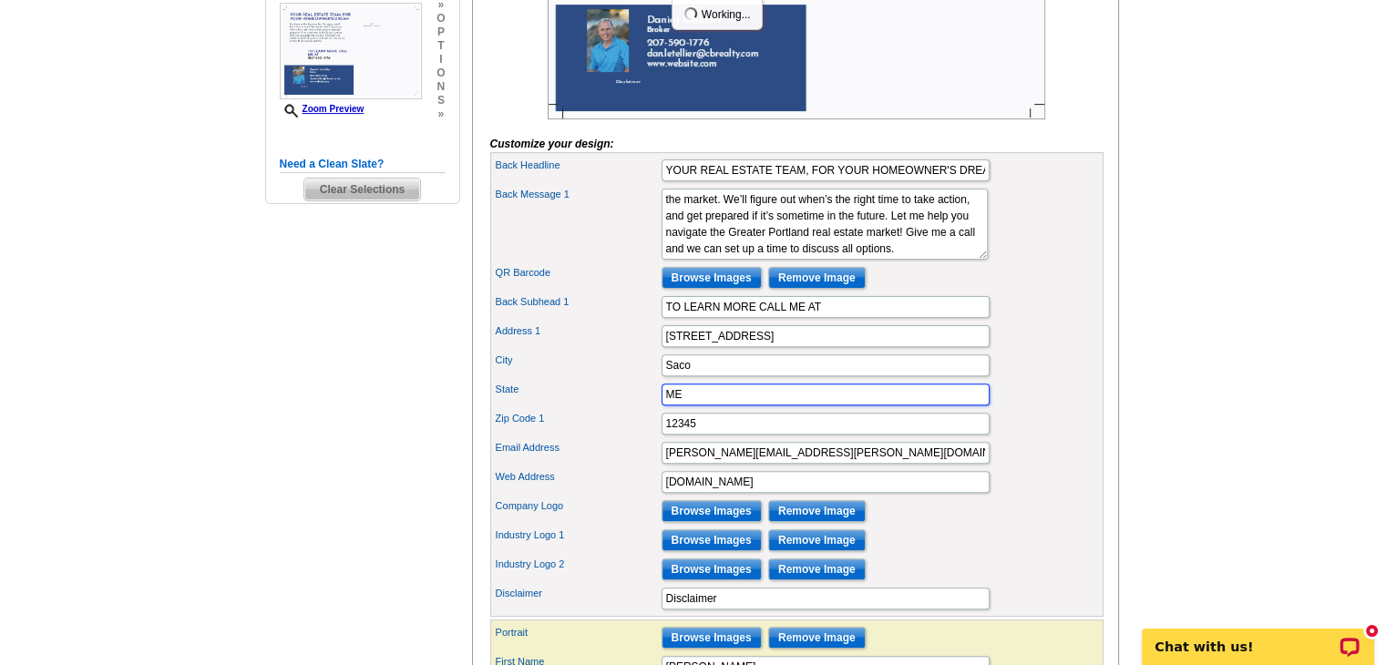
type input "ME"
type input "04072"
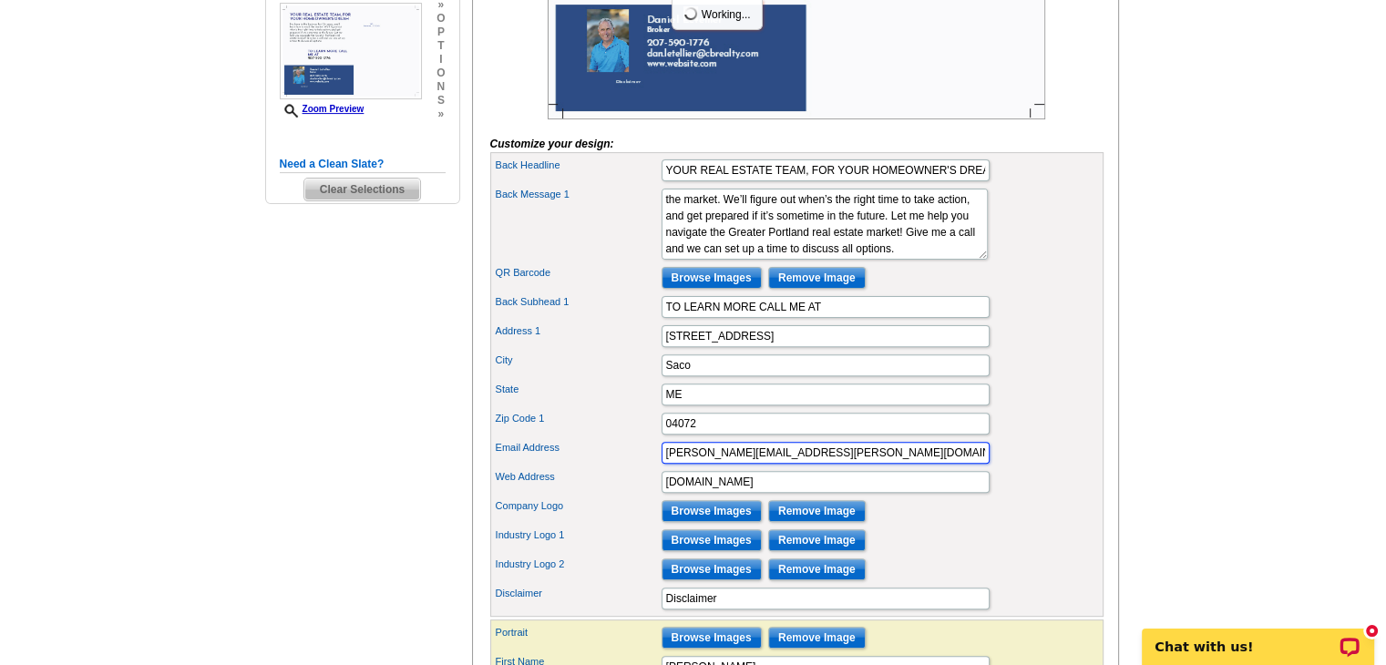
click at [717, 464] on input "[PERSON_NAME][EMAIL_ADDRESS][PERSON_NAME][DOMAIN_NAME]" at bounding box center [825, 453] width 328 height 22
click at [737, 493] on input "www.website.com" at bounding box center [825, 482] width 328 height 22
drag, startPoint x: 776, startPoint y: 511, endPoint x: 612, endPoint y: 505, distance: 164.1
click at [612, 497] on div "Web Address www.website.com" at bounding box center [797, 481] width 606 height 29
click at [612, 485] on label "Web Address" at bounding box center [578, 476] width 164 height 15
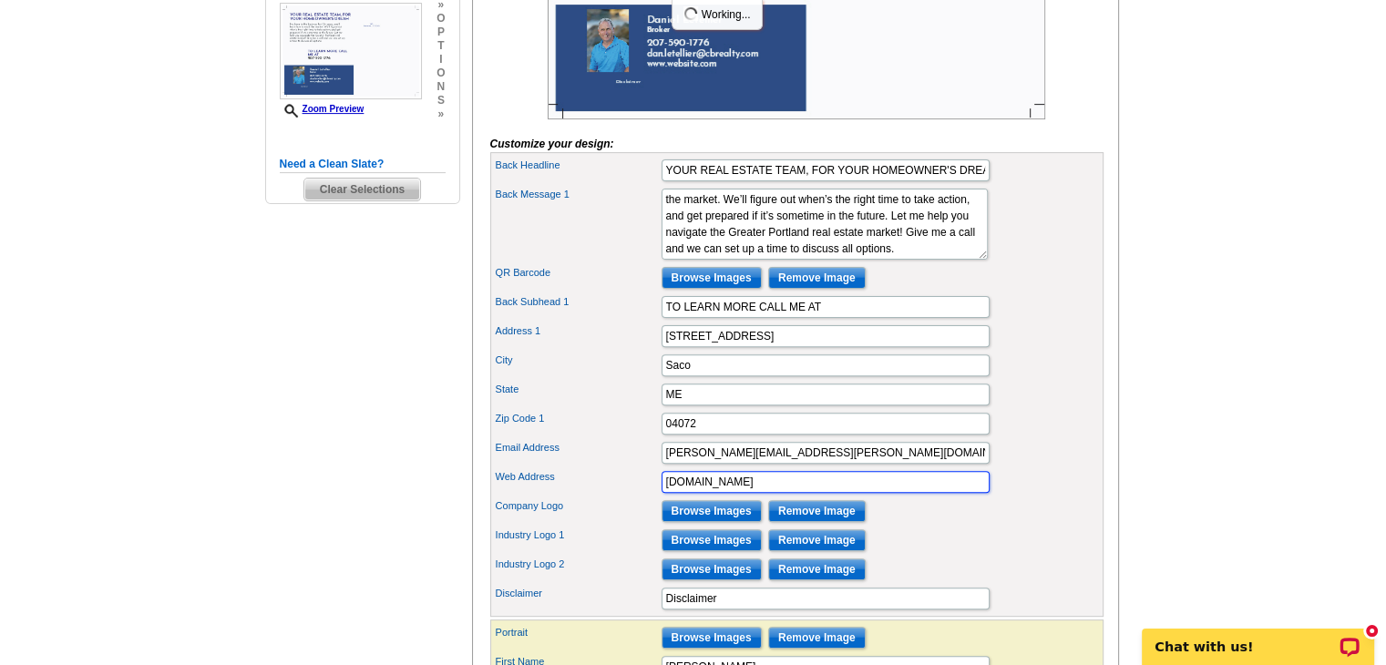
click at [661, 493] on input "www.website.com" at bounding box center [825, 482] width 328 height 22
type input "www.danletellsells.com"
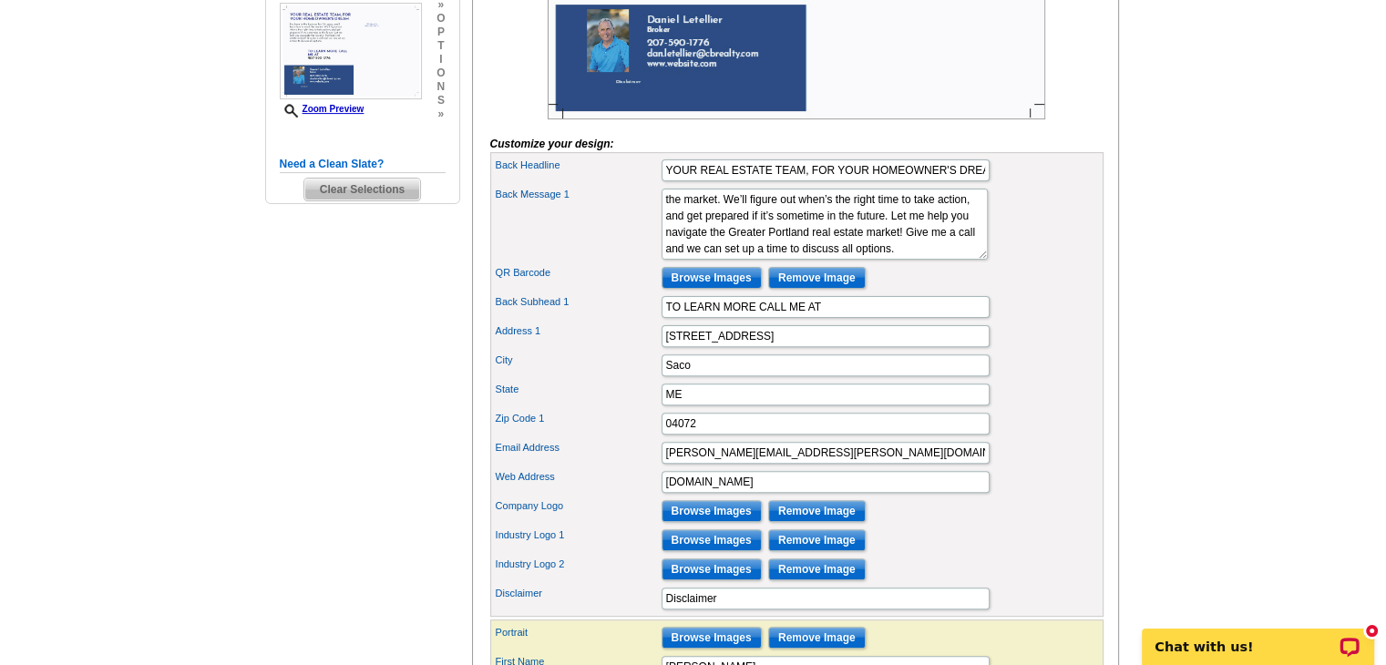
click at [978, 526] on div "Company Logo Browse Images Remove Image" at bounding box center [797, 511] width 606 height 29
click at [714, 522] on input "Browse Images" at bounding box center [711, 511] width 100 height 22
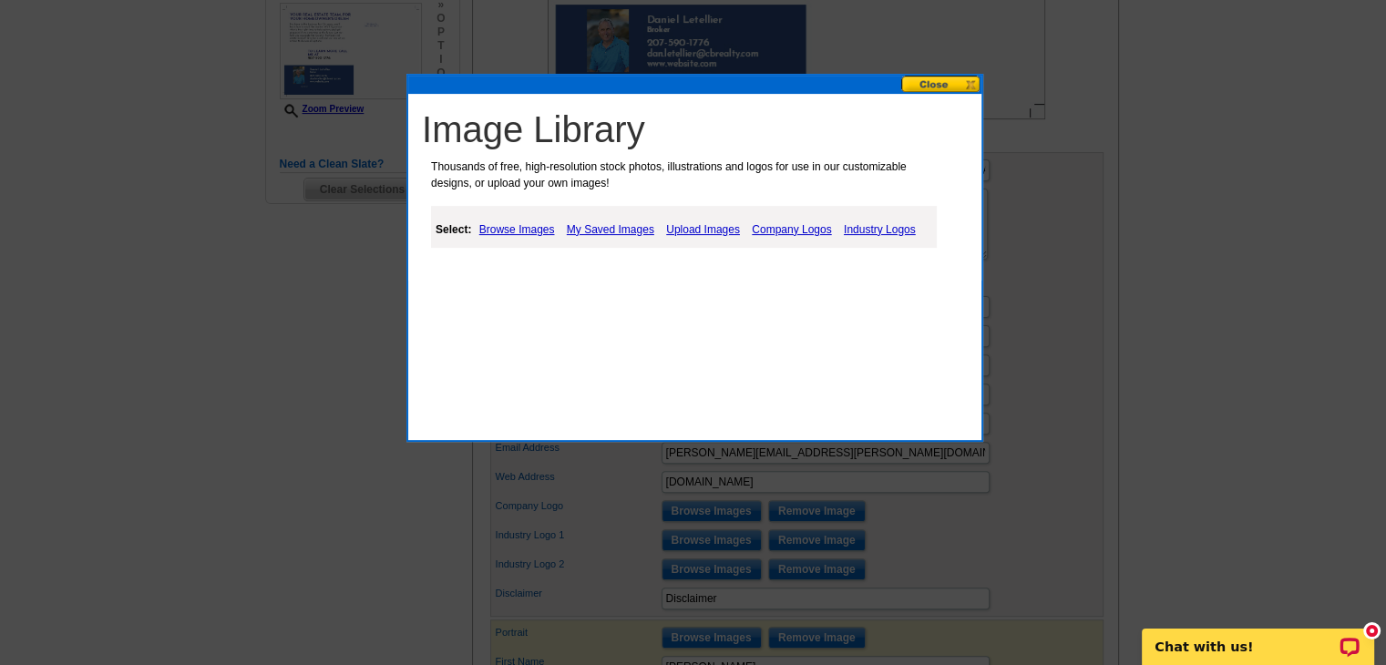
click at [780, 226] on link "Company Logos" at bounding box center [791, 230] width 88 height 22
click at [783, 227] on link "Company Logos" at bounding box center [791, 230] width 88 height 22
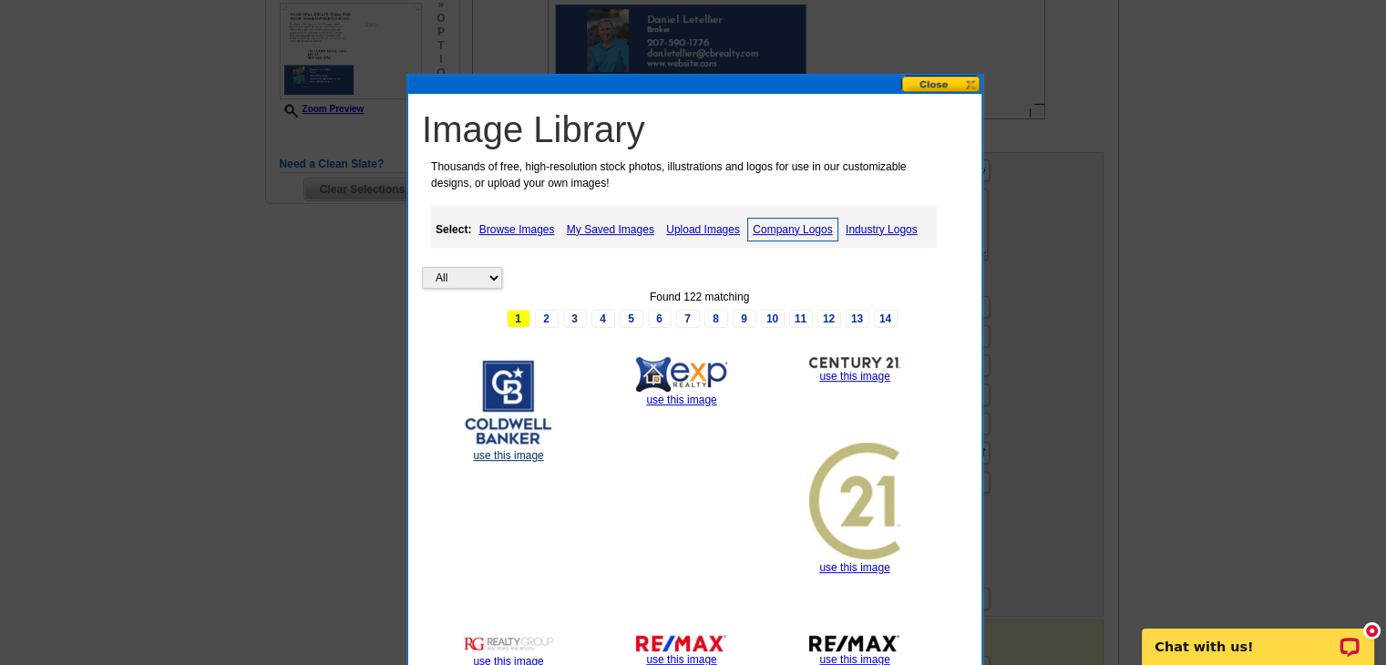
click at [505, 450] on link "use this image" at bounding box center [508, 455] width 70 height 13
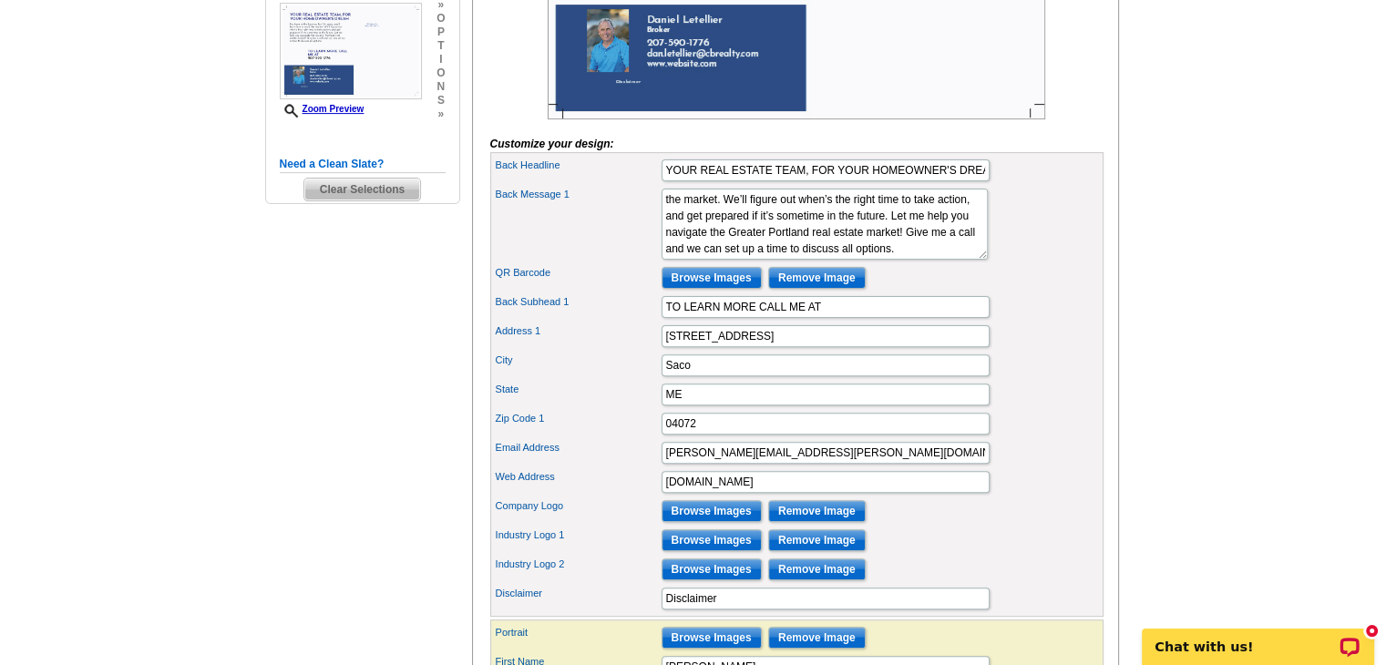
scroll to position [0, 0]
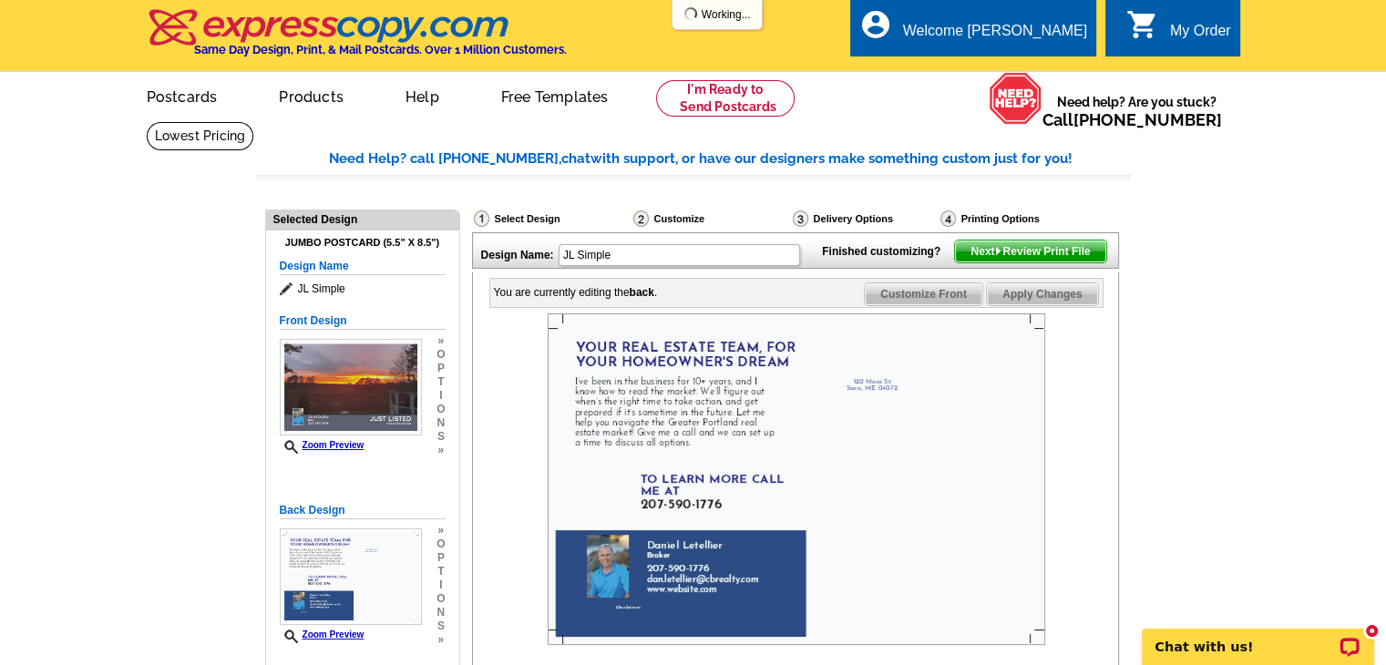
click at [1066, 382] on div at bounding box center [796, 479] width 613 height 332
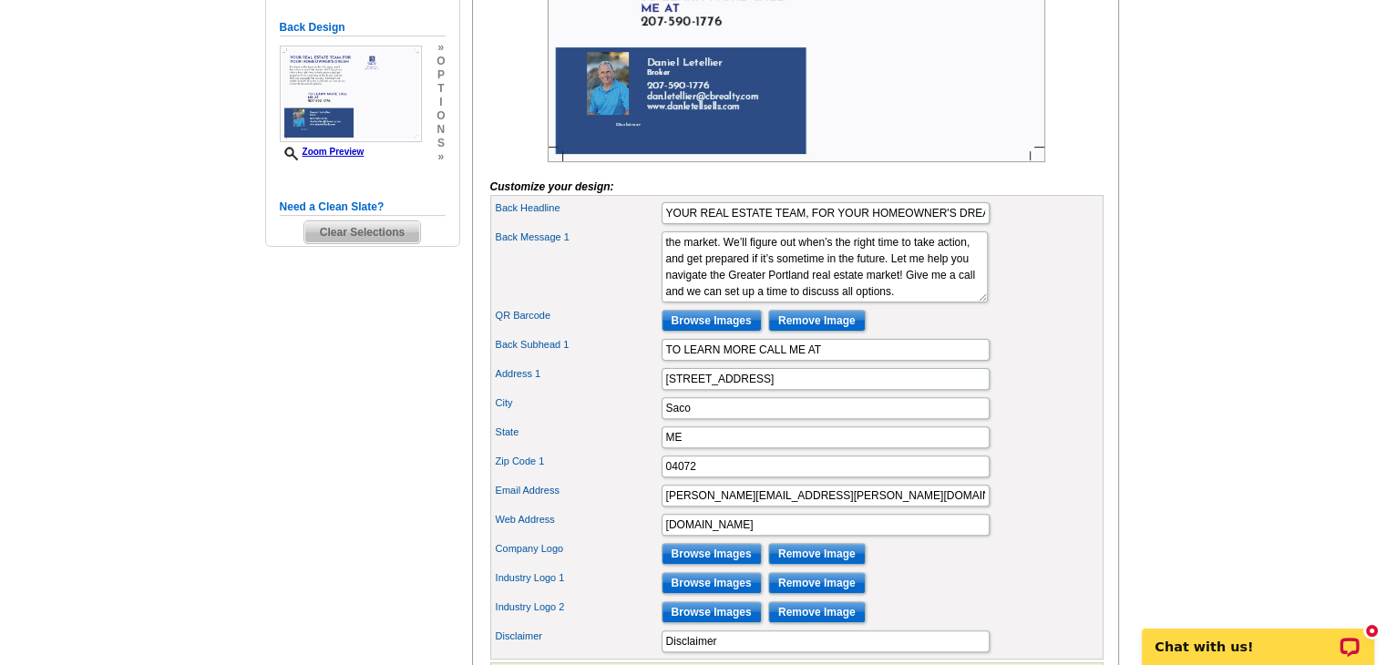
scroll to position [492, 0]
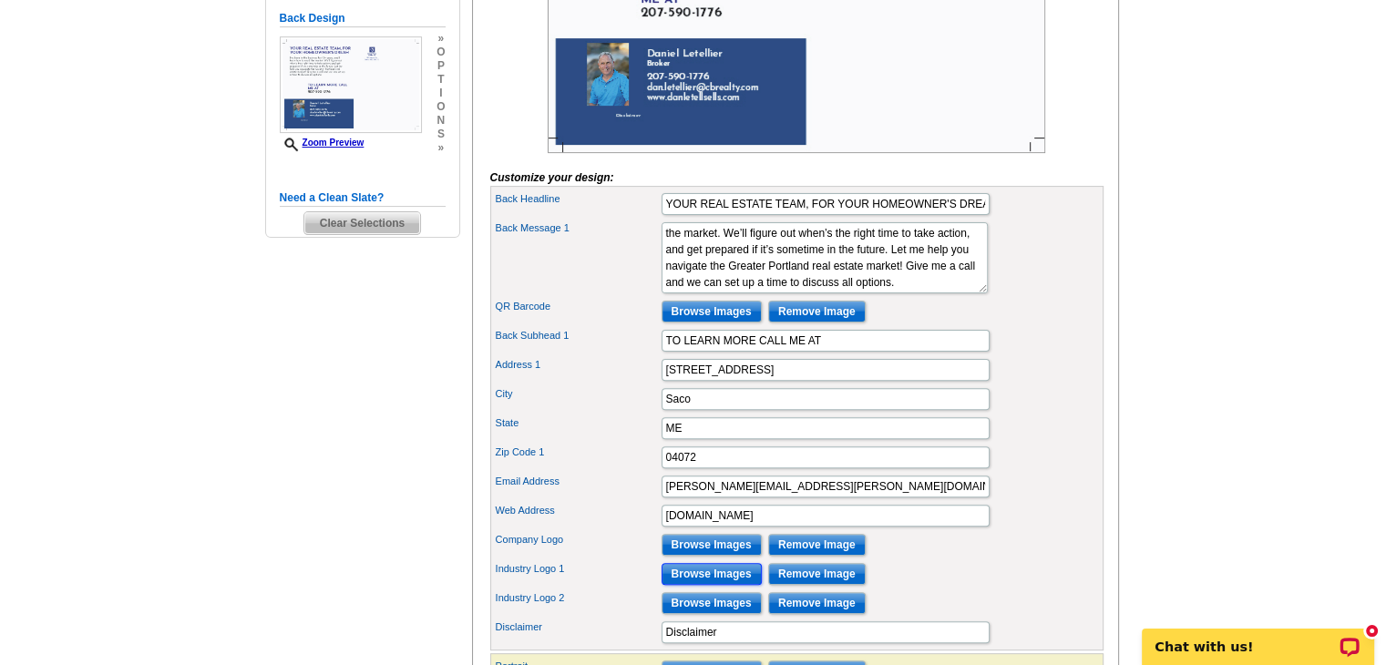
click at [708, 585] on input "Browse Images" at bounding box center [711, 574] width 100 height 22
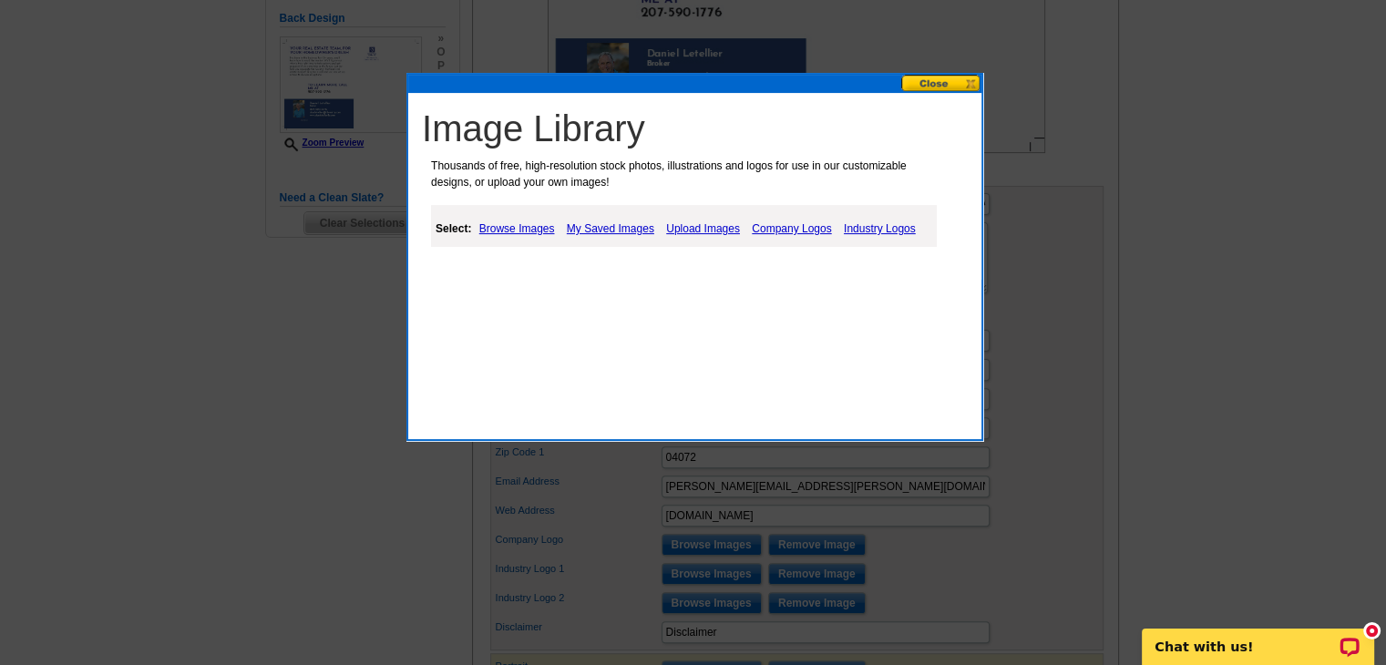
click at [784, 227] on link "Company Logos" at bounding box center [791, 229] width 88 height 22
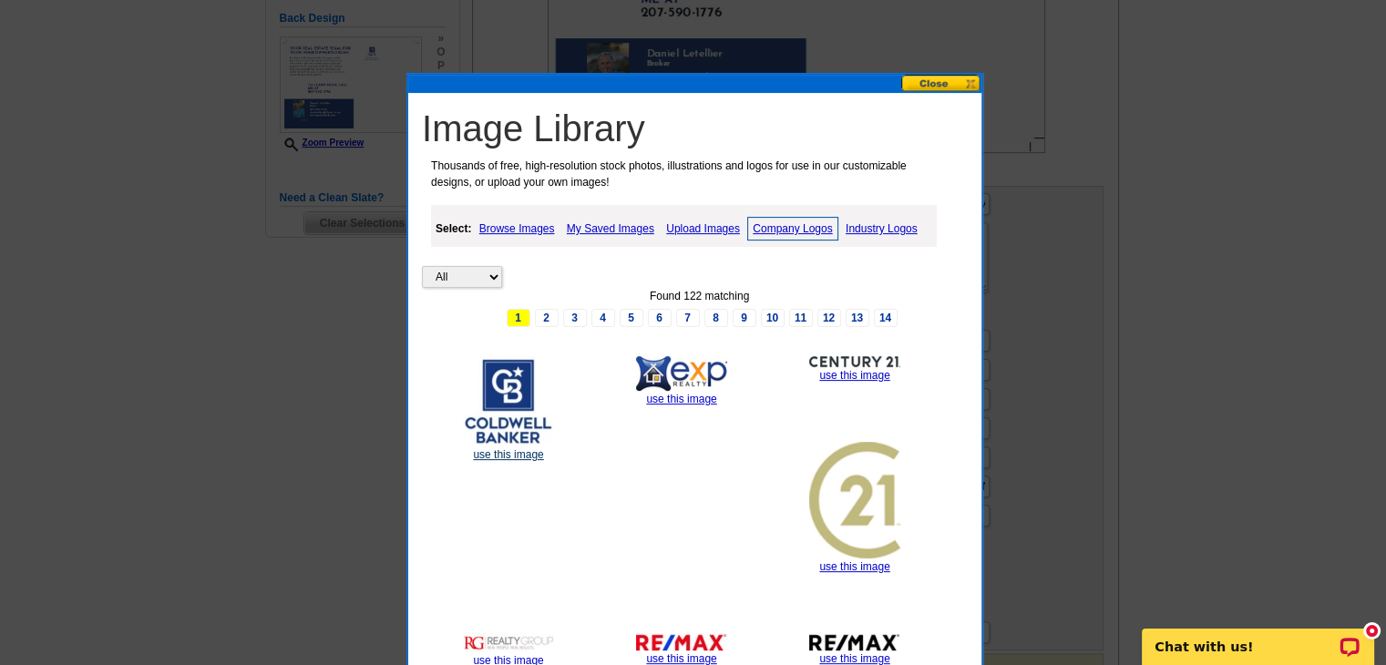
click at [496, 454] on link "use this image" at bounding box center [508, 454] width 70 height 13
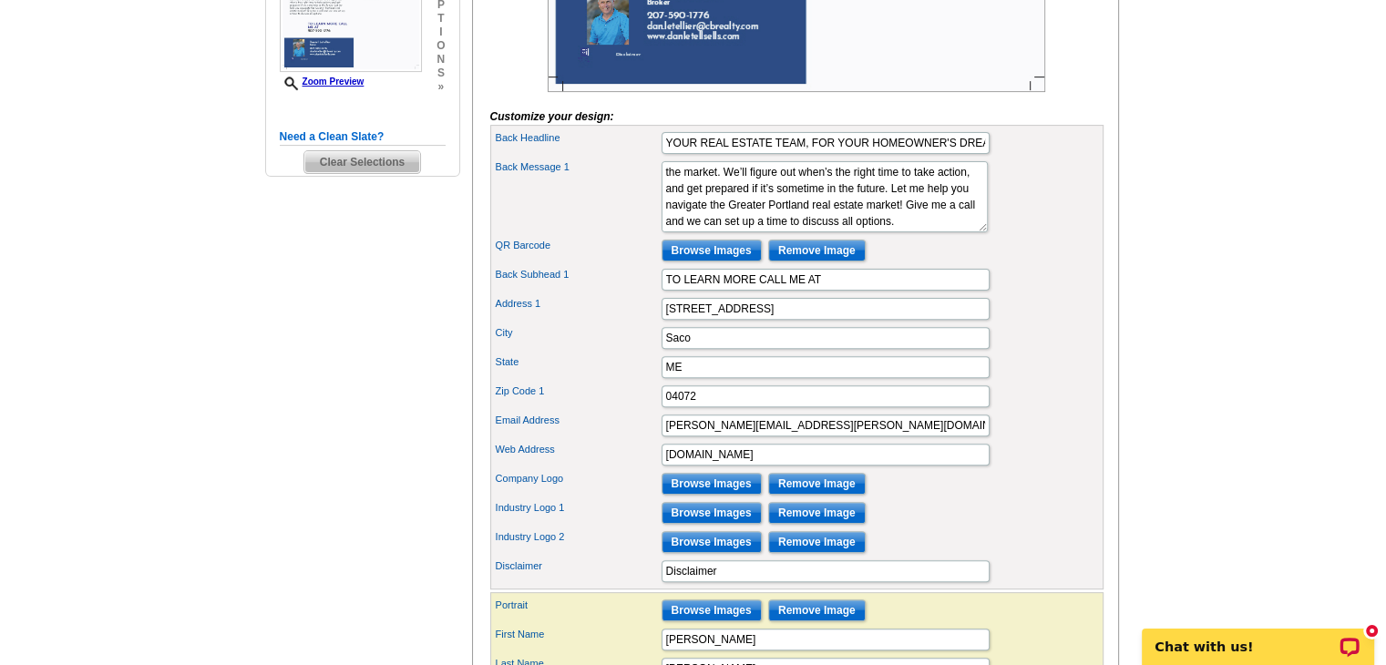
scroll to position [558, 0]
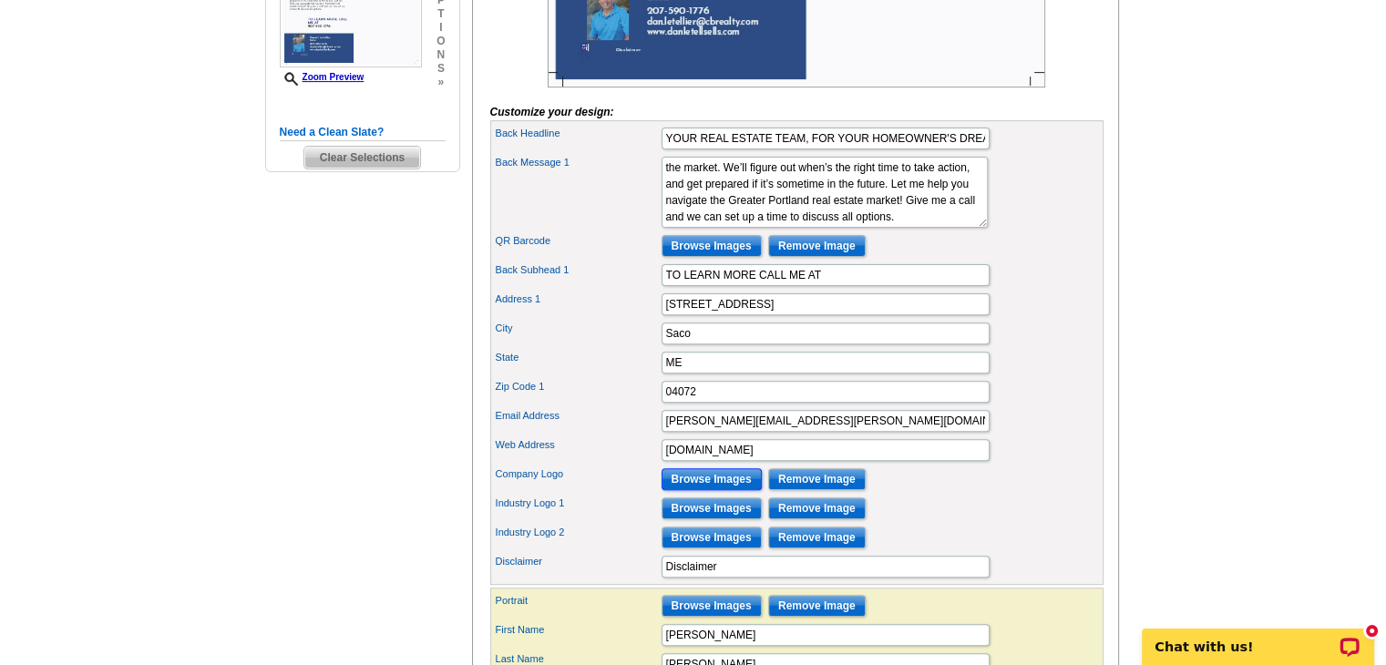
click at [681, 490] on input "Browse Images" at bounding box center [711, 479] width 100 height 22
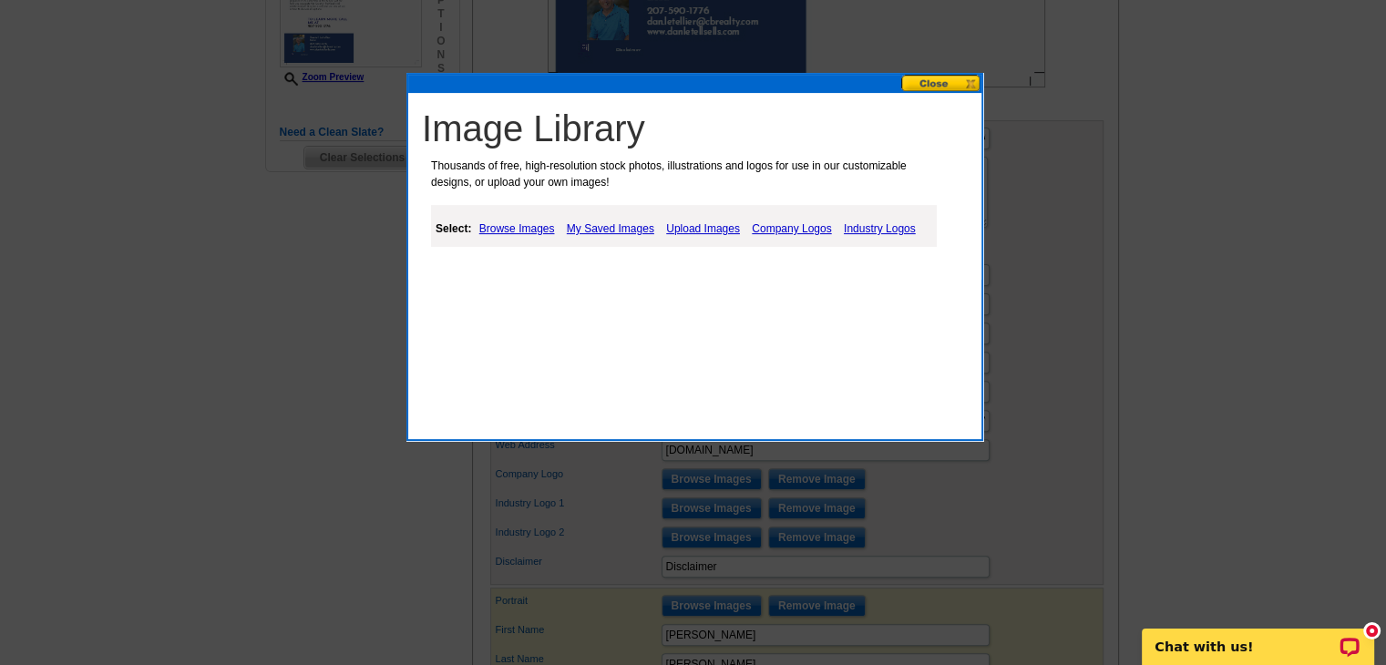
click at [699, 225] on link "Upload Images" at bounding box center [702, 229] width 83 height 22
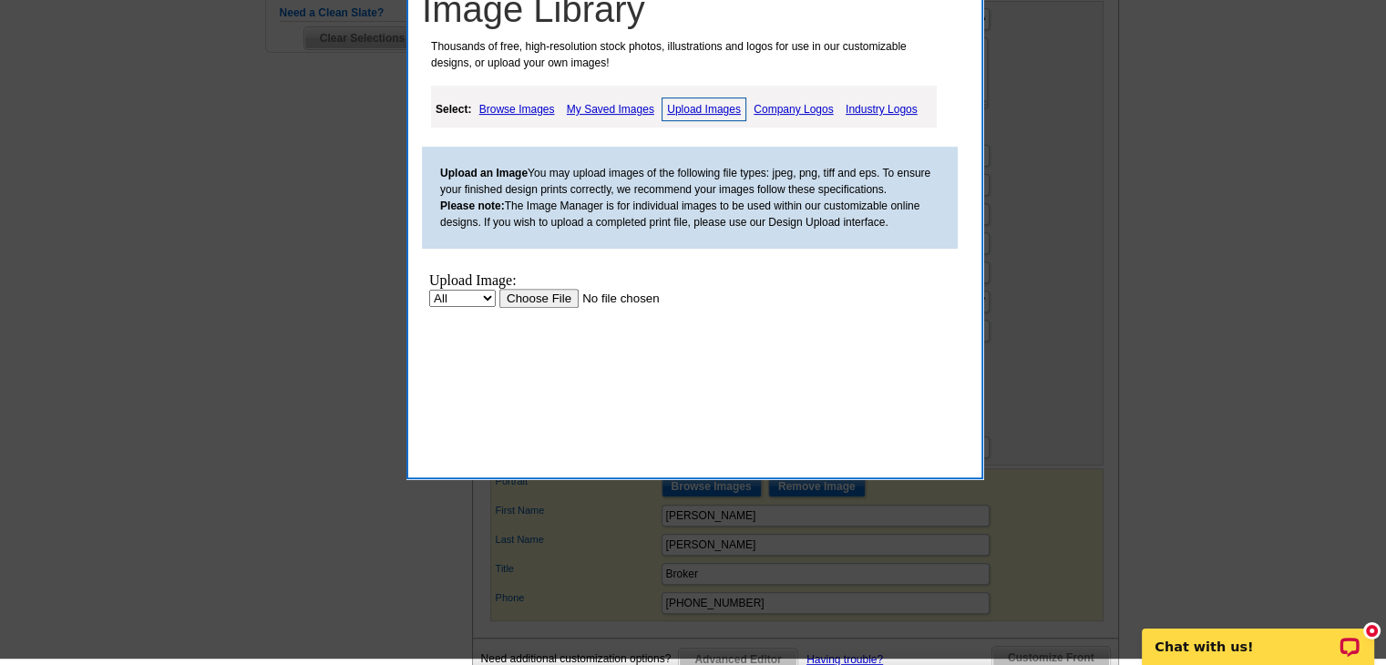
scroll to position [693, 0]
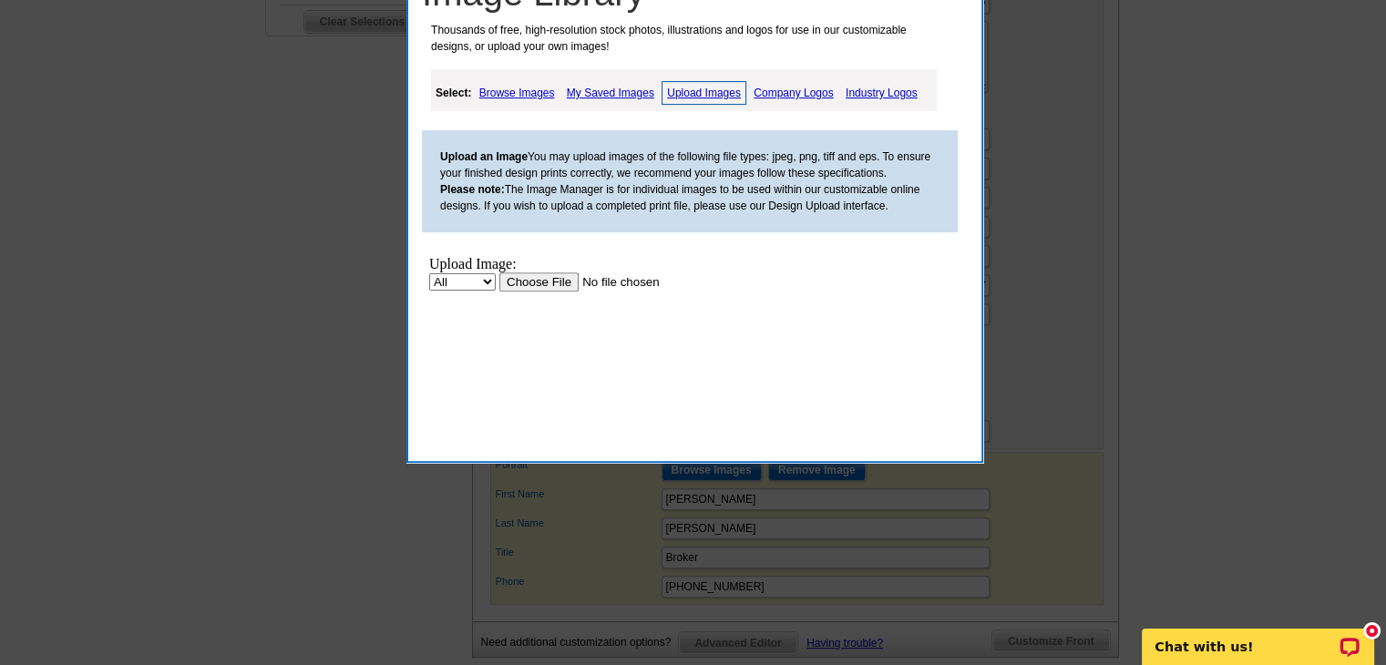
click at [487, 283] on select "All Property" at bounding box center [462, 281] width 67 height 17
click at [429, 273] on select "All Property" at bounding box center [462, 281] width 67 height 17
click at [715, 272] on input "file" at bounding box center [614, 281] width 230 height 19
click at [482, 280] on select "All Property" at bounding box center [462, 281] width 67 height 17
select select "8"
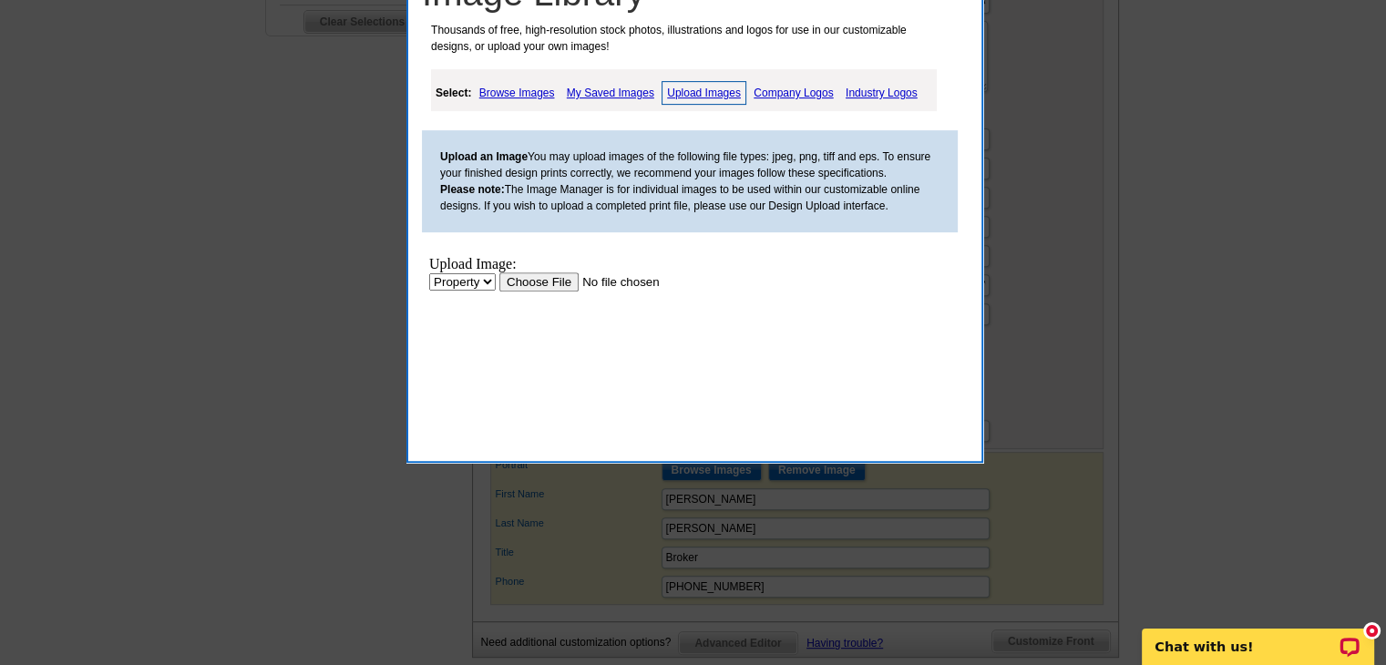
click at [429, 273] on select "All Property" at bounding box center [462, 281] width 67 height 17
click at [549, 279] on input "file" at bounding box center [614, 281] width 230 height 19
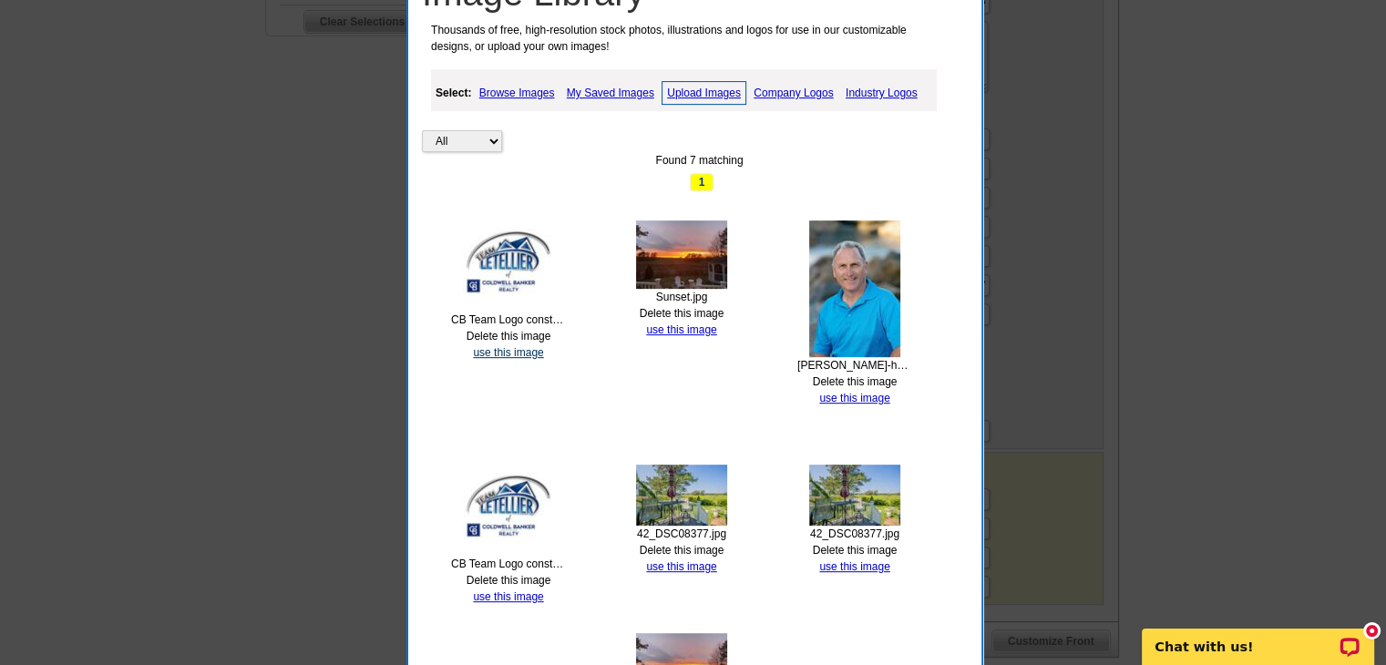
click at [499, 348] on link "use this image" at bounding box center [508, 352] width 70 height 13
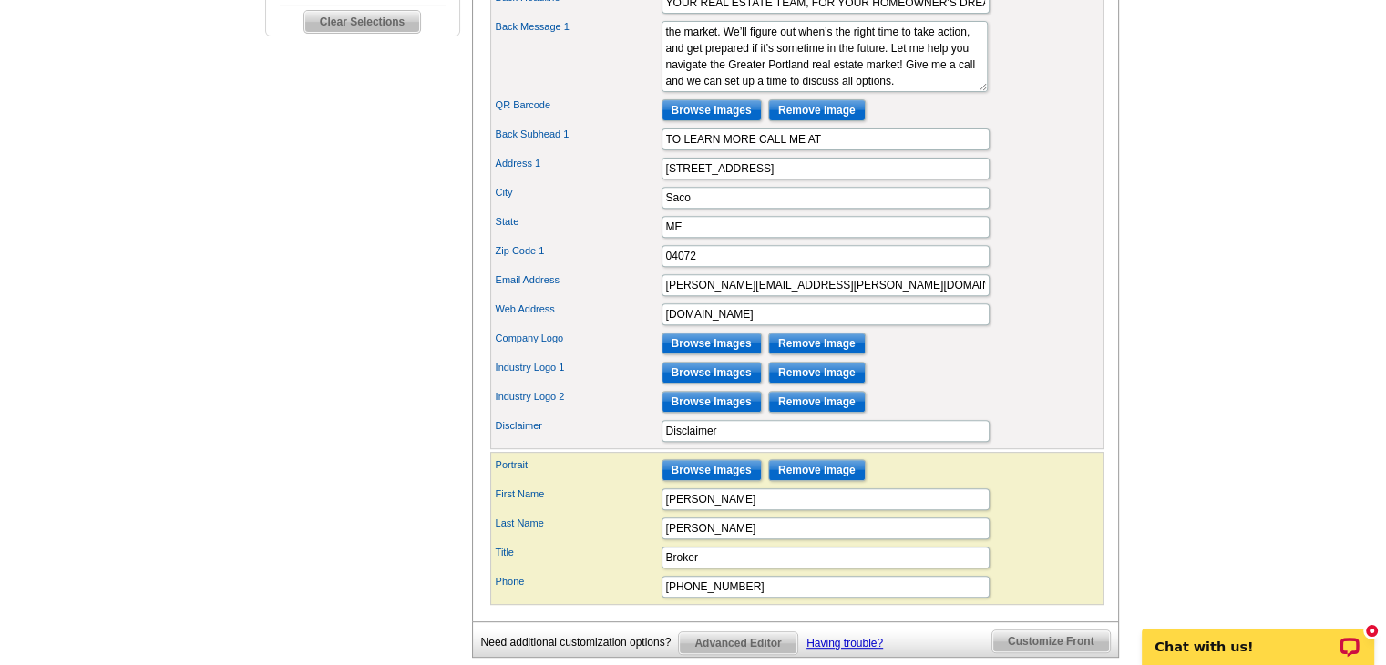
scroll to position [0, 0]
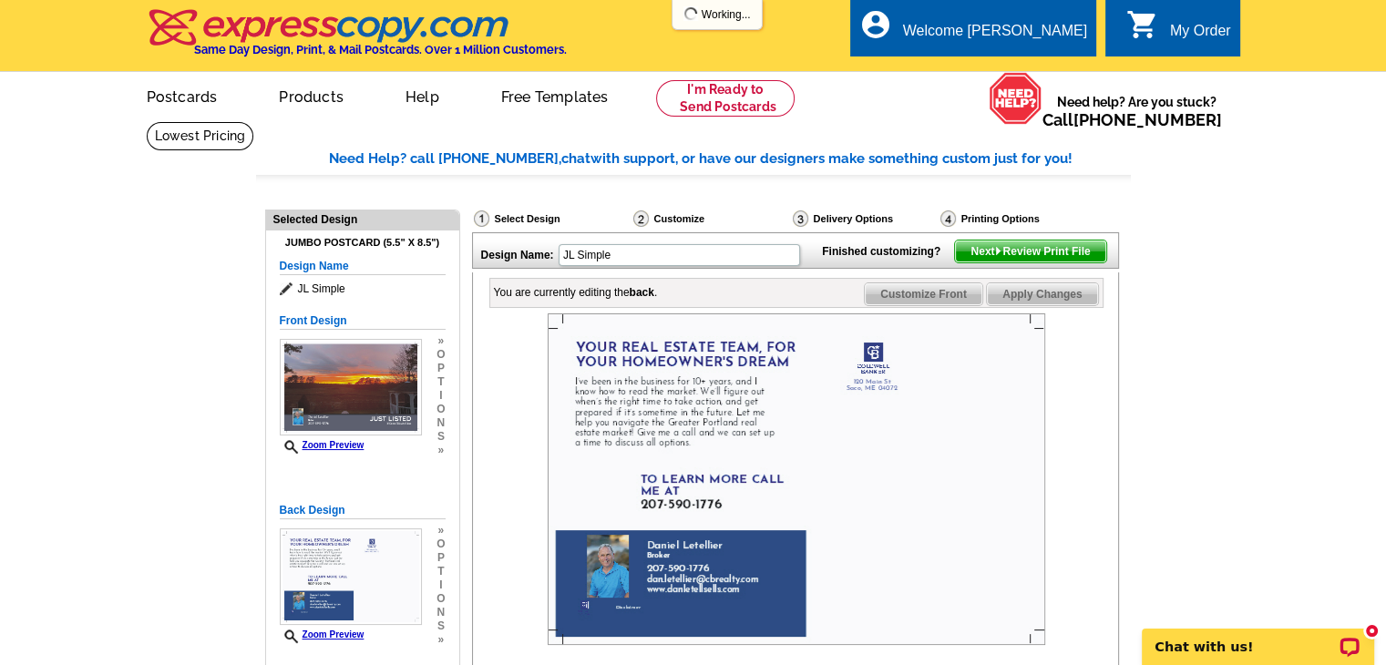
click at [1095, 419] on div at bounding box center [796, 479] width 613 height 332
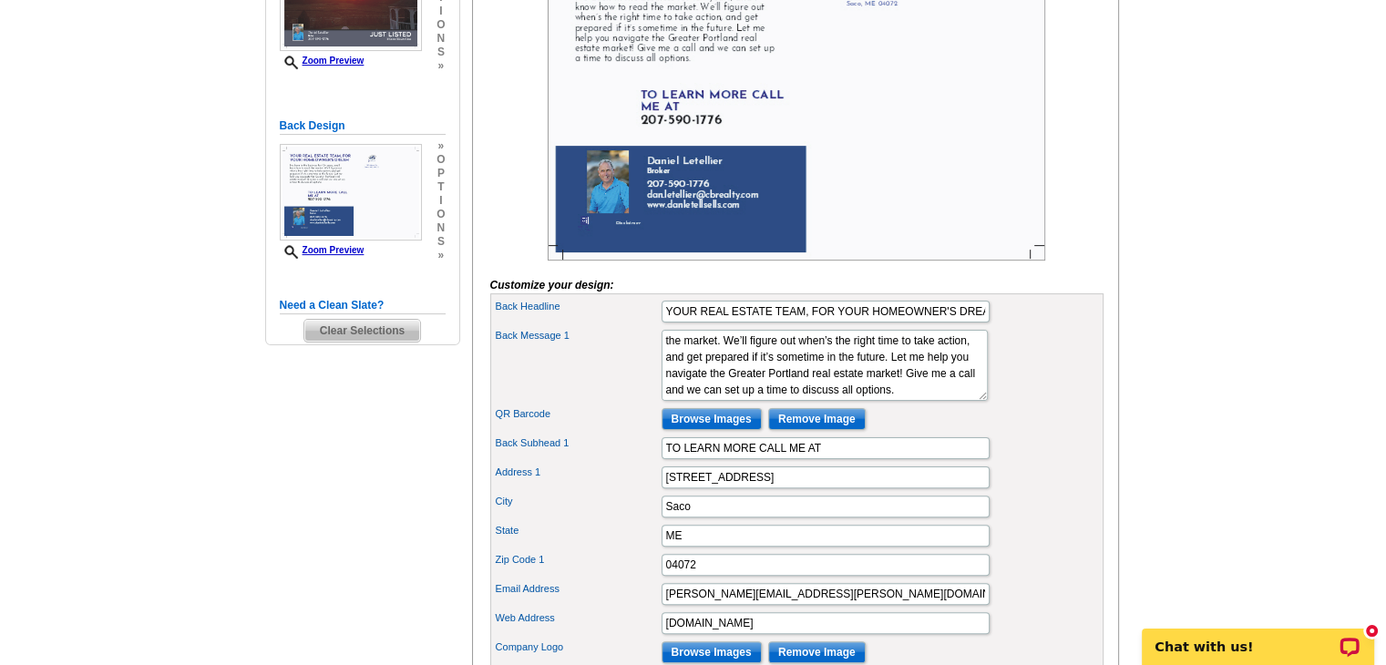
scroll to position [389, 0]
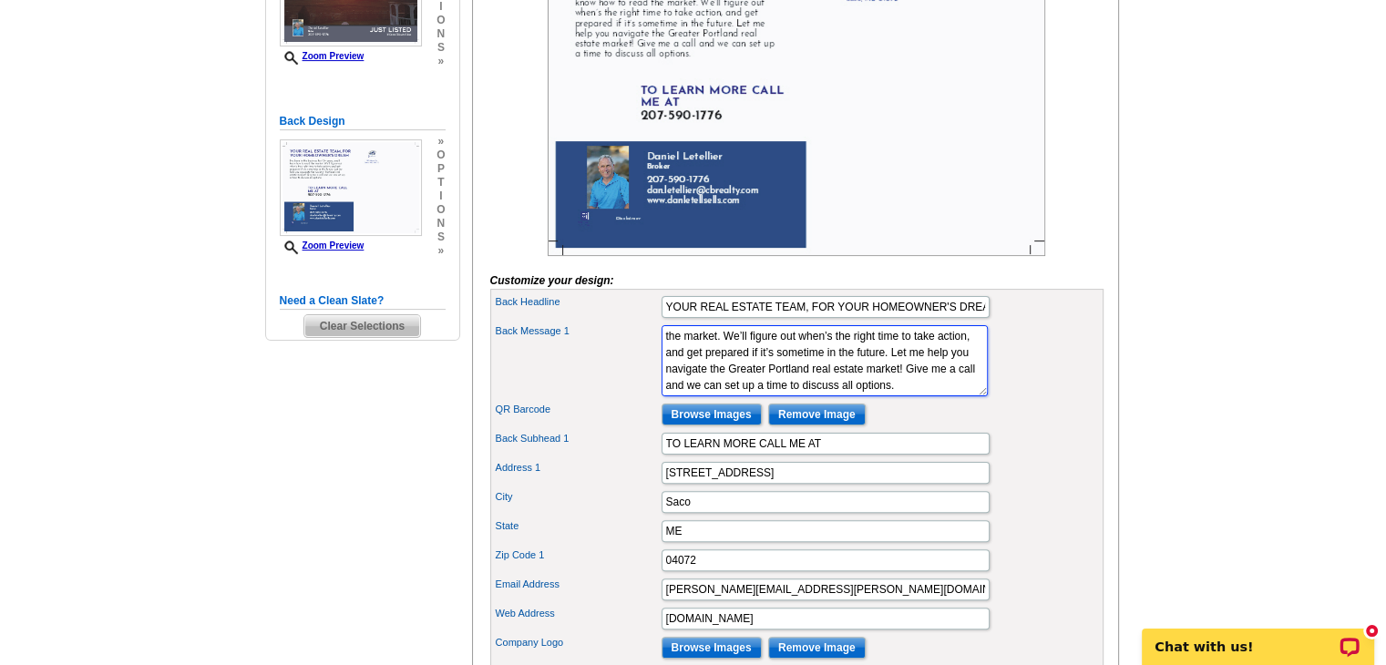
click at [753, 396] on textarea "I’ve been in the business for 10+ years, and I know how to read the market. We’…" at bounding box center [824, 360] width 326 height 71
type textarea "I’ve been in the business for 10+ years, and I know how to read the market. We’…"
click at [1032, 400] on div "Back Message 1 I’ve been in the business for 10+ years, and I know how to read …" at bounding box center [797, 361] width 606 height 78
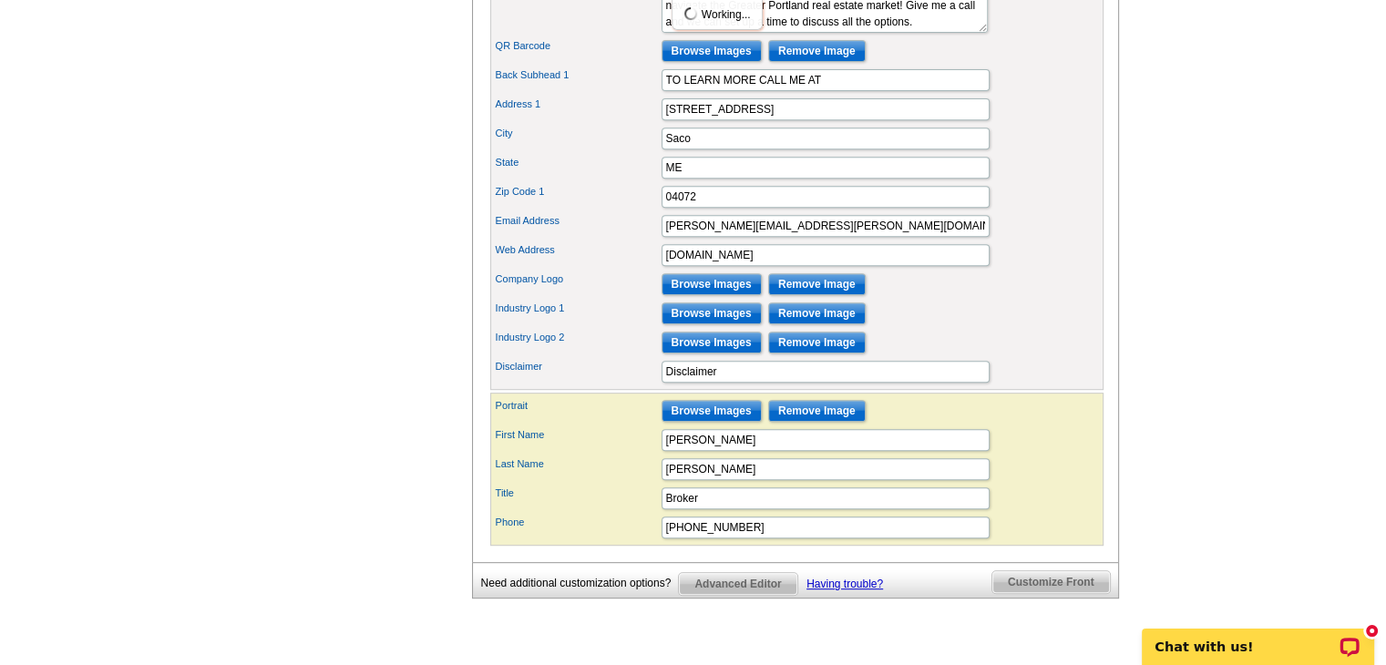
scroll to position [761, 0]
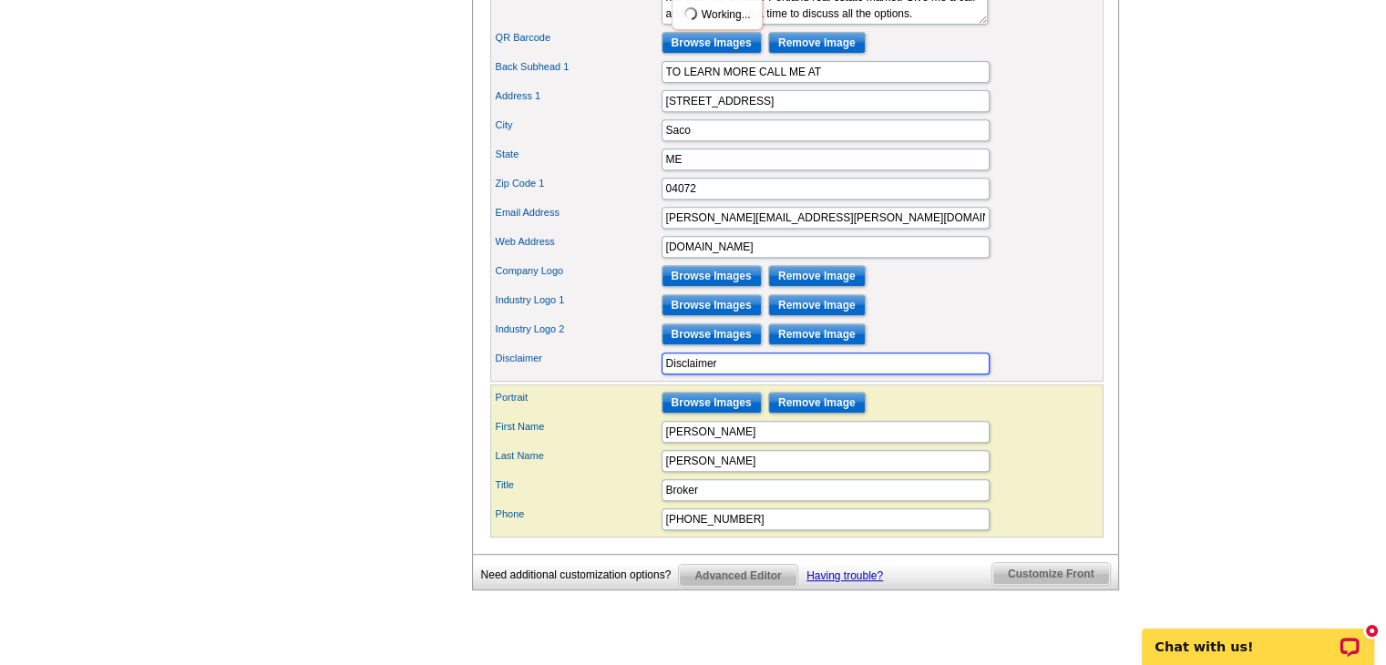
drag, startPoint x: 911, startPoint y: 387, endPoint x: 626, endPoint y: 395, distance: 285.3
click at [626, 378] on div "Disclaimer Disclaimer" at bounding box center [797, 363] width 606 height 29
drag, startPoint x: 732, startPoint y: 378, endPoint x: 623, endPoint y: 397, distance: 111.0
click at [623, 378] on div "Disclaimer Disclaimer" at bounding box center [797, 363] width 606 height 29
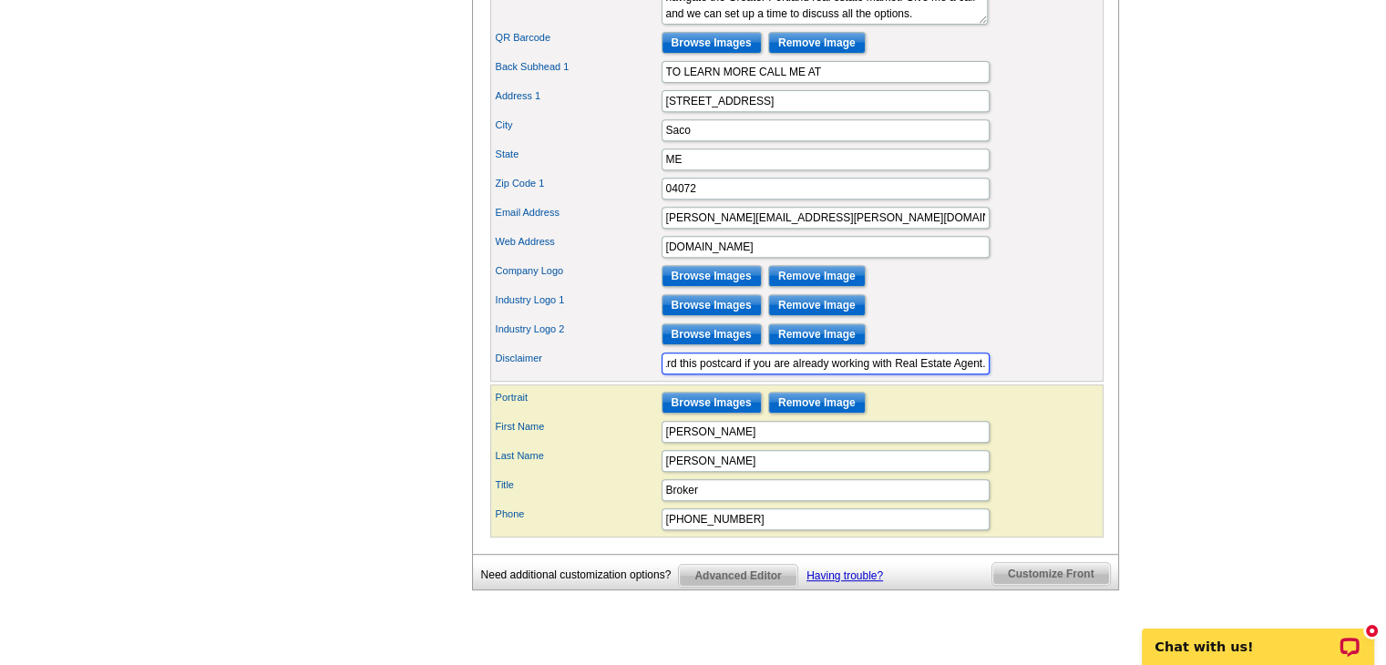
scroll to position [0, 74]
drag, startPoint x: 825, startPoint y: 391, endPoint x: 787, endPoint y: 384, distance: 38.1
click at [787, 374] on input "Please disregard this postcard if you are already working with Real Estate Agen…" at bounding box center [825, 364] width 328 height 22
type input "Please disregard this postcard if you are currently working with Real Estate Ag…"
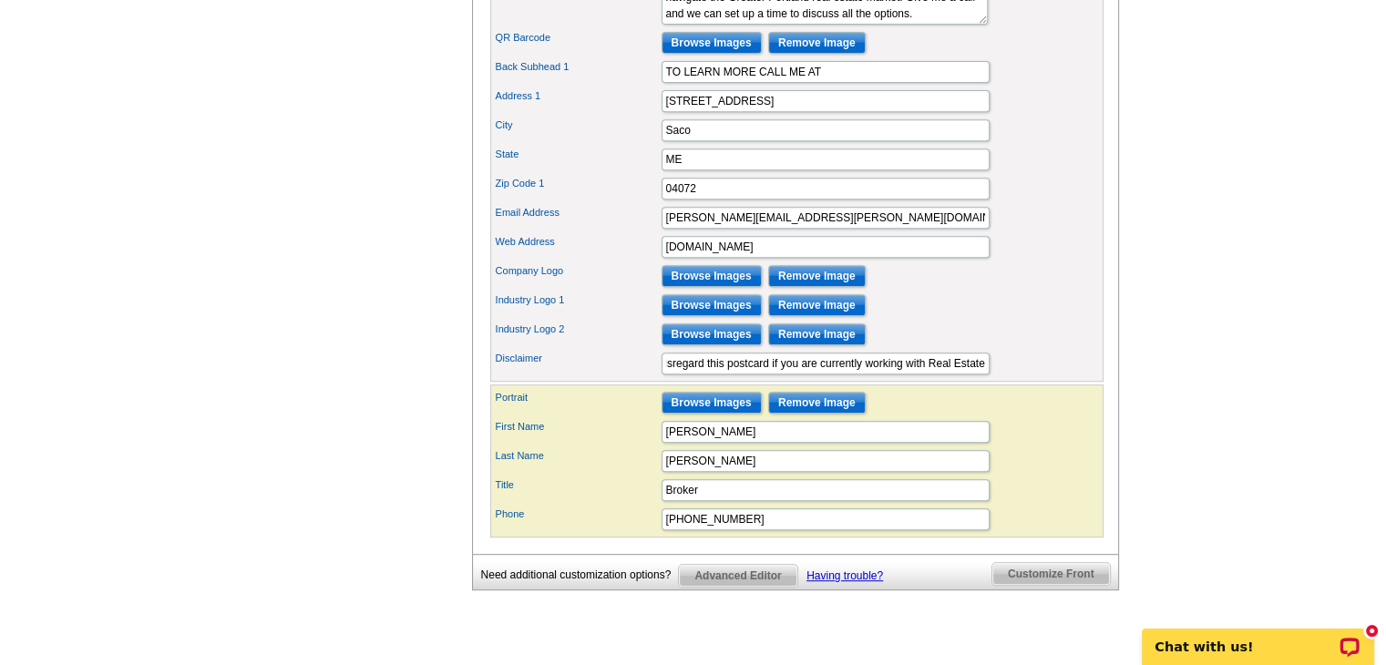
click at [1005, 349] on div "Industry Logo 2 Browse Images Remove Image" at bounding box center [797, 334] width 606 height 29
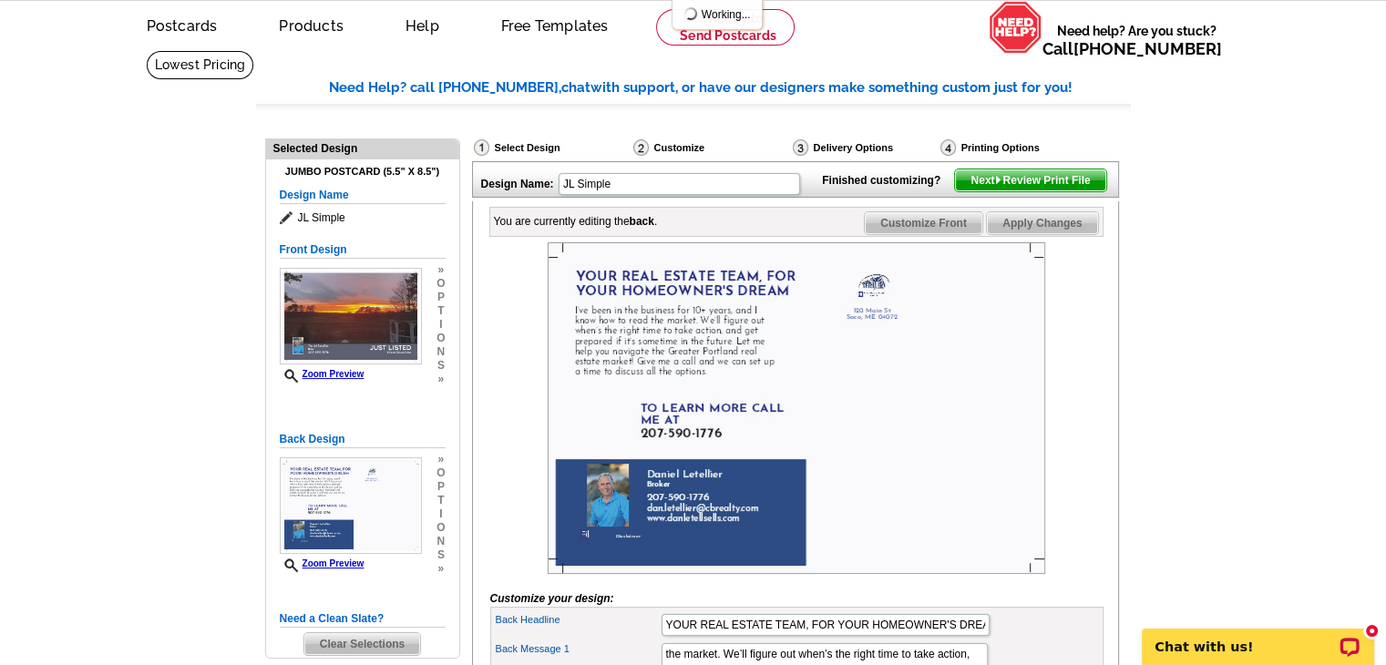
scroll to position [69, 0]
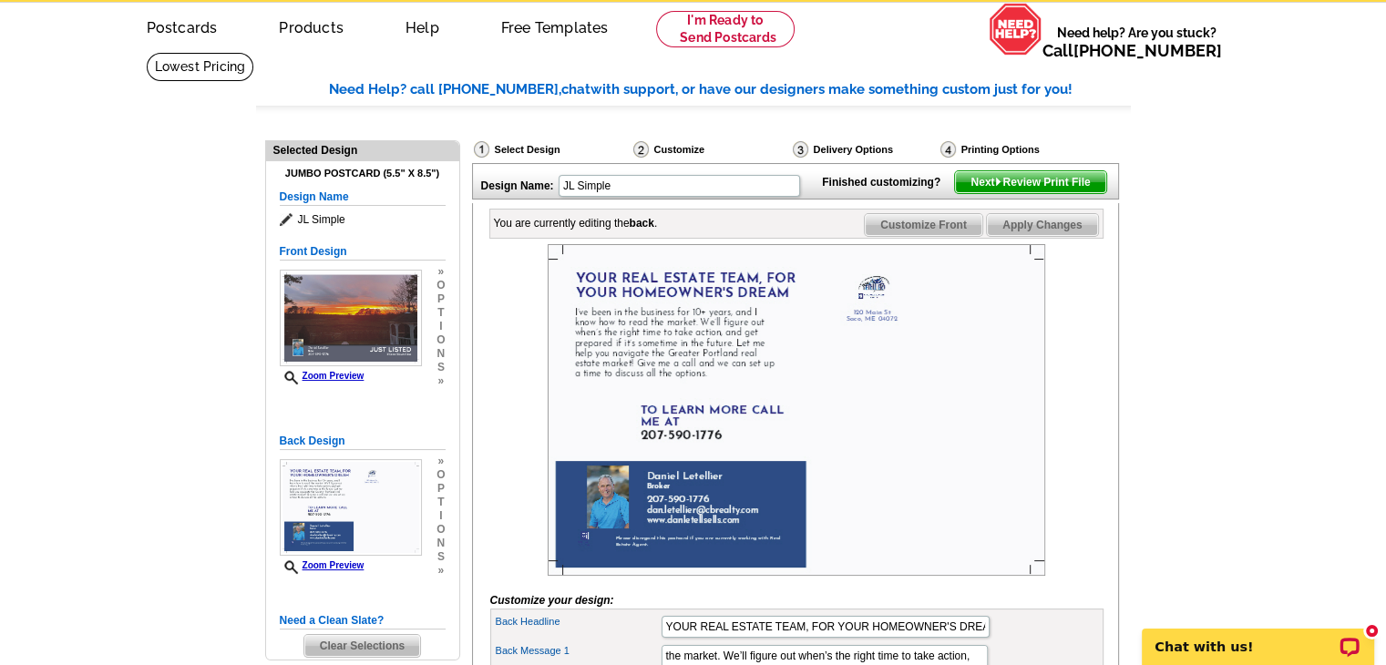
click at [1028, 193] on span "Next Review Print File" at bounding box center [1030, 182] width 150 height 22
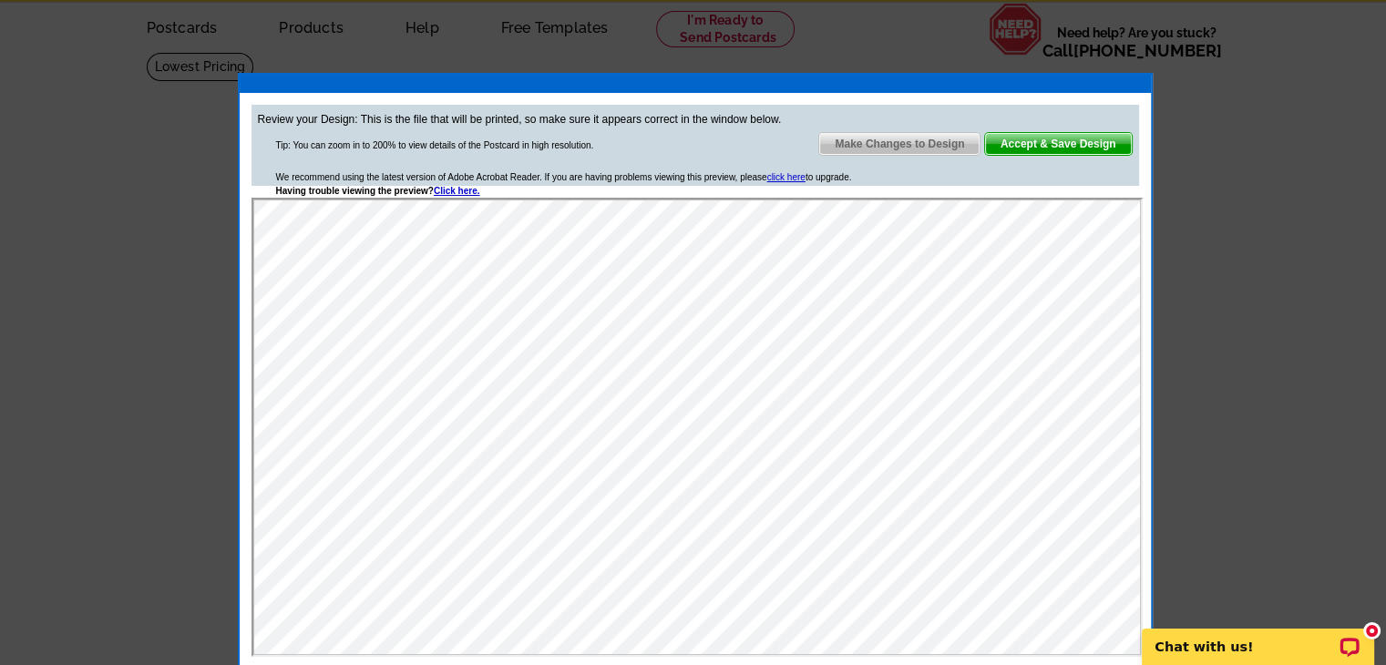
scroll to position [0, 0]
click at [1029, 145] on span "Accept & Save Design" at bounding box center [1058, 144] width 147 height 22
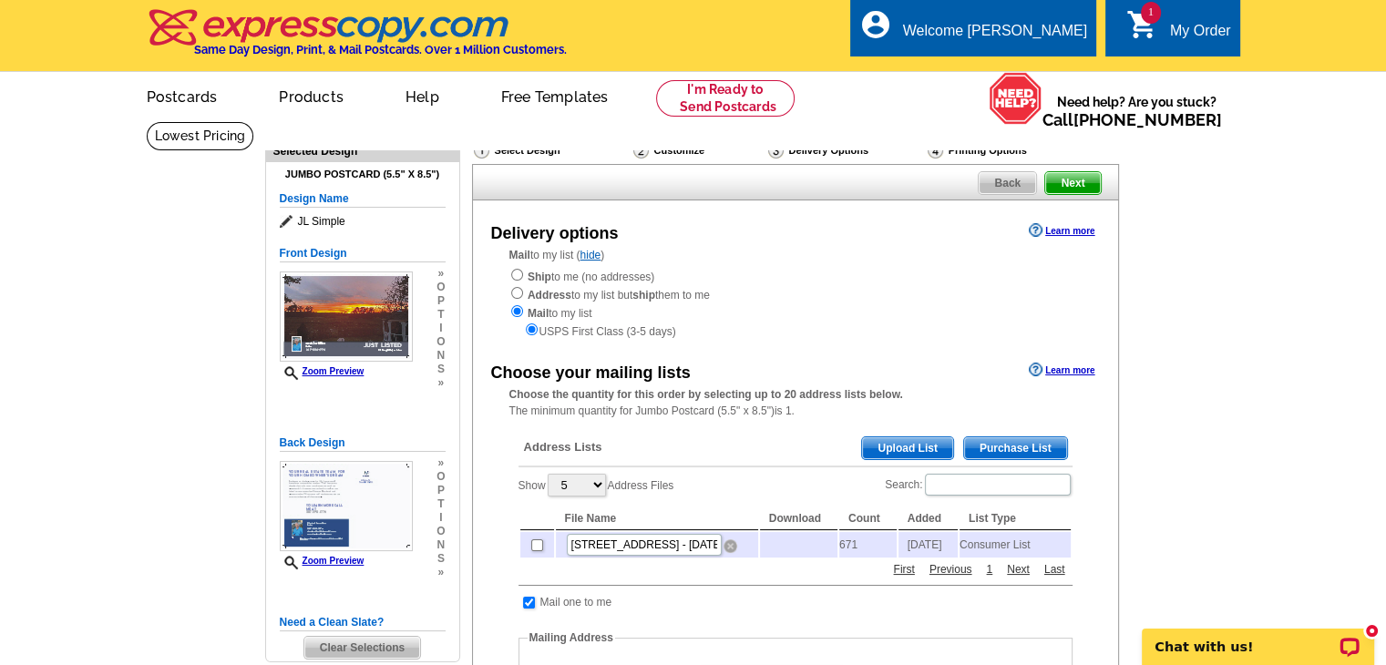
click at [730, 553] on img at bounding box center [730, 546] width 14 height 14
click at [990, 451] on span "Purchase List" at bounding box center [1015, 448] width 103 height 22
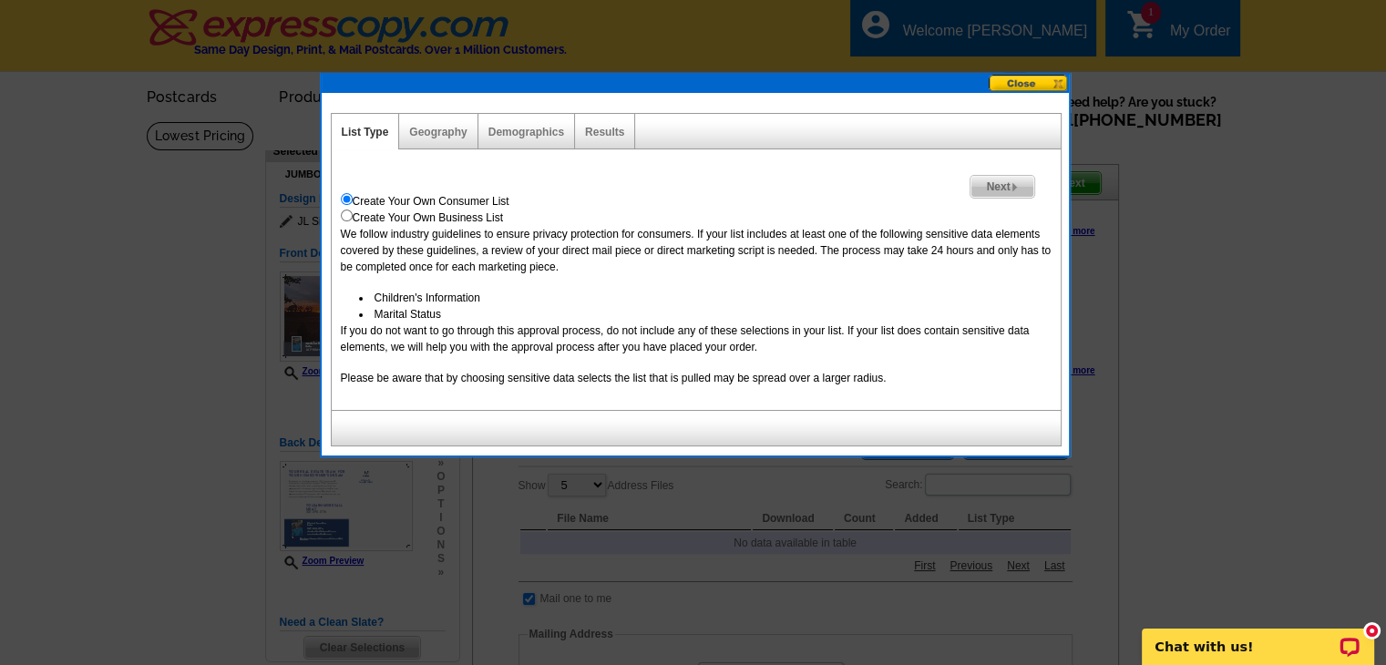
click at [1001, 190] on span "Next" at bounding box center [1001, 187] width 63 height 22
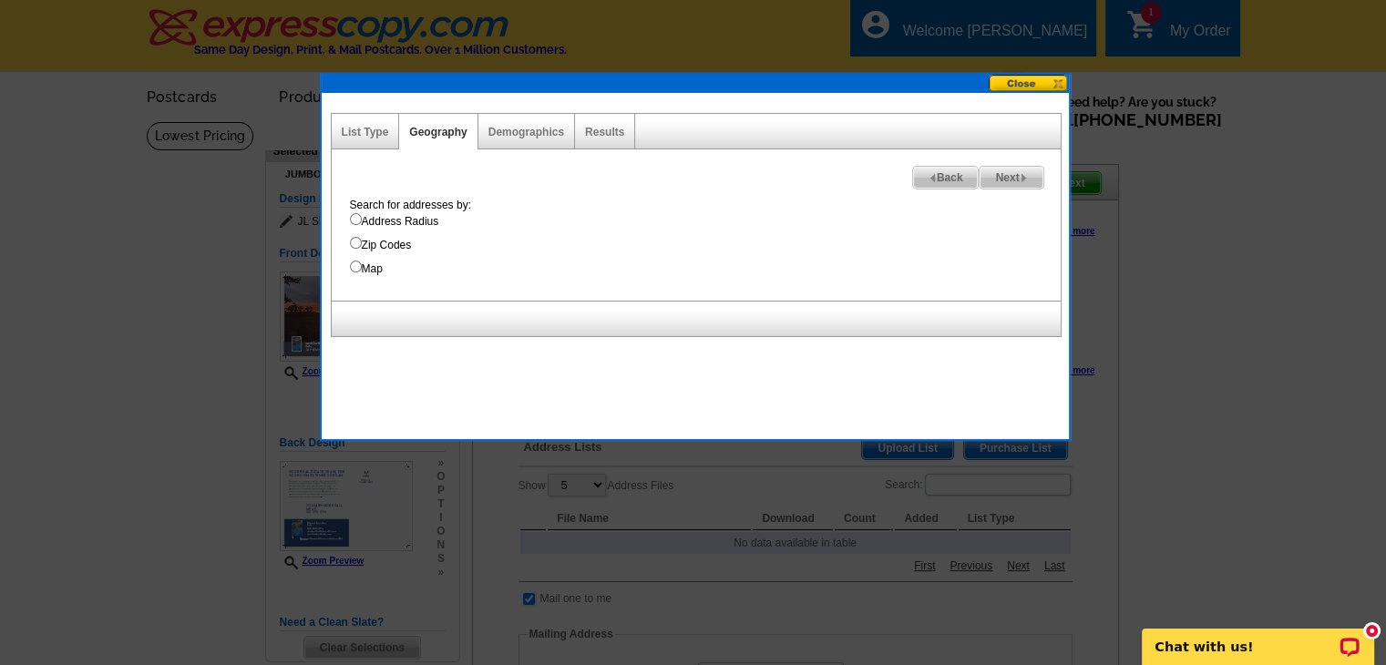
click at [383, 219] on label "Address Radius" at bounding box center [705, 221] width 711 height 16
click at [362, 219] on input "Address Radius" at bounding box center [356, 219] width 12 height 12
radio input "true"
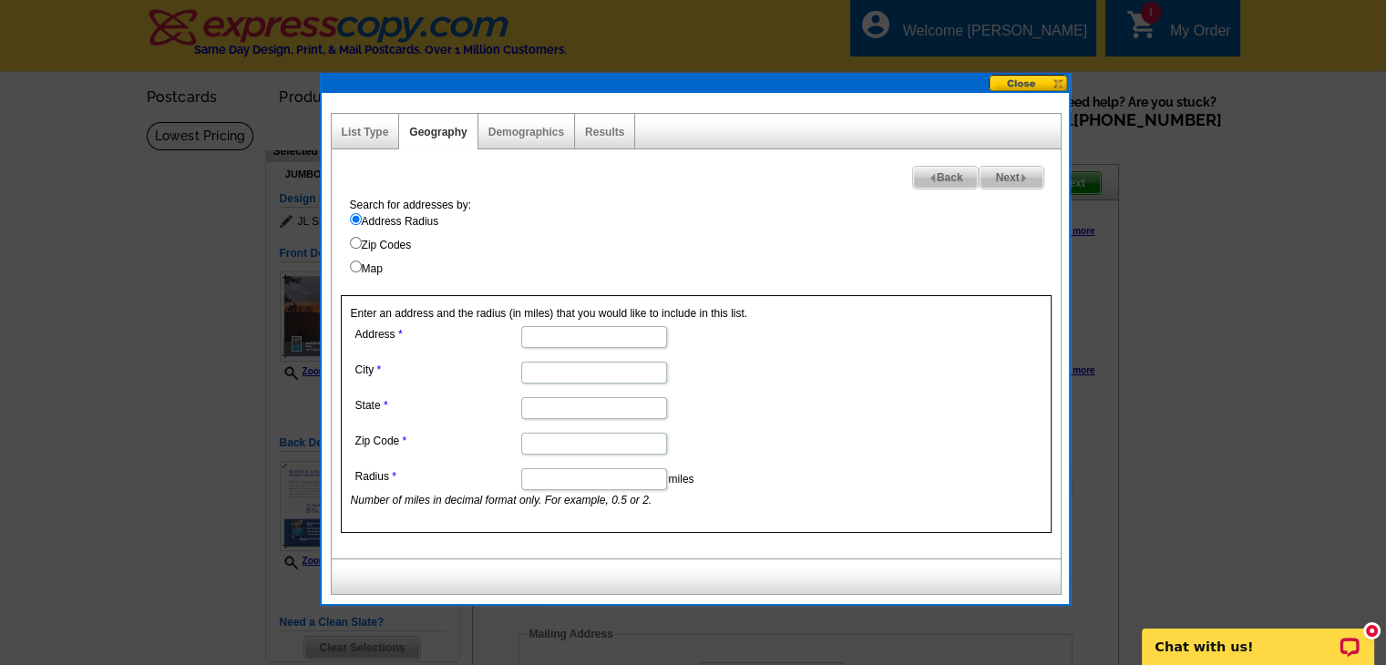
click at [551, 333] on input "Address" at bounding box center [594, 337] width 146 height 22
type input "18 Camp Ellis Ave"
type input "Saco"
type input "ME"
type input "04072"
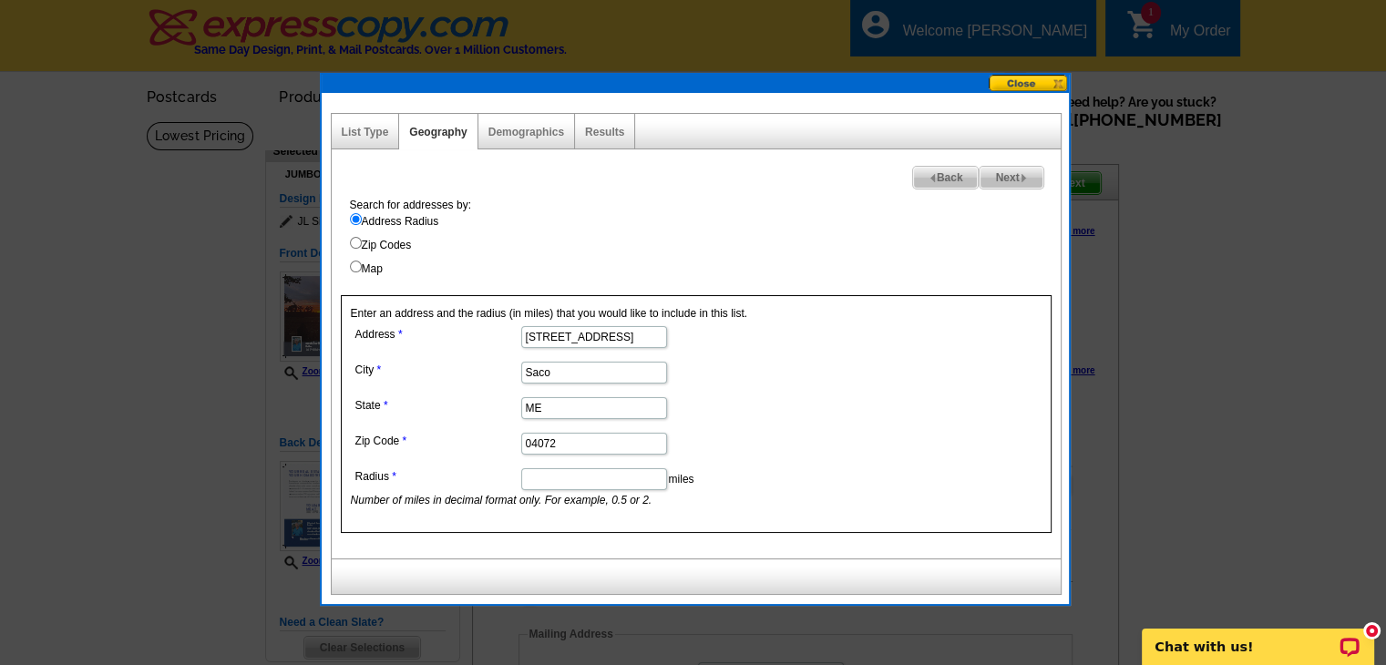
click at [609, 472] on input "Radius" at bounding box center [594, 479] width 146 height 22
type input ".5"
click at [837, 223] on label "Address Radius" at bounding box center [705, 221] width 711 height 16
click at [362, 223] on input "Address Radius" at bounding box center [356, 219] width 12 height 12
click at [1001, 176] on span "Next" at bounding box center [1010, 178] width 63 height 22
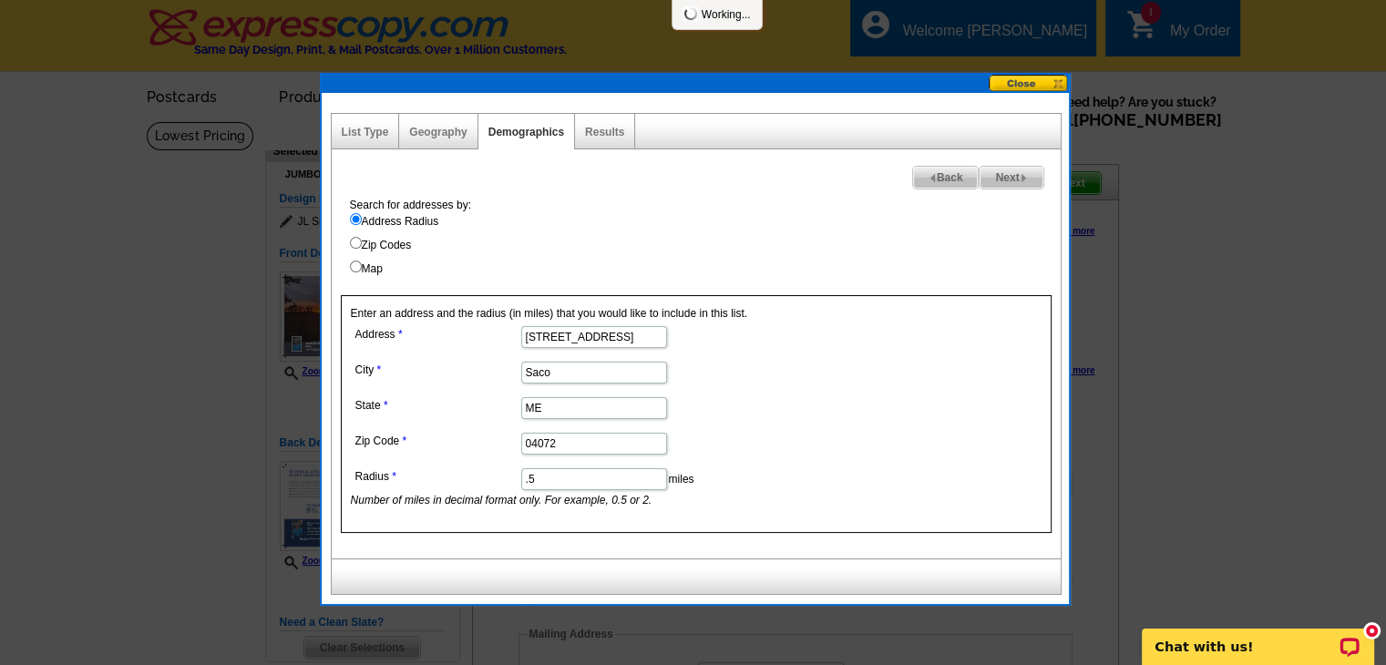
select select
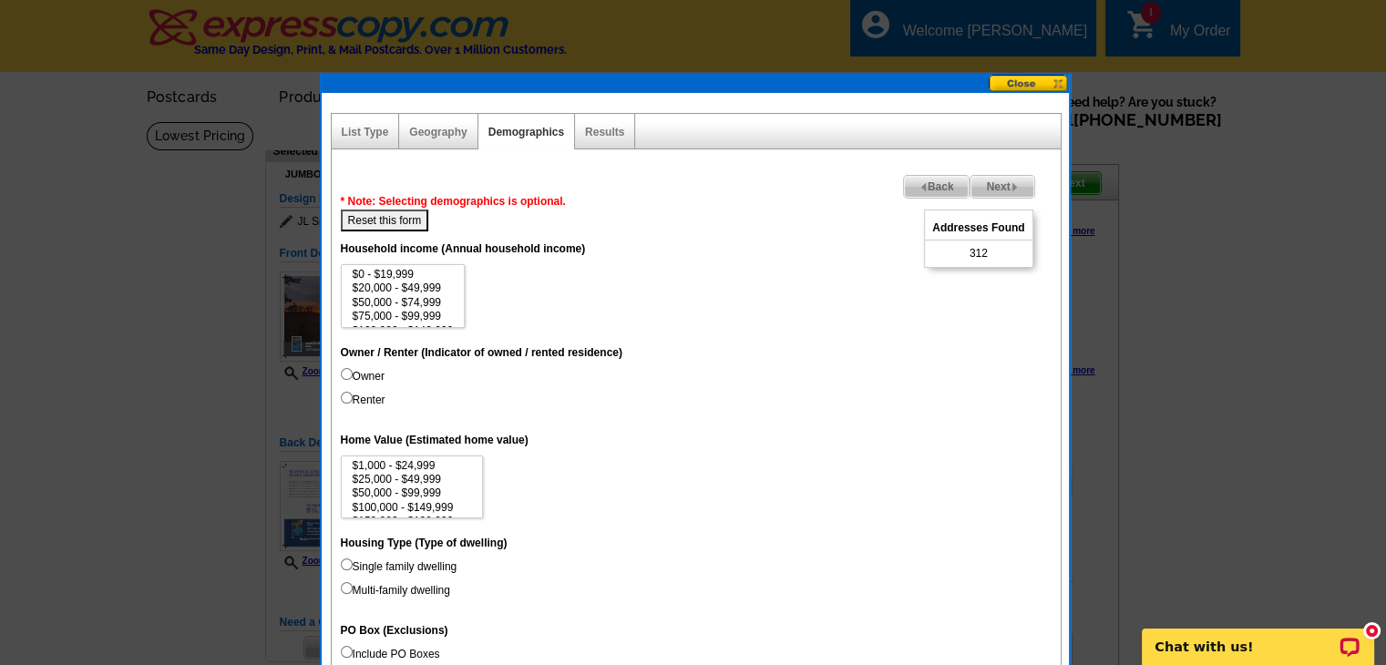
click at [923, 186] on span "Back" at bounding box center [937, 187] width 66 height 22
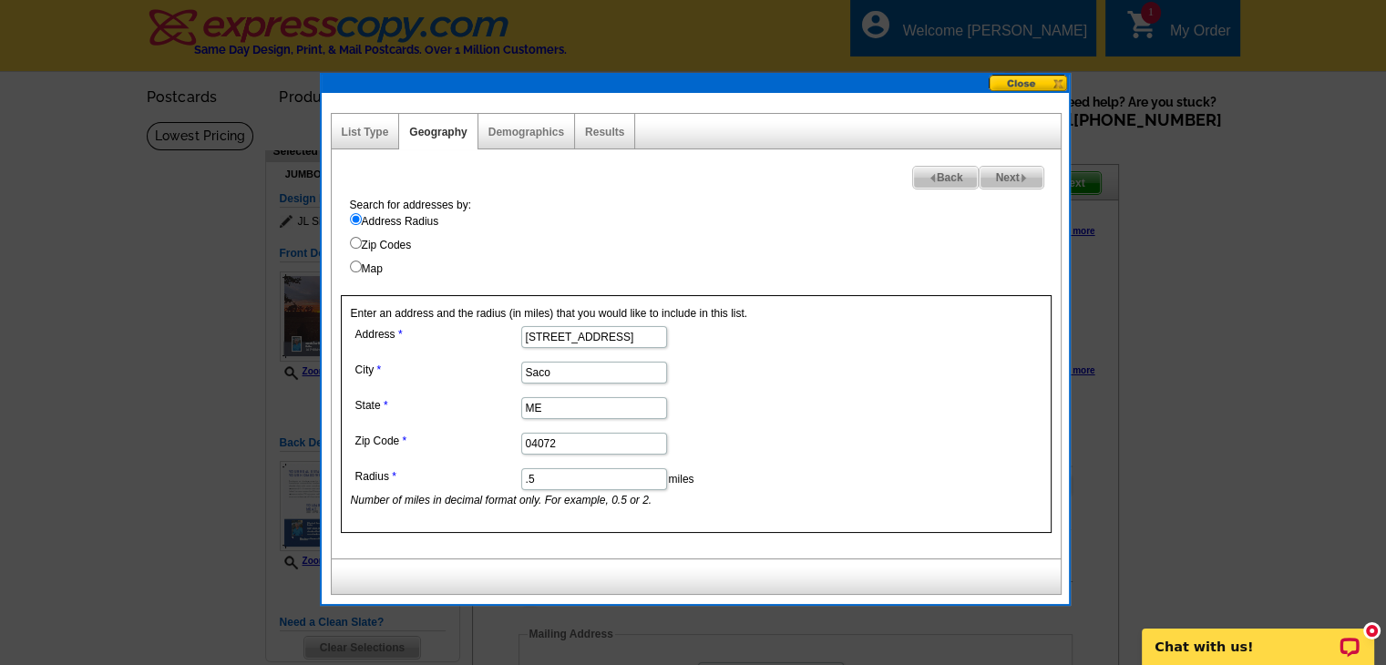
click at [539, 476] on input ".5" at bounding box center [594, 479] width 146 height 22
type input "."
type input "2"
click at [543, 471] on input "1" at bounding box center [594, 479] width 146 height 22
type input "1"
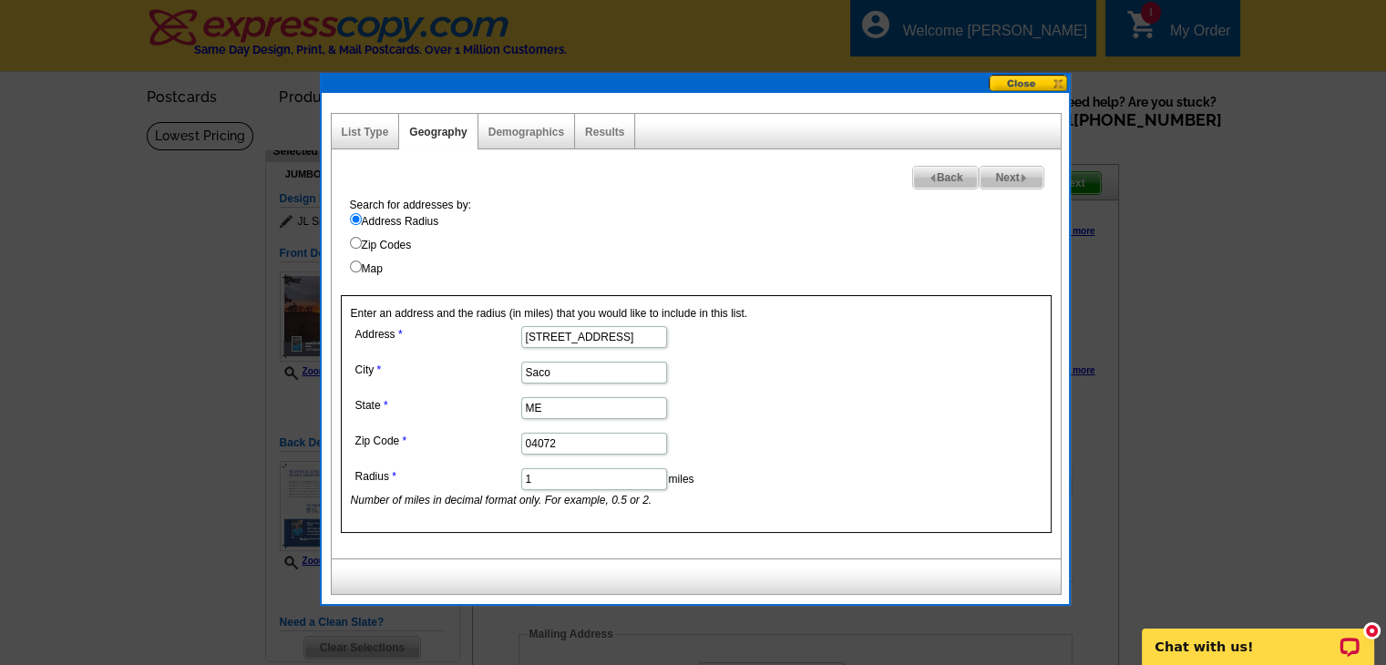
click at [810, 394] on dd "ME" at bounding box center [593, 407] width 485 height 28
click at [1025, 176] on img at bounding box center [1023, 178] width 8 height 8
select select
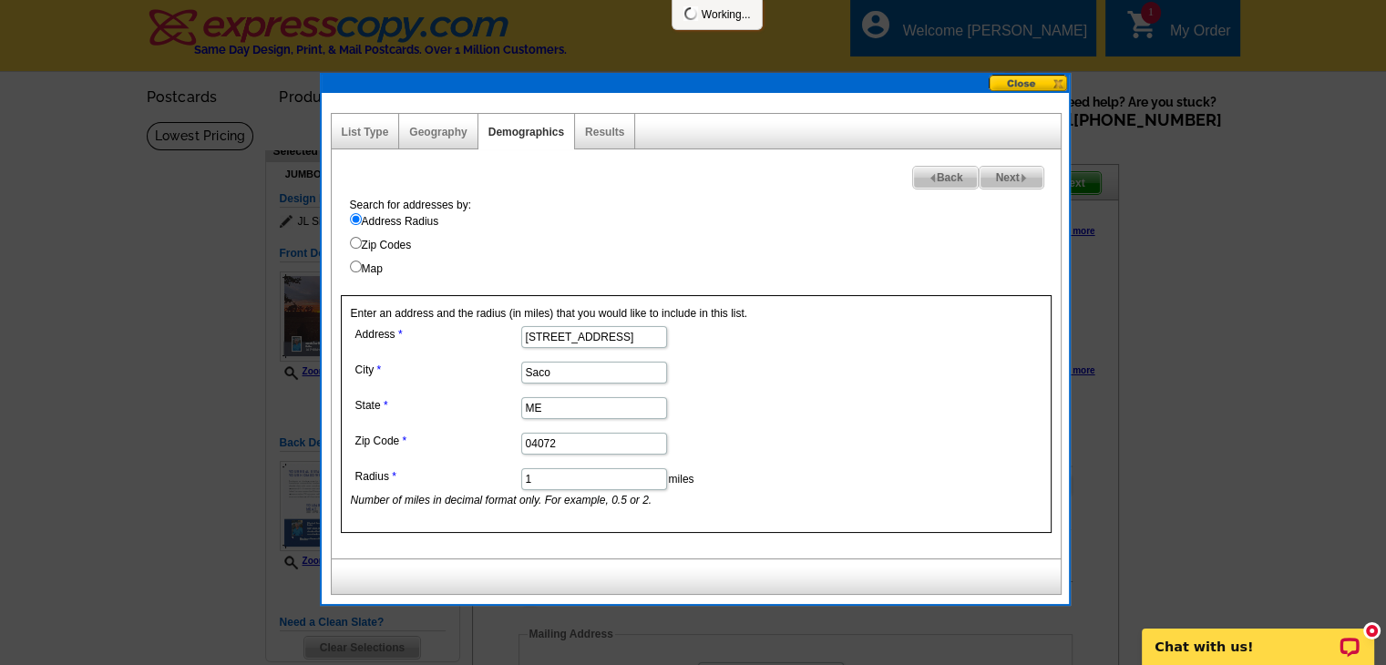
select select
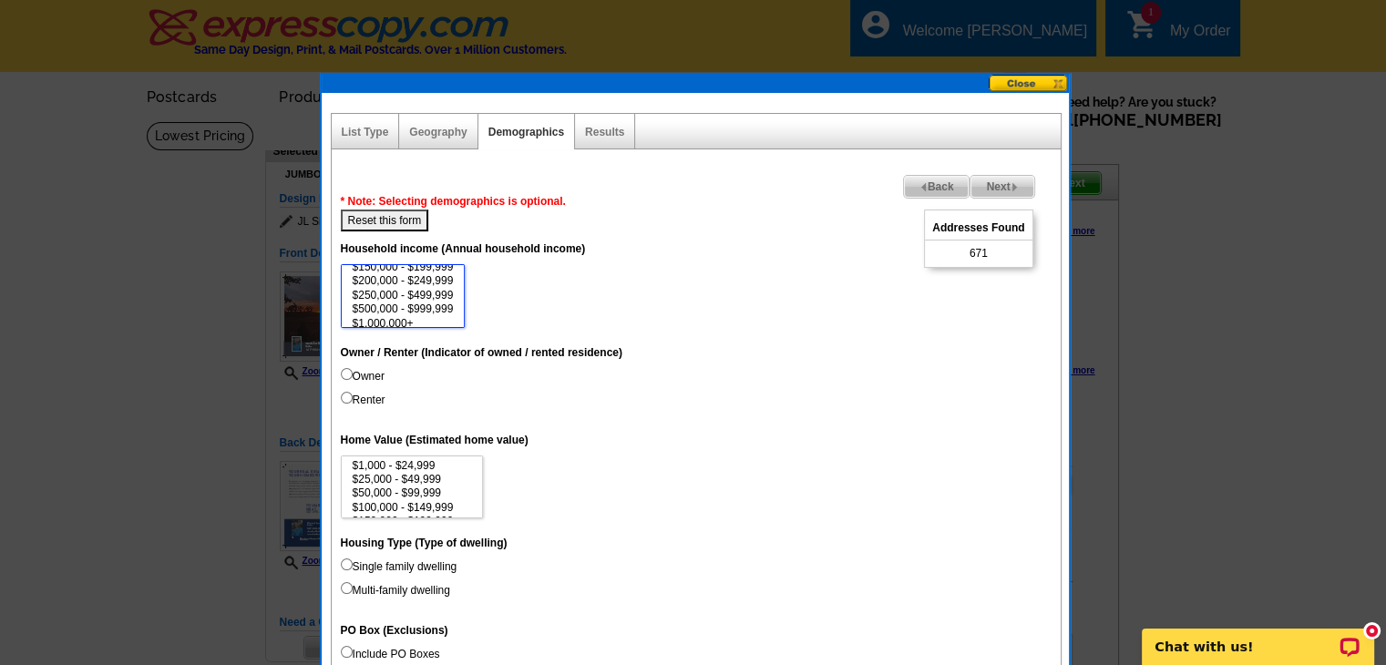
scroll to position [84, 0]
click at [374, 297] on option "$500,000 - $999,999" at bounding box center [403, 303] width 105 height 14
click at [378, 314] on option "$1,000,000+" at bounding box center [403, 318] width 105 height 14
click at [426, 282] on option "$250,000 - $499,999" at bounding box center [403, 289] width 105 height 14
click at [550, 296] on dd "$0 - $19,999 $20,000 - $49,999 $50,000 - $74,999 $75,000 - $99,999 $100,000 - $…" at bounding box center [696, 296] width 711 height 64
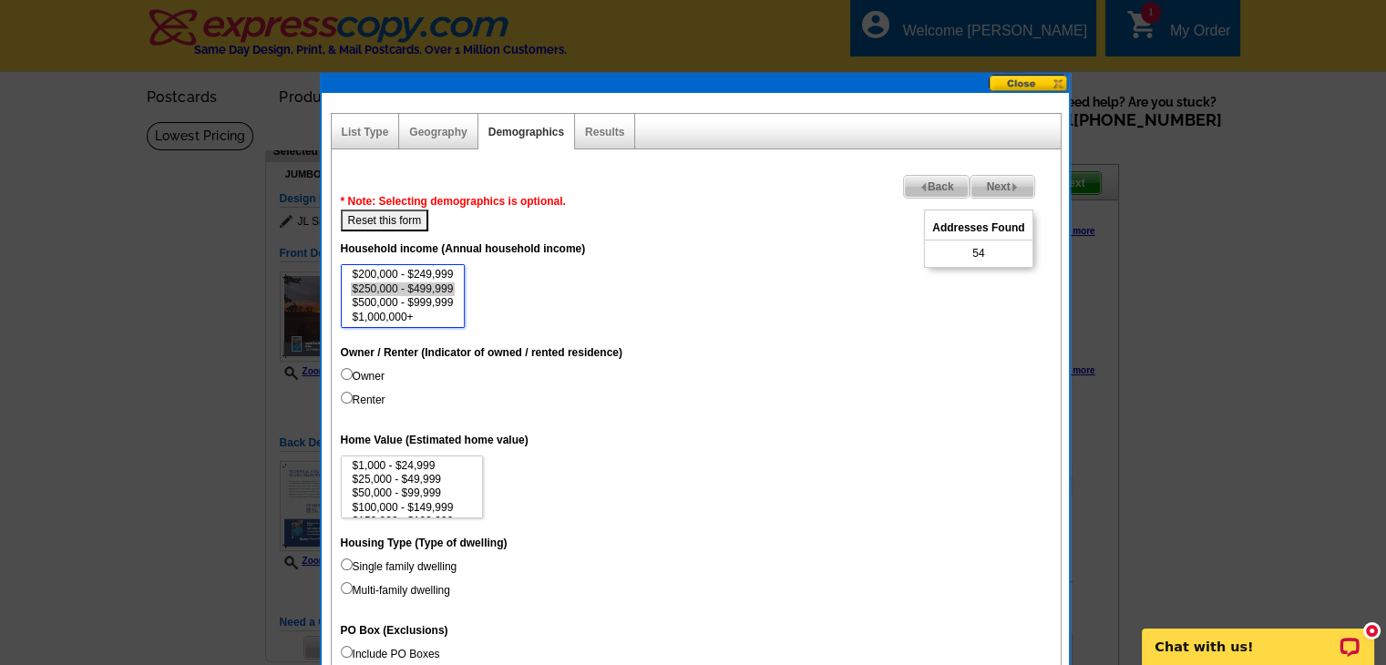
select select "500000-999999"
click at [415, 298] on option "$500,000 - $999,999" at bounding box center [403, 303] width 105 height 14
click at [397, 224] on button "Reset this form" at bounding box center [385, 221] width 88 height 22
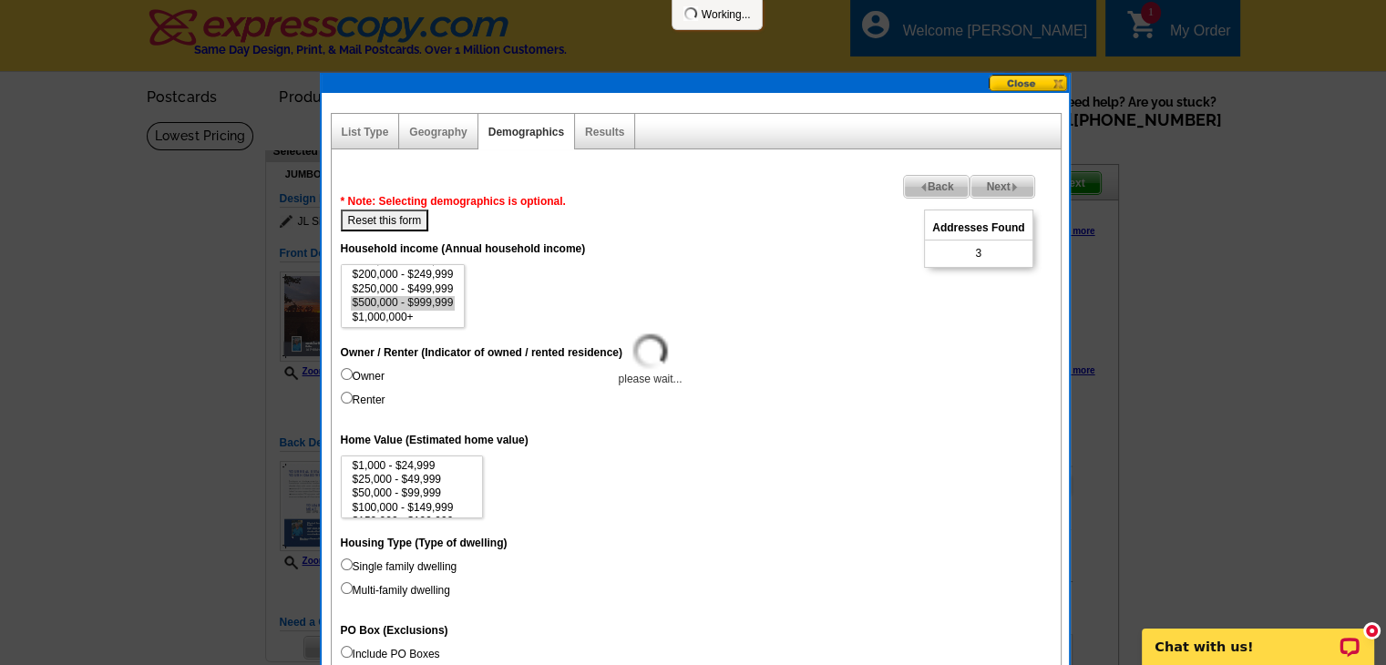
select select
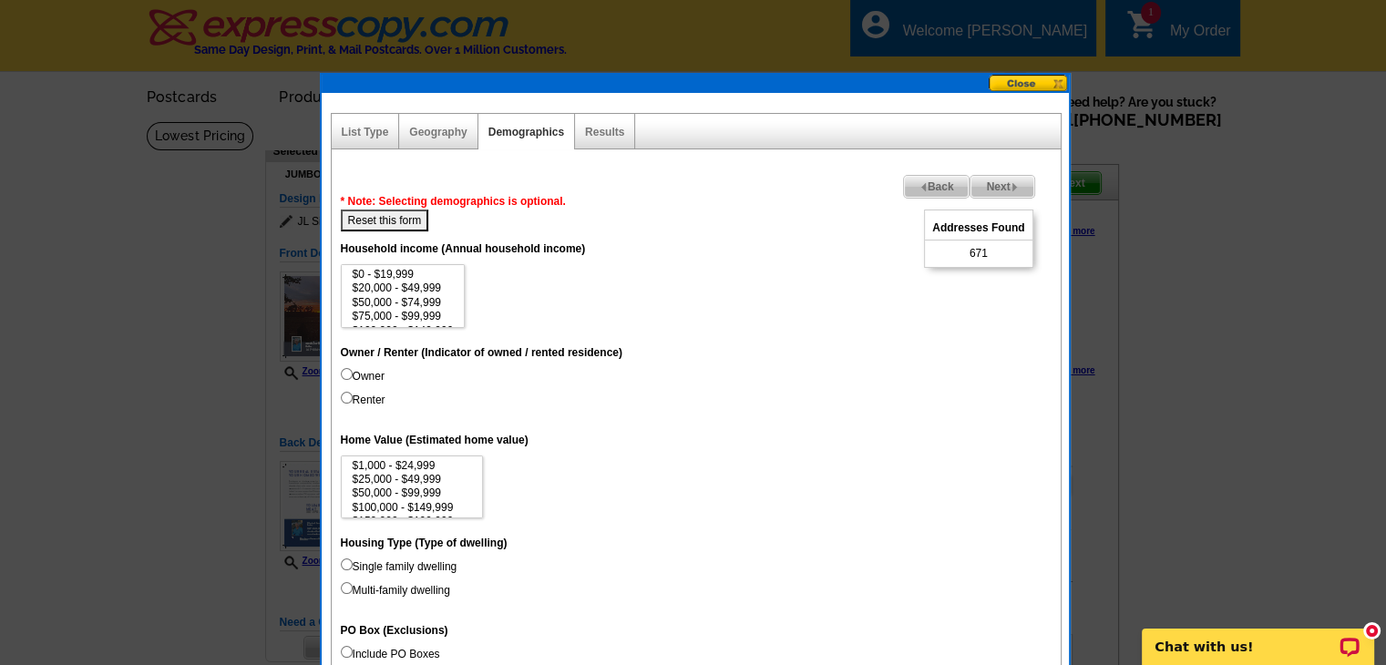
click at [374, 373] on label "Owner" at bounding box center [363, 376] width 44 height 16
click at [353, 373] on input "Owner" at bounding box center [347, 374] width 12 height 12
radio input "true"
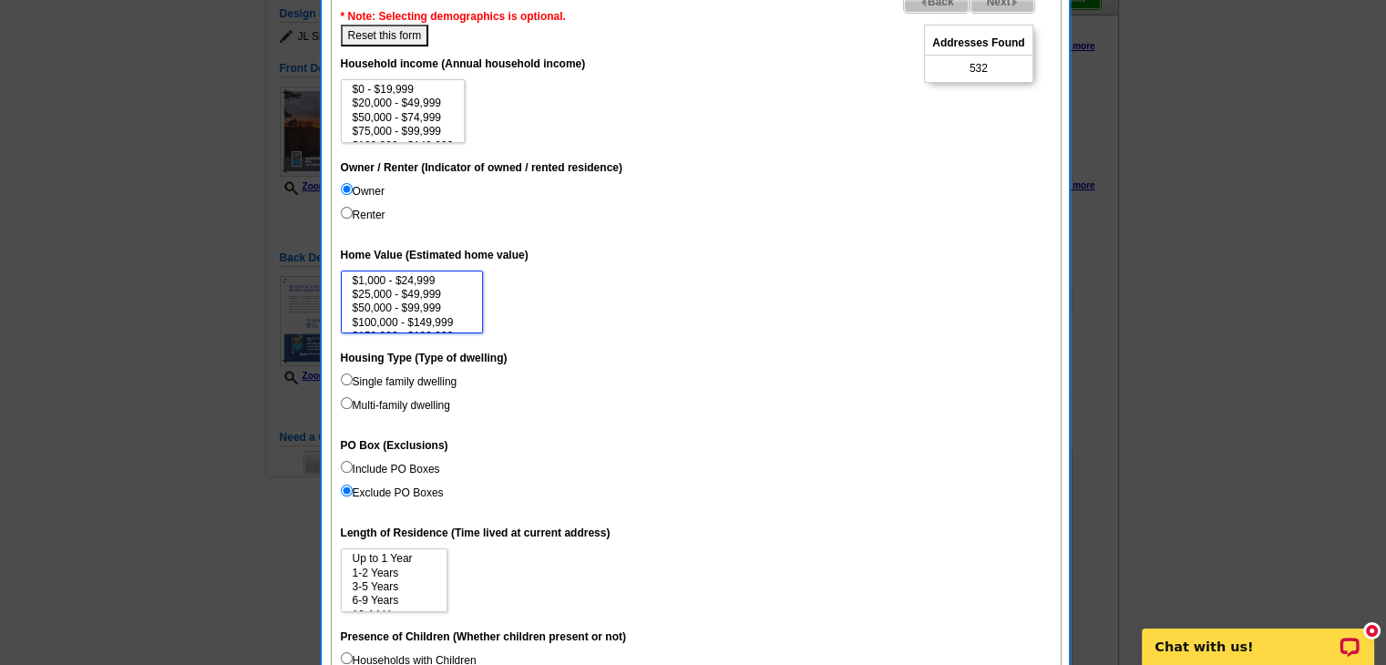
scroll to position [53, 0]
select select "500000-999999"
click at [374, 321] on option "$500,000 - $999,999" at bounding box center [412, 326] width 123 height 14
click at [407, 467] on label "Include PO Boxes" at bounding box center [390, 469] width 99 height 16
click at [353, 467] on input "Include PO Boxes" at bounding box center [347, 467] width 12 height 12
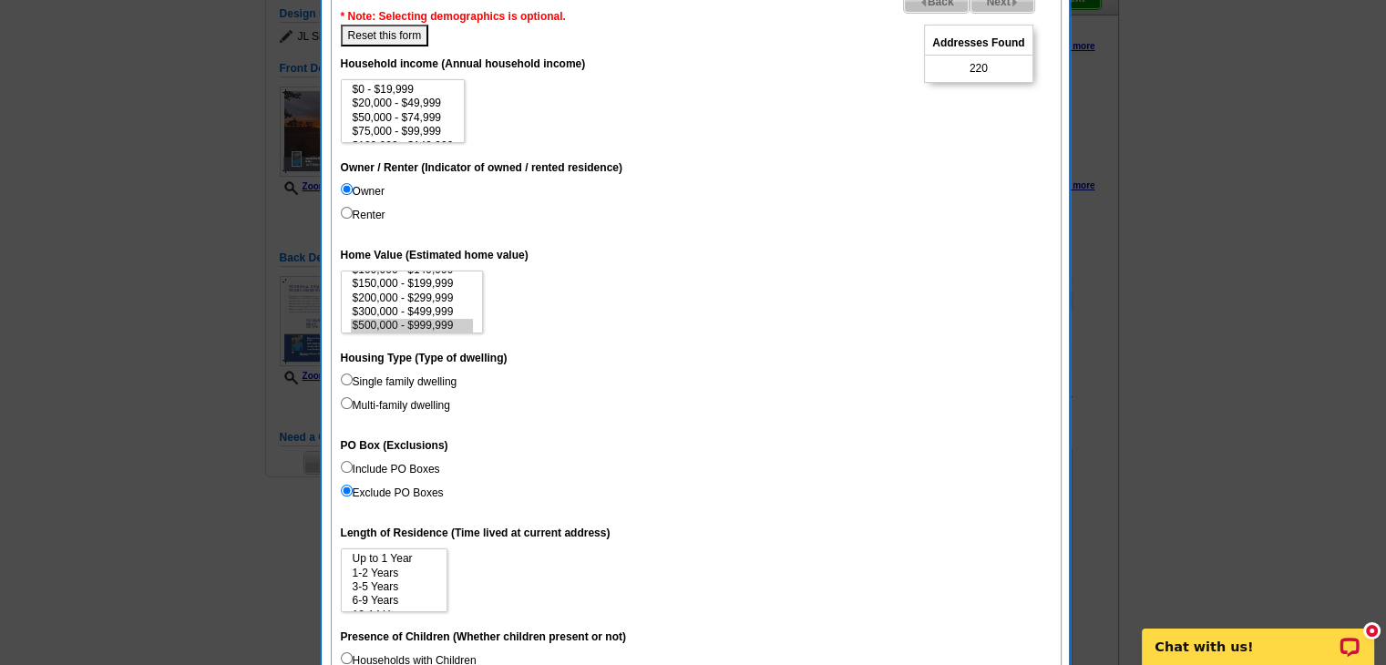
radio input "true"
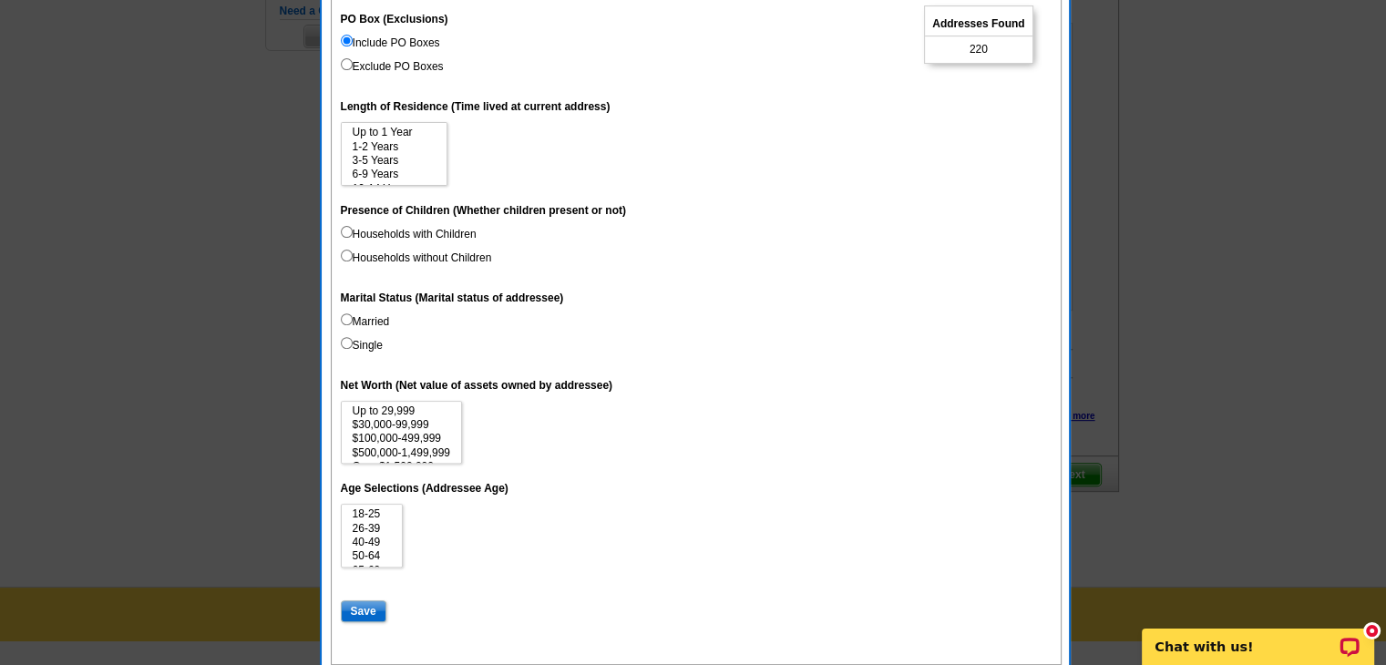
scroll to position [615, 0]
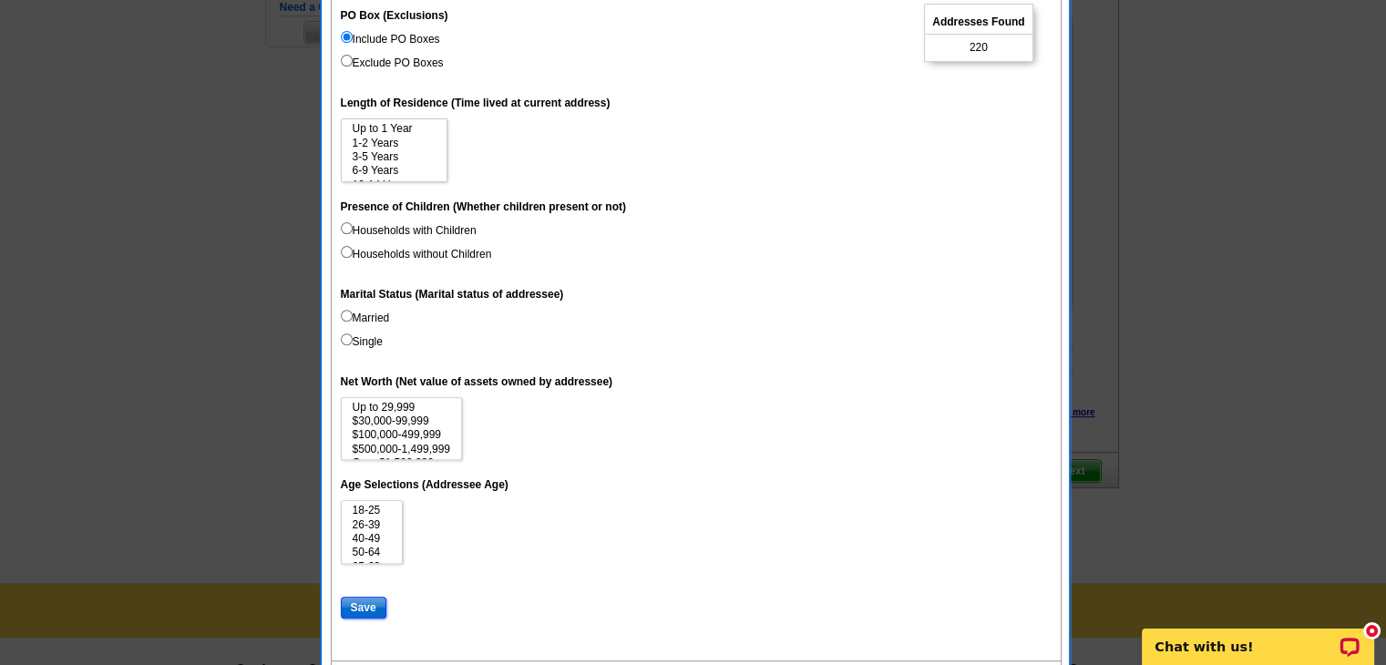
click at [364, 602] on input "Save" at bounding box center [364, 608] width 46 height 22
select select
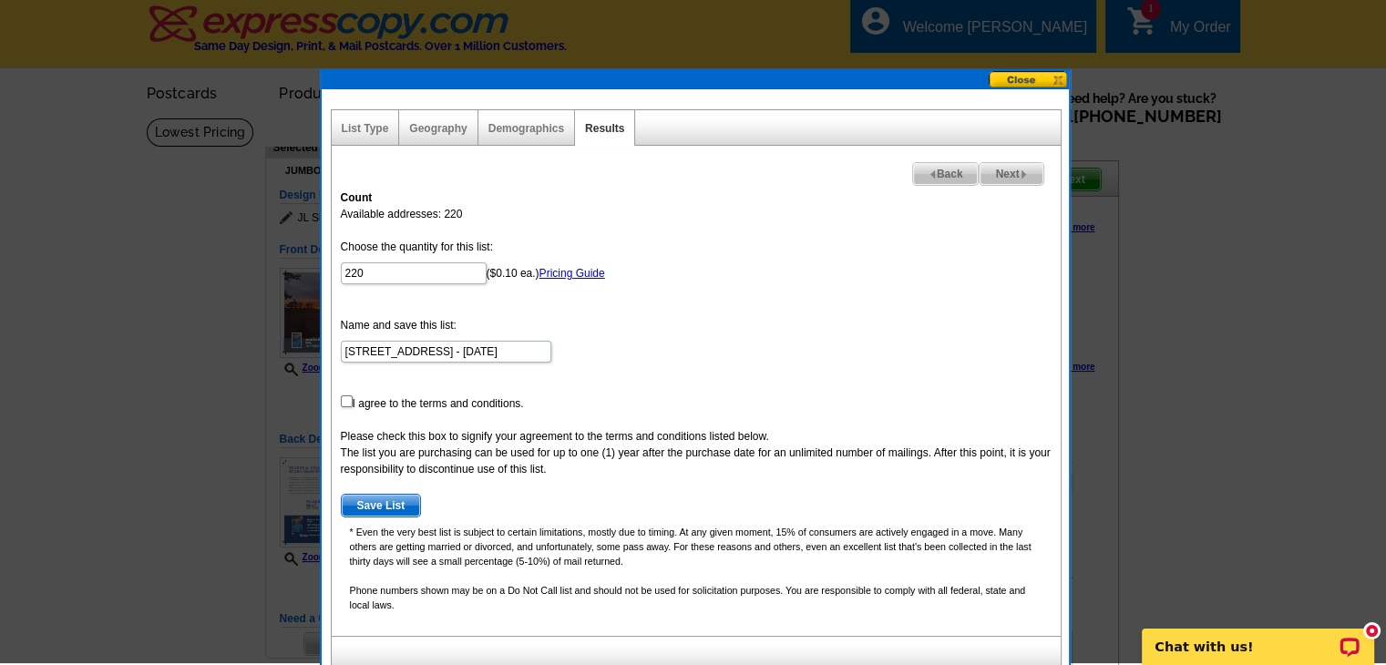
scroll to position [0, 0]
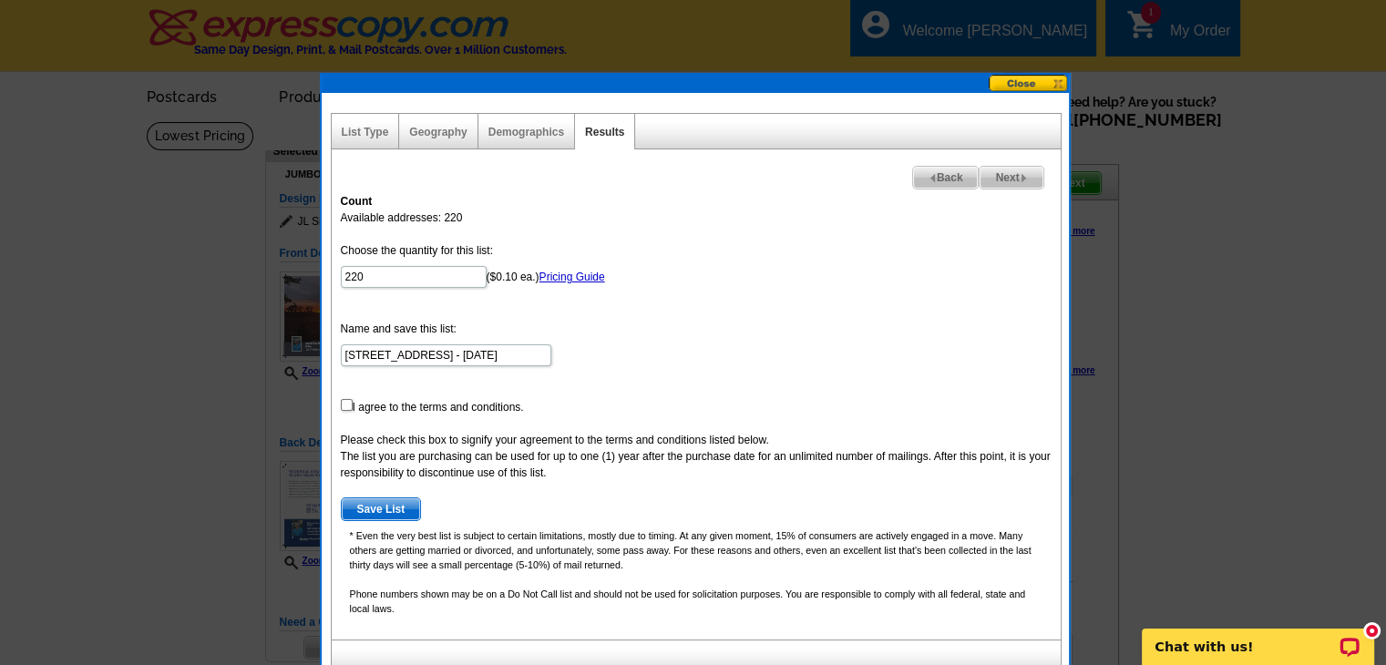
click at [363, 399] on form "Choose the quantity for this list: 220 ($0.10 ea.) Pricing Guide Name and save …" at bounding box center [696, 381] width 711 height 279
click at [341, 399] on input "checkbox" at bounding box center [347, 405] width 12 height 12
checkbox input "true"
click at [373, 507] on span "Save List" at bounding box center [381, 509] width 79 height 22
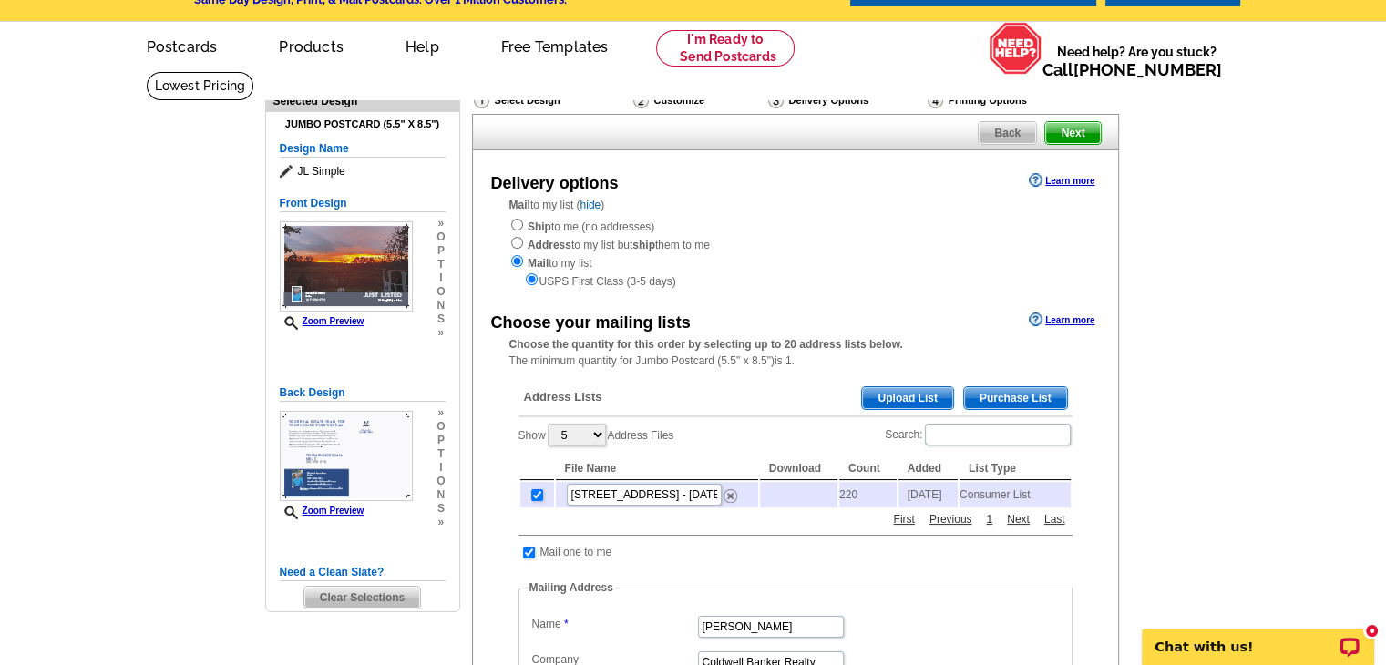
scroll to position [44, 0]
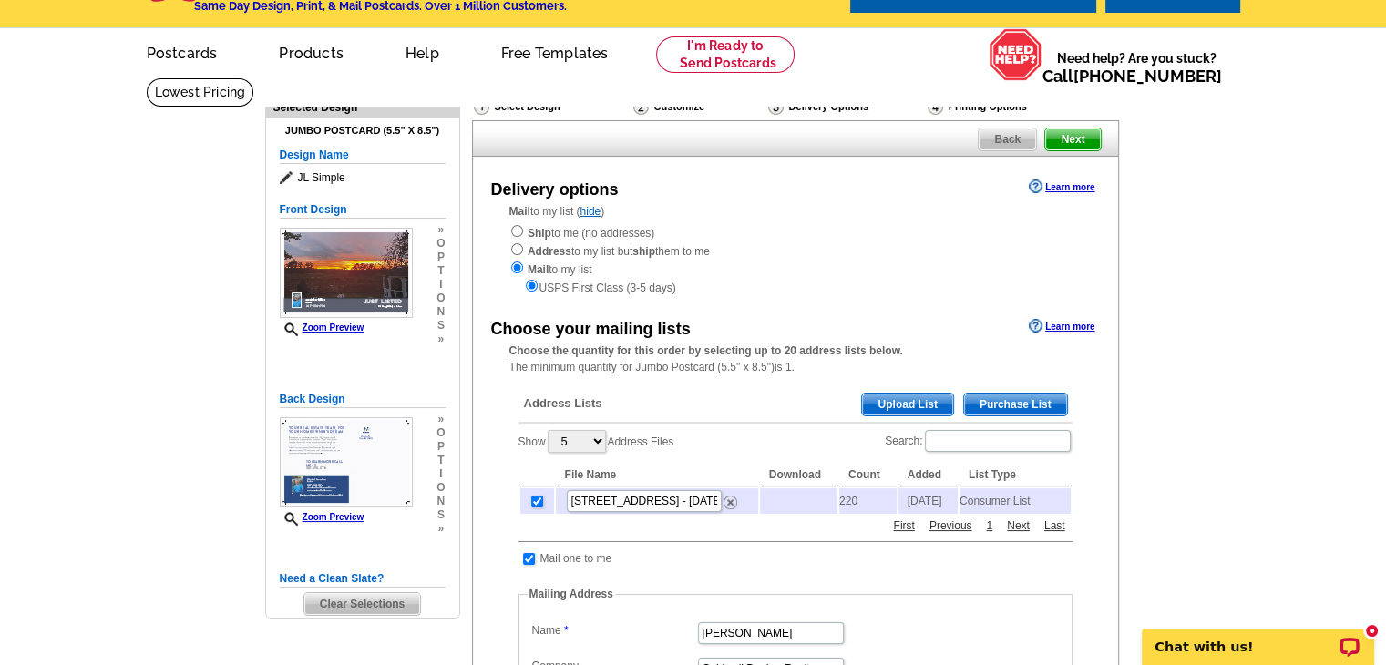
click at [1078, 143] on span "Next" at bounding box center [1072, 139] width 55 height 22
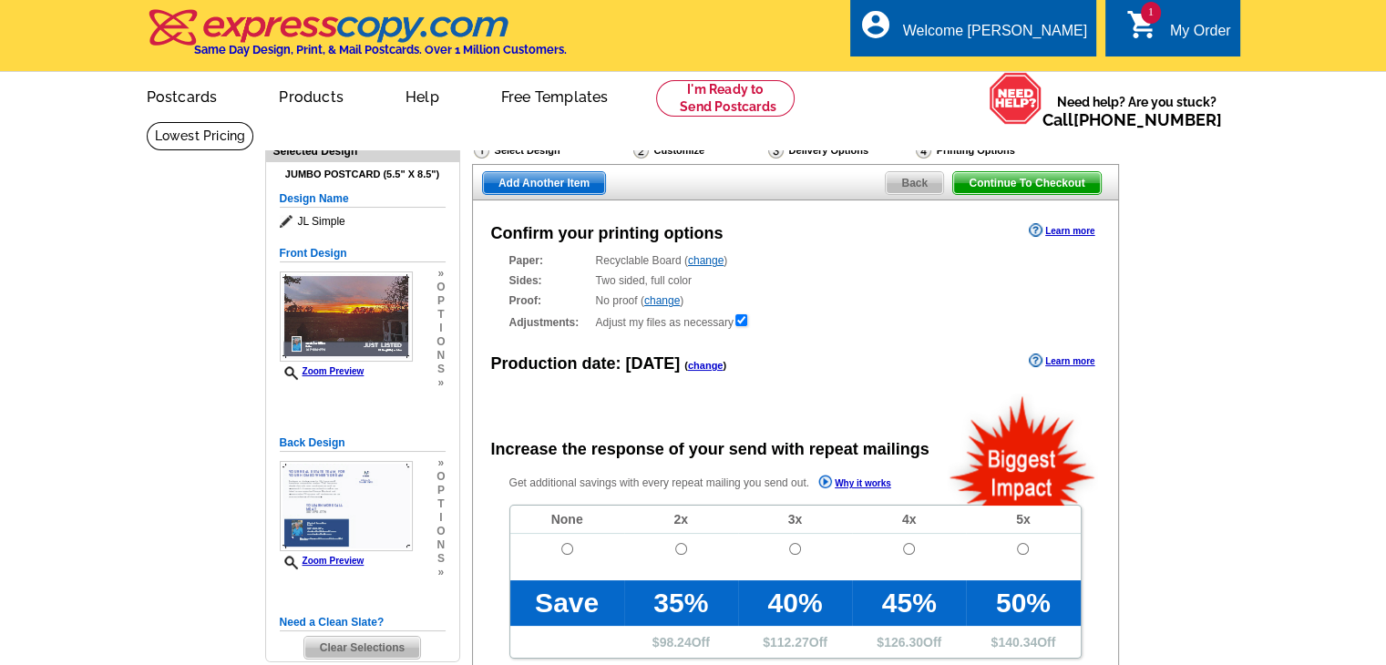
radio input "false"
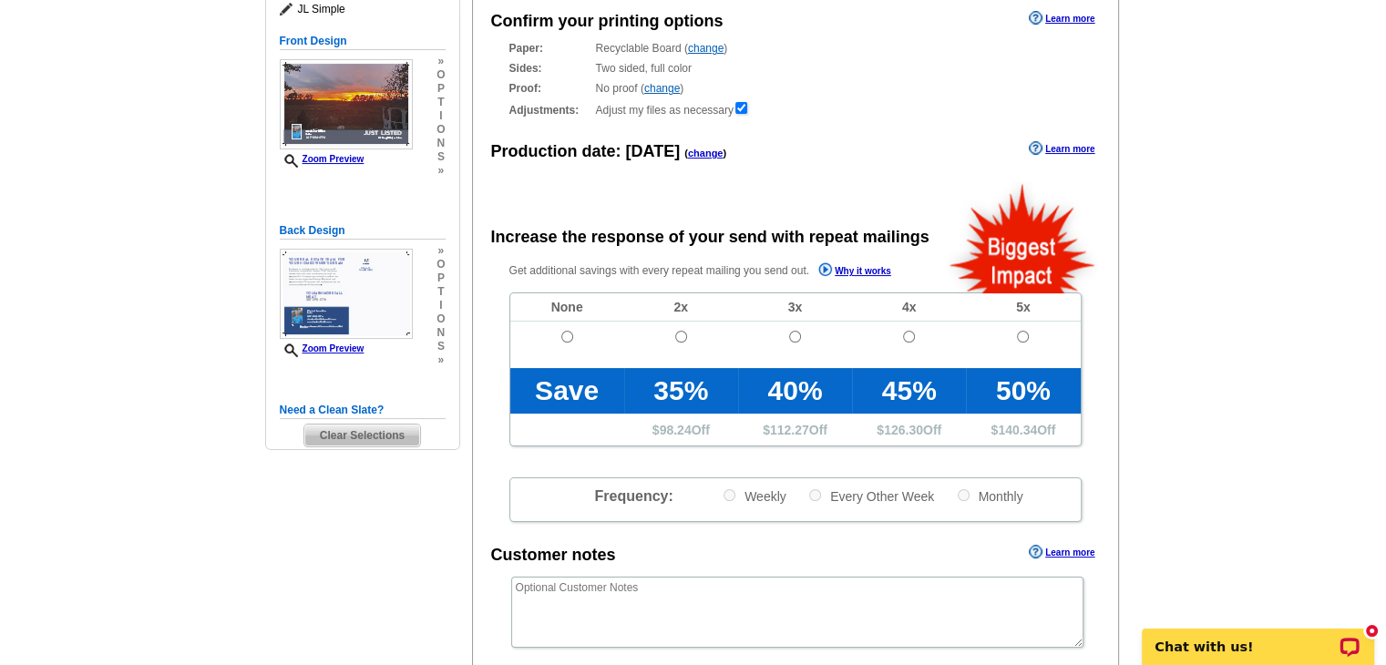
scroll to position [210, 0]
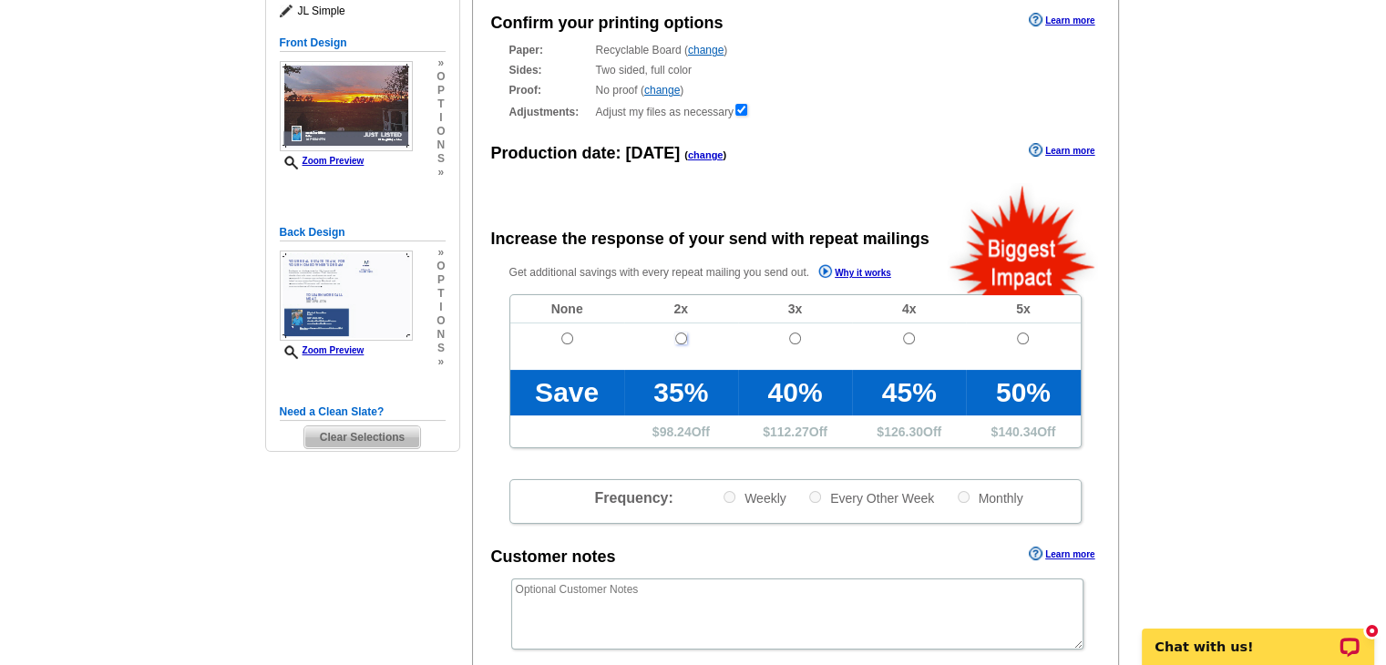
click at [681, 340] on input "radio" at bounding box center [681, 339] width 12 height 12
radio input "true"
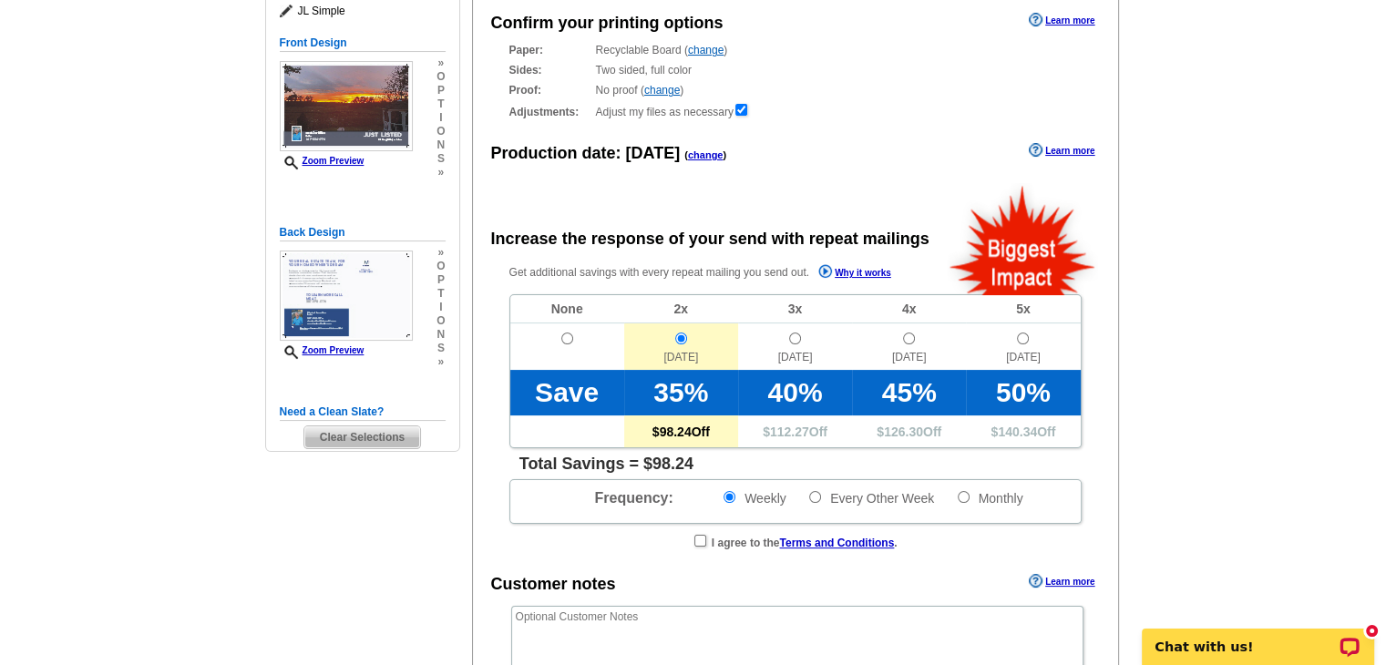
click at [673, 335] on td "[DATE]" at bounding box center [681, 346] width 114 height 46
click at [561, 348] on td at bounding box center [567, 346] width 114 height 46
click at [565, 342] on input "radio" at bounding box center [567, 339] width 12 height 12
radio input "true"
radio input "false"
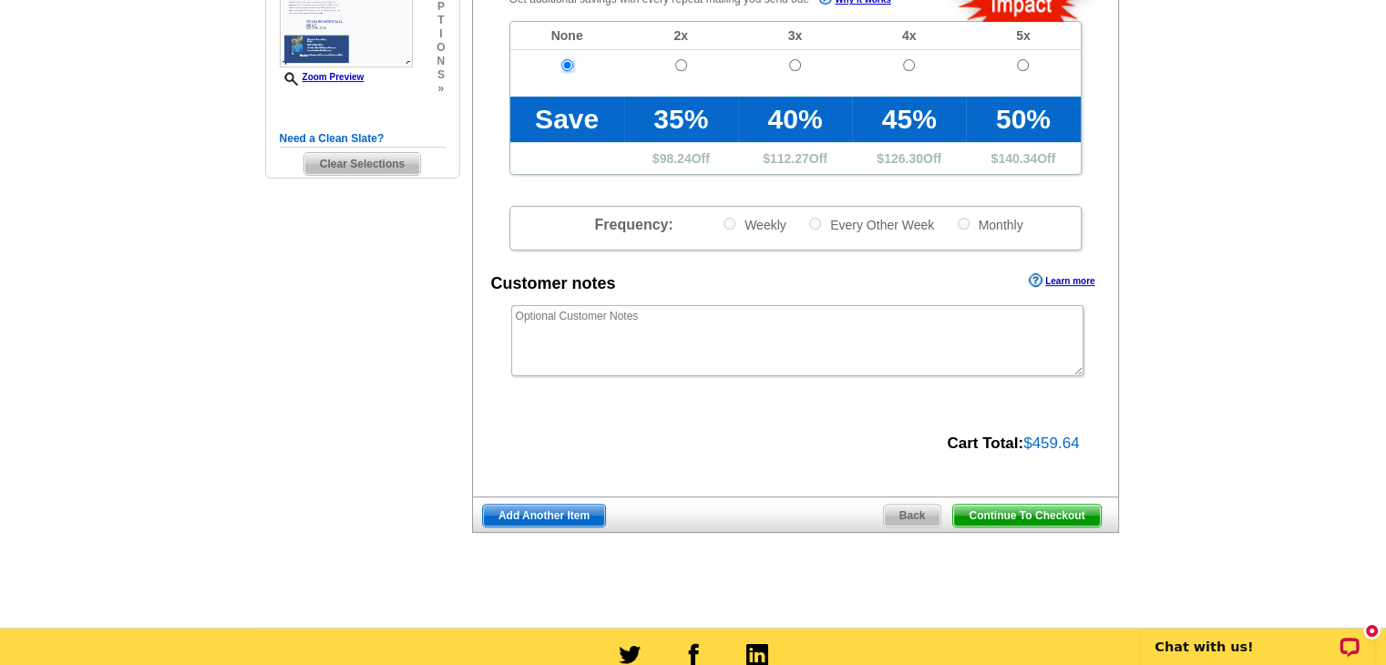
scroll to position [528, 0]
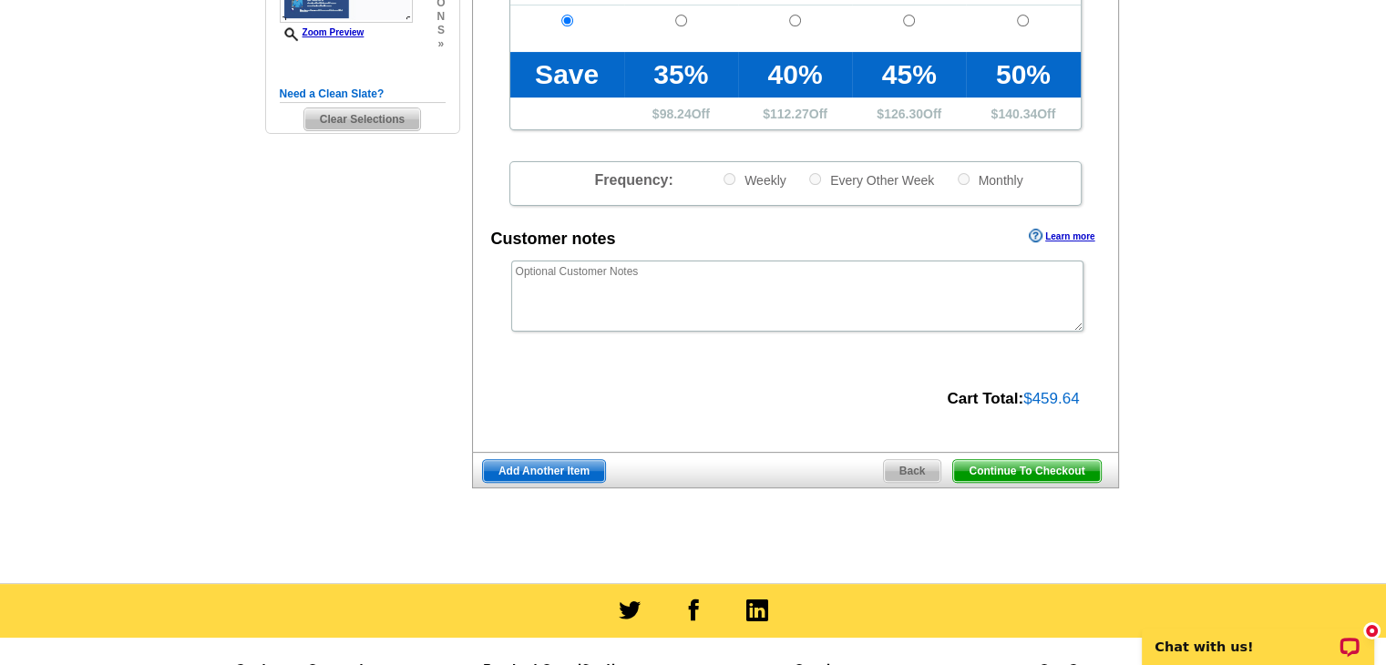
click at [1000, 467] on span "Continue To Checkout" at bounding box center [1026, 471] width 147 height 22
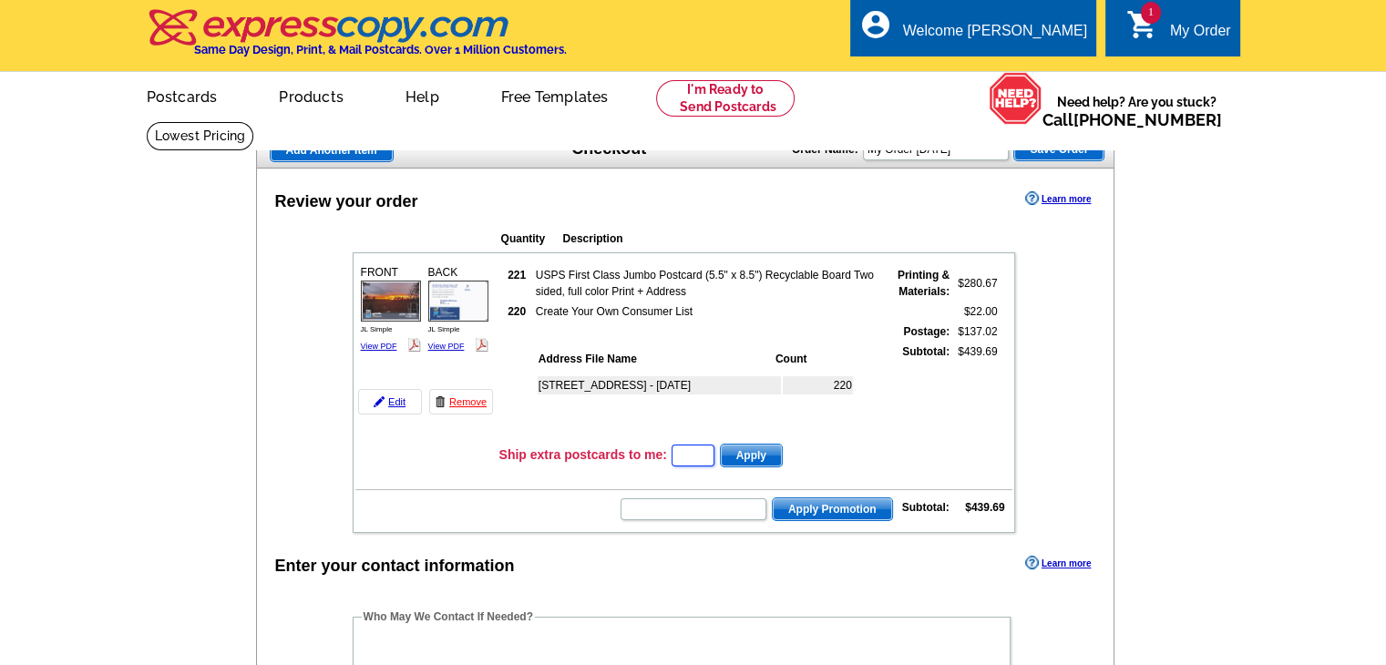
click at [711, 449] on input "text" at bounding box center [692, 456] width 43 height 22
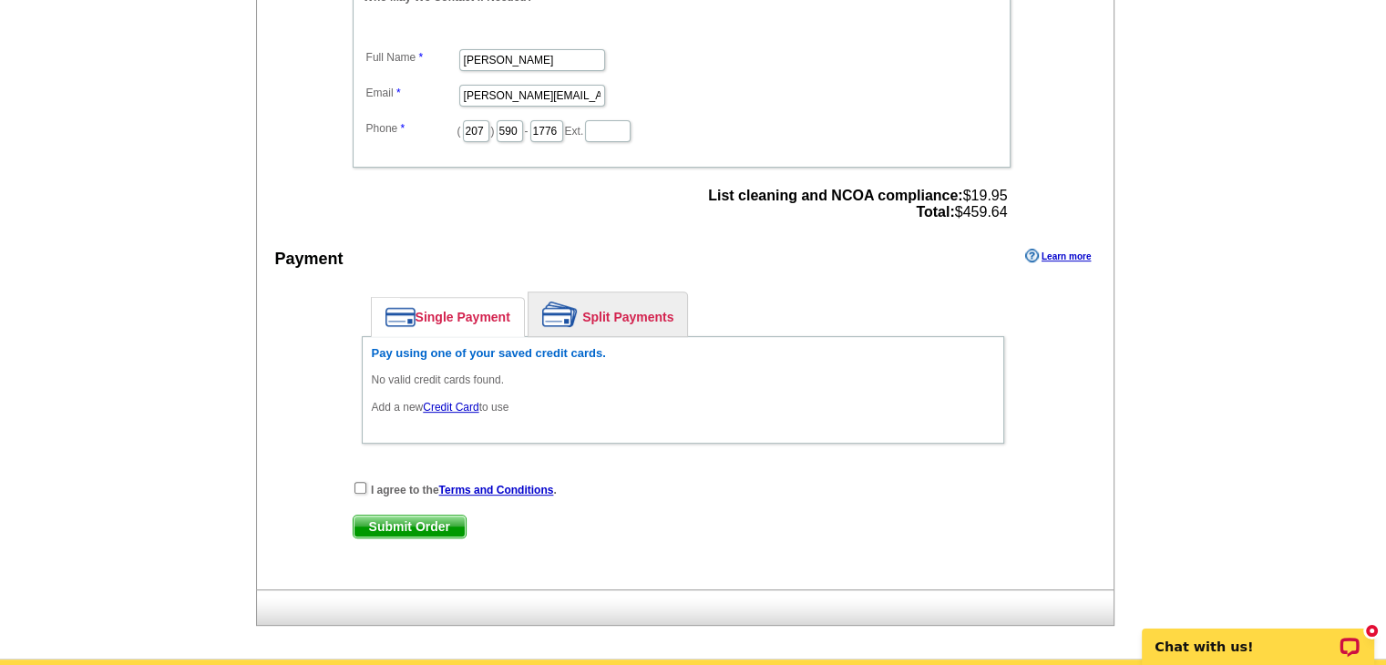
scroll to position [621, 0]
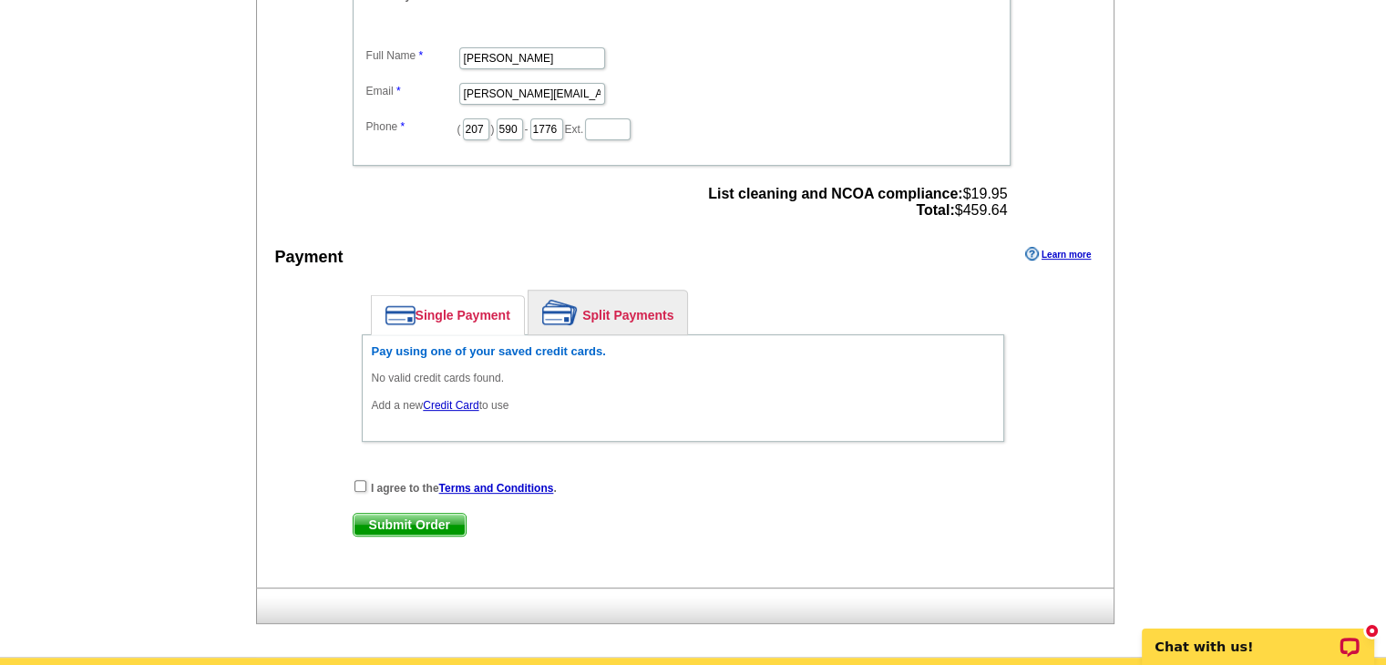
click at [462, 311] on link "Single Payment" at bounding box center [448, 315] width 152 height 38
click at [364, 480] on input "checkbox" at bounding box center [360, 486] width 12 height 12
checkbox input "true"
click at [452, 399] on link "Credit Card" at bounding box center [451, 405] width 56 height 13
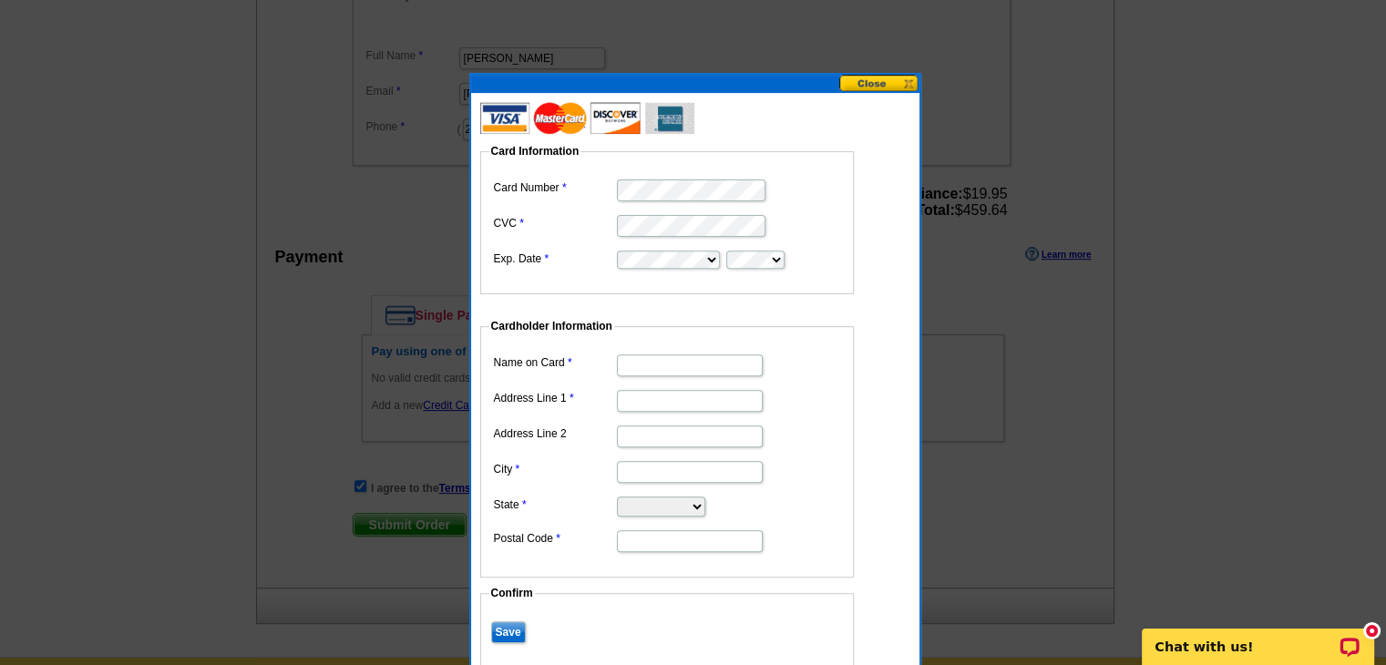
scroll to position [0, 0]
click at [645, 364] on input "Name on Card" at bounding box center [690, 365] width 146 height 22
click at [804, 303] on dt at bounding box center [676, 310] width 392 height 16
click at [502, 625] on input "Save" at bounding box center [508, 632] width 35 height 22
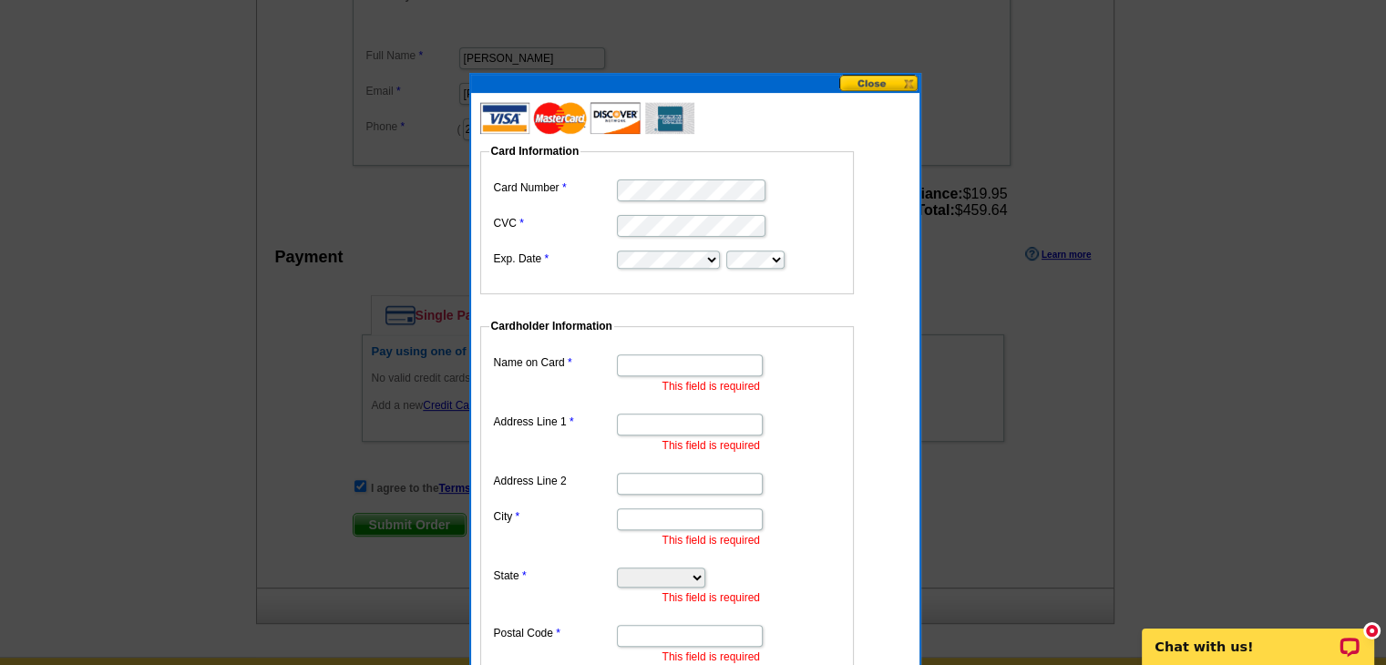
click at [665, 364] on input "Name on Card" at bounding box center [690, 365] width 146 height 22
type input "[PERSON_NAME]"
type input "[STREET_ADDRESS][PERSON_NAME]"
type input "BIDDEFORD"
select select "ME"
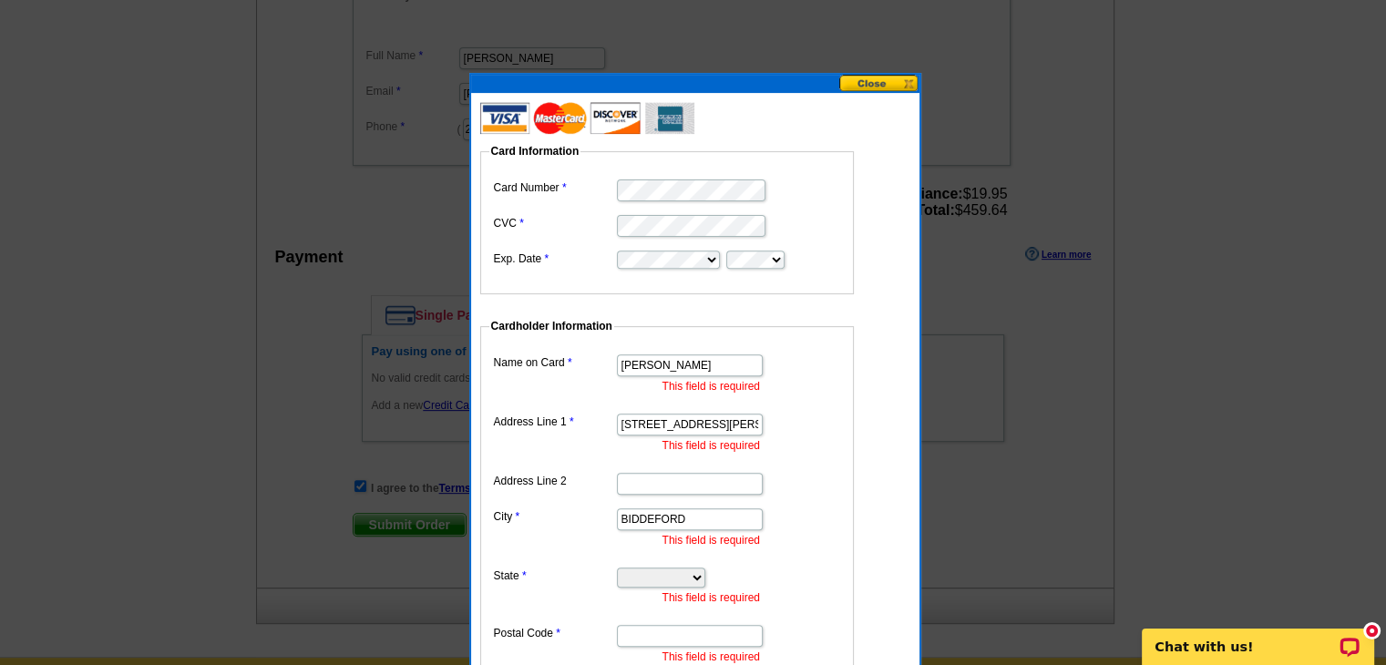
type input "04005"
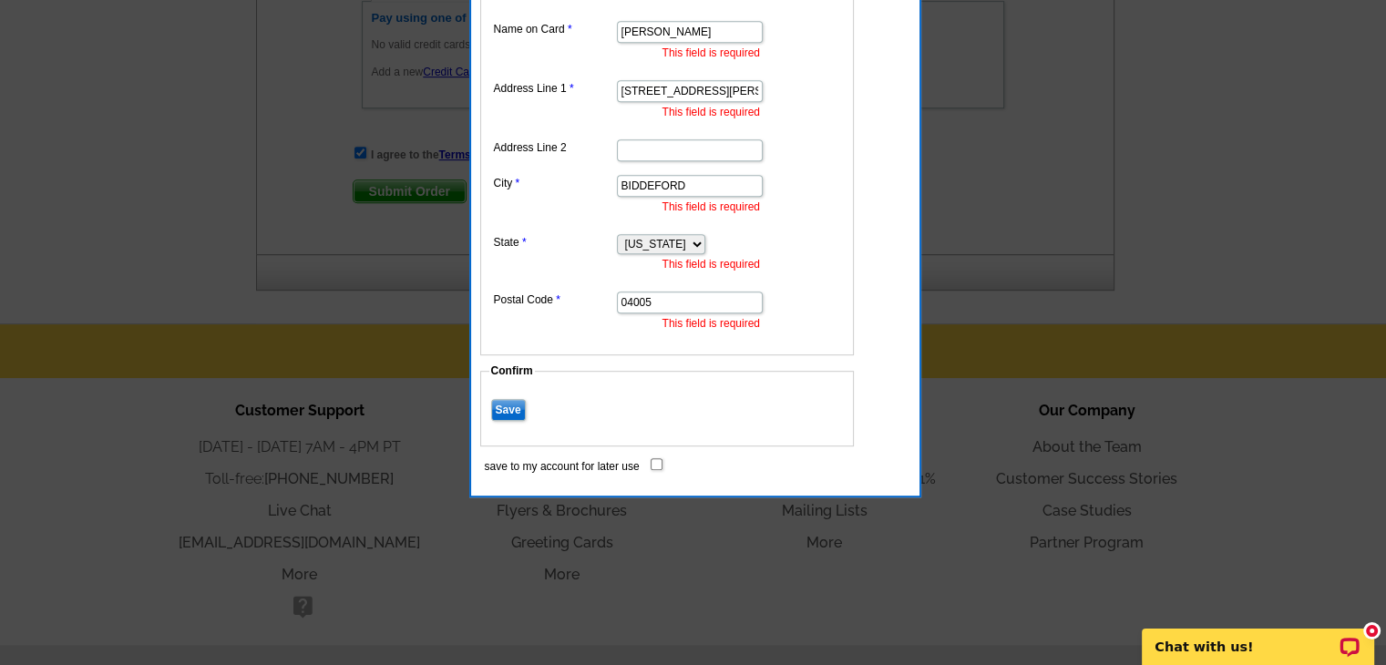
scroll to position [959, 0]
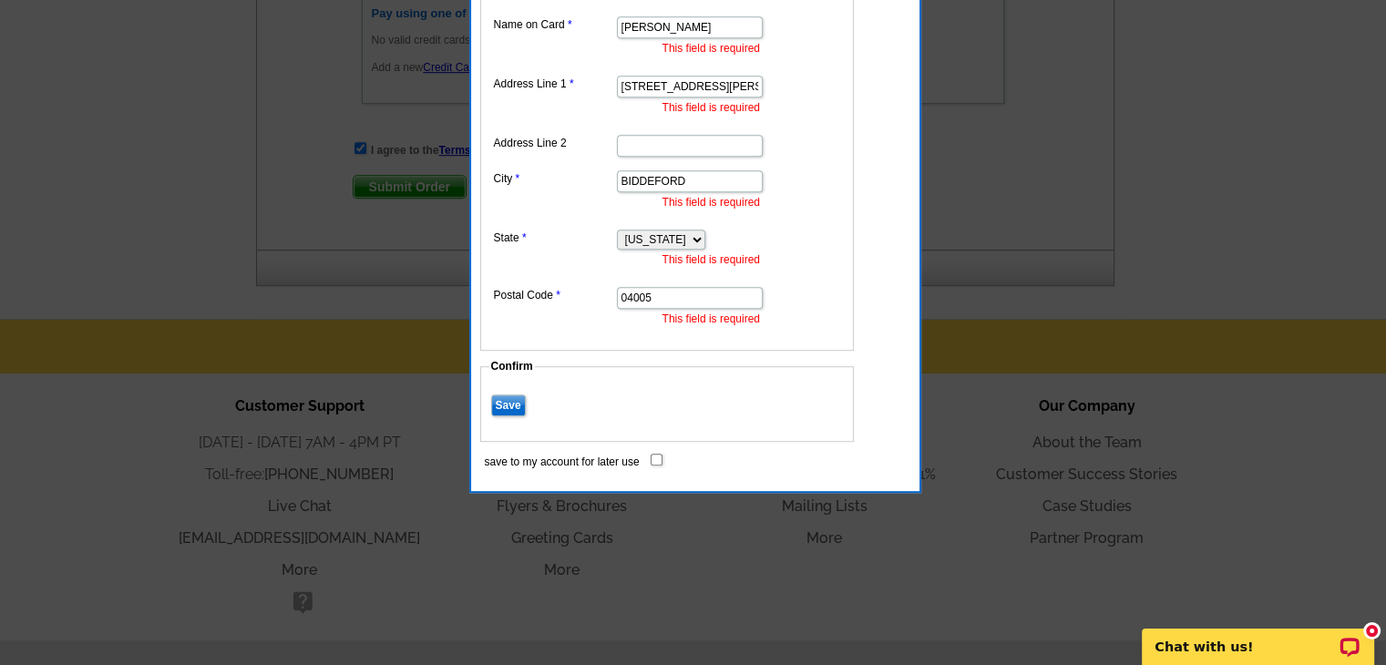
click at [652, 460] on input "save to my account for later use" at bounding box center [656, 460] width 12 height 12
checkbox input "true"
click at [514, 402] on input "Save" at bounding box center [508, 405] width 35 height 22
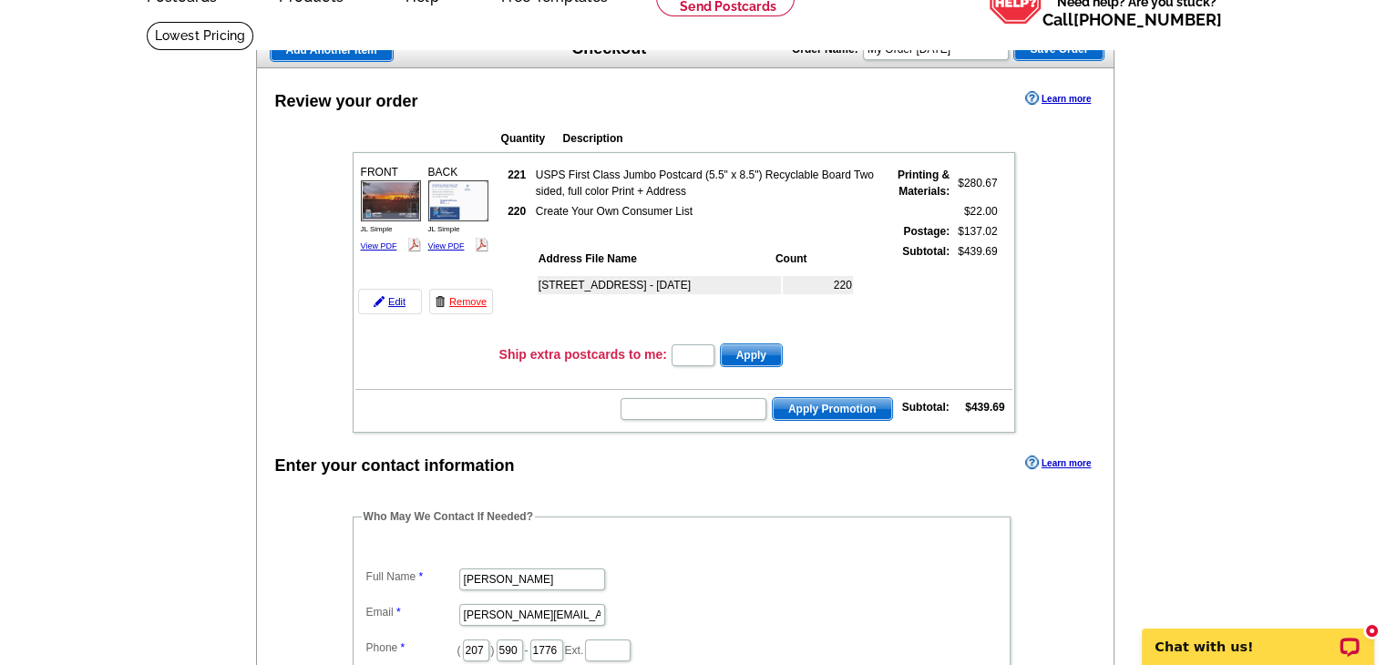
scroll to position [92, 0]
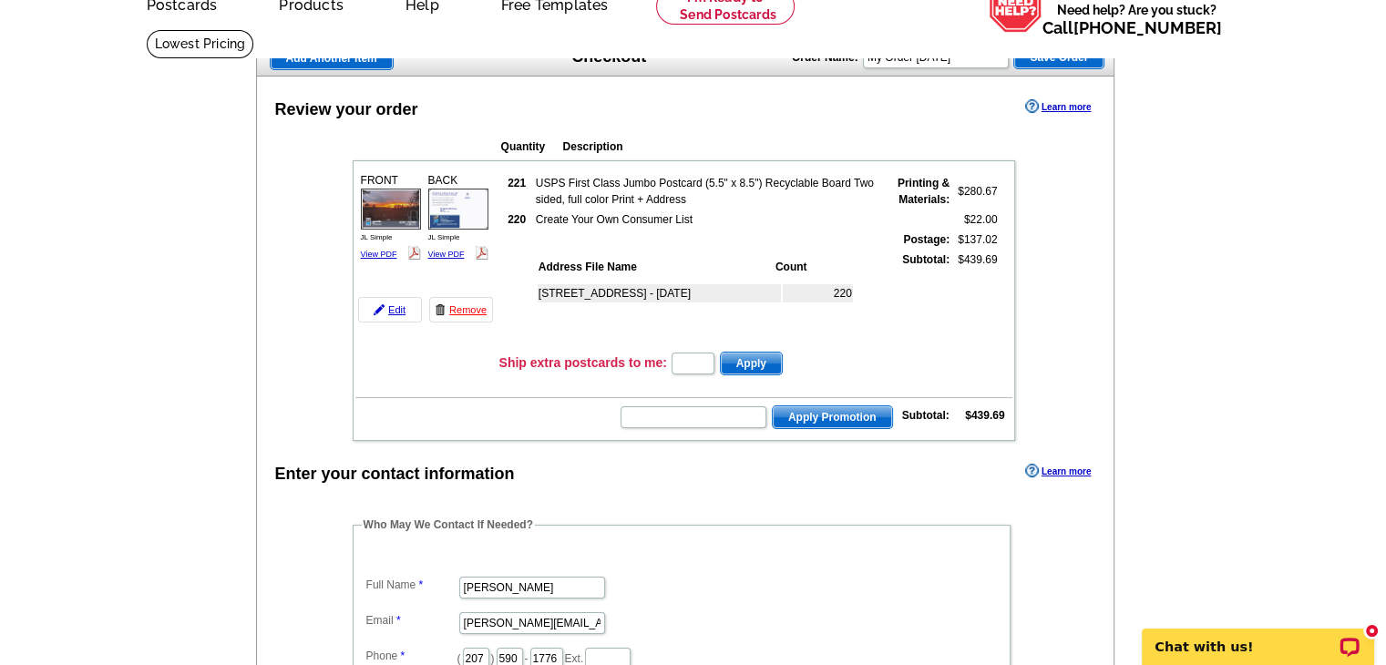
click at [796, 406] on span "Apply Promotion" at bounding box center [832, 417] width 119 height 22
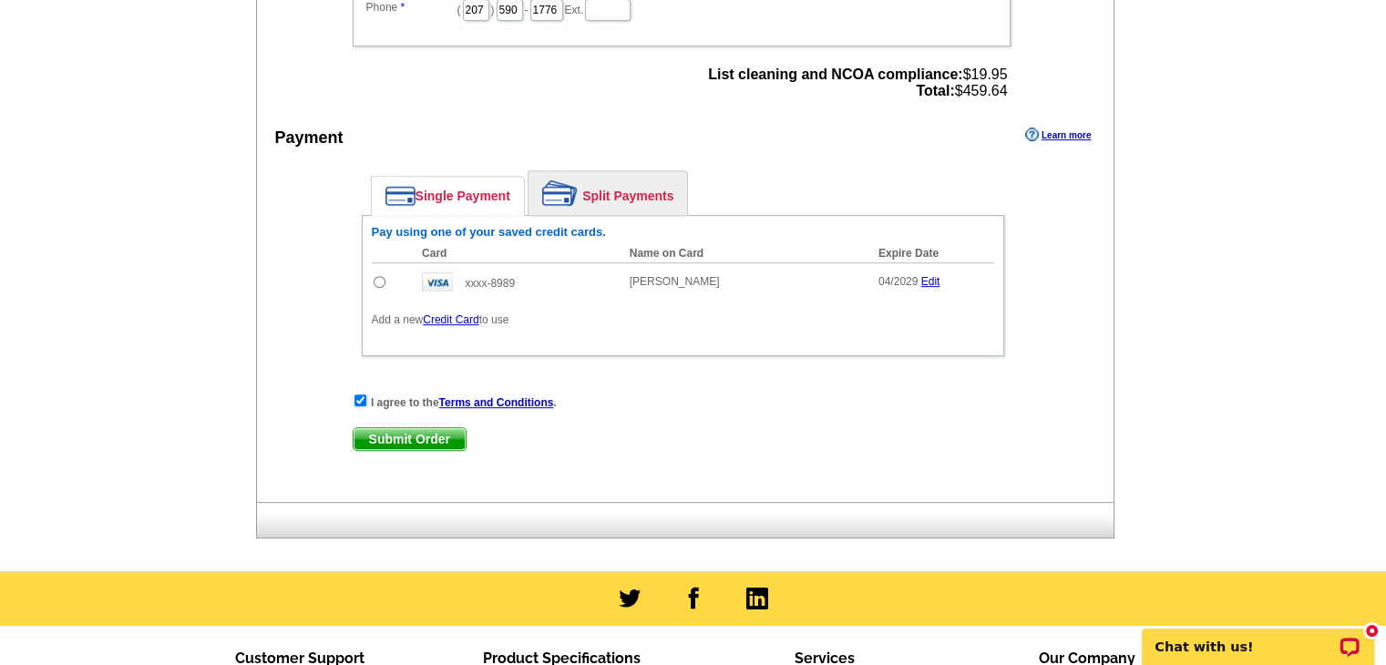
scroll to position [781, 0]
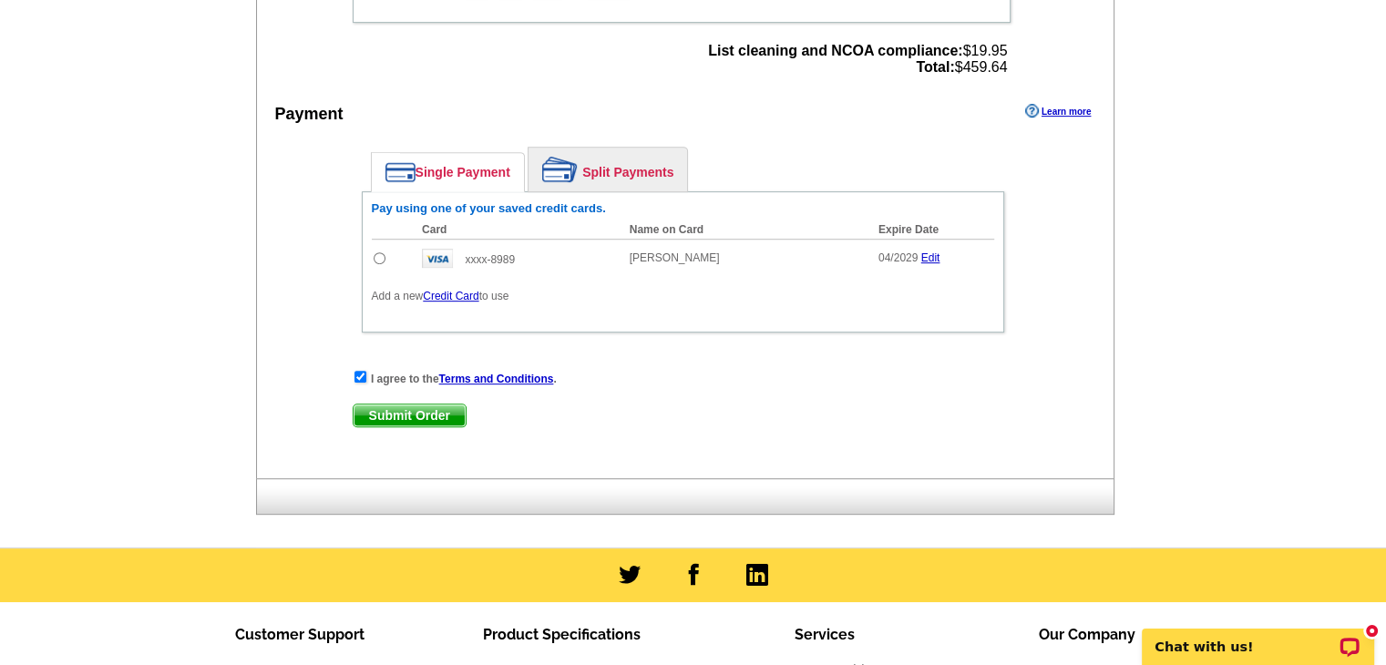
click at [400, 405] on span "Submit Order" at bounding box center [409, 416] width 112 height 22
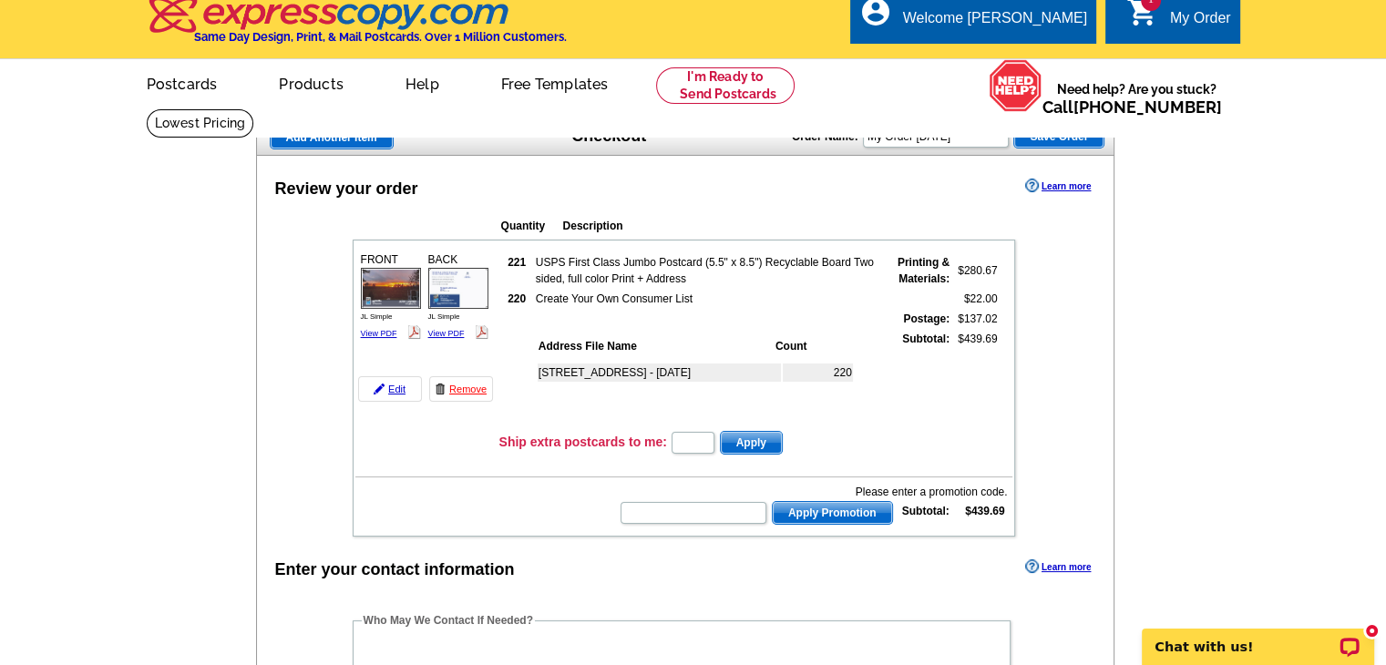
scroll to position [0, 0]
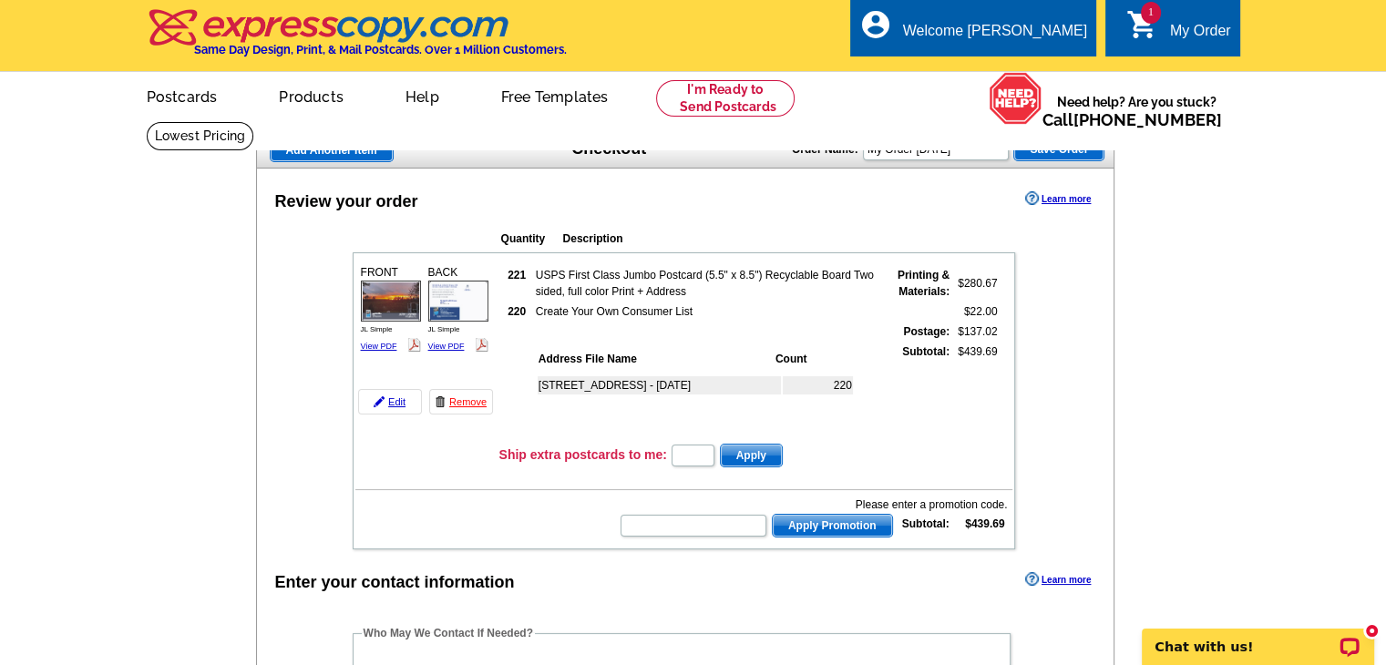
click at [1173, 31] on div "My Order" at bounding box center [1200, 36] width 61 height 26
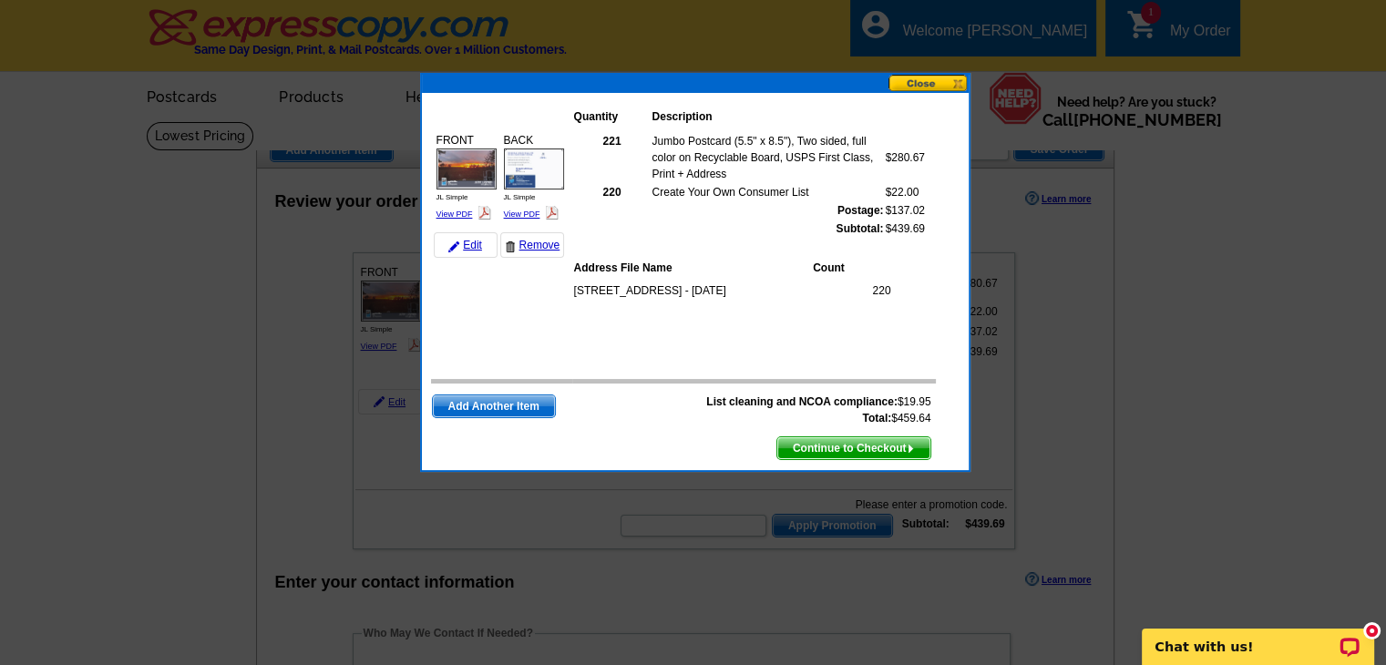
click at [848, 449] on span "Continue to Checkout" at bounding box center [853, 448] width 153 height 22
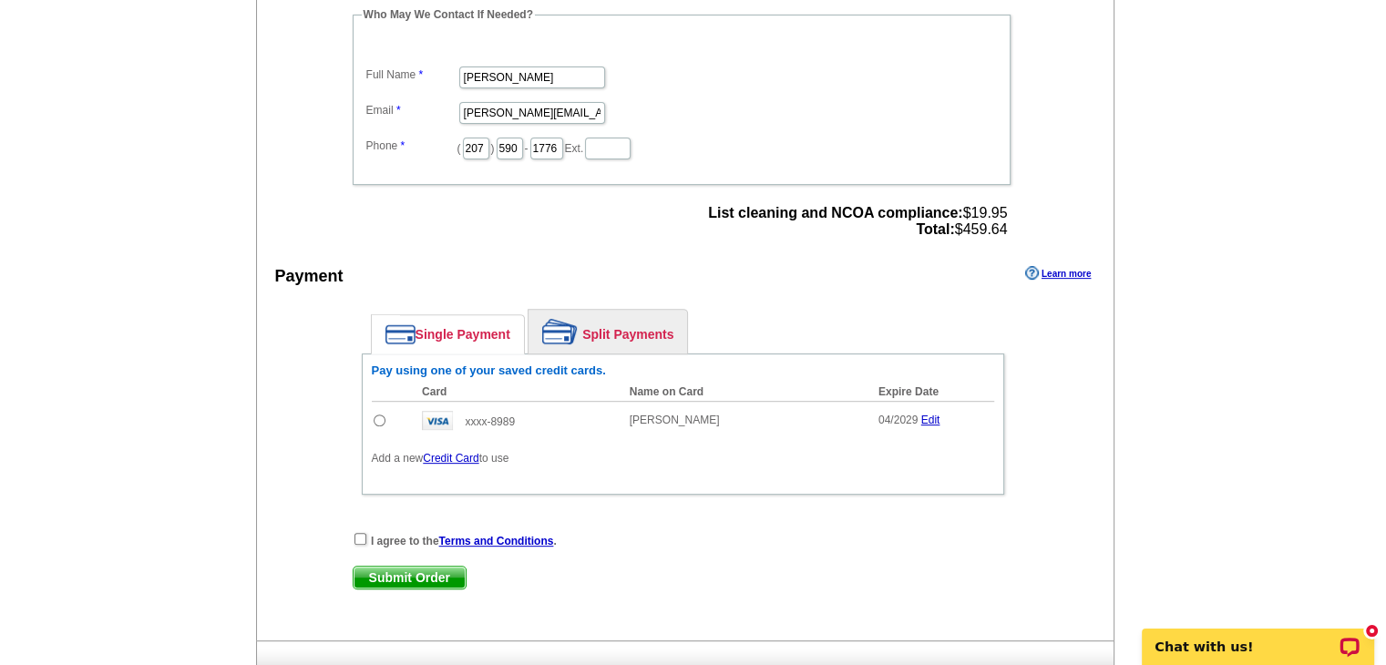
scroll to position [605, 0]
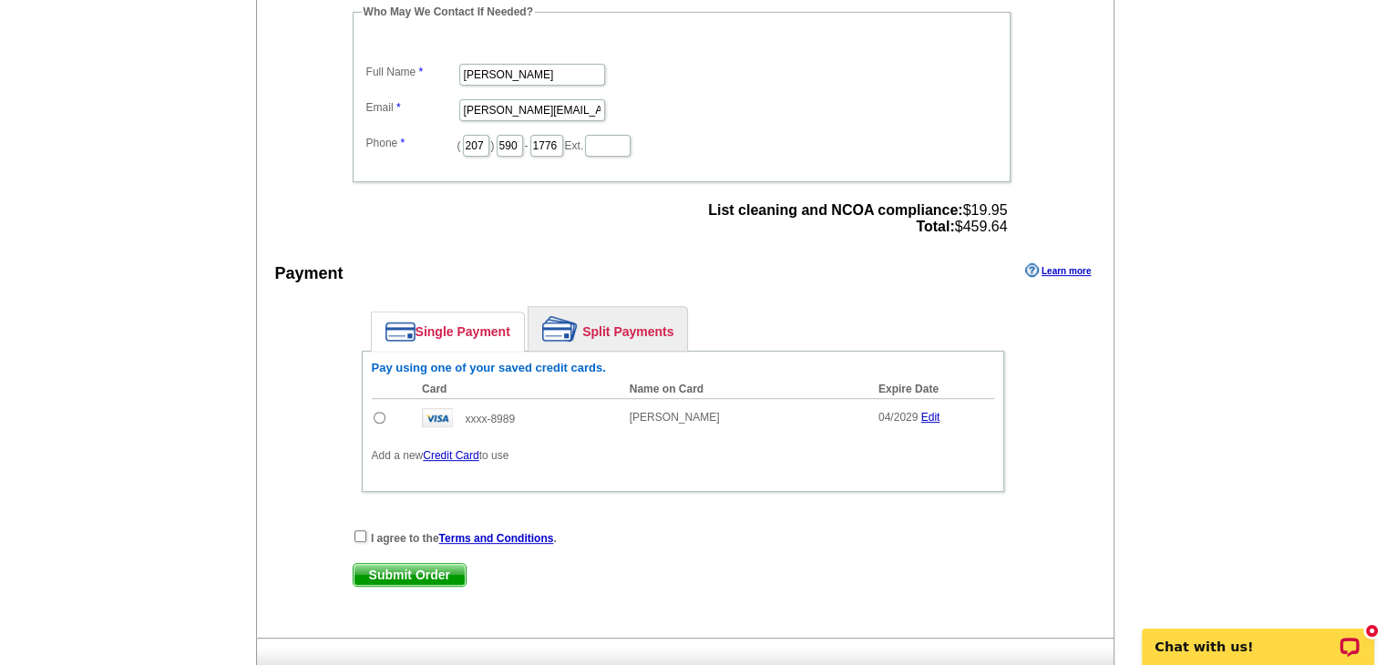
click at [377, 413] on input "radio" at bounding box center [380, 418] width 12 height 12
radio input "true"
click at [354, 530] on input "checkbox" at bounding box center [360, 536] width 12 height 12
checkbox input "true"
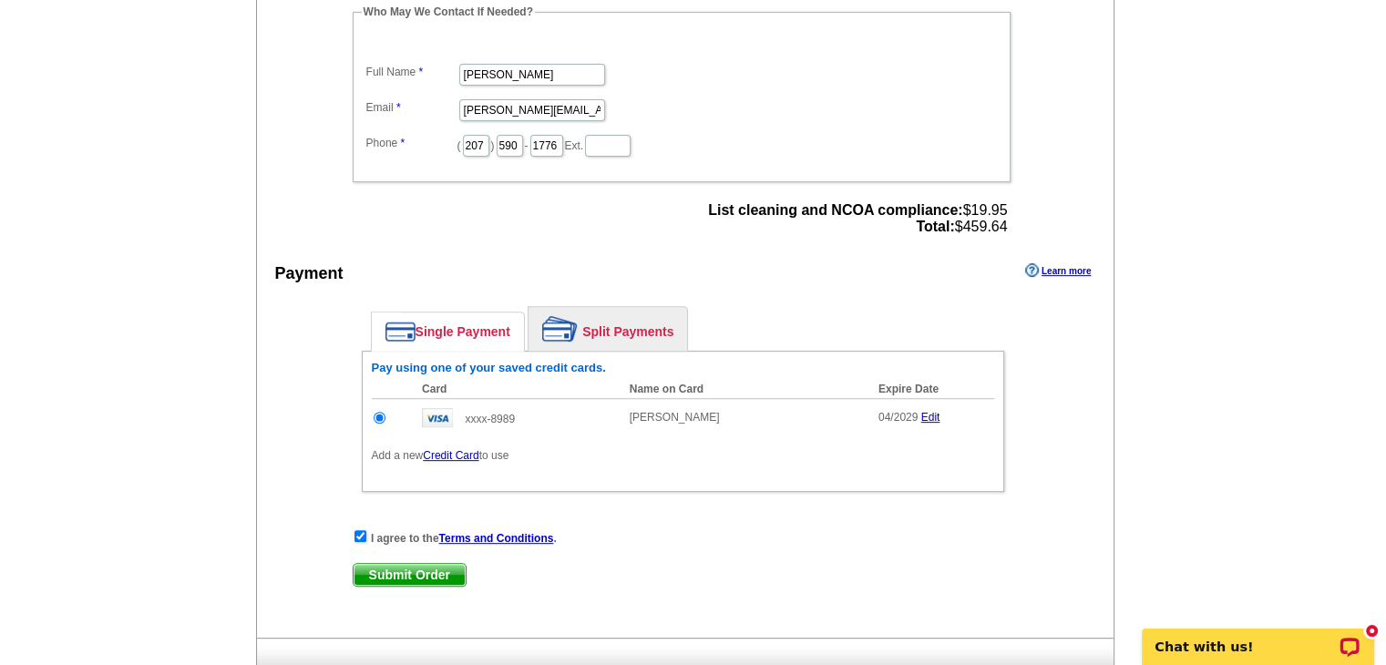
click at [394, 568] on span "Submit Order" at bounding box center [409, 575] width 112 height 22
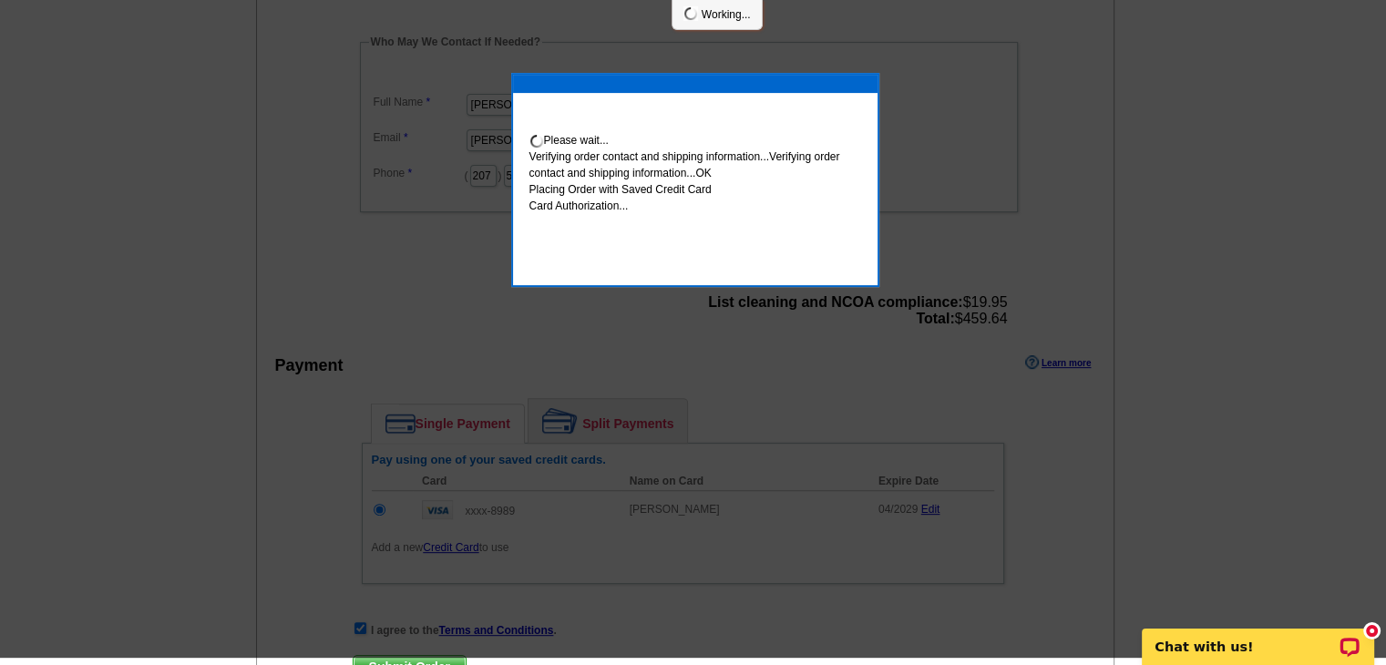
scroll to position [598, 0]
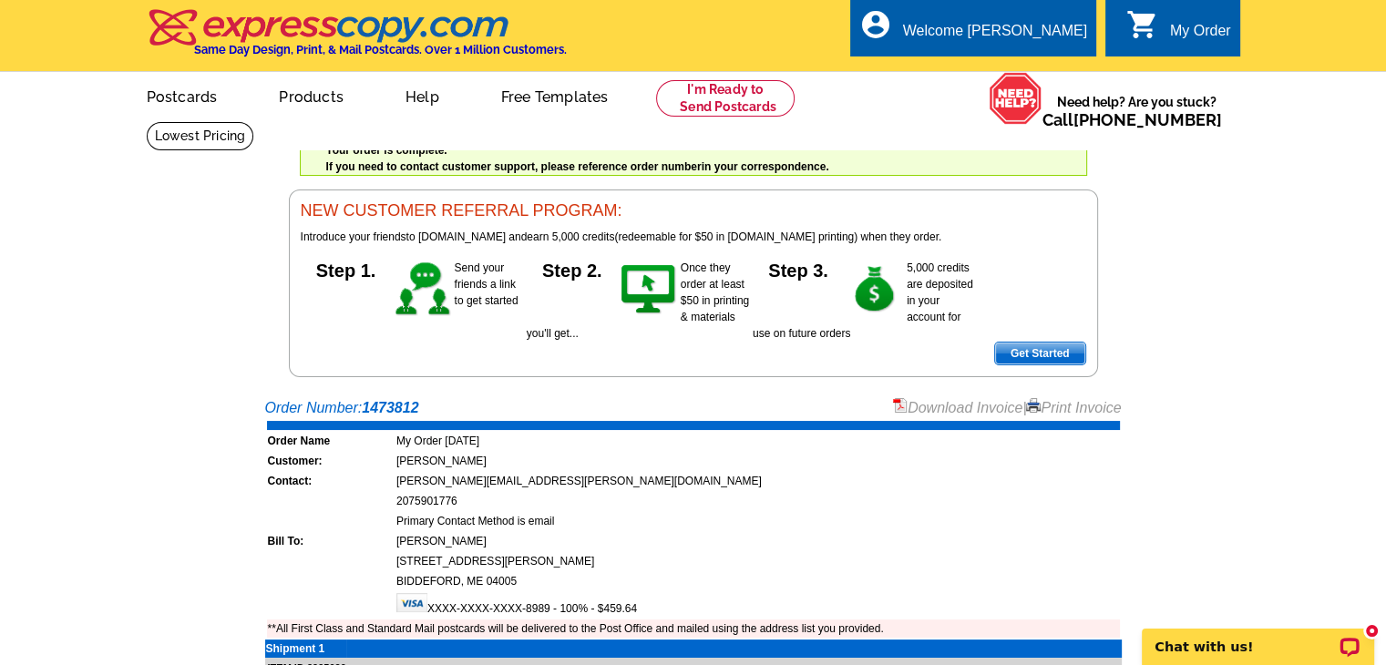
click at [1120, 261] on div "Your order is complete. If you need to contact customer support, please referen…" at bounding box center [693, 259] width 875 height 236
